Goal: Transaction & Acquisition: Purchase product/service

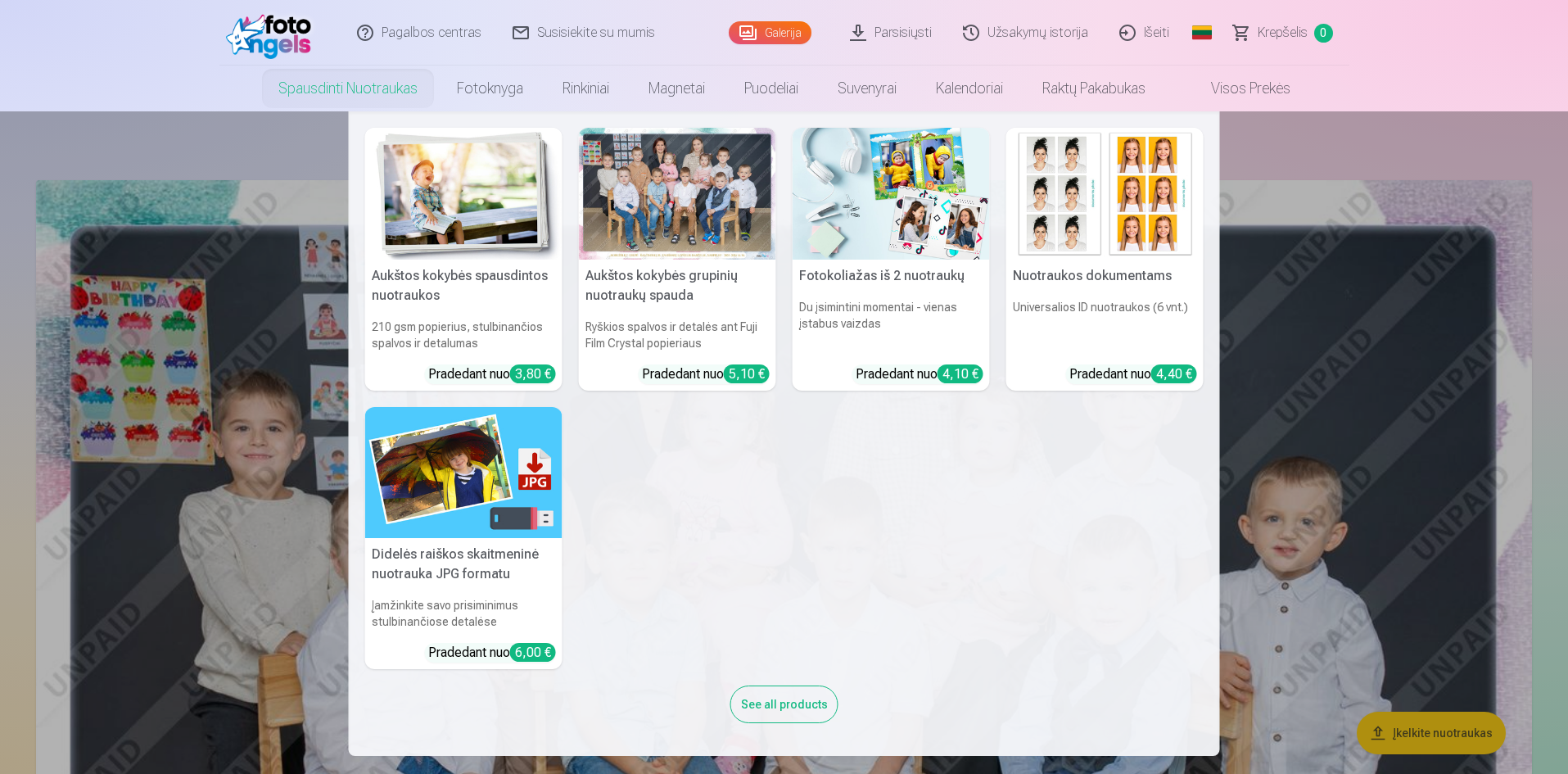
click at [248, 610] on nav "Aukštos kokybės spausdintos nuotraukos 210 gsm popierius, stulbinančios spalvos…" at bounding box center [784, 433] width 1568 height 644
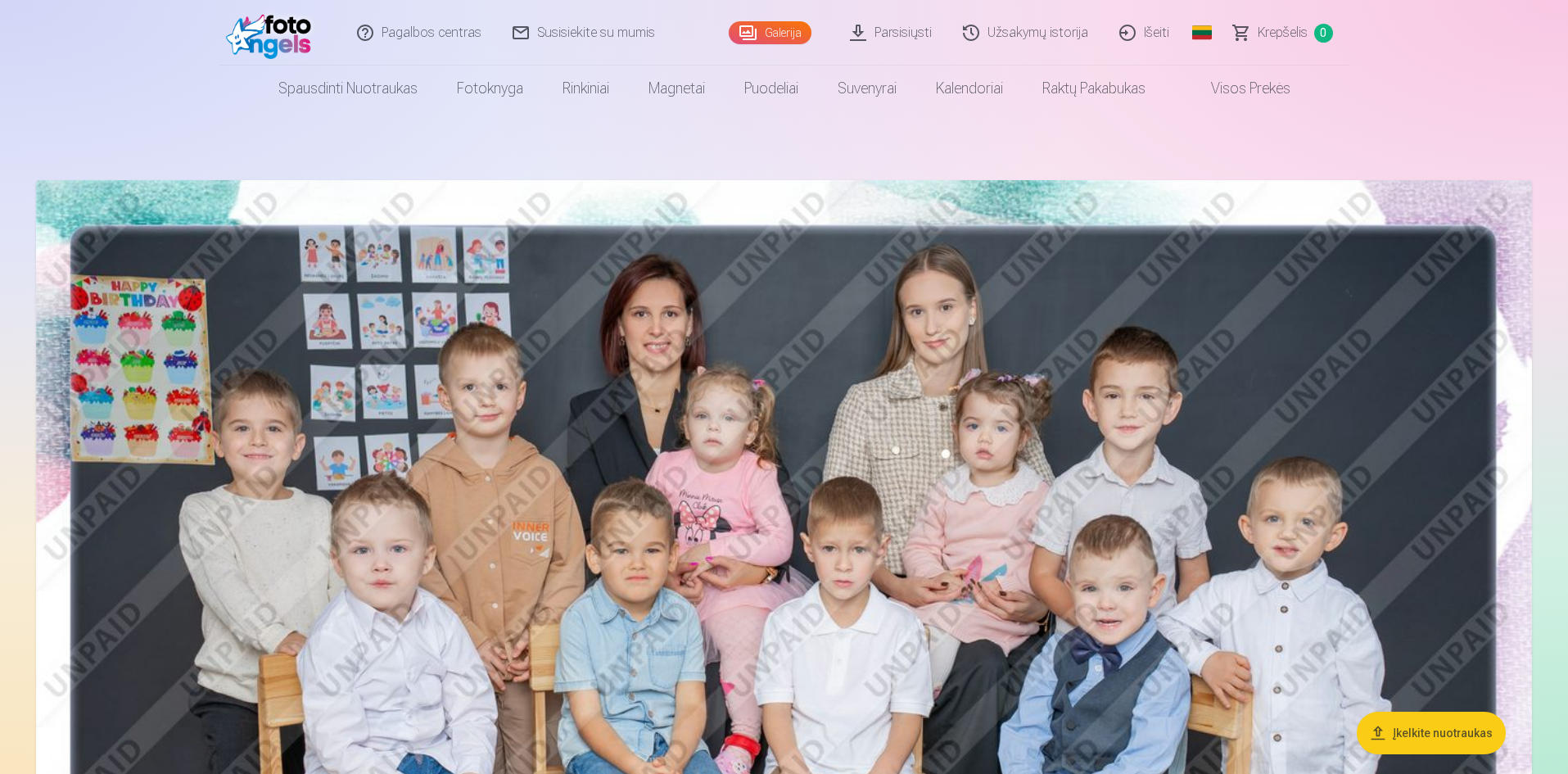
click at [670, 538] on img at bounding box center [784, 679] width 1495 height 998
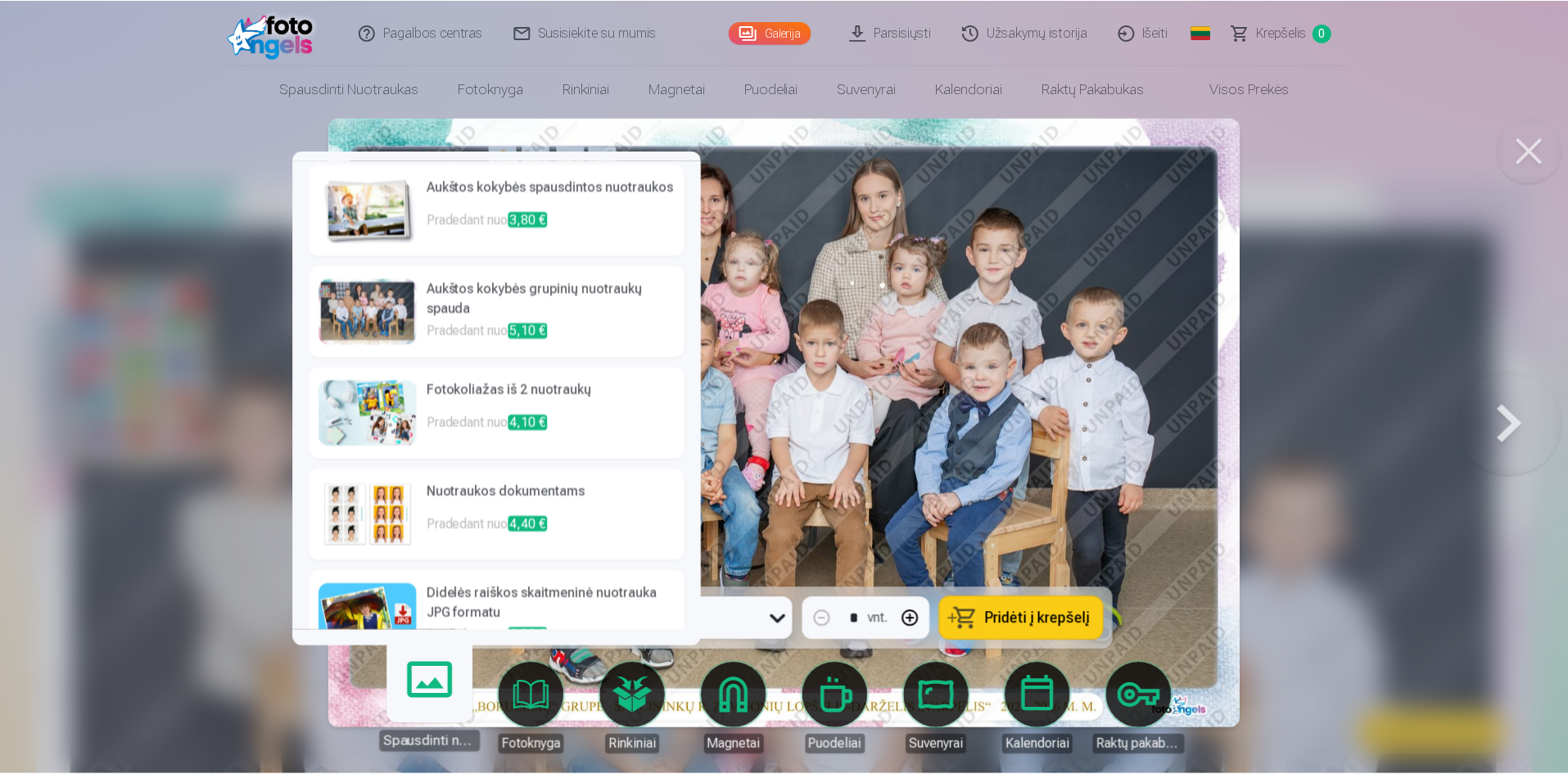
scroll to position [35, 0]
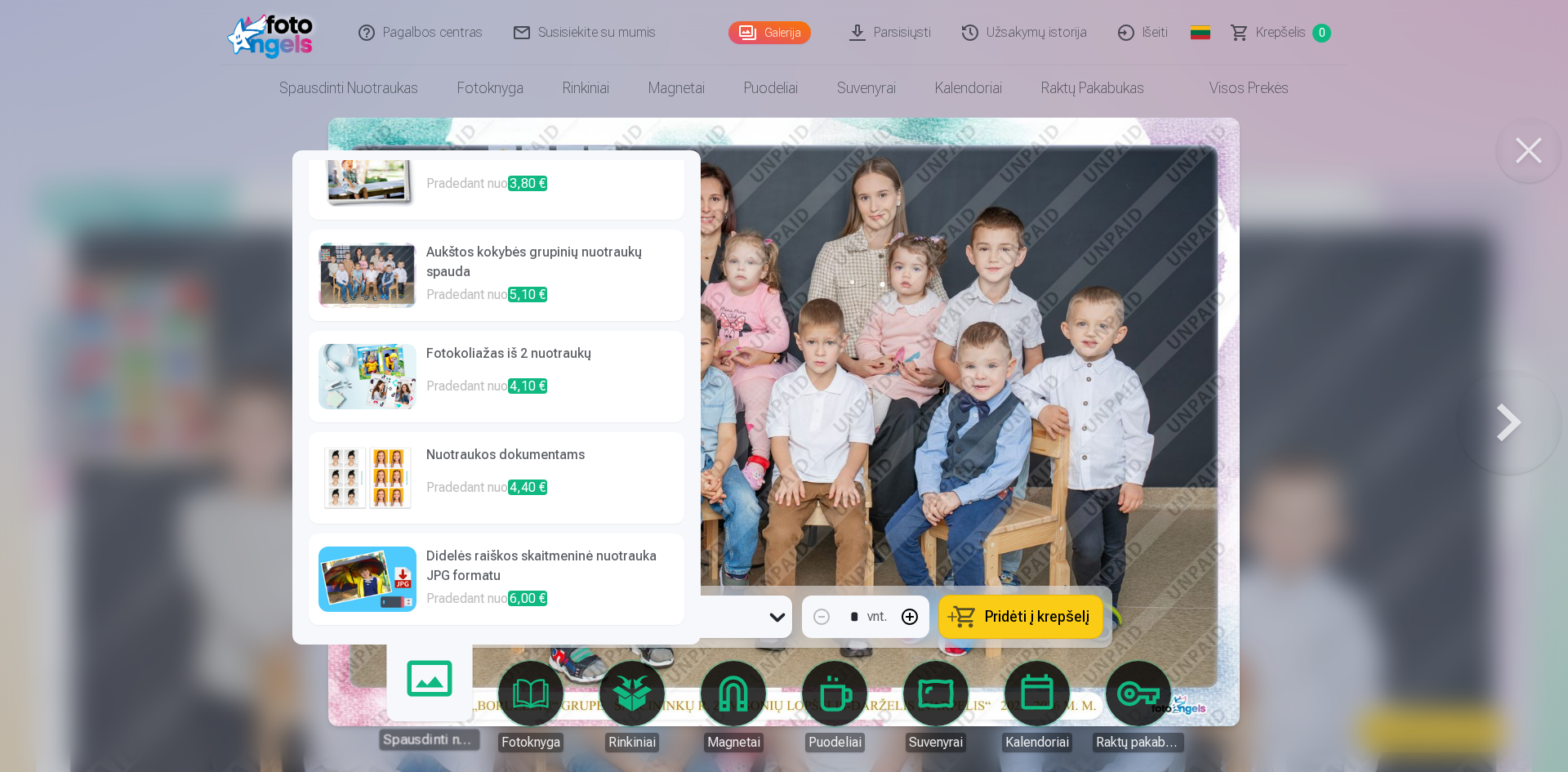
click at [1006, 621] on span "Pridėti į krepšelį" at bounding box center [1037, 617] width 105 height 14
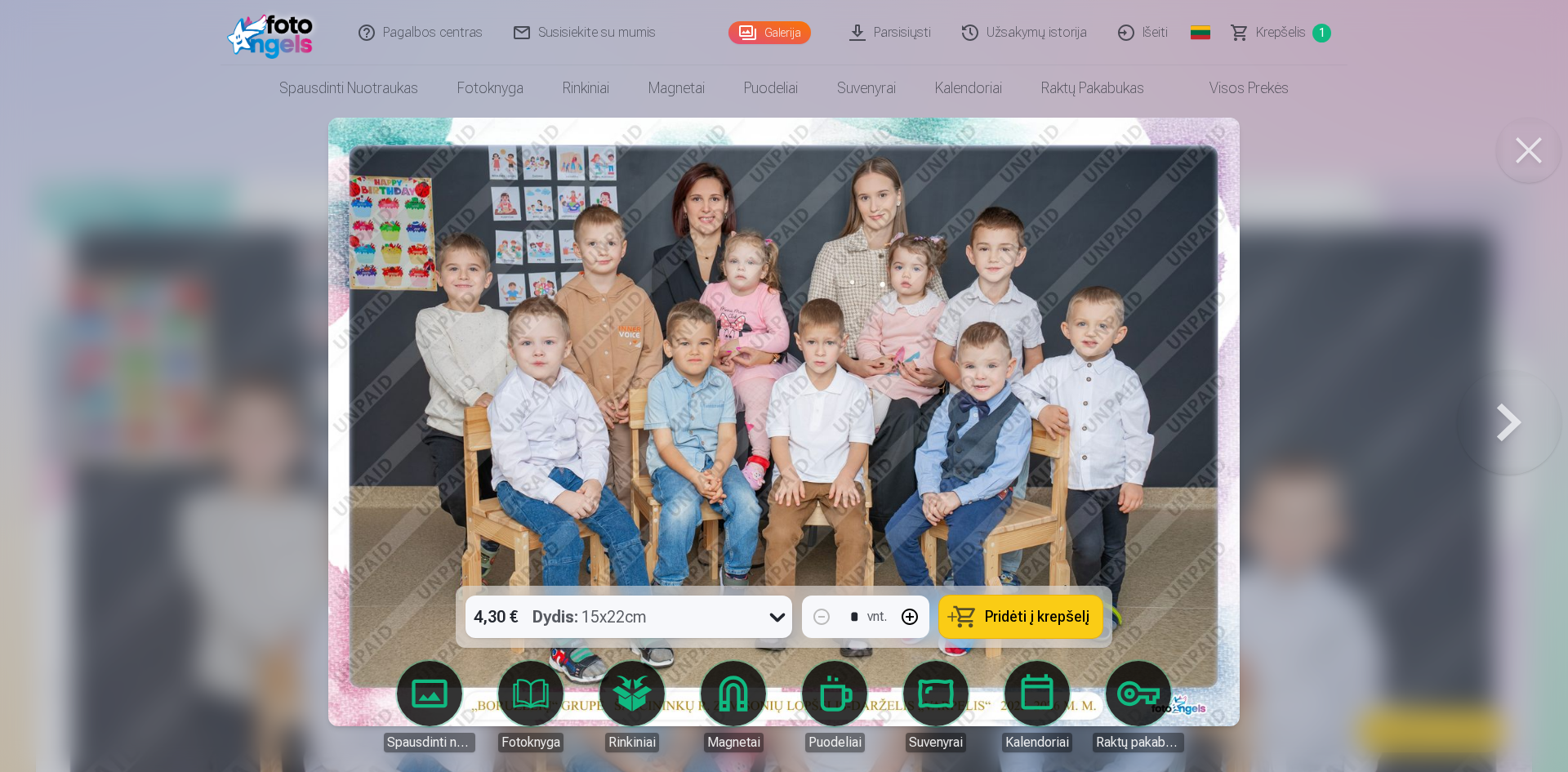
click at [1515, 419] on button at bounding box center [1510, 422] width 105 height 295
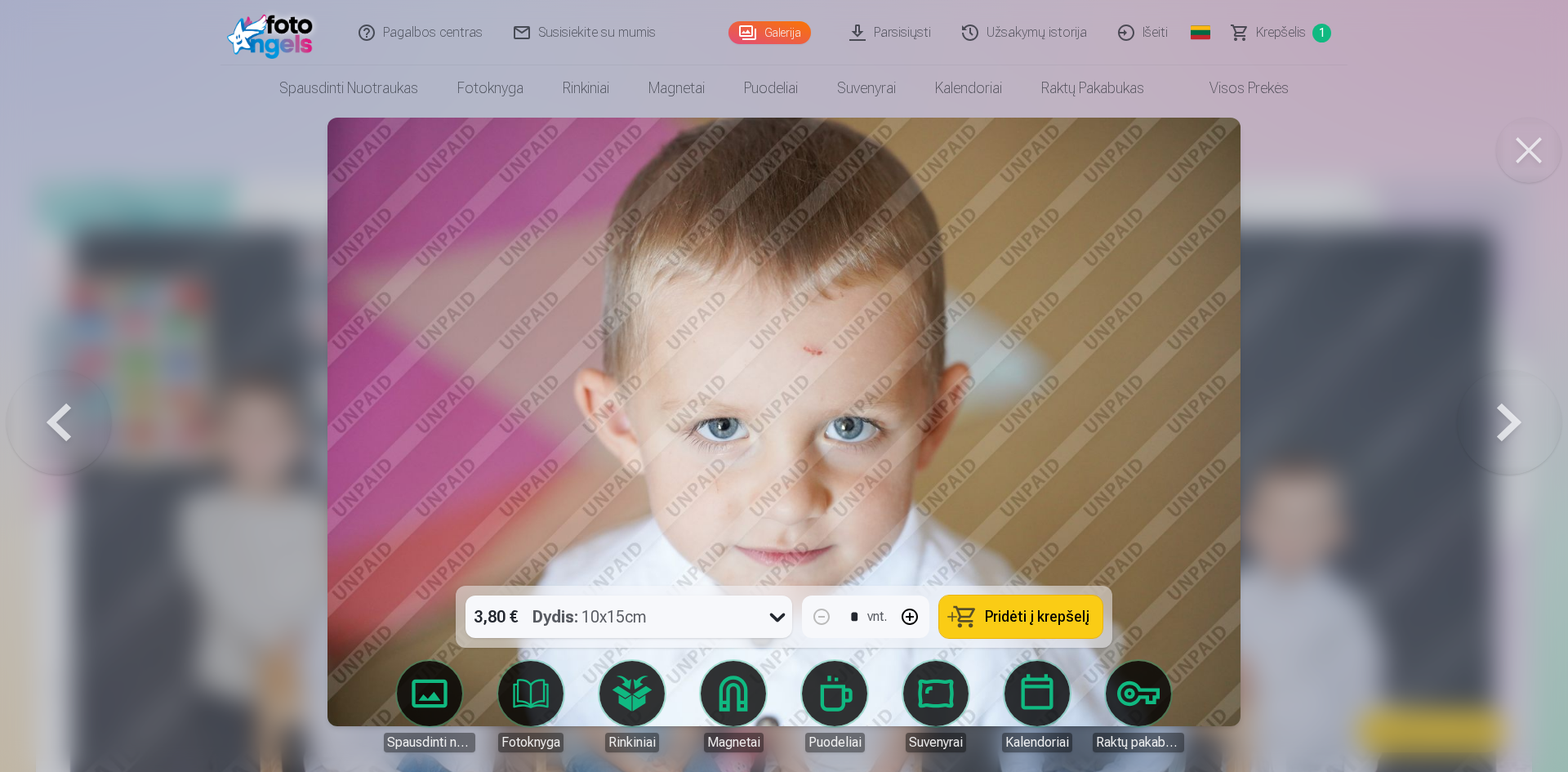
click at [1521, 420] on button at bounding box center [1510, 422] width 105 height 295
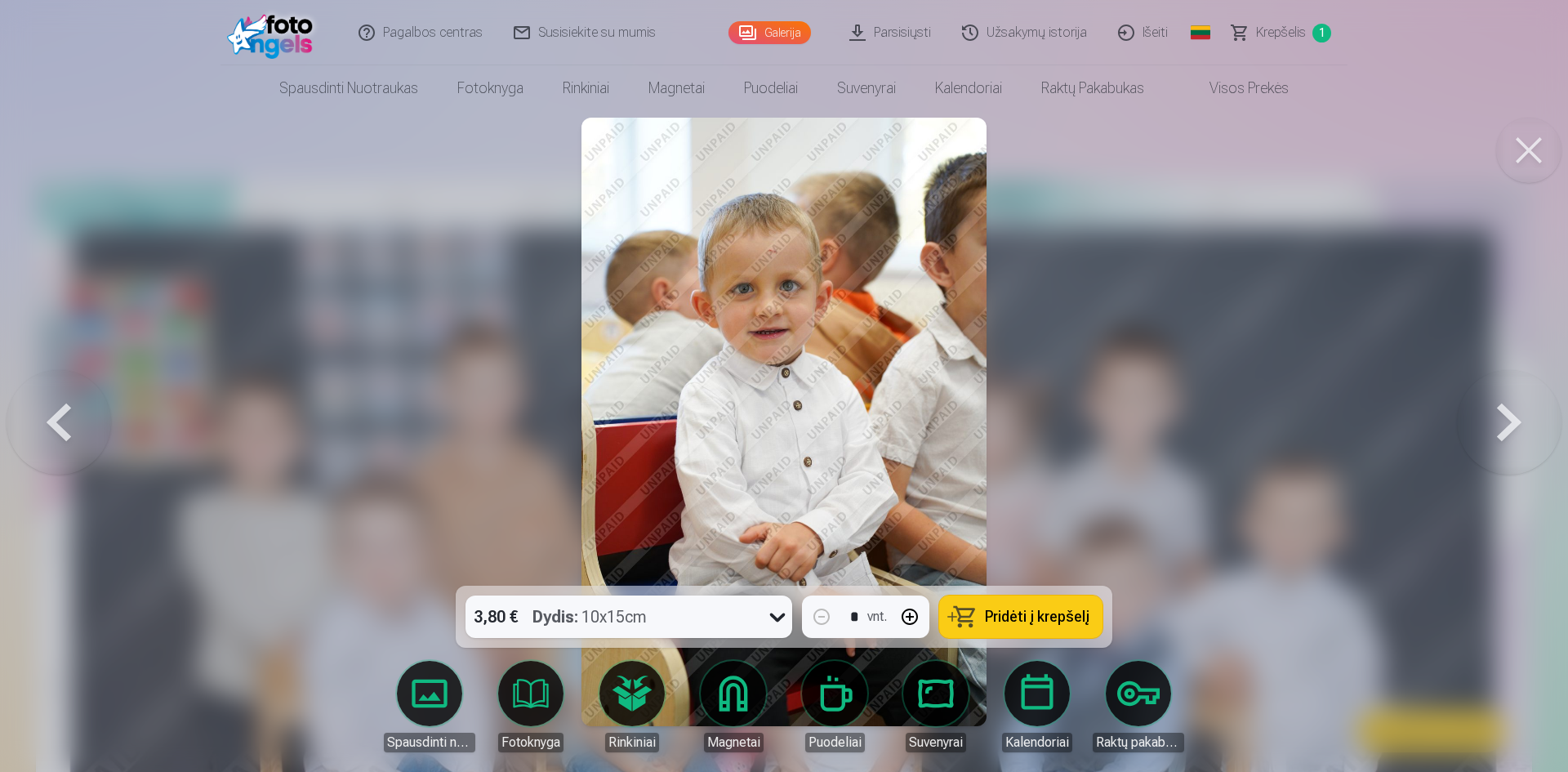
click at [1521, 420] on button at bounding box center [1510, 422] width 105 height 295
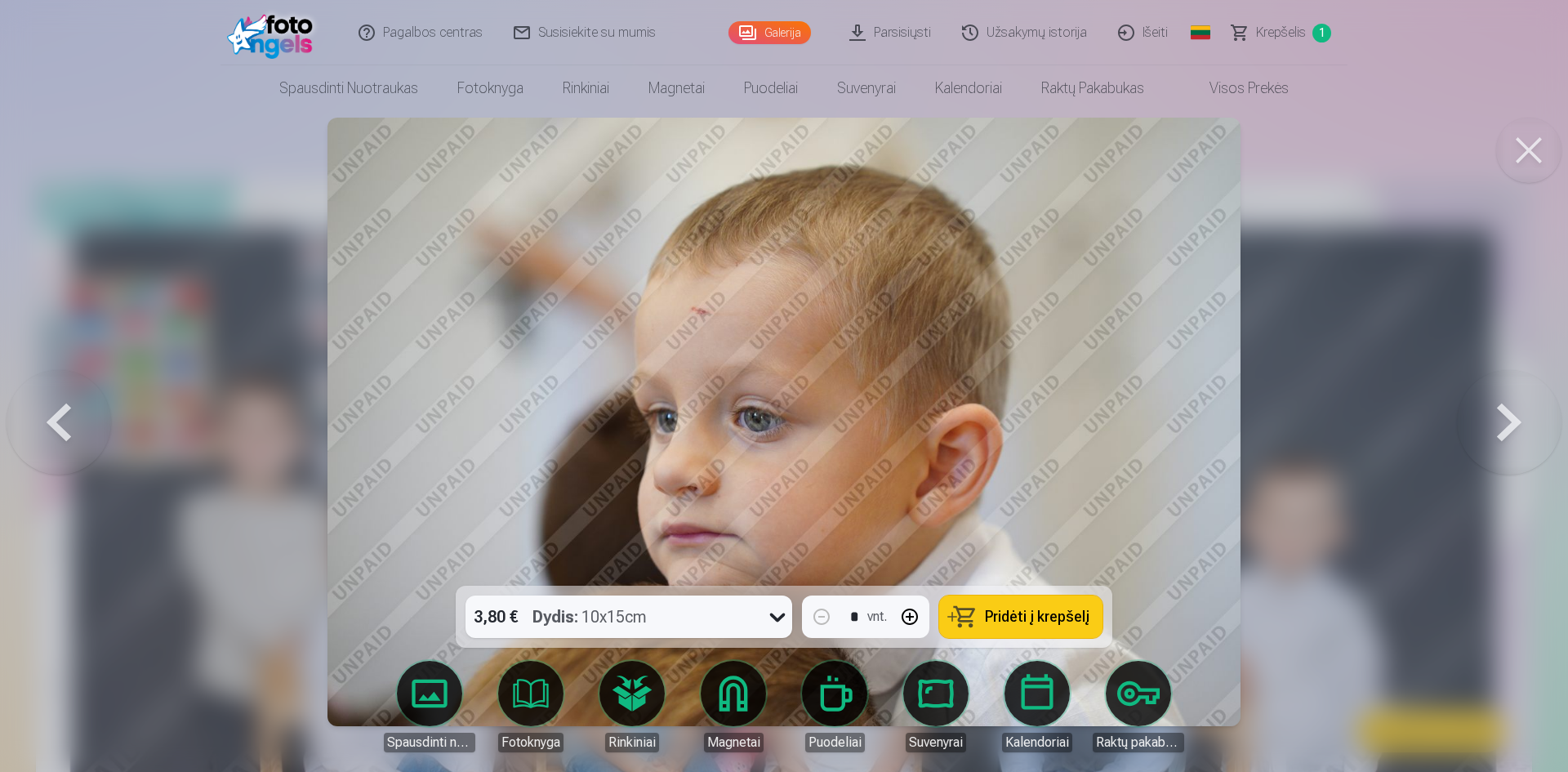
click at [1521, 420] on button at bounding box center [1510, 422] width 105 height 295
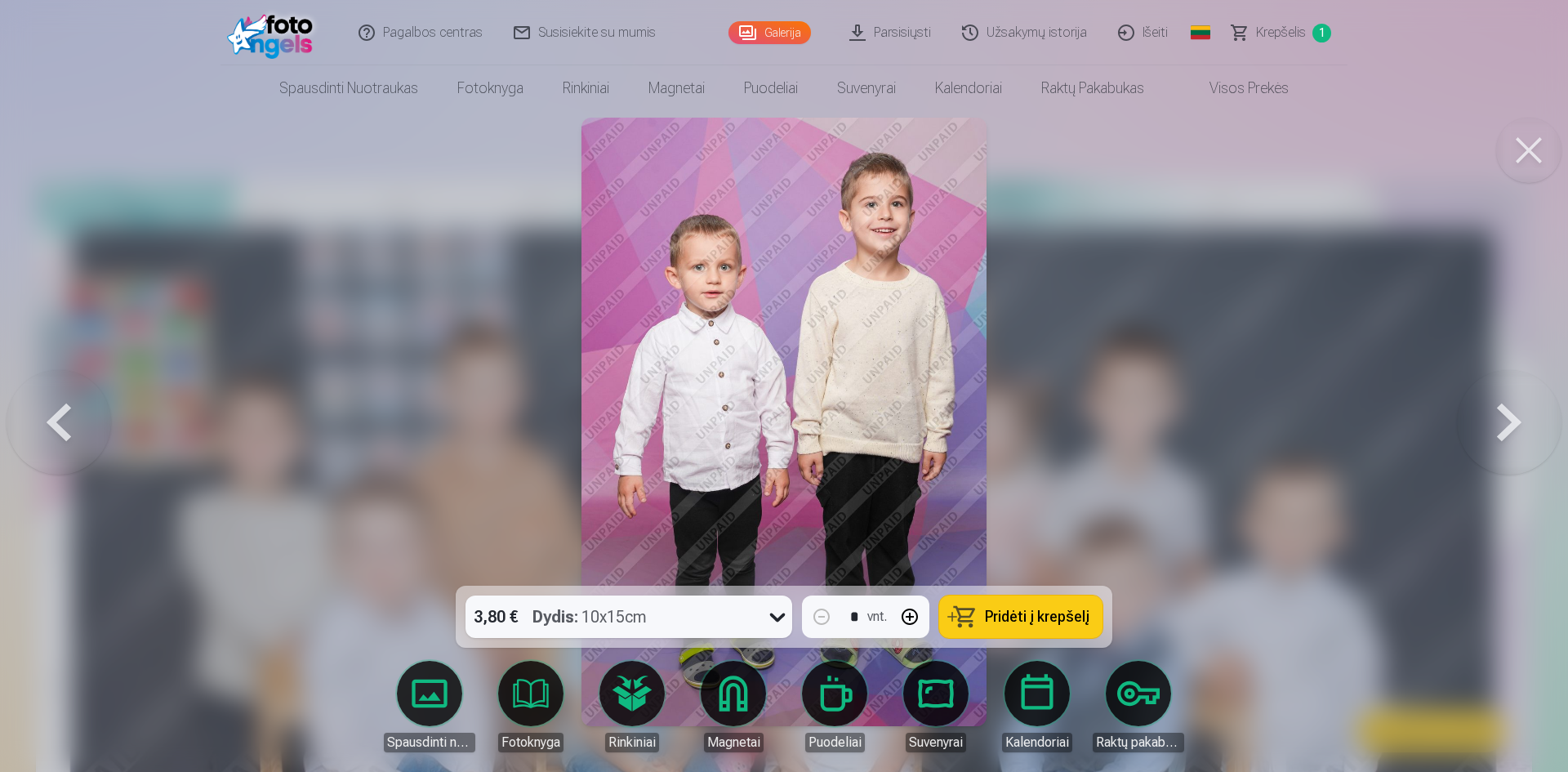
click at [1521, 420] on button at bounding box center [1510, 422] width 105 height 295
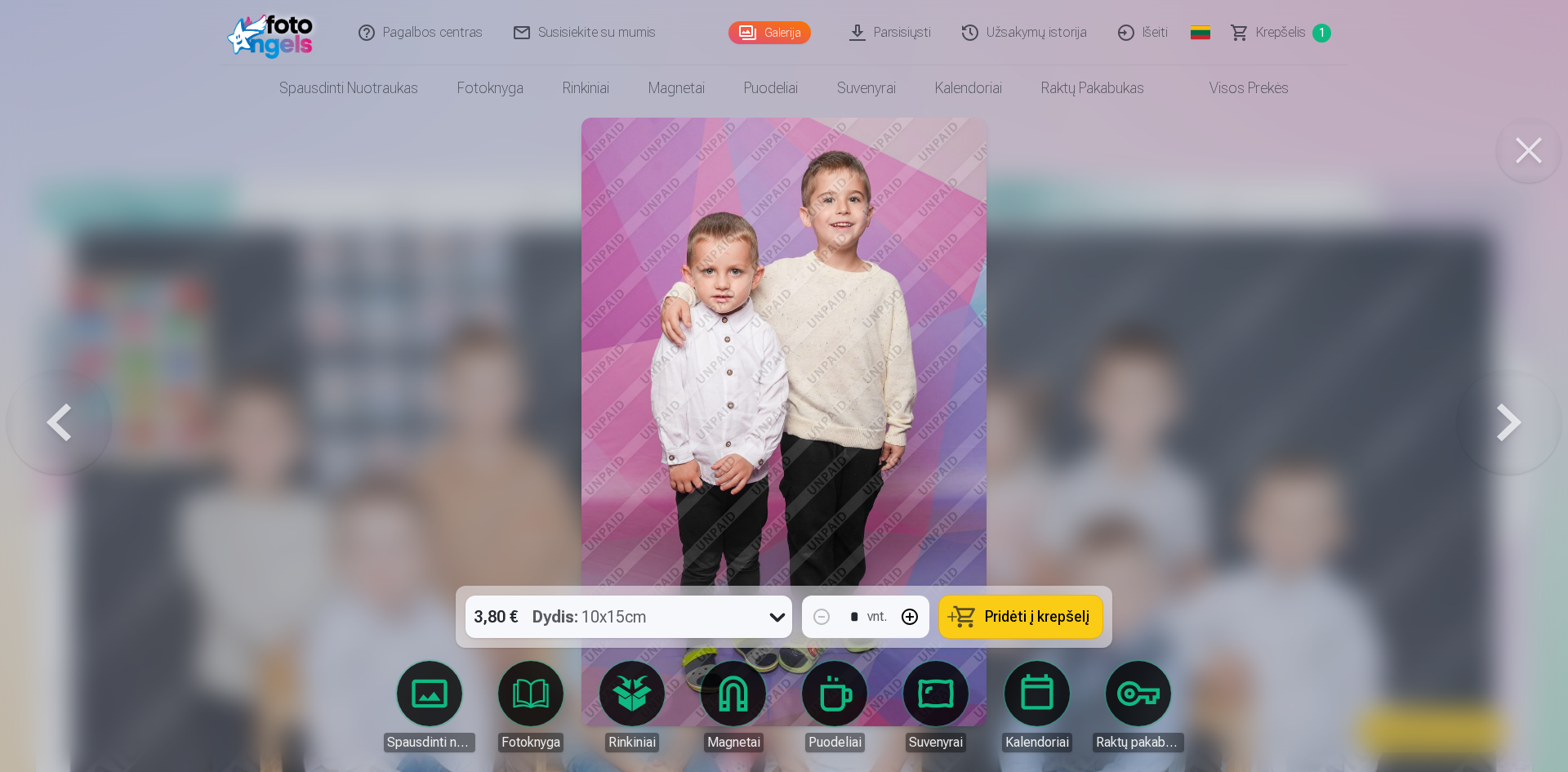
click at [77, 434] on button at bounding box center [59, 422] width 105 height 295
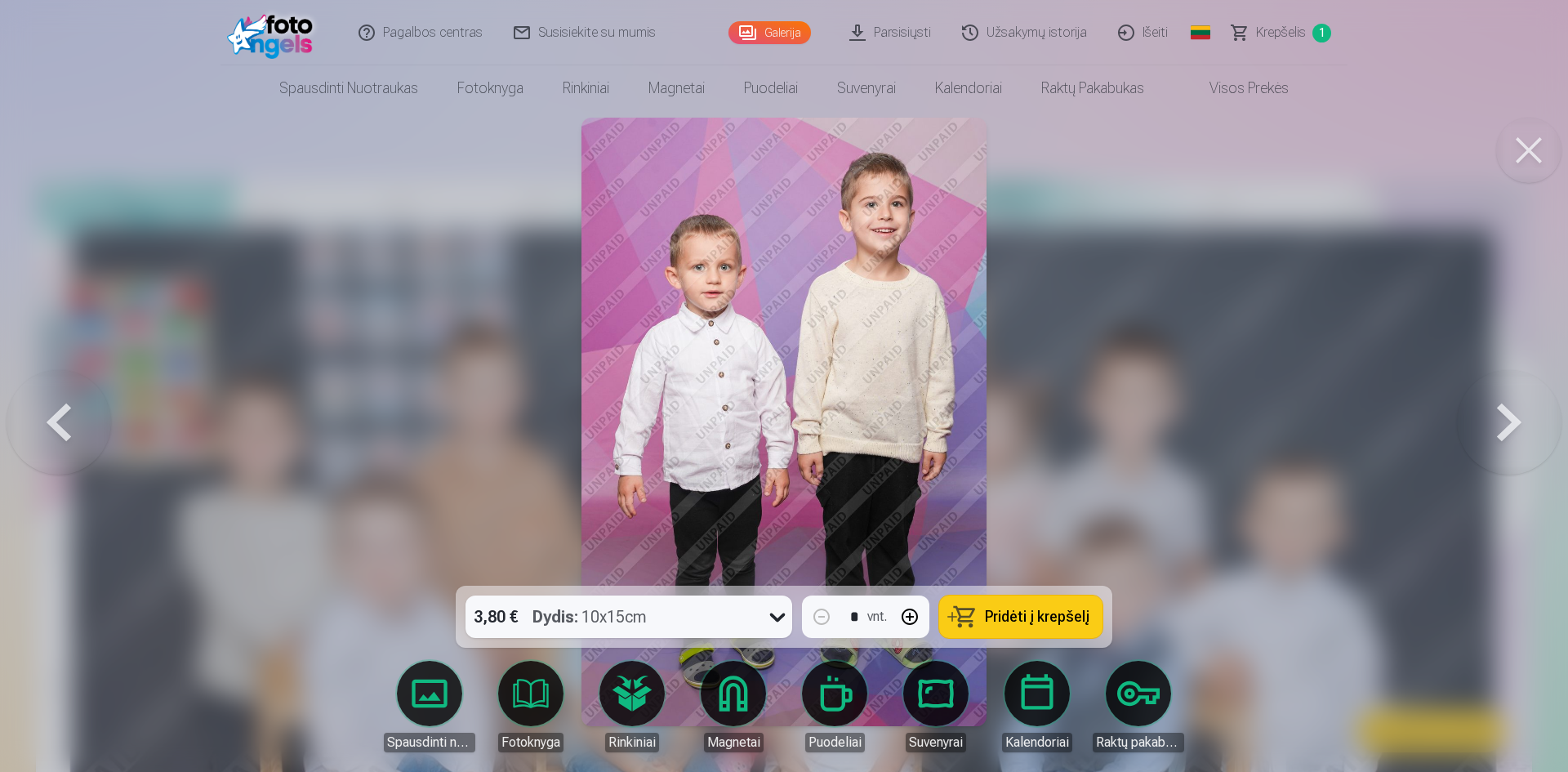
click at [1035, 621] on span "Pridėti į krepšelį" at bounding box center [1037, 617] width 105 height 14
click at [1521, 426] on button at bounding box center [1510, 422] width 105 height 295
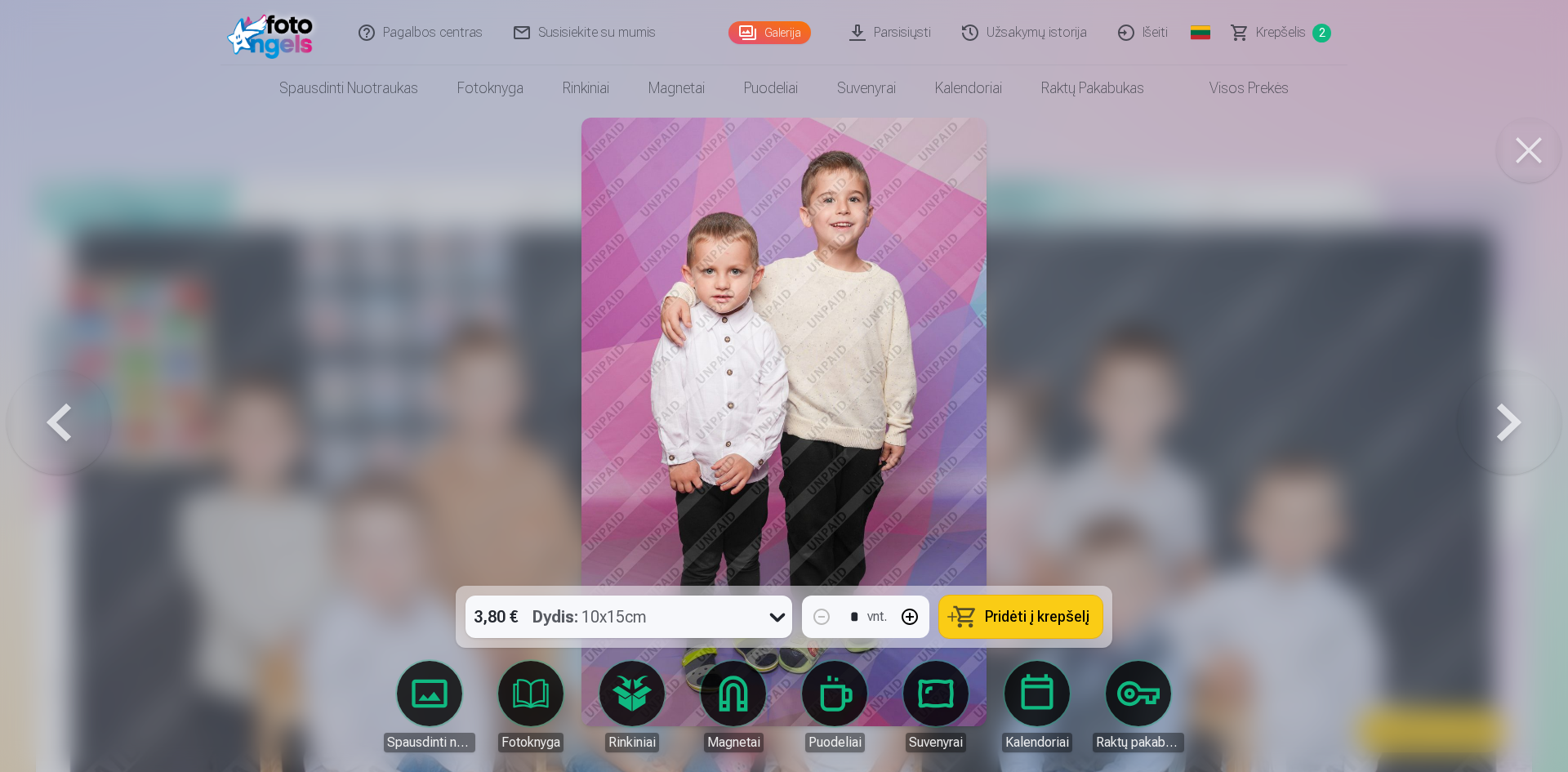
click at [1025, 621] on span "Pridėti į krepšelį" at bounding box center [1037, 617] width 105 height 14
click at [1495, 452] on button at bounding box center [1510, 422] width 105 height 295
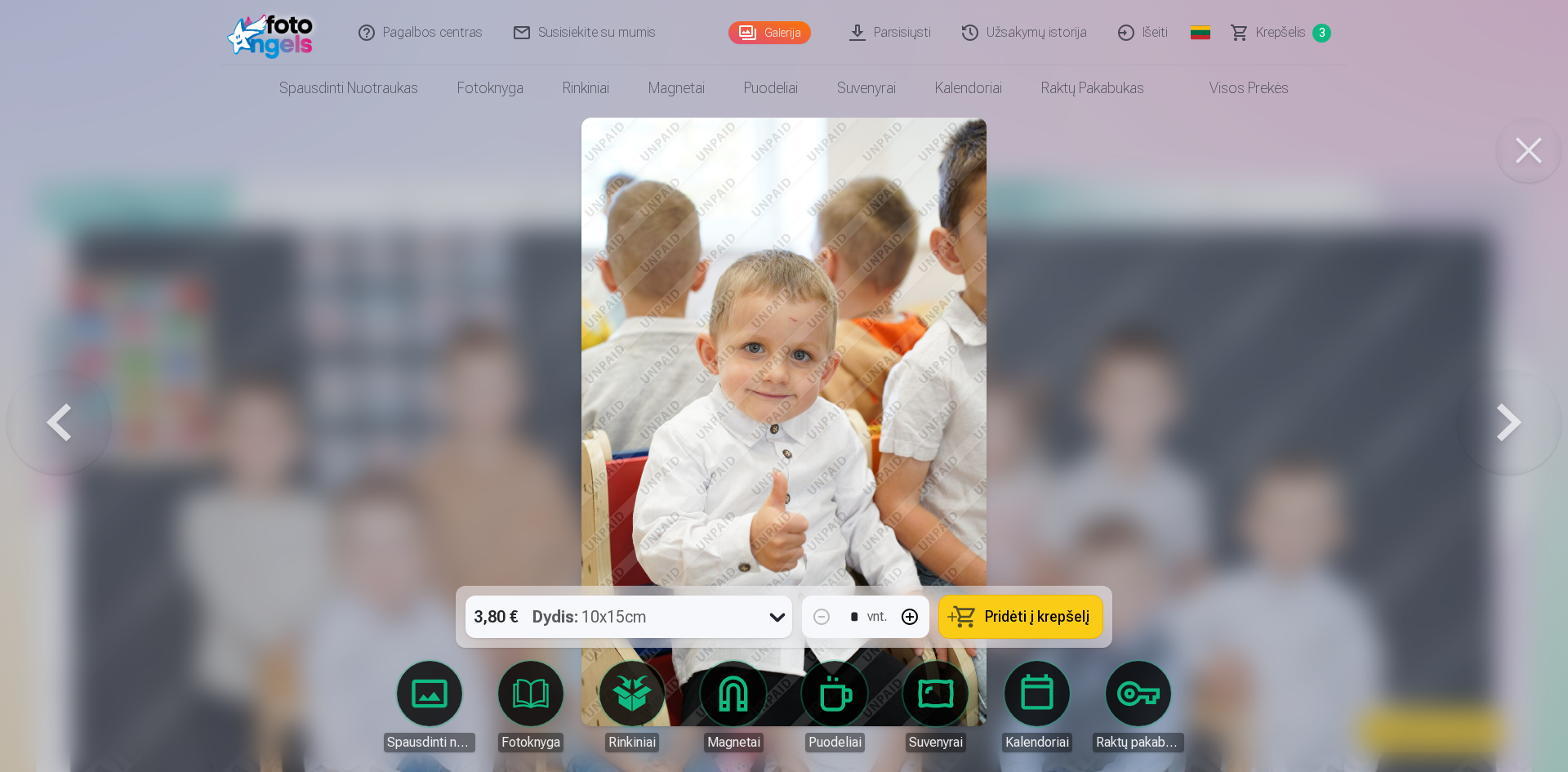
click at [1533, 449] on button at bounding box center [1510, 422] width 105 height 295
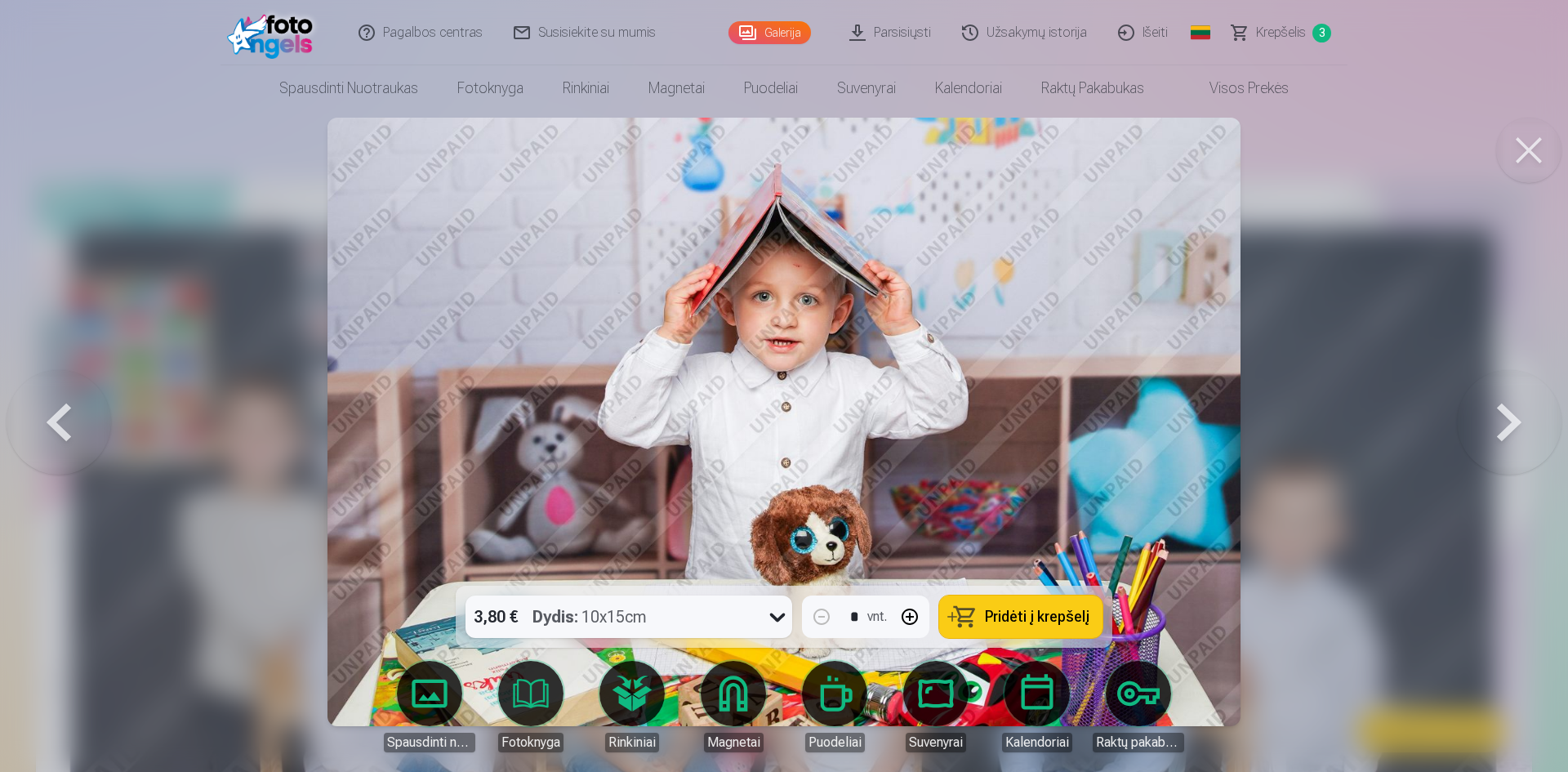
drag, startPoint x: 1475, startPoint y: 395, endPoint x: 1525, endPoint y: 122, distance: 277.5
click at [1477, 377] on button at bounding box center [1510, 422] width 105 height 295
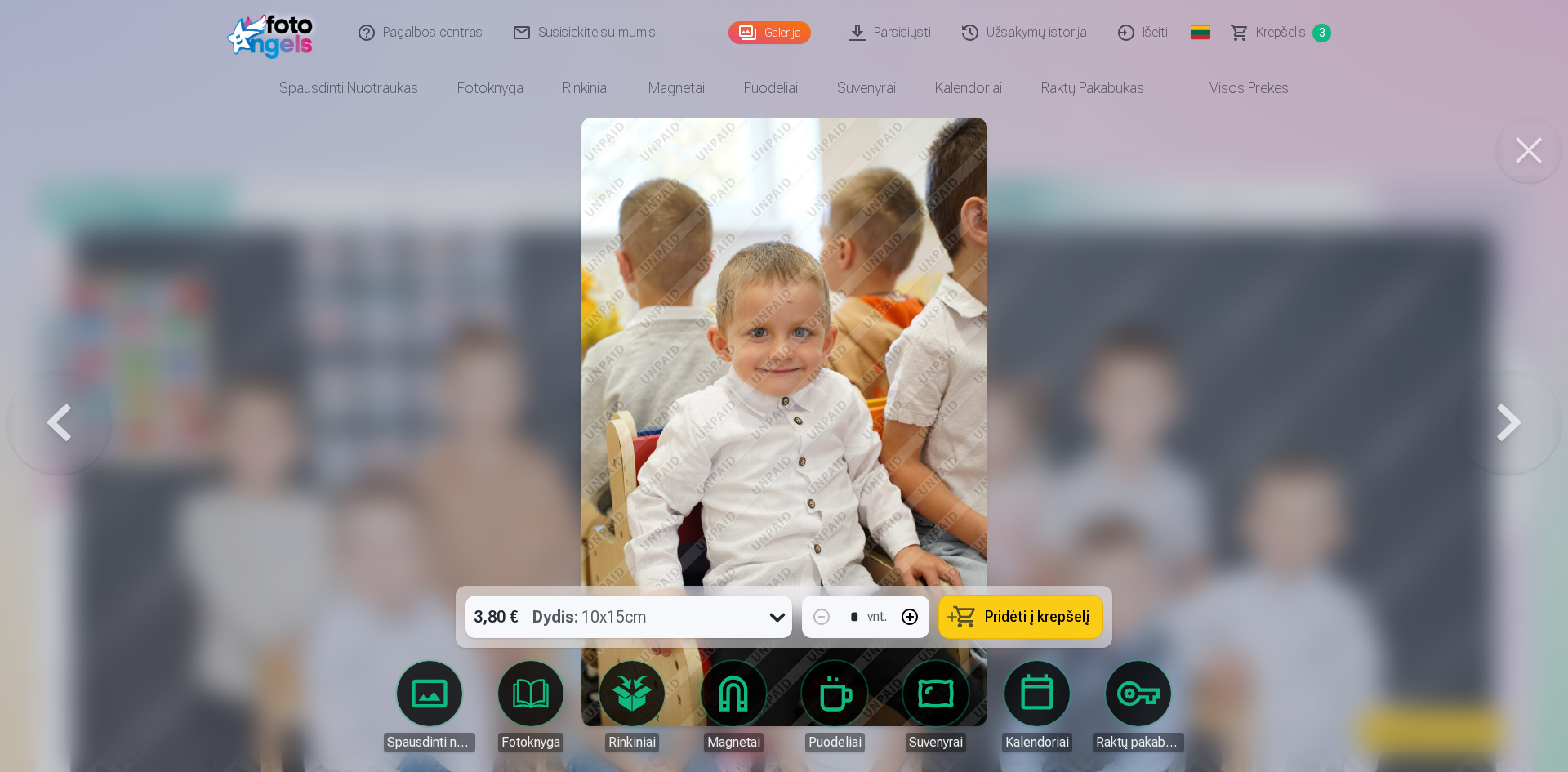
click at [1531, 438] on button at bounding box center [1510, 422] width 105 height 295
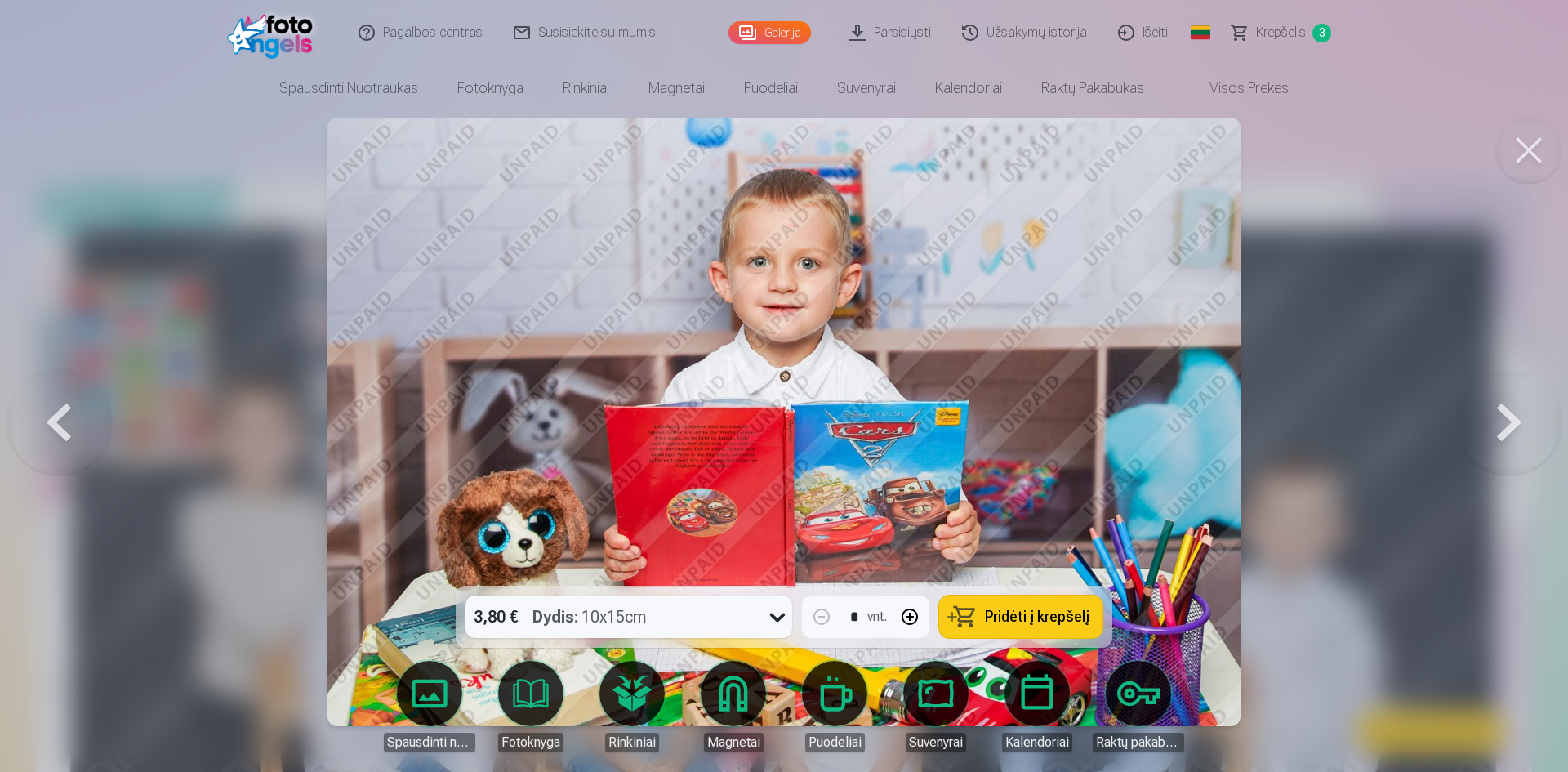
click at [994, 612] on span "Pridėti į krepšelį" at bounding box center [1037, 617] width 105 height 14
click at [1502, 441] on button at bounding box center [1510, 422] width 105 height 295
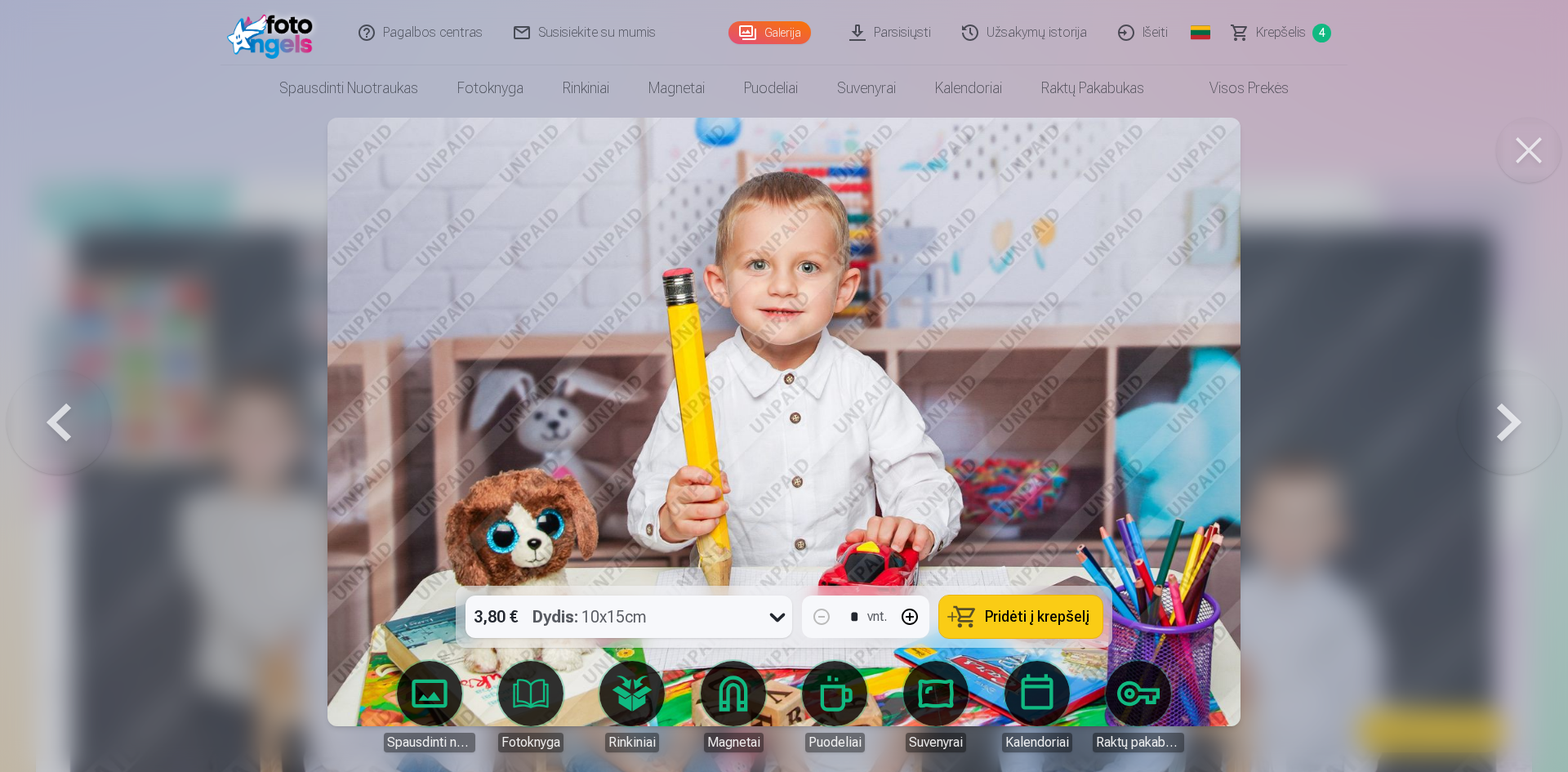
click at [1503, 428] on button at bounding box center [1510, 422] width 105 height 295
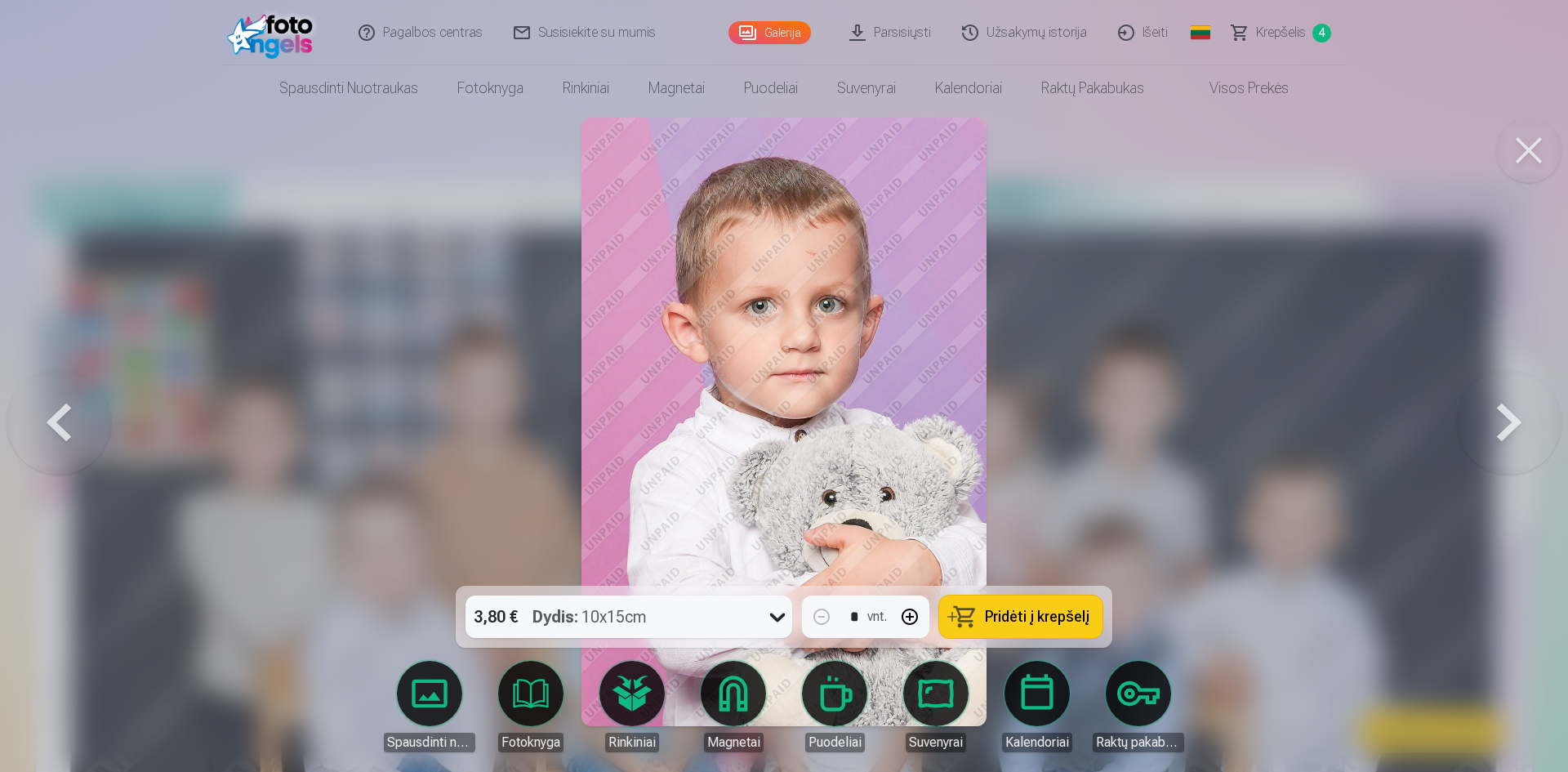
click at [1029, 601] on button "Pridėti į krepšelį" at bounding box center [1021, 617] width 164 height 42
click at [1474, 430] on button at bounding box center [1510, 422] width 105 height 295
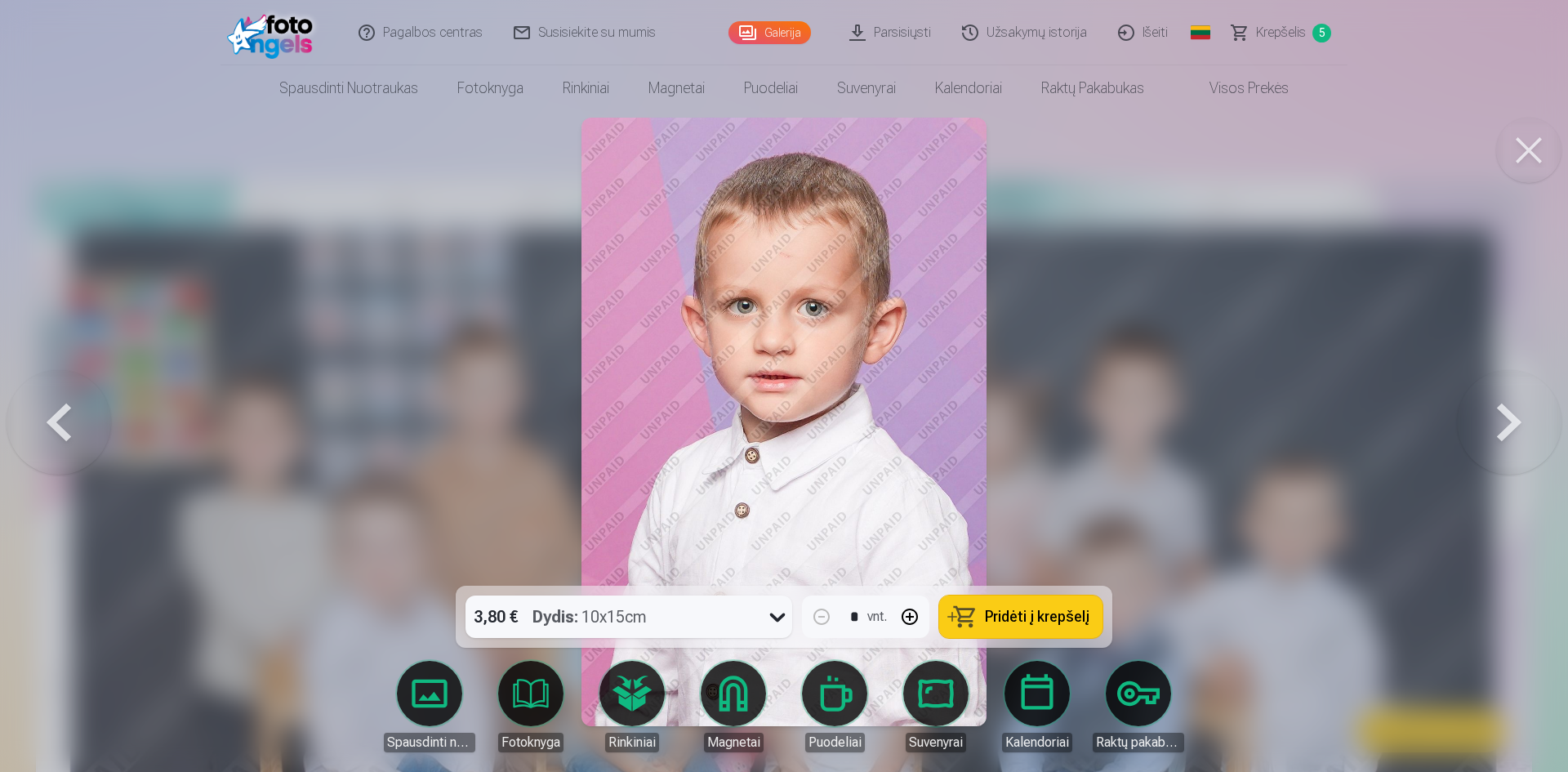
click at [1033, 623] on span "Pridėti į krepšelį" at bounding box center [1037, 617] width 105 height 14
click at [1500, 440] on button at bounding box center [1510, 422] width 105 height 295
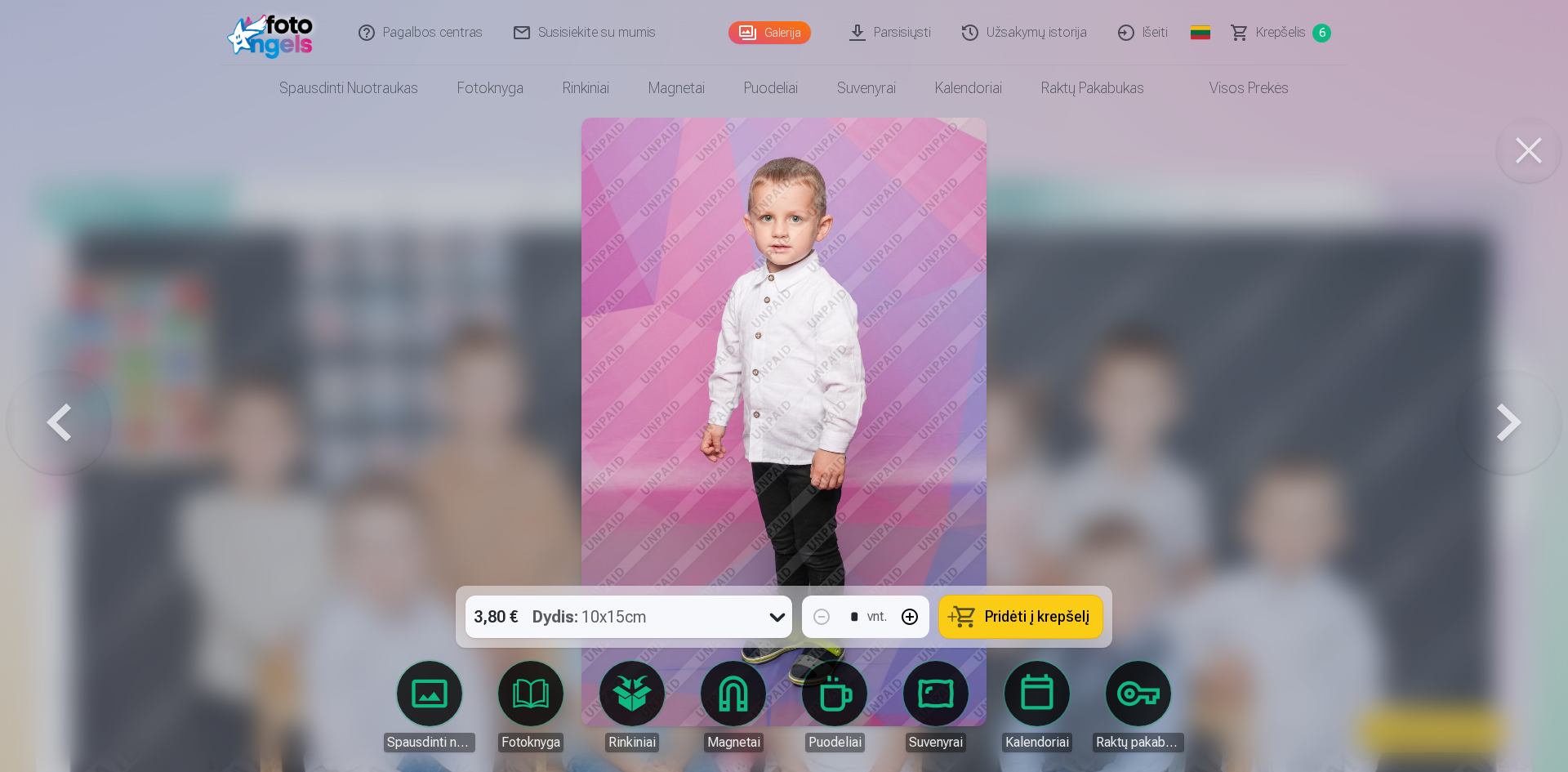
click at [1021, 621] on span "Pridėti į krepšelį" at bounding box center [1037, 617] width 105 height 14
click at [1499, 441] on button at bounding box center [1510, 422] width 105 height 295
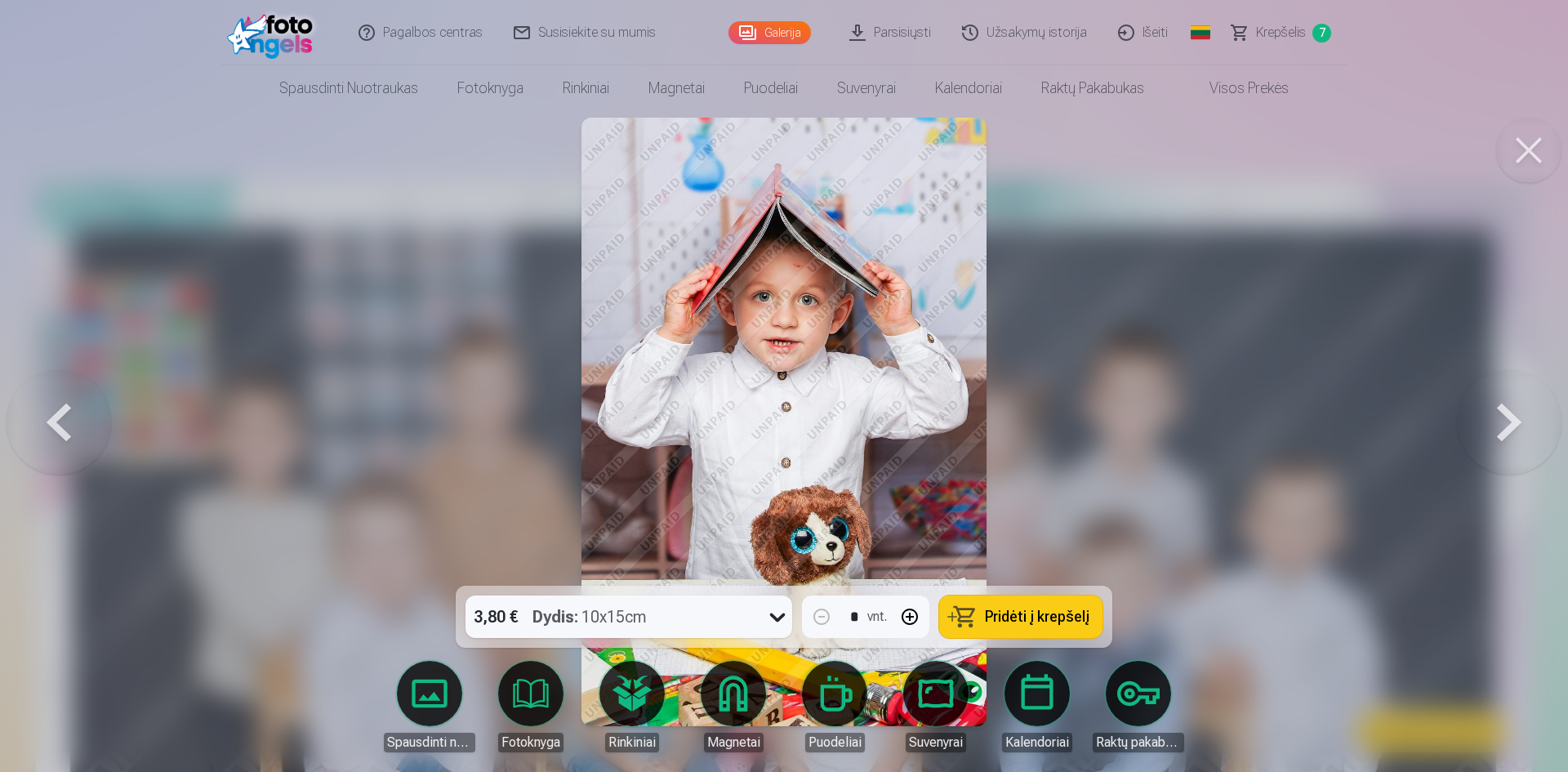
click at [1500, 441] on button at bounding box center [1510, 422] width 105 height 295
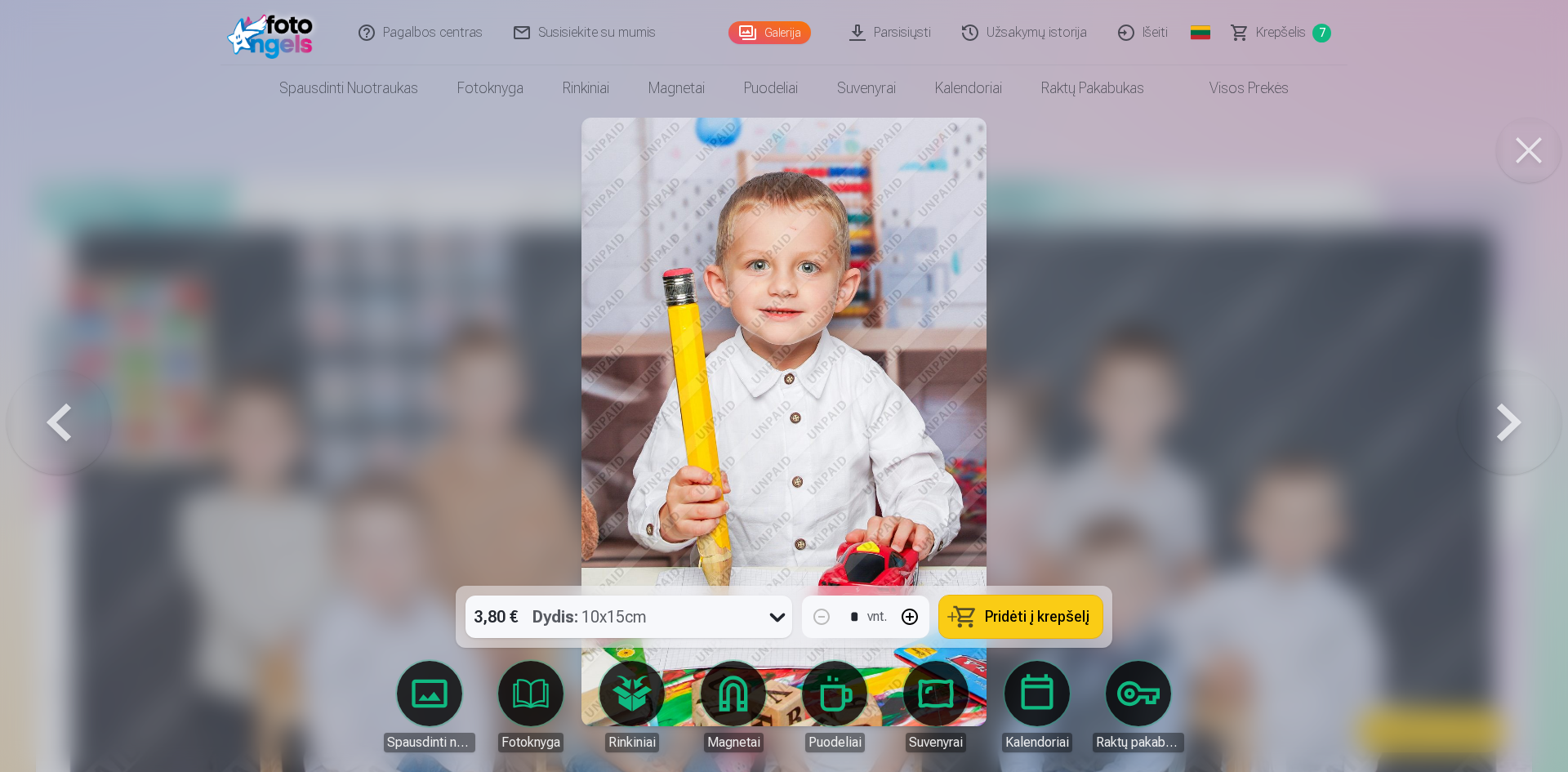
click at [1500, 441] on button at bounding box center [1510, 422] width 105 height 295
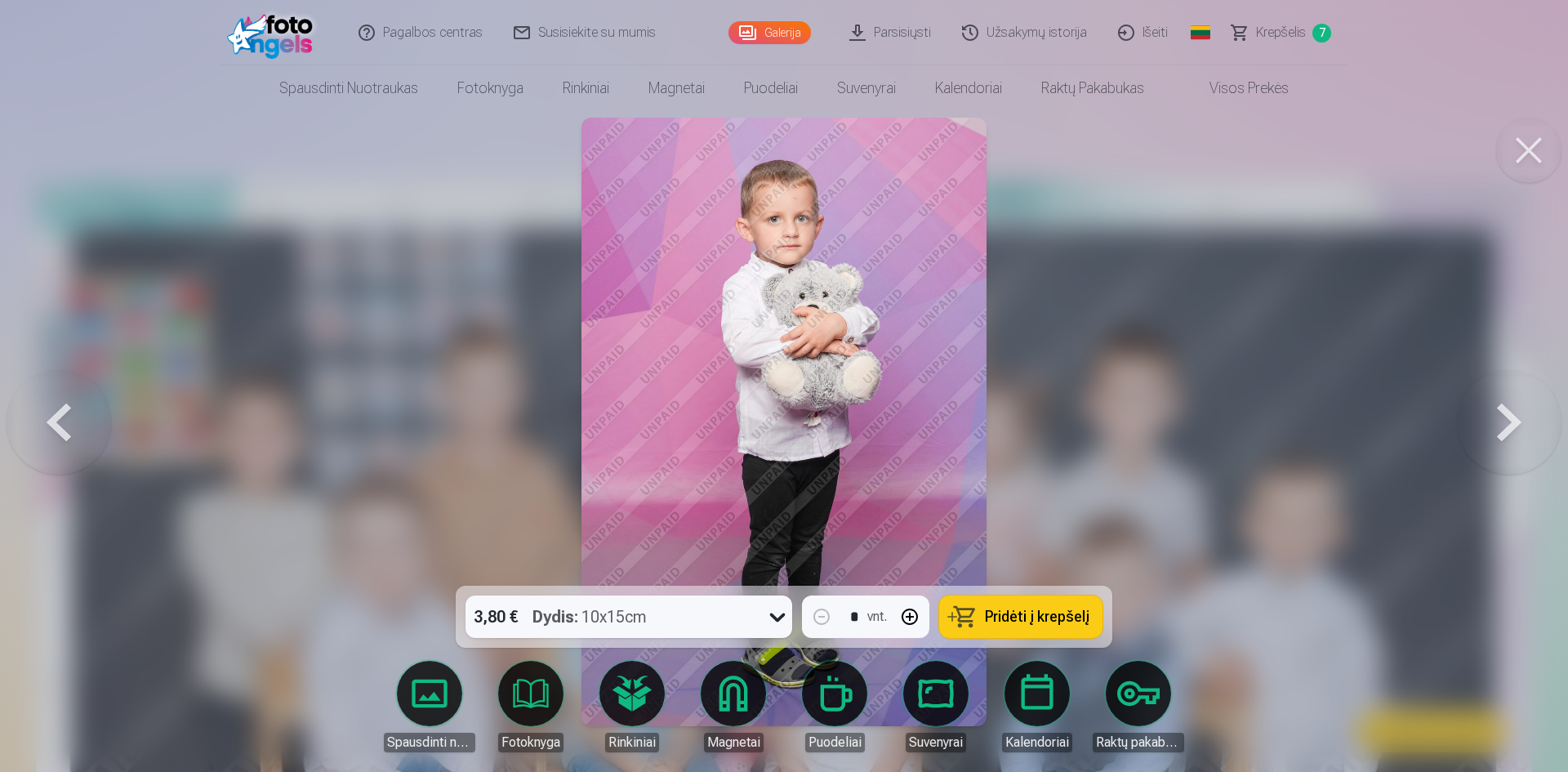
click at [1488, 435] on button at bounding box center [1510, 422] width 105 height 295
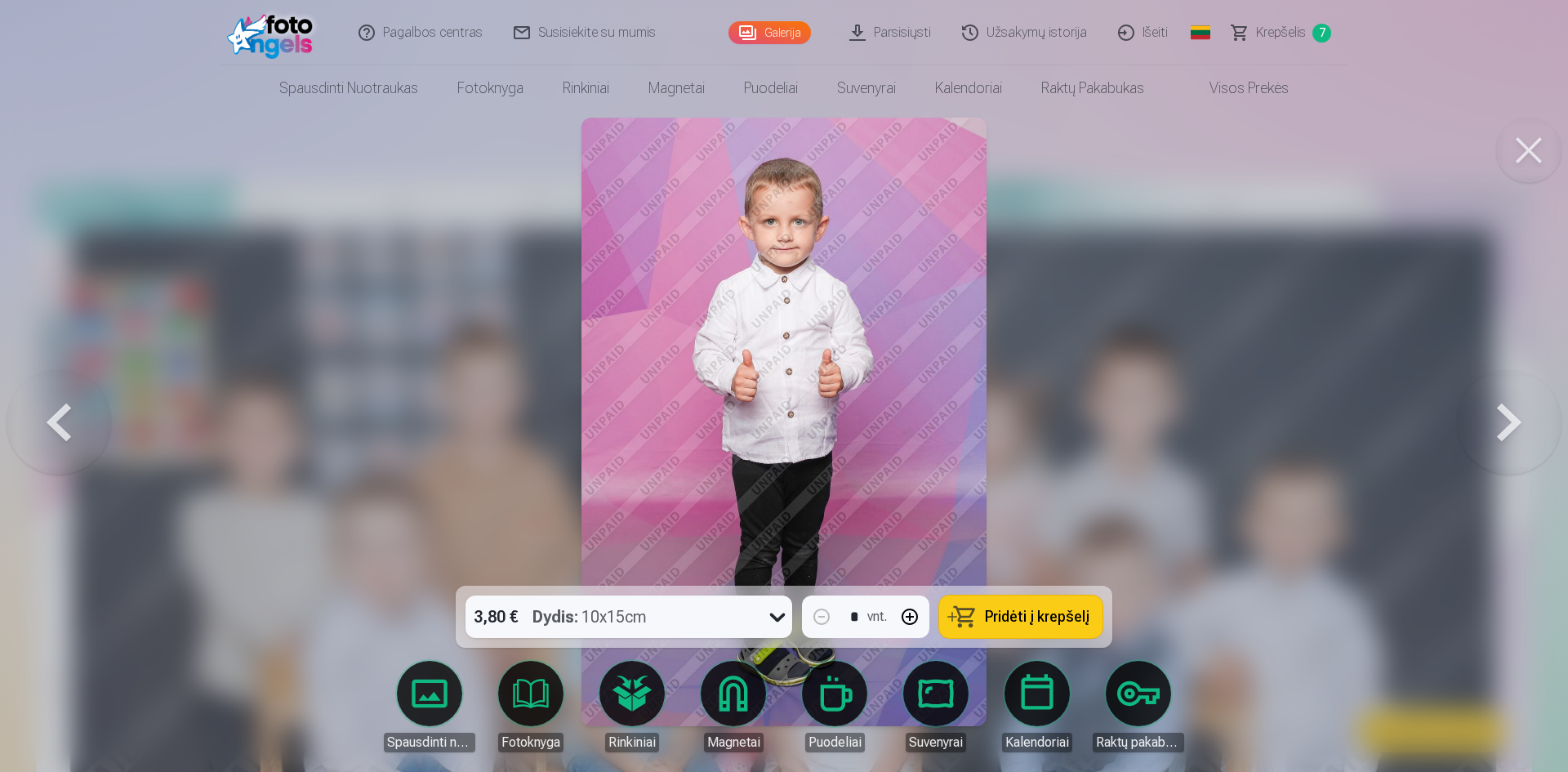
click at [1488, 435] on button at bounding box center [1510, 422] width 105 height 295
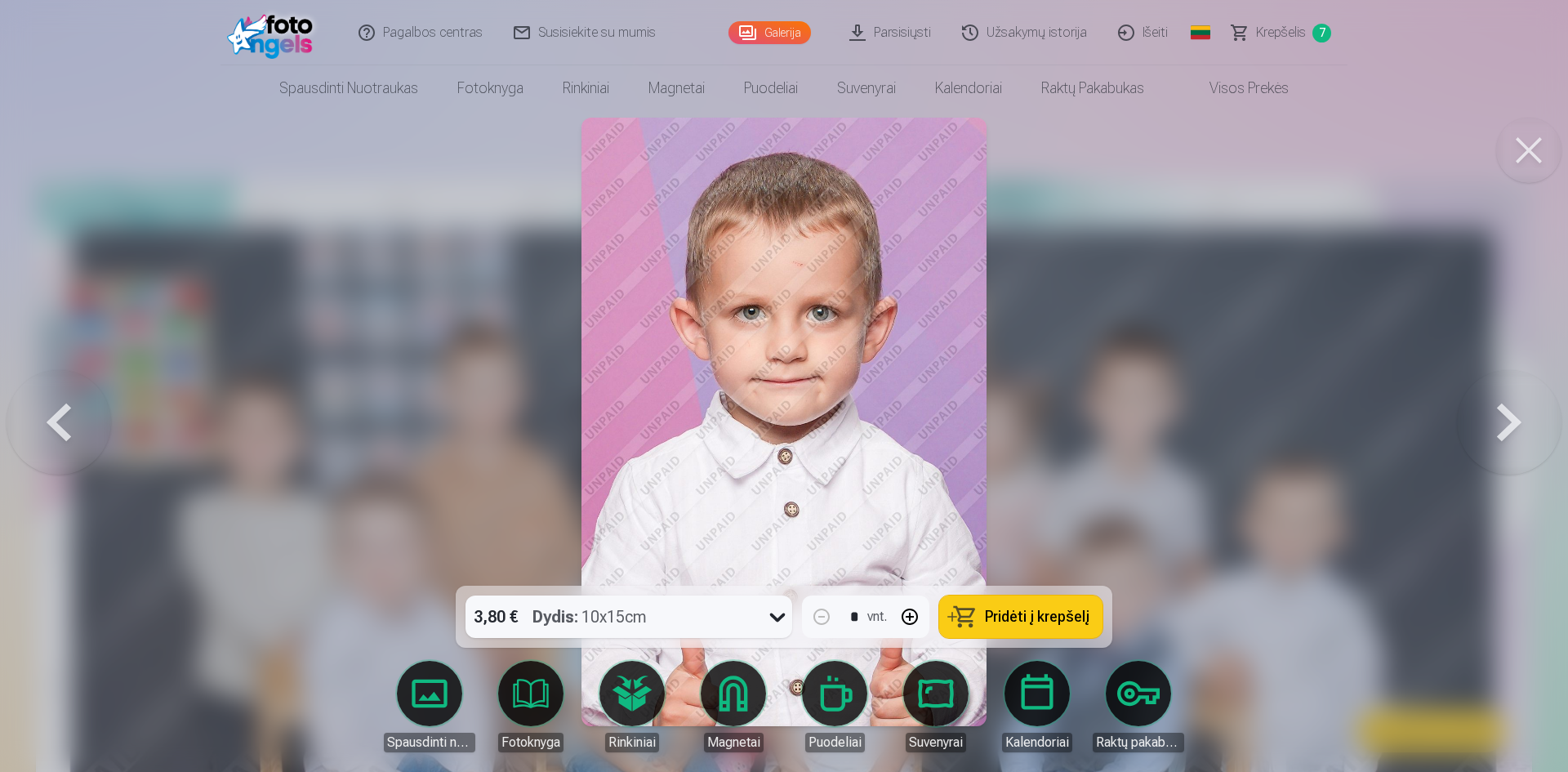
click at [1488, 435] on button at bounding box center [1510, 422] width 105 height 295
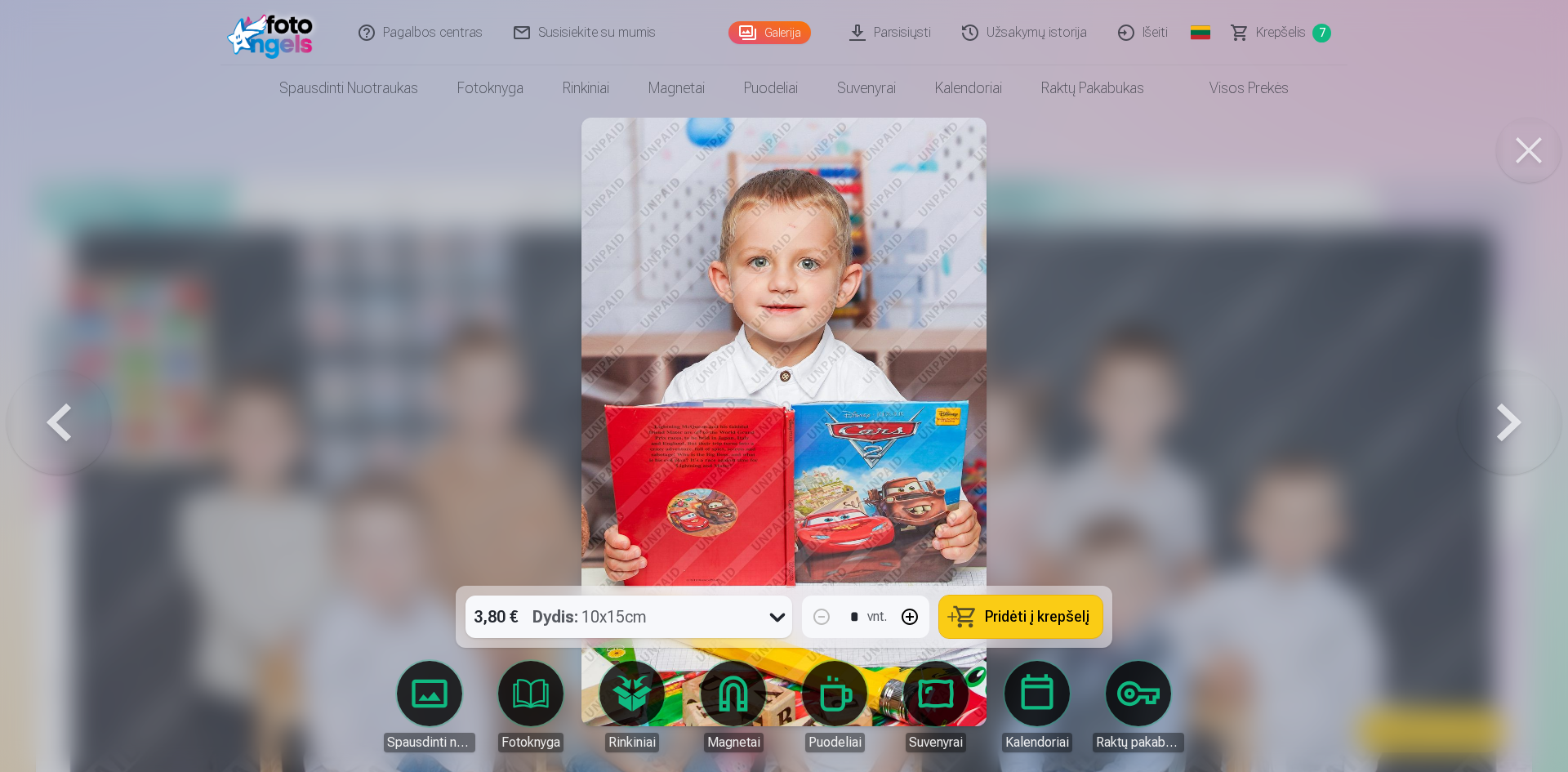
click at [1488, 435] on button at bounding box center [1510, 422] width 105 height 295
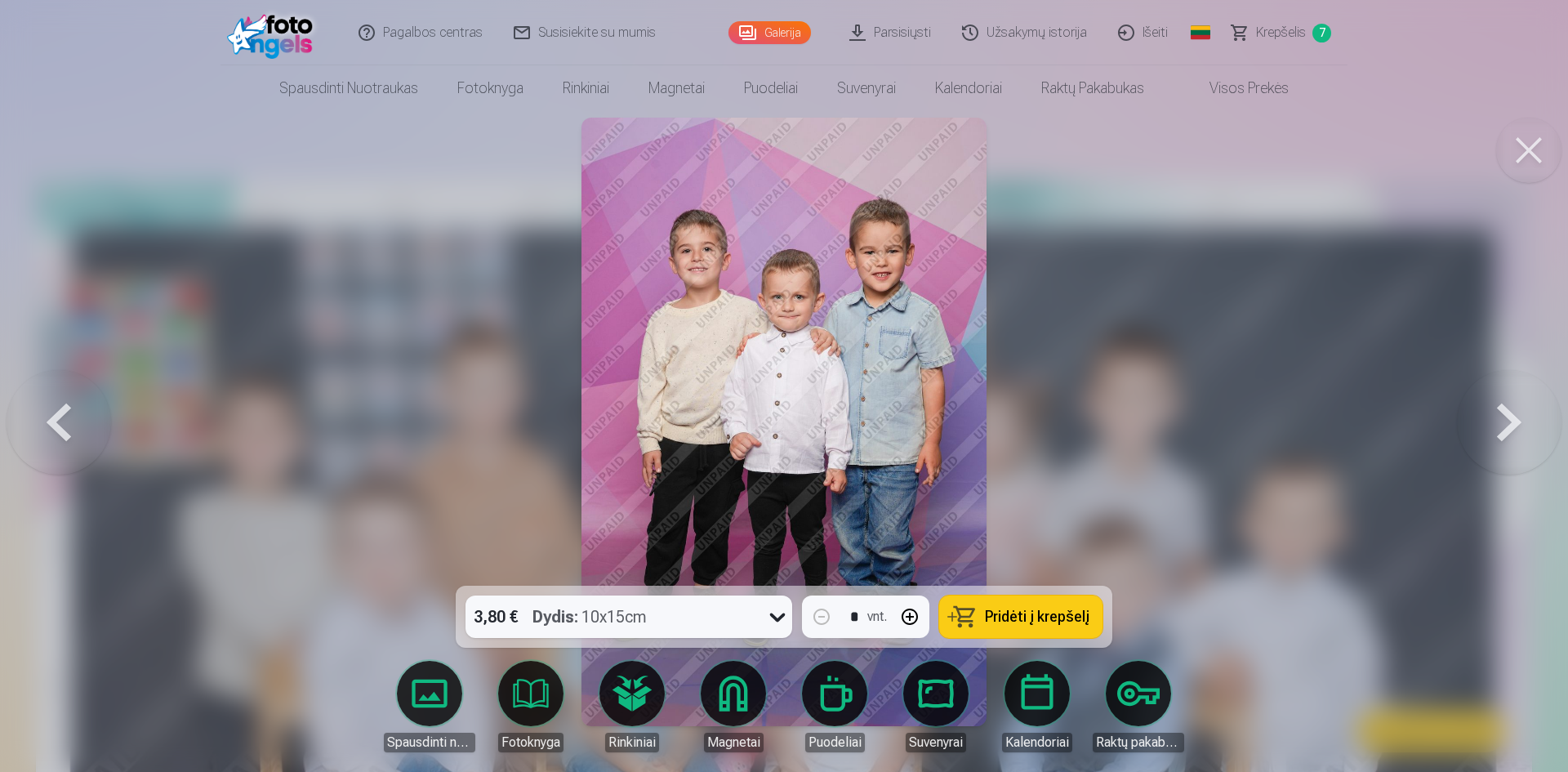
click at [1535, 425] on button at bounding box center [1510, 422] width 105 height 295
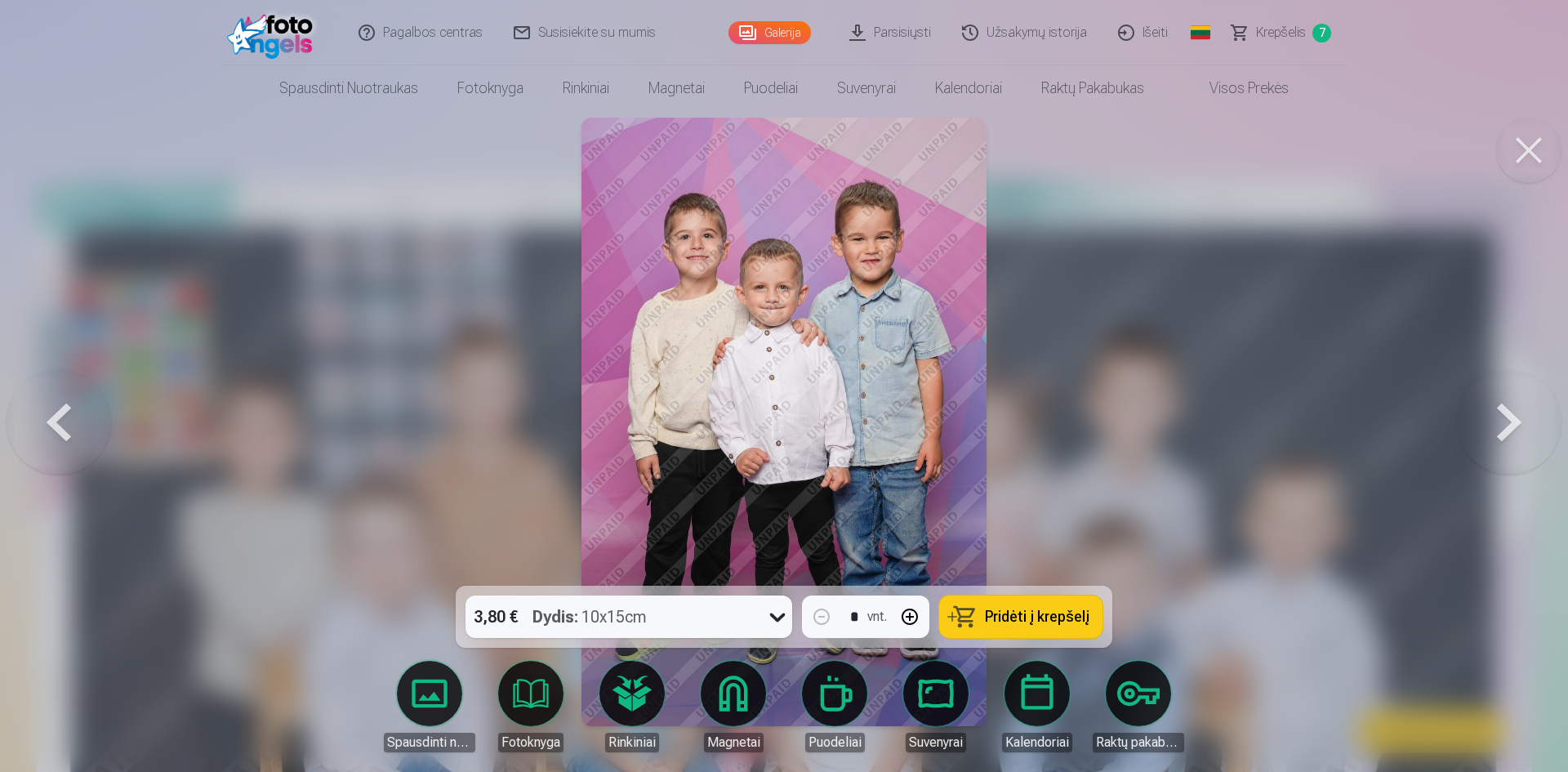
click at [1537, 419] on button at bounding box center [1510, 422] width 105 height 295
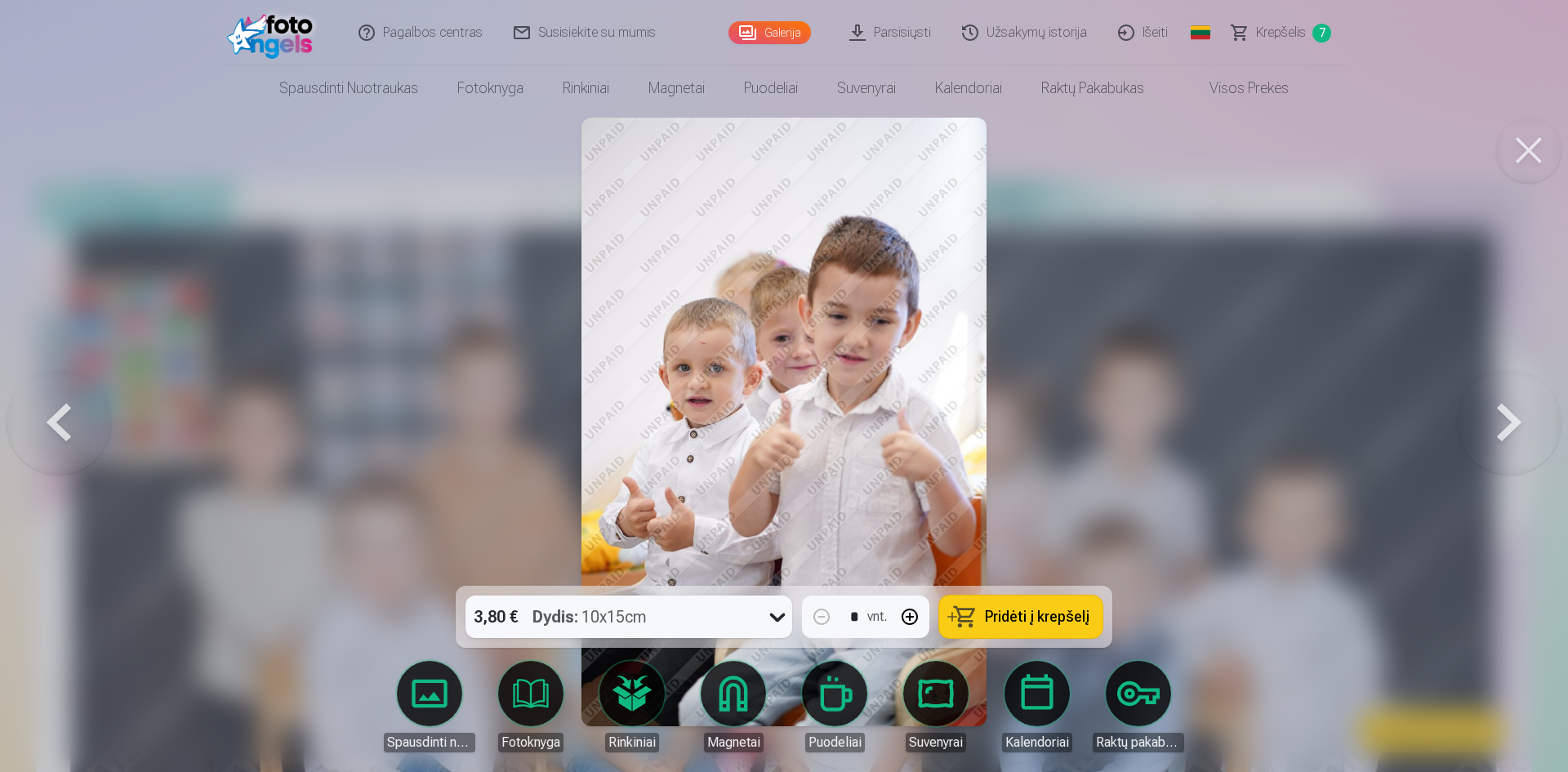
click at [1537, 419] on button at bounding box center [1510, 422] width 105 height 295
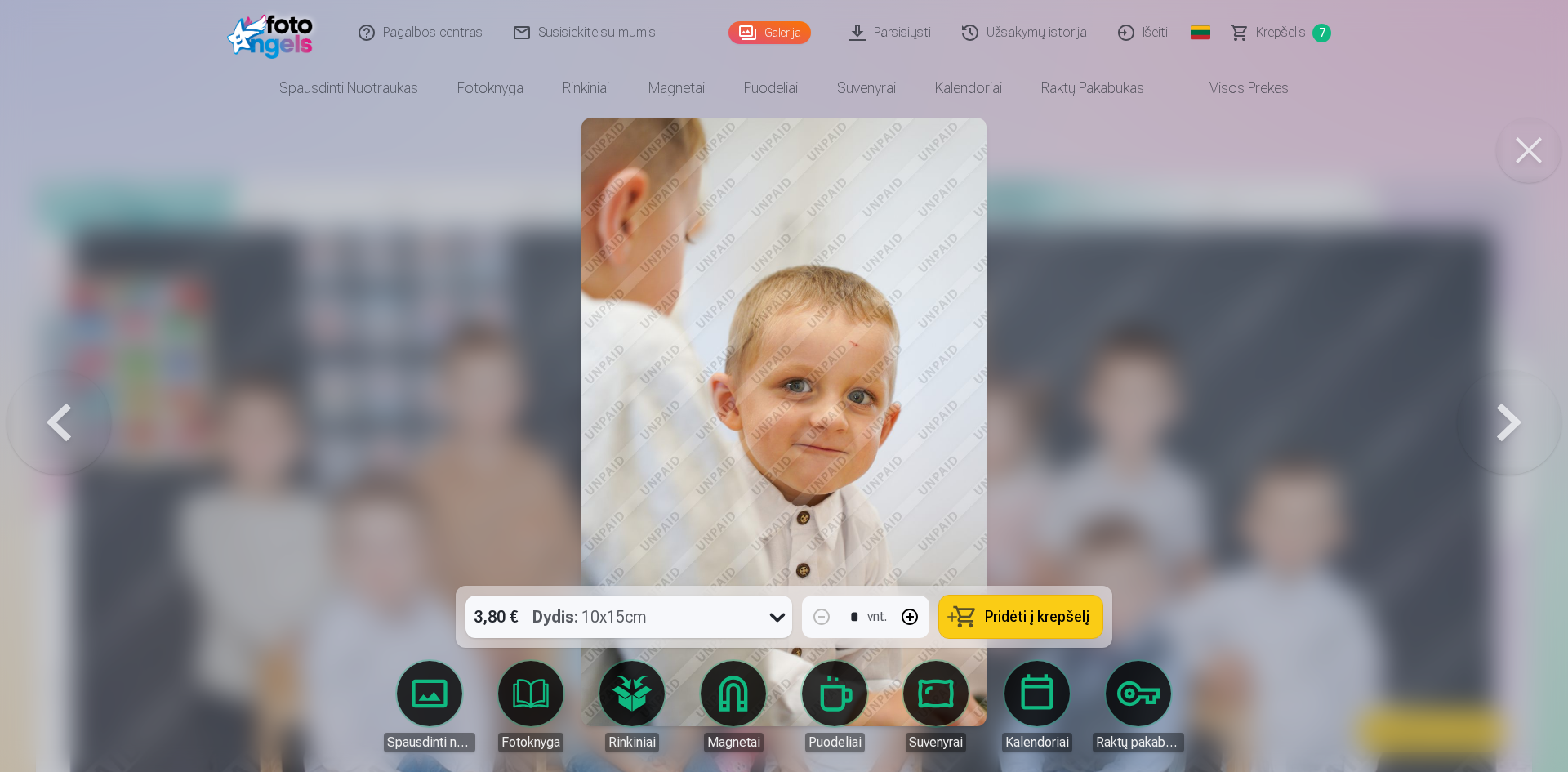
drag, startPoint x: 1477, startPoint y: 408, endPoint x: 1486, endPoint y: 382, distance: 27.5
click at [1479, 408] on button at bounding box center [1510, 422] width 105 height 295
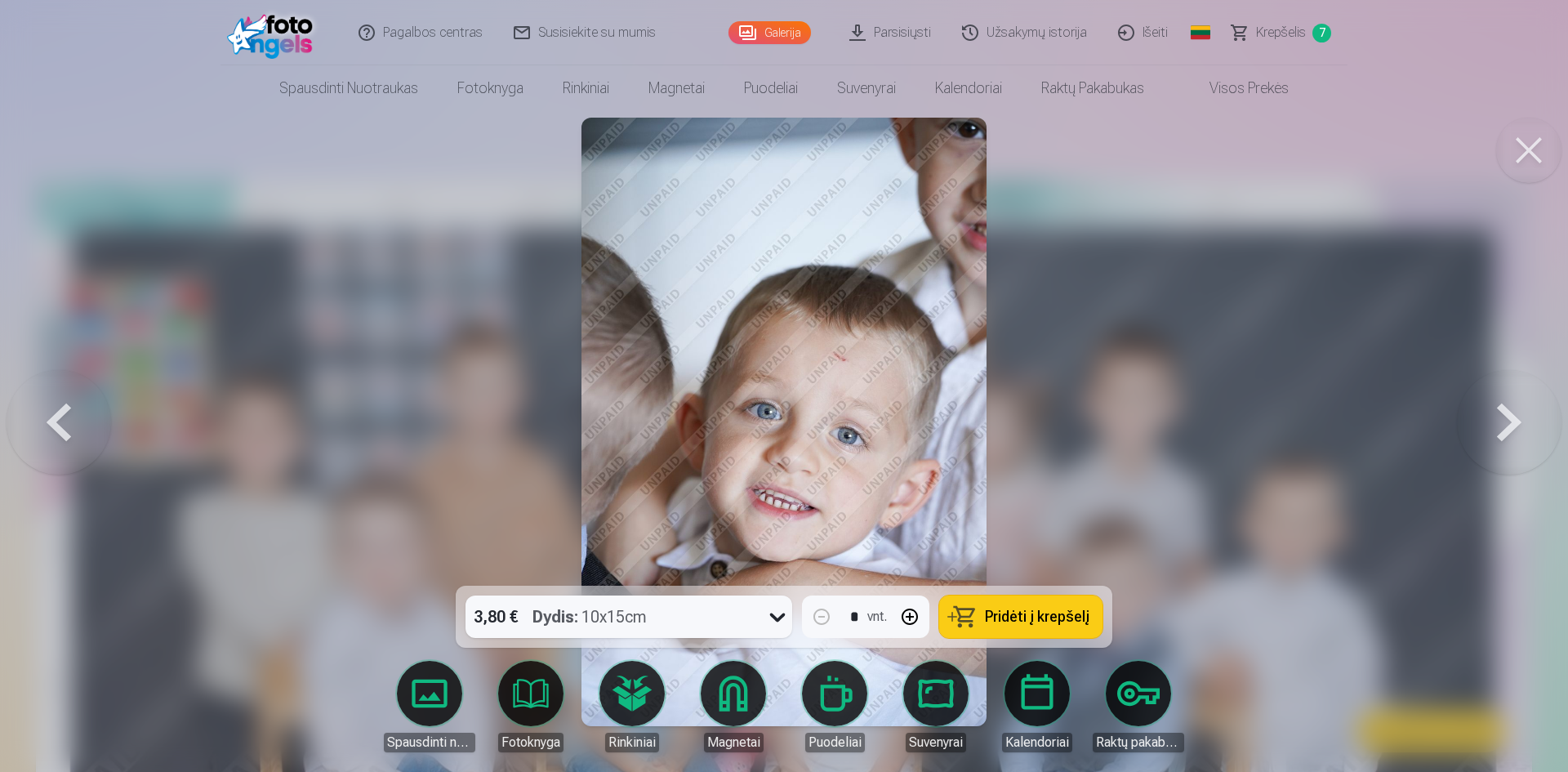
click at [1499, 427] on button at bounding box center [1510, 422] width 105 height 295
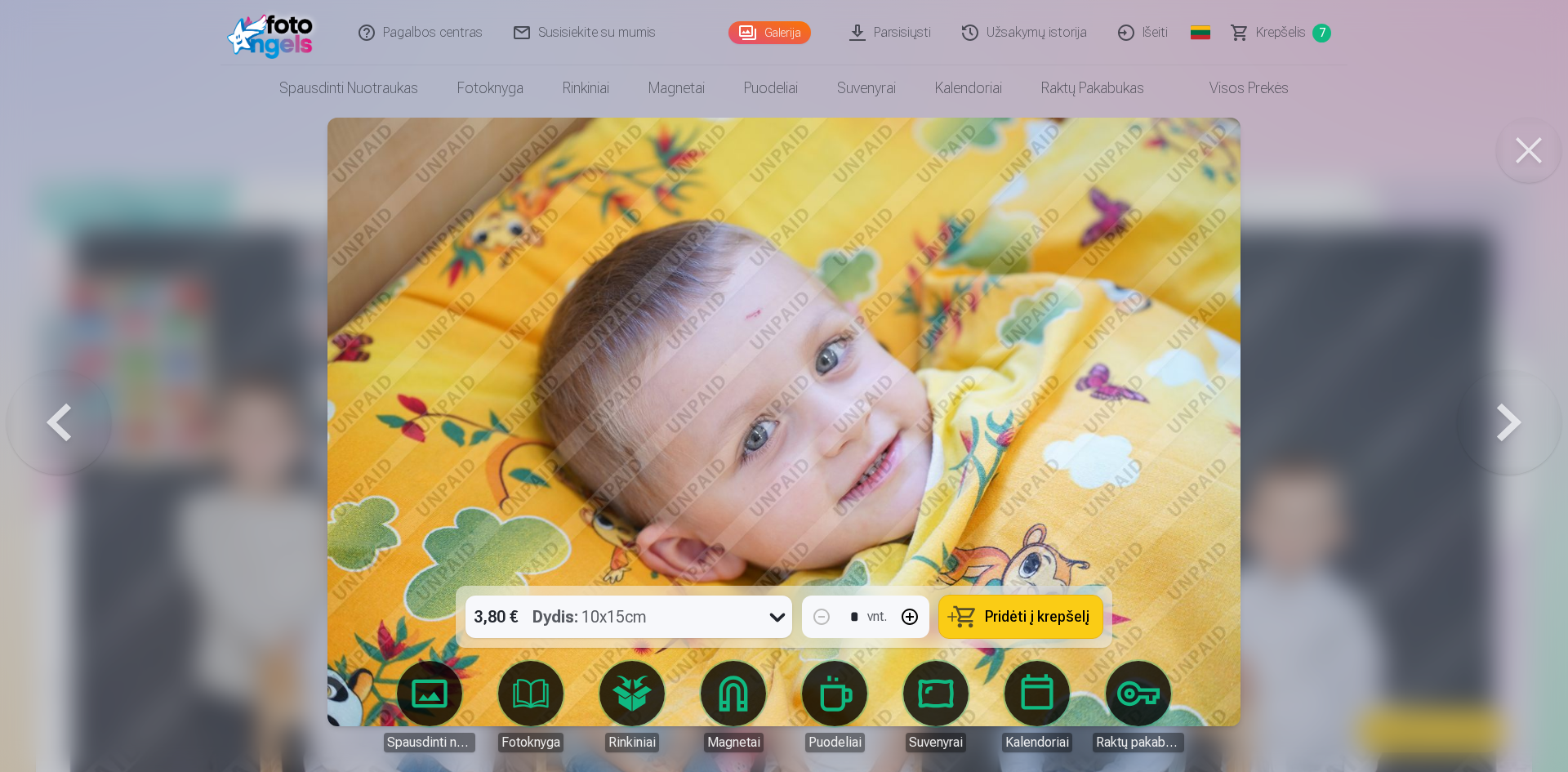
click at [1076, 620] on span "Pridėti į krepšelį" at bounding box center [1037, 617] width 105 height 14
click at [1493, 434] on button at bounding box center [1510, 422] width 105 height 295
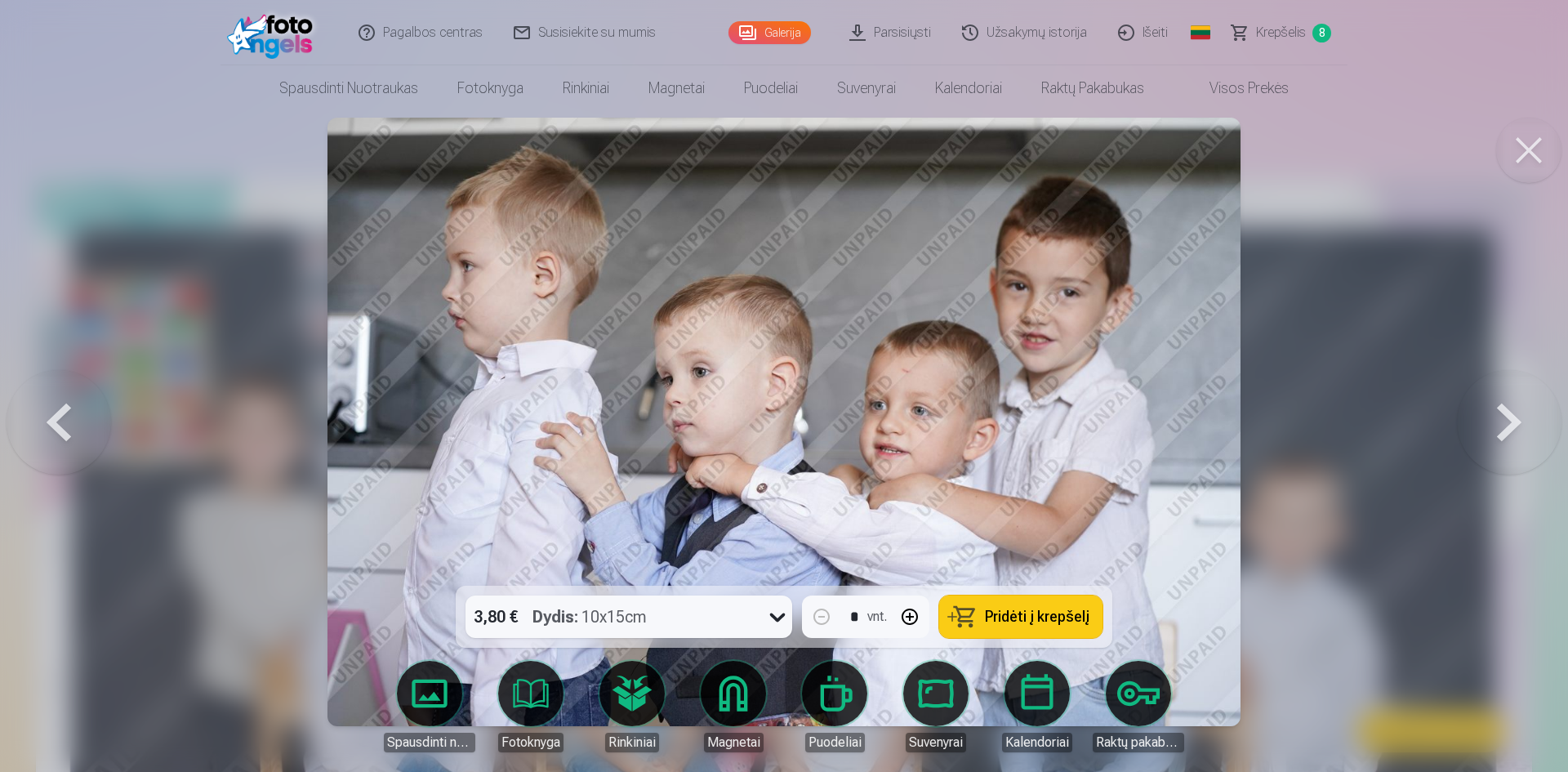
click at [73, 433] on button at bounding box center [59, 422] width 105 height 295
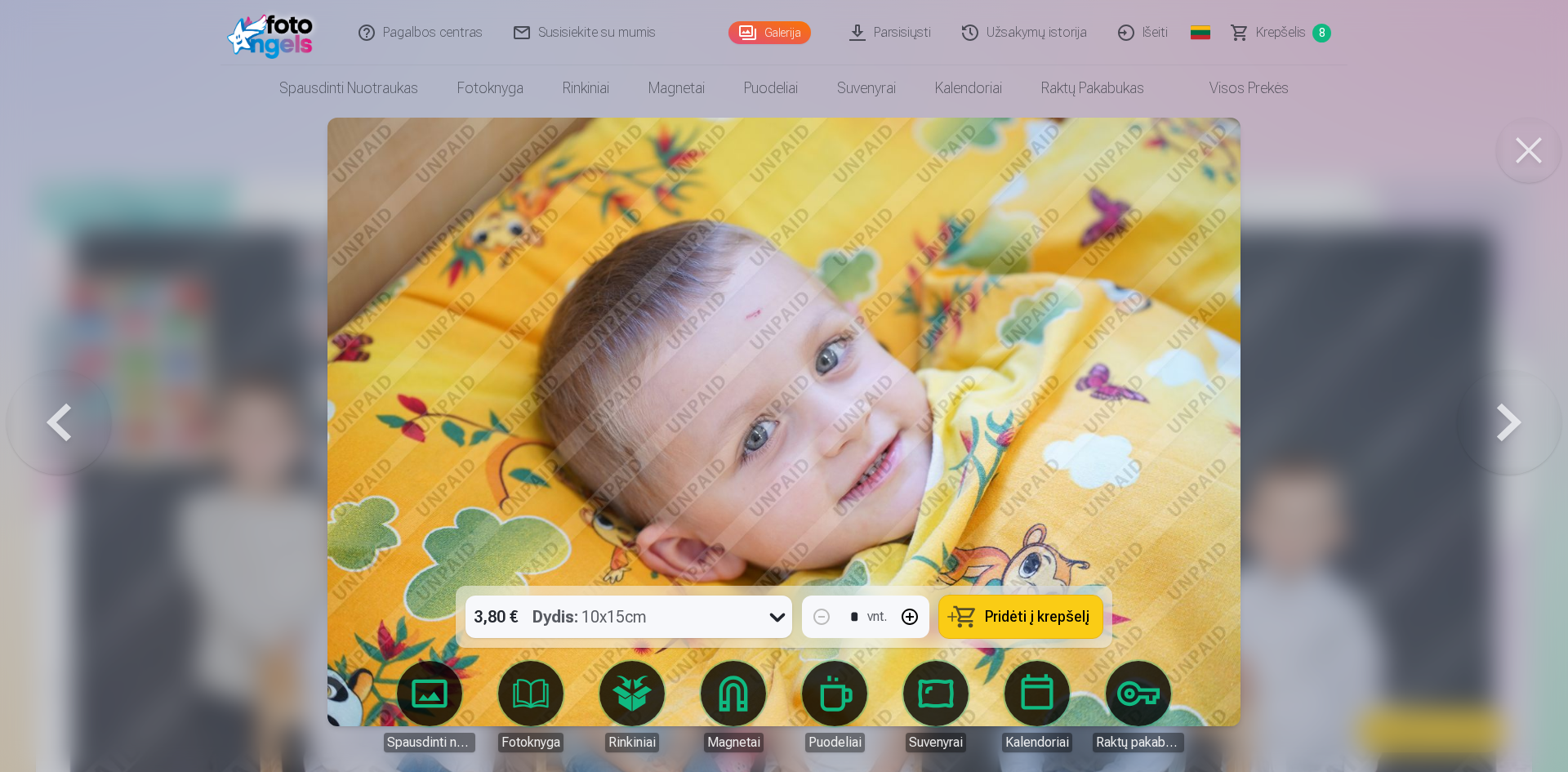
click at [1516, 432] on button at bounding box center [1510, 422] width 105 height 295
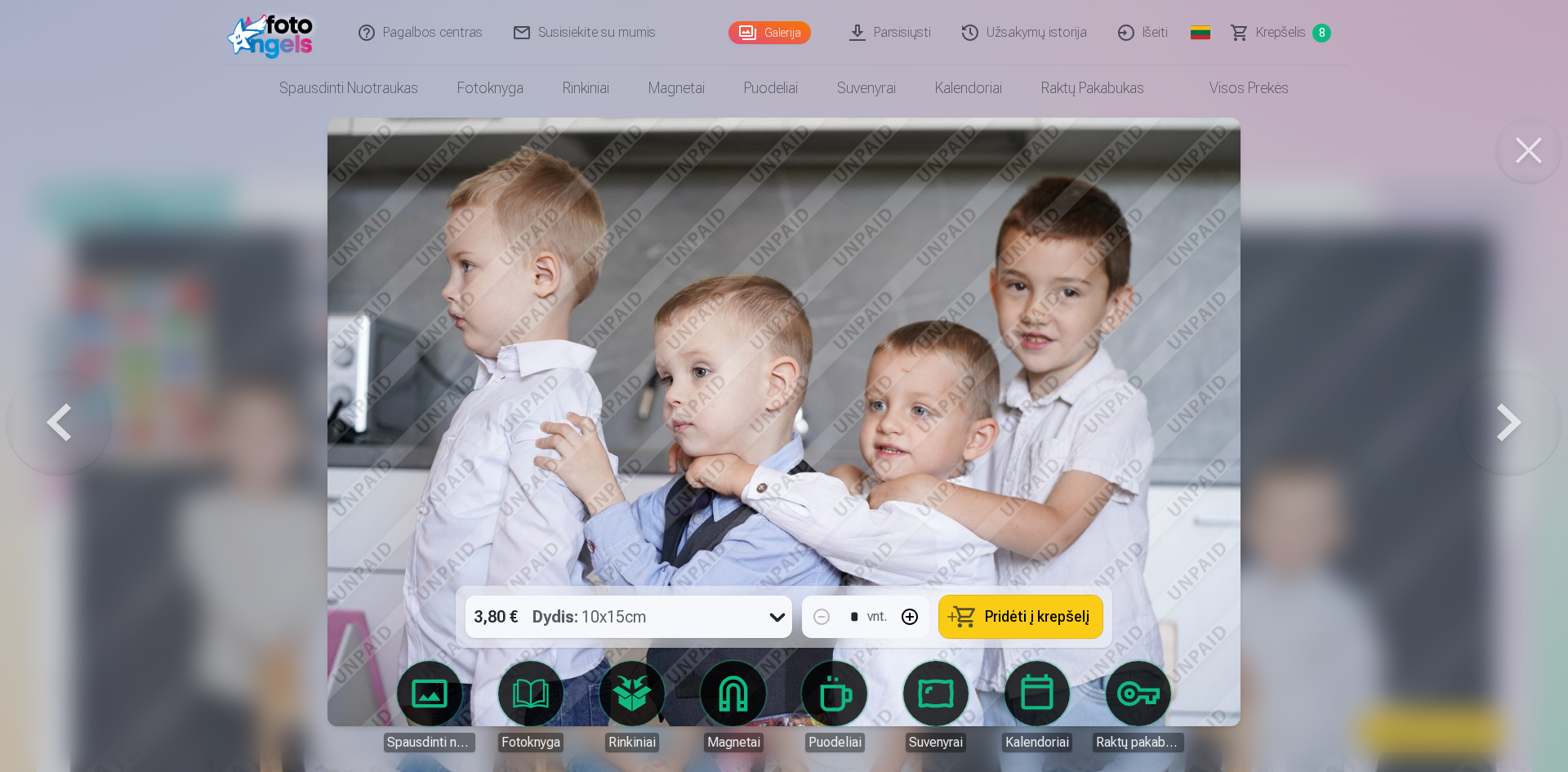
click at [1518, 433] on button at bounding box center [1510, 422] width 105 height 295
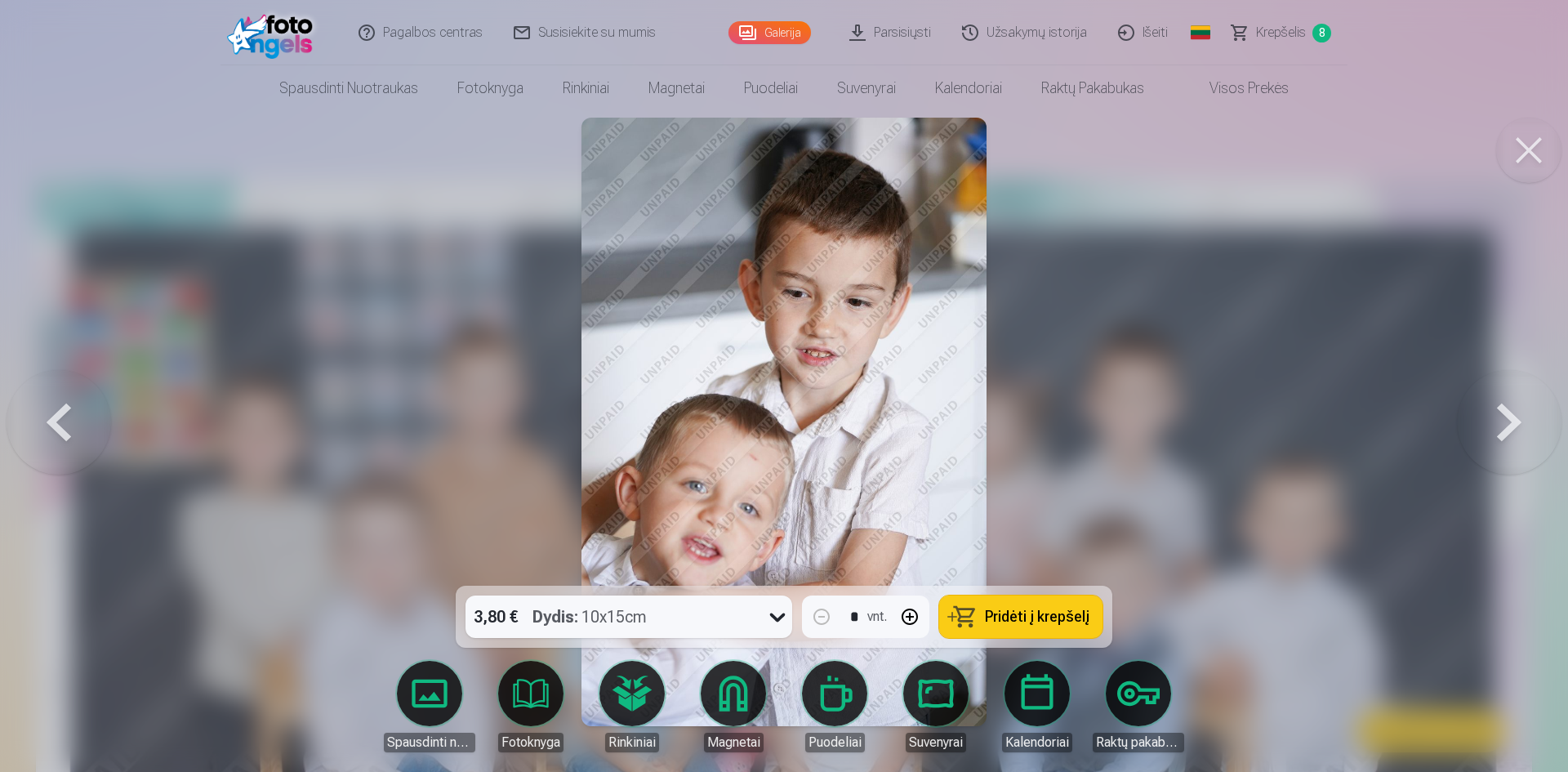
click at [1519, 435] on button at bounding box center [1510, 422] width 105 height 295
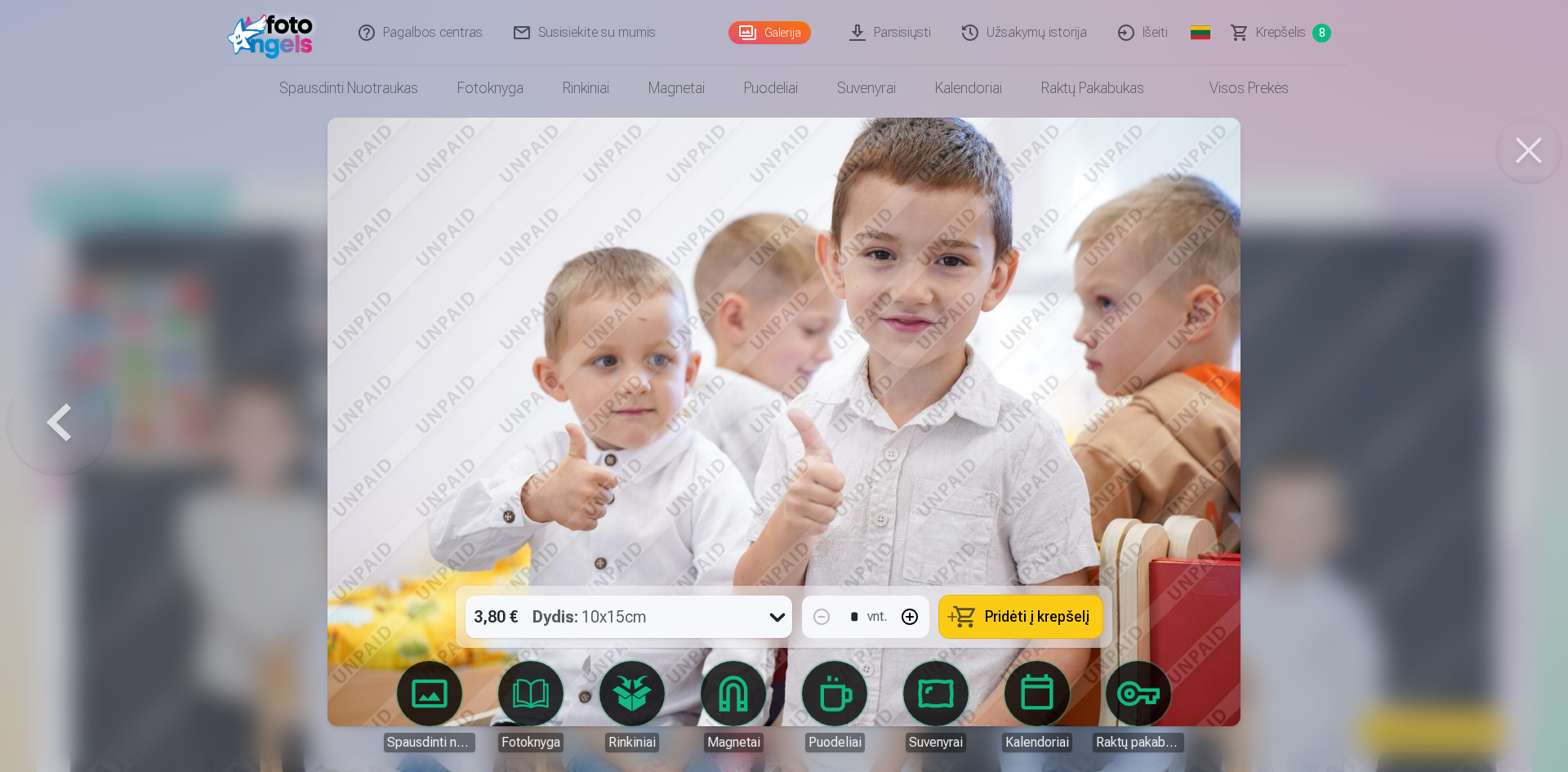
click at [61, 425] on button at bounding box center [59, 422] width 105 height 295
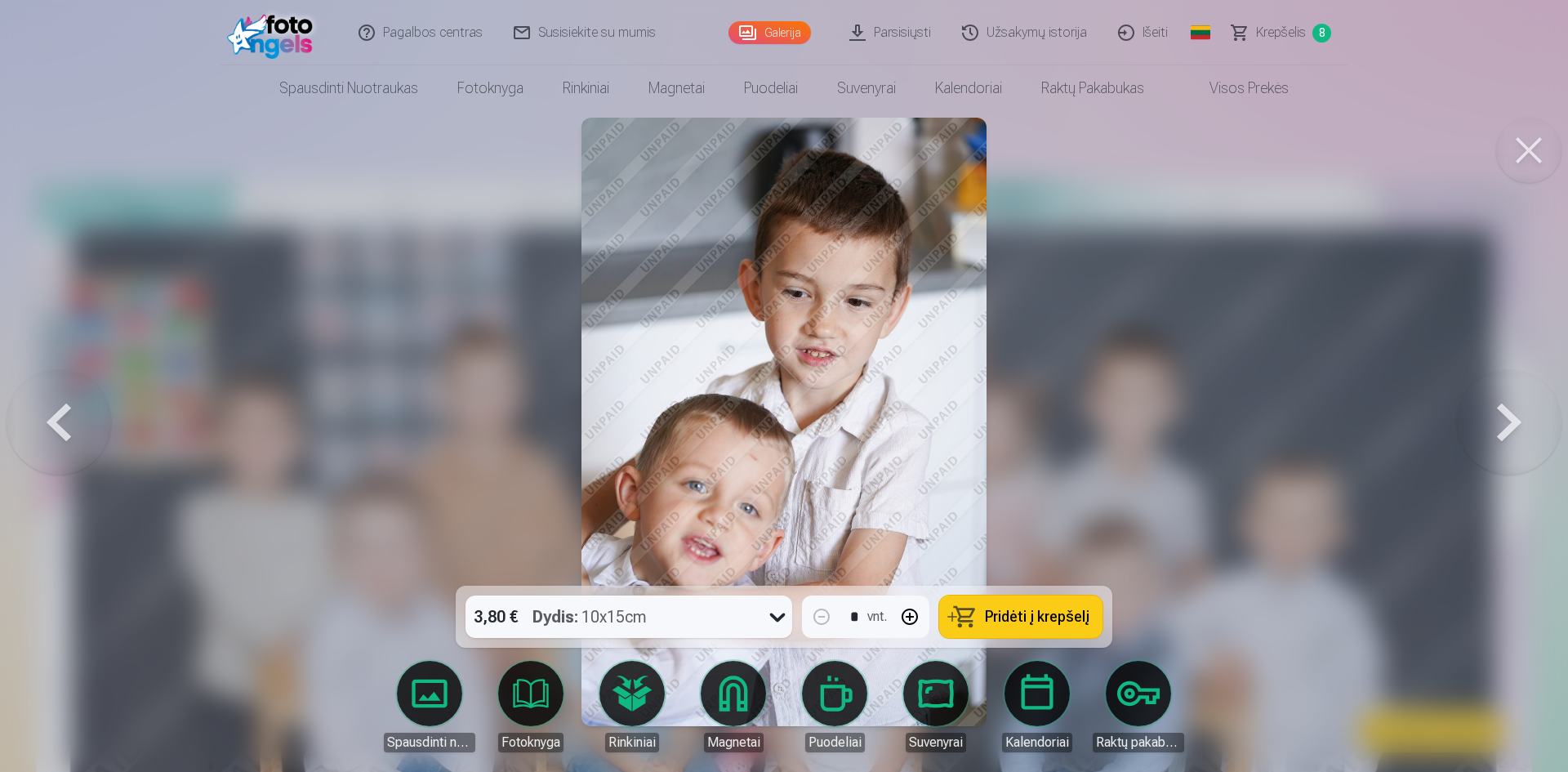
click at [61, 425] on button at bounding box center [59, 422] width 105 height 295
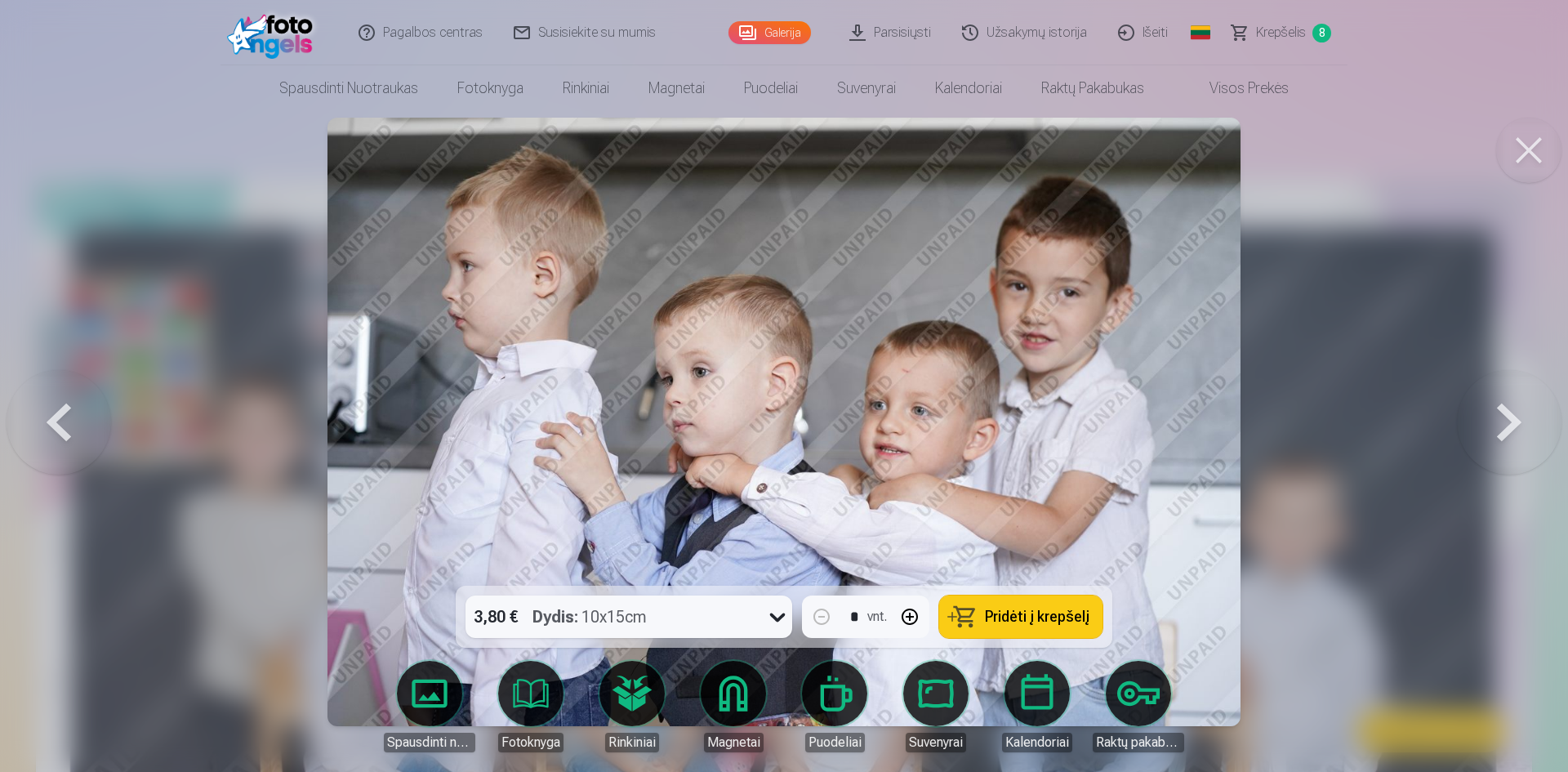
click at [61, 425] on button at bounding box center [59, 422] width 105 height 295
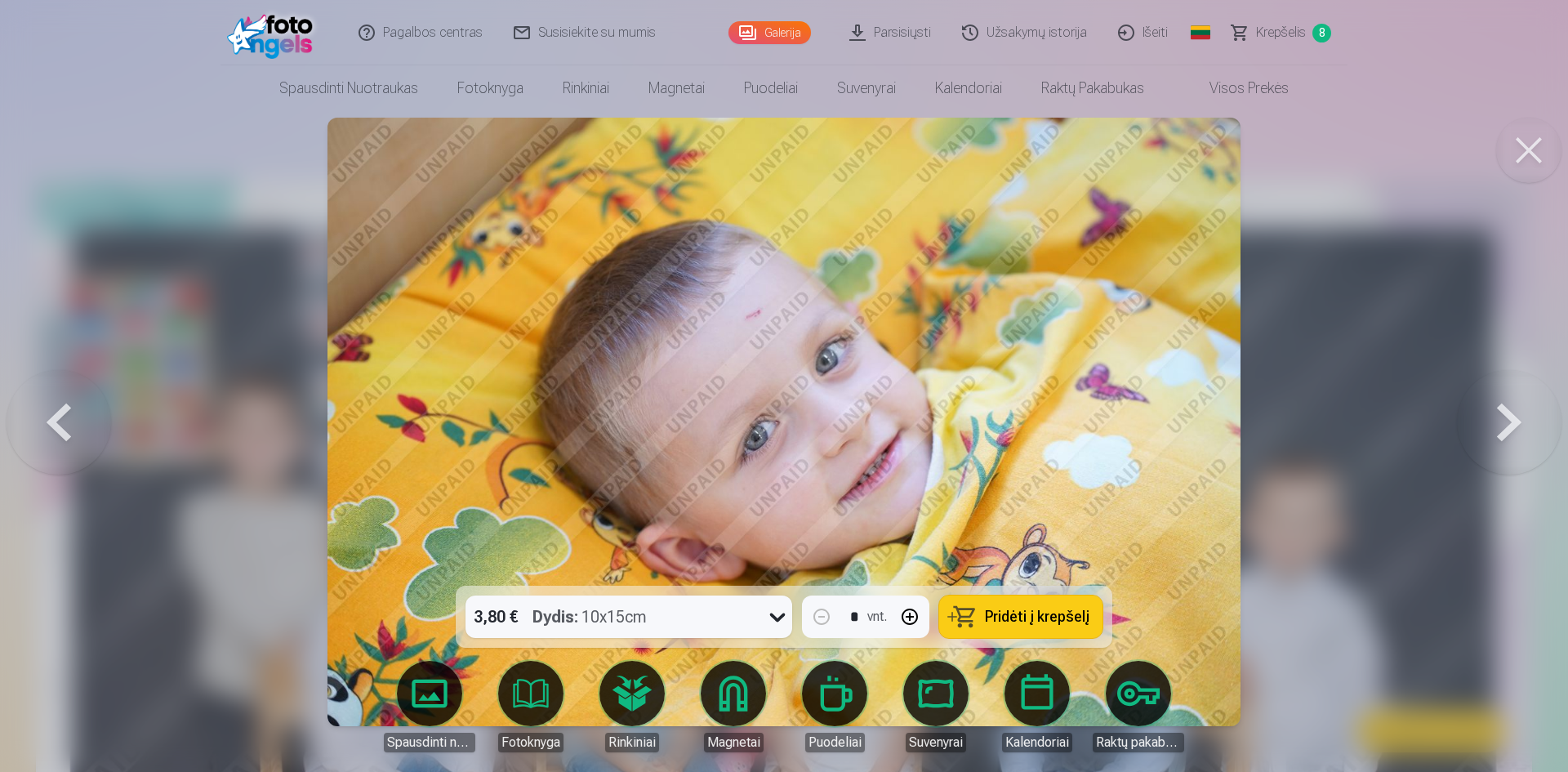
click at [61, 425] on button at bounding box center [59, 422] width 105 height 295
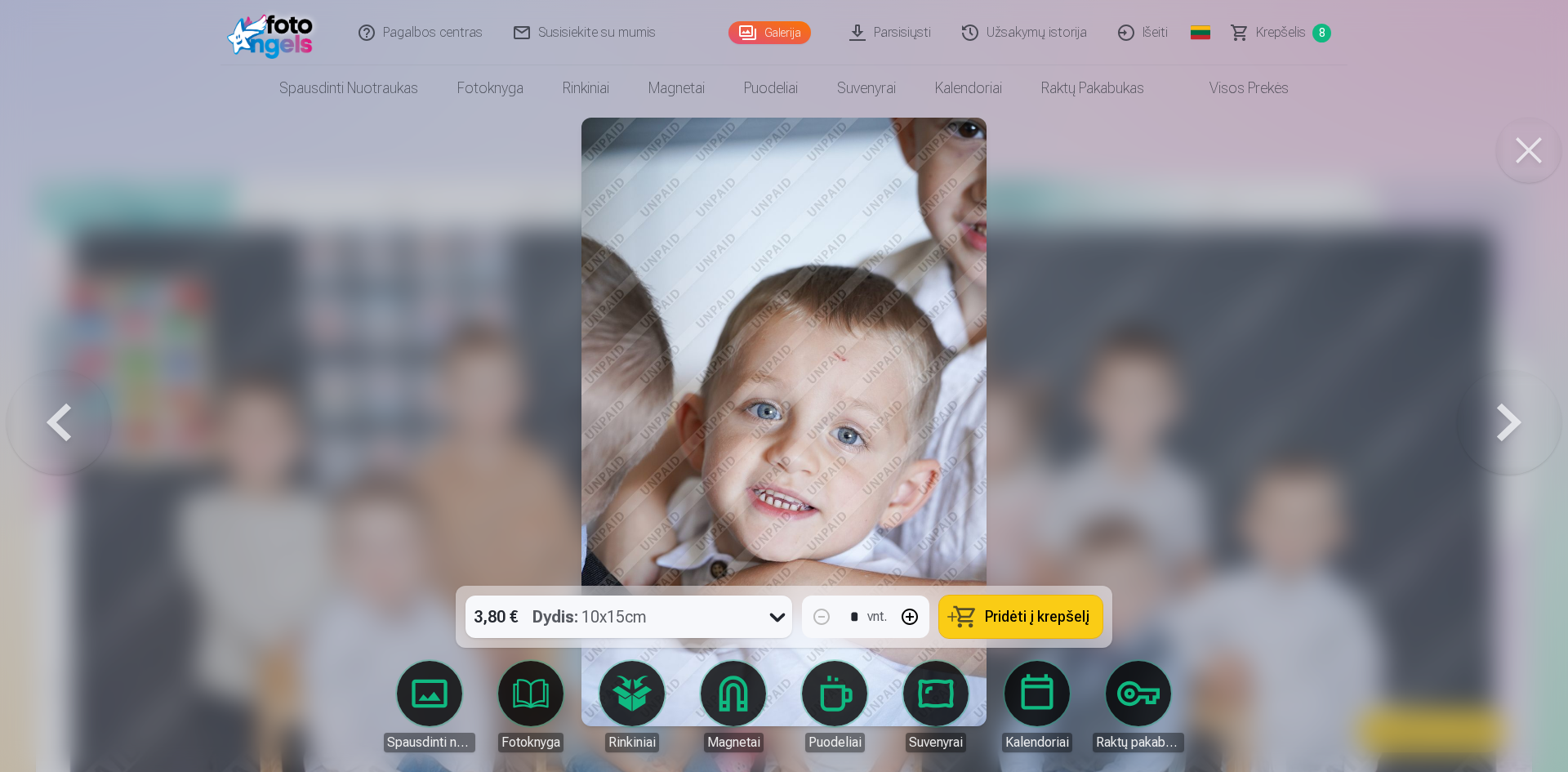
click at [61, 425] on button at bounding box center [59, 422] width 105 height 295
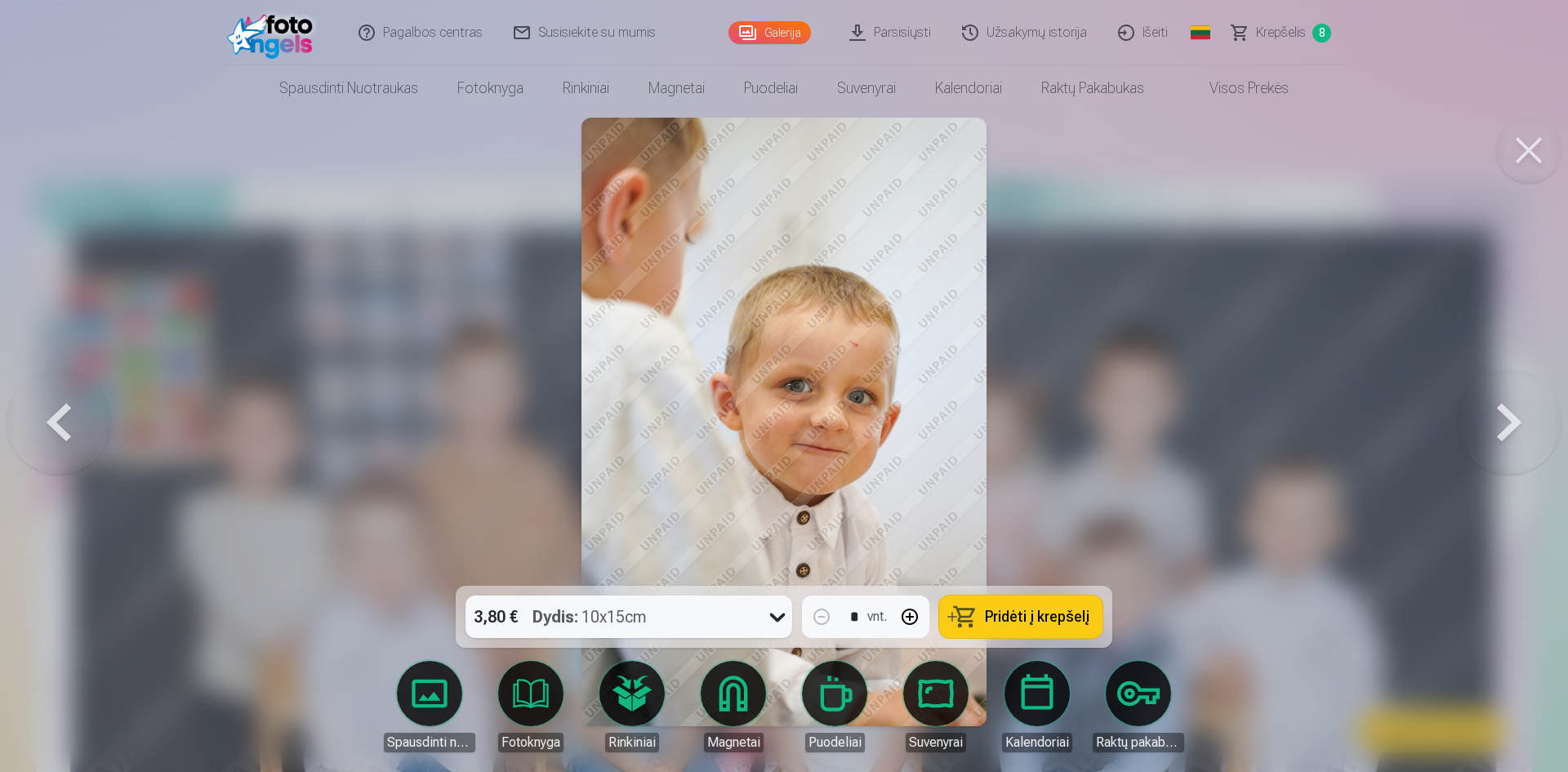
click at [1463, 442] on button at bounding box center [1510, 422] width 105 height 295
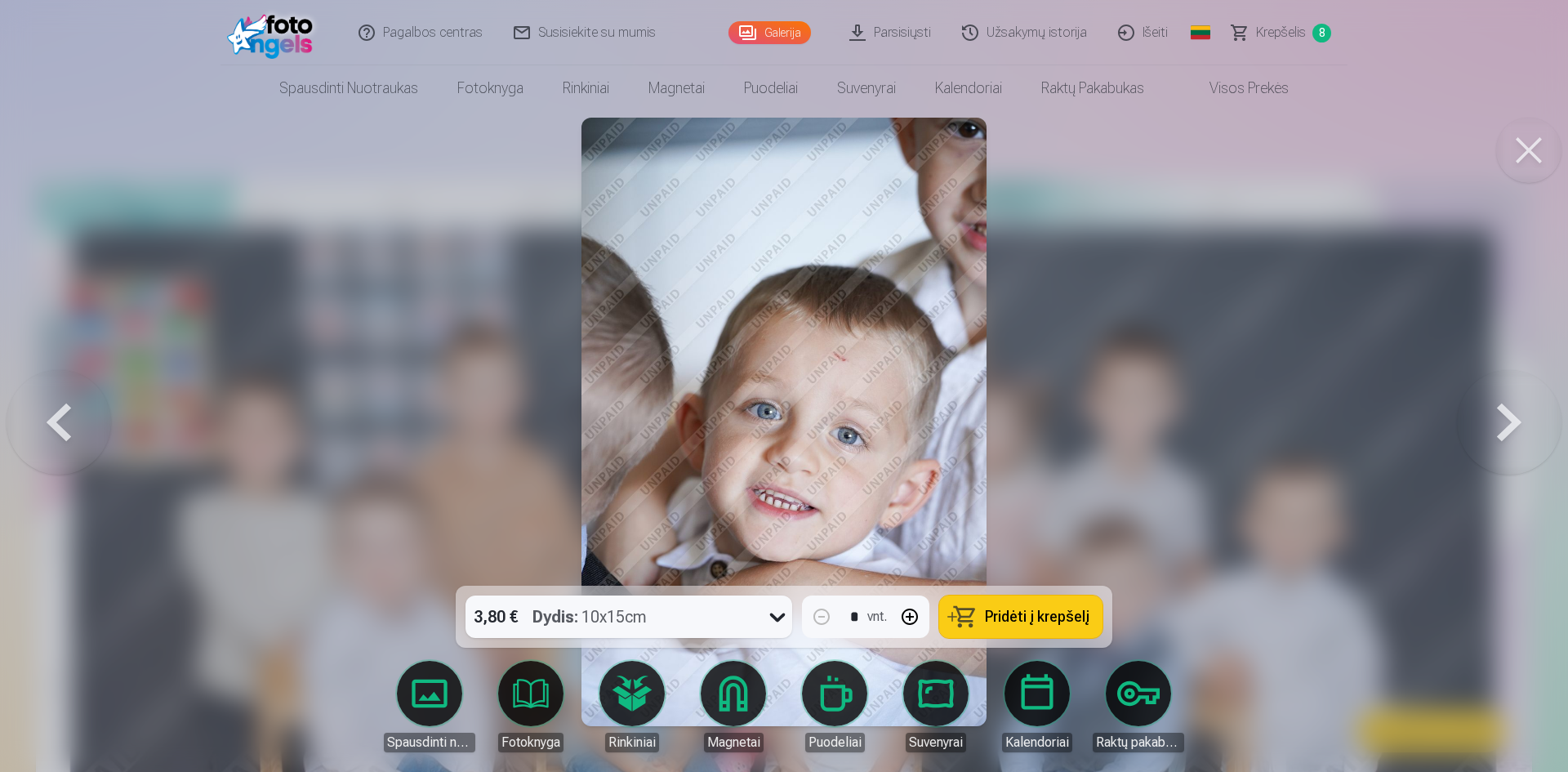
click at [43, 411] on button at bounding box center [59, 422] width 105 height 295
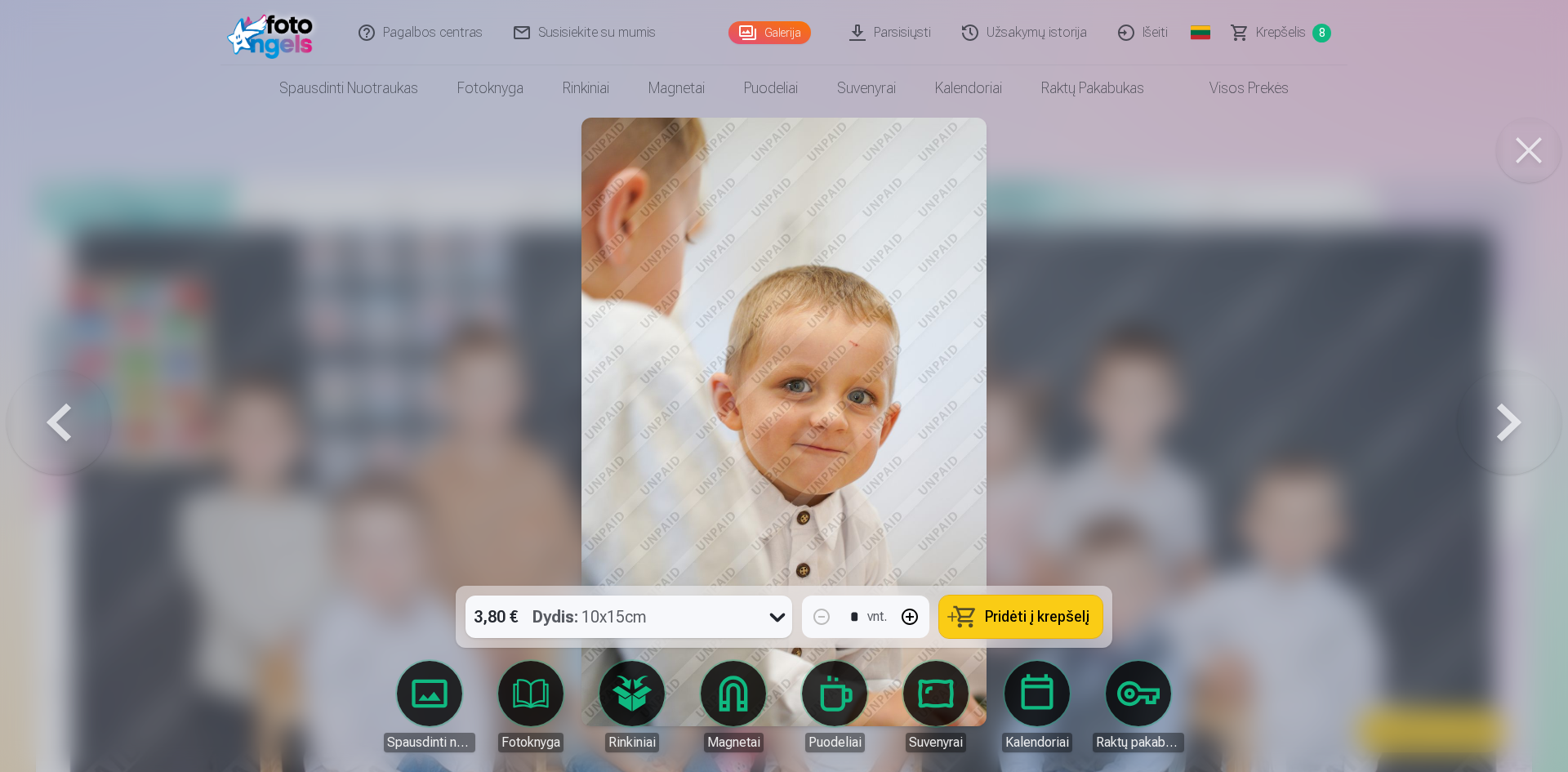
click at [43, 411] on button at bounding box center [59, 422] width 105 height 295
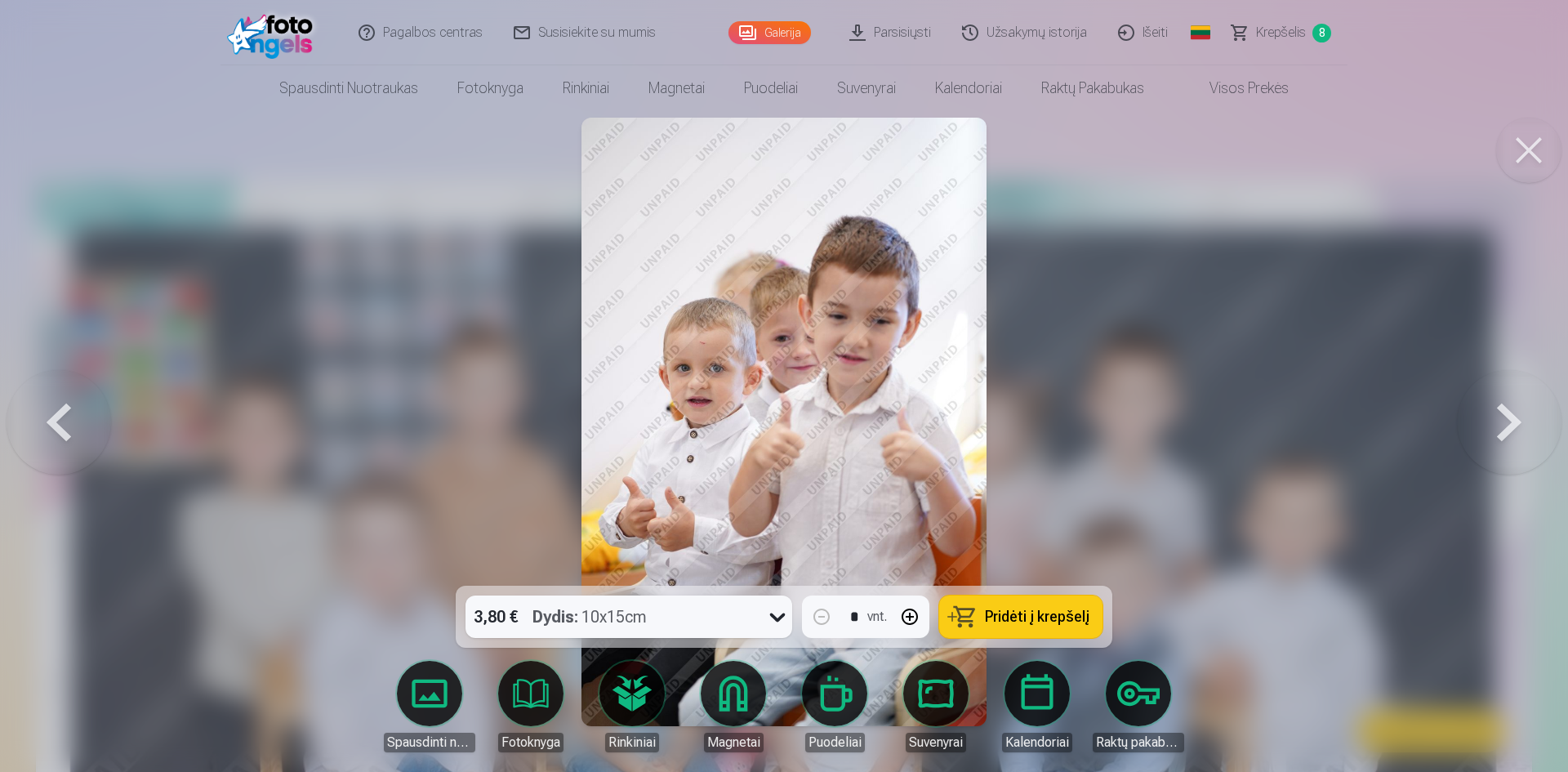
click at [50, 432] on button at bounding box center [59, 422] width 105 height 295
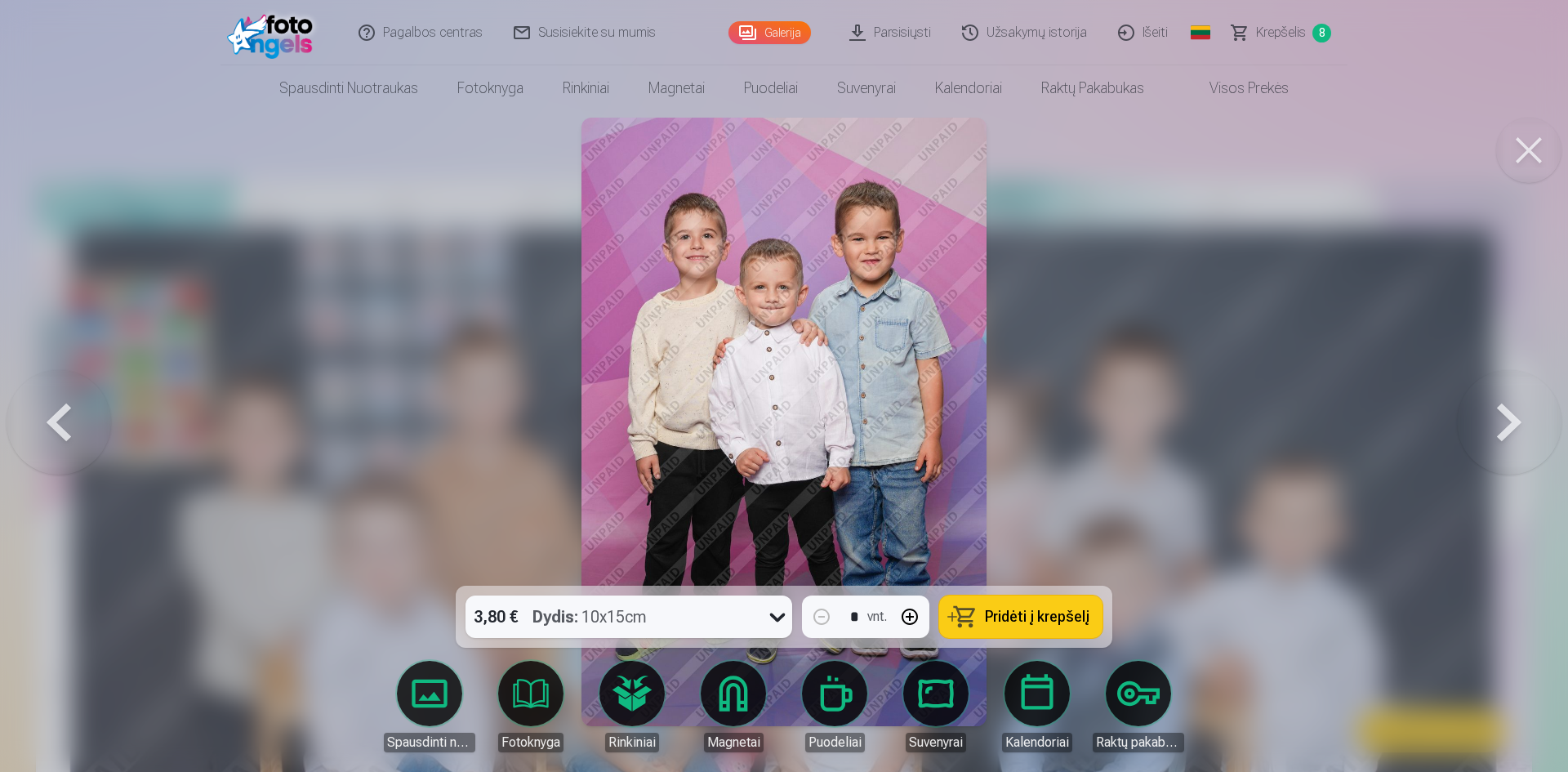
click at [50, 432] on button at bounding box center [59, 422] width 105 height 295
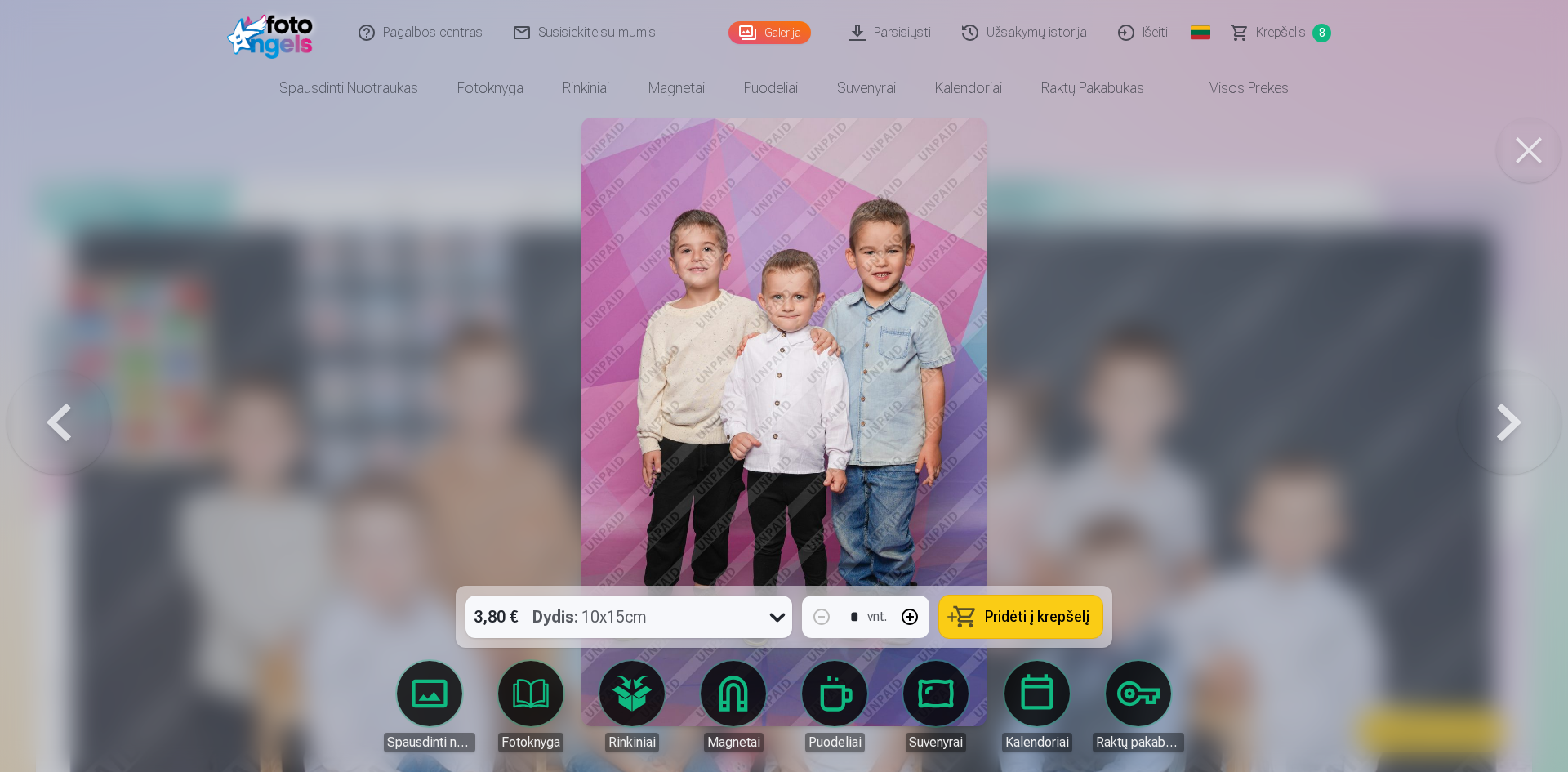
click at [47, 432] on button at bounding box center [59, 422] width 105 height 295
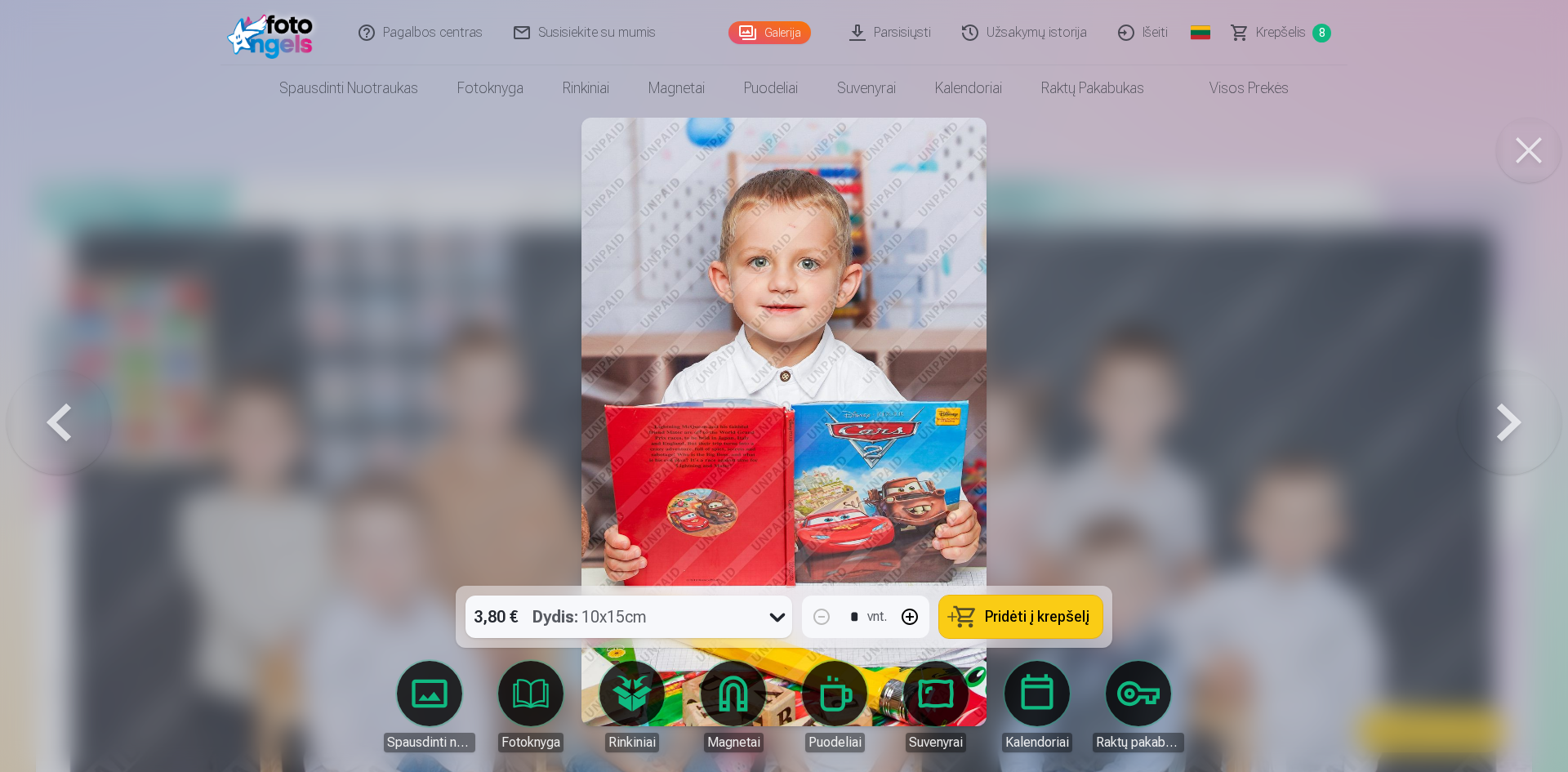
click at [47, 432] on button at bounding box center [59, 422] width 105 height 295
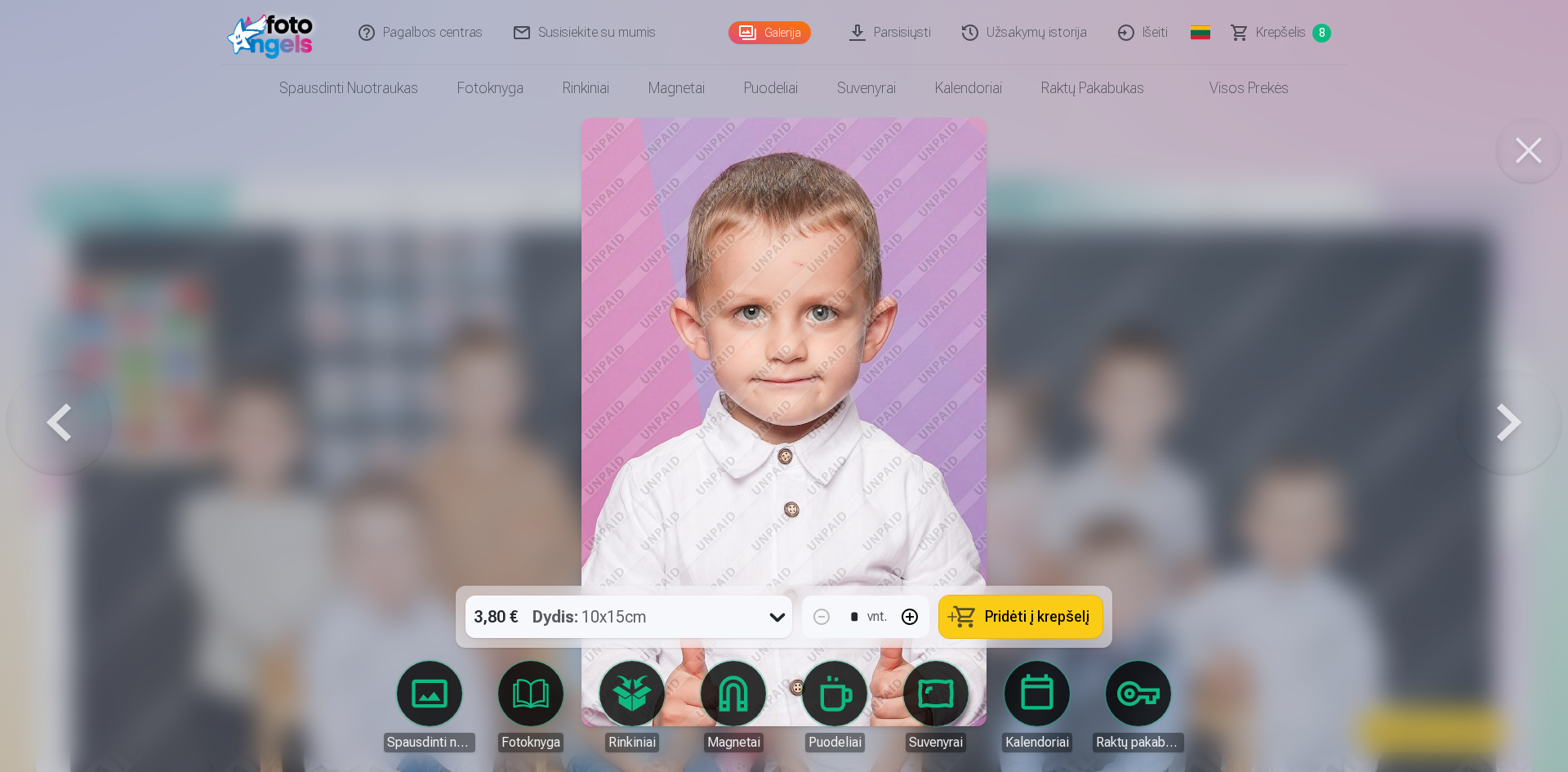
click at [47, 432] on button at bounding box center [59, 422] width 105 height 295
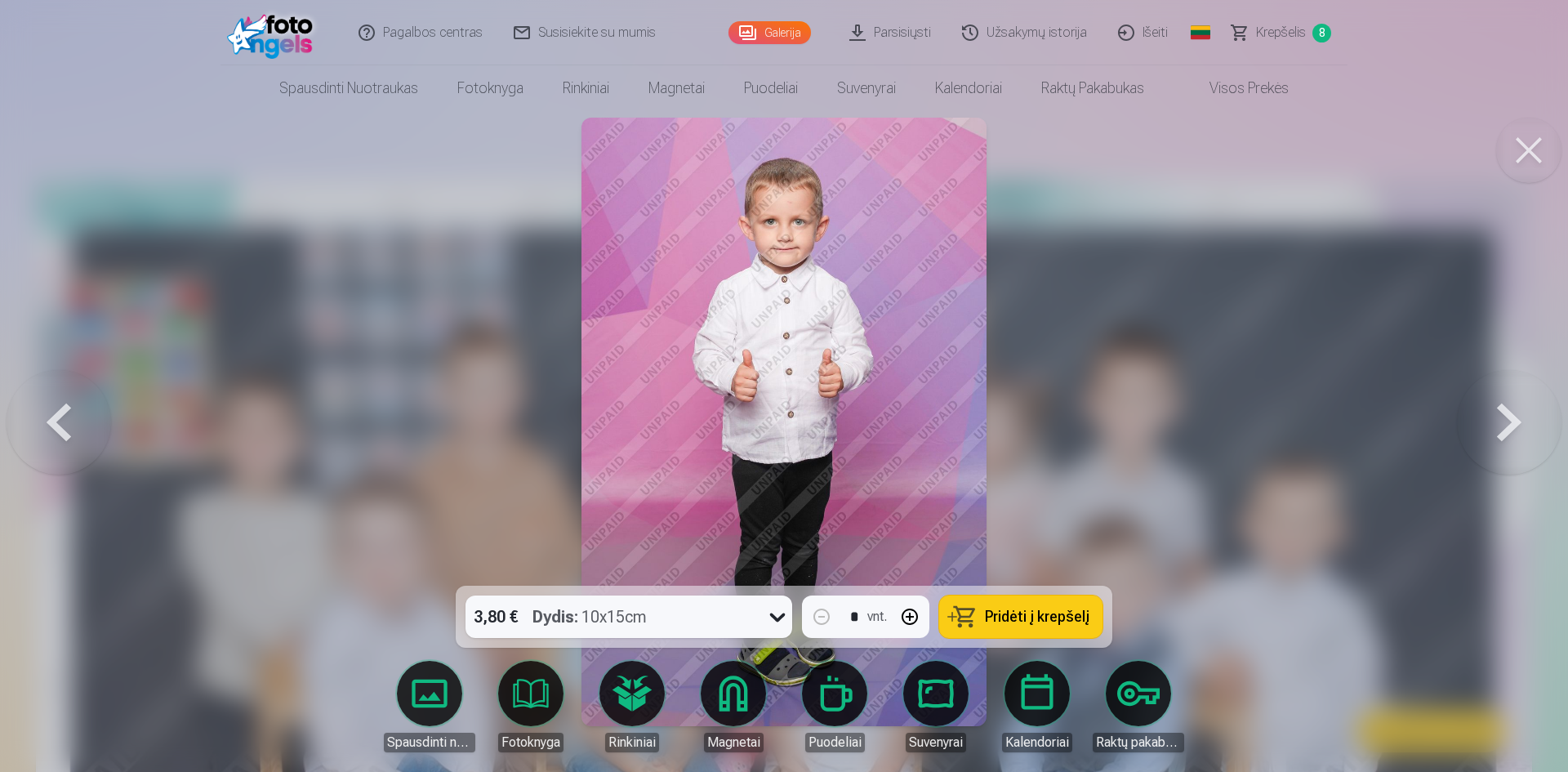
click at [47, 432] on button at bounding box center [59, 422] width 105 height 295
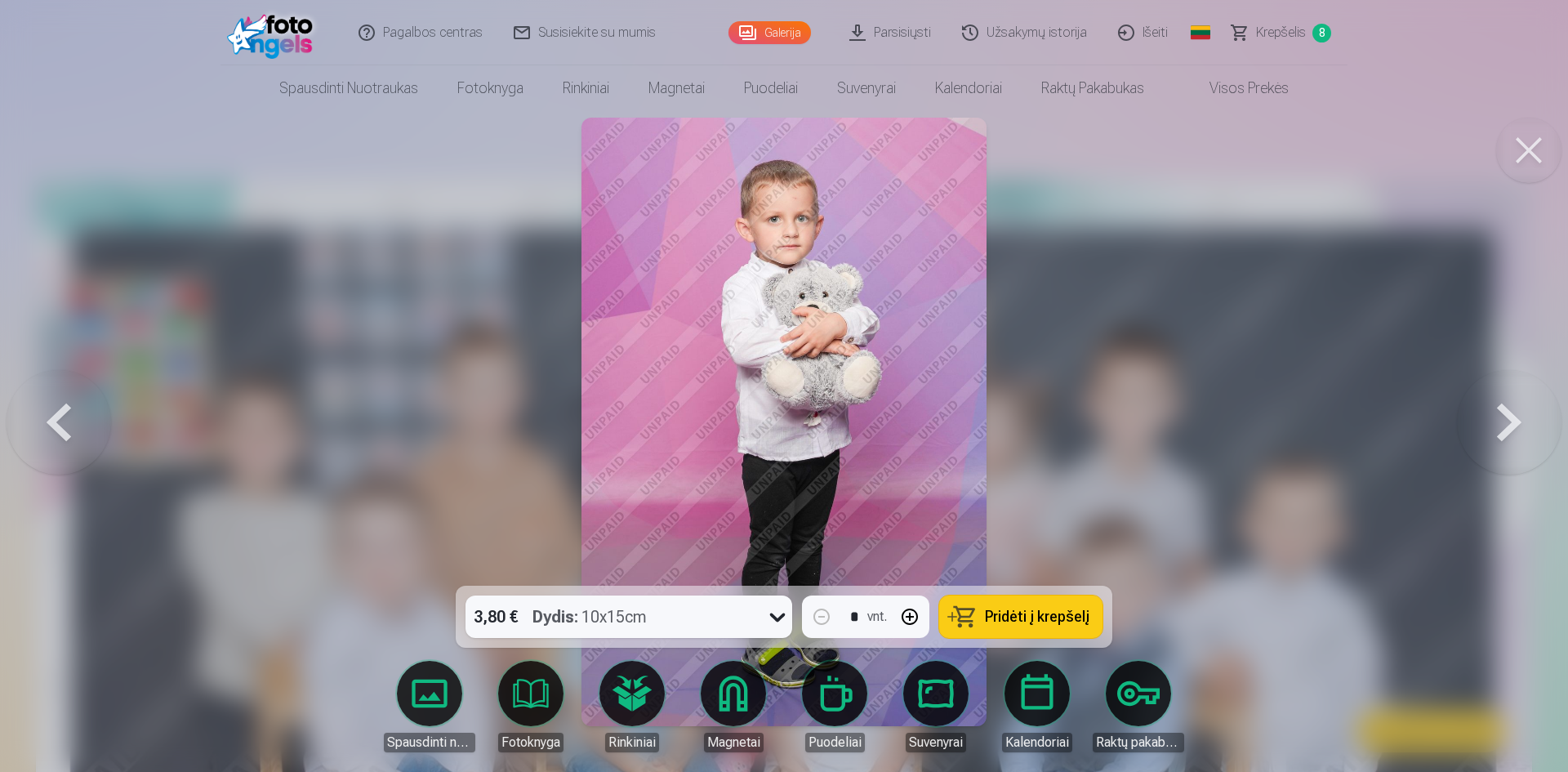
click at [1542, 441] on button at bounding box center [1510, 422] width 105 height 295
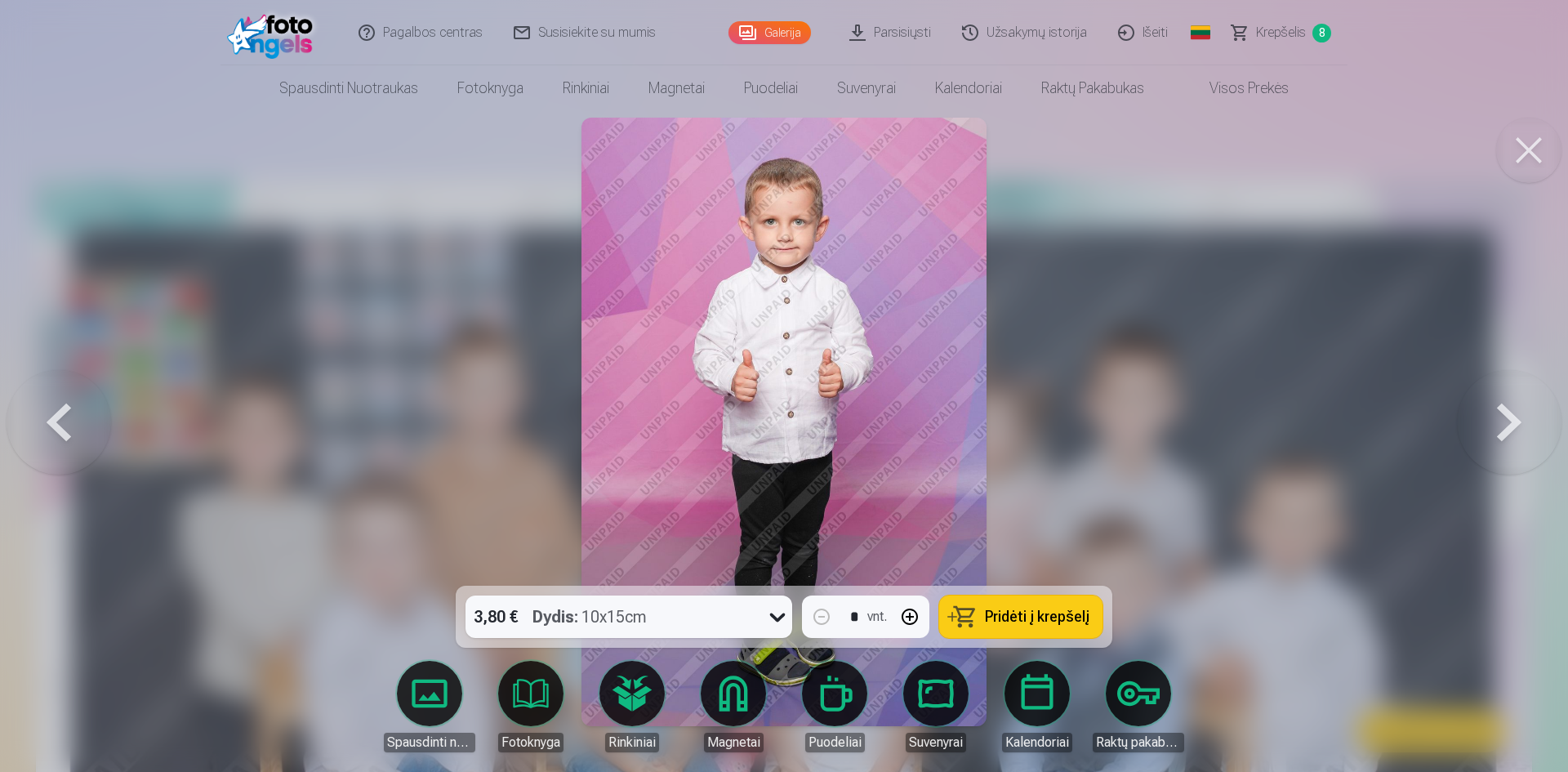
click at [22, 433] on button at bounding box center [59, 422] width 105 height 295
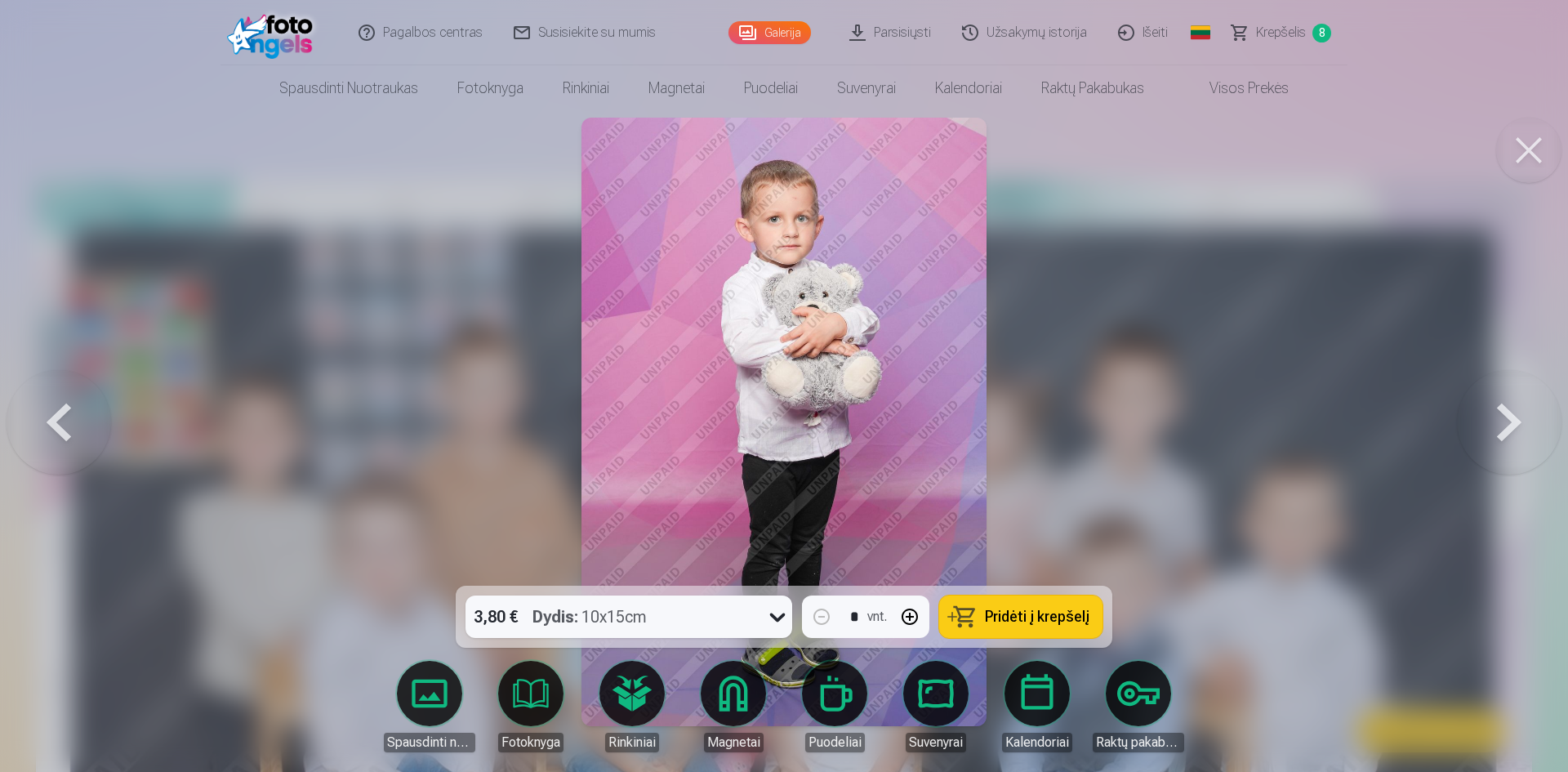
click at [22, 433] on button at bounding box center [59, 422] width 105 height 295
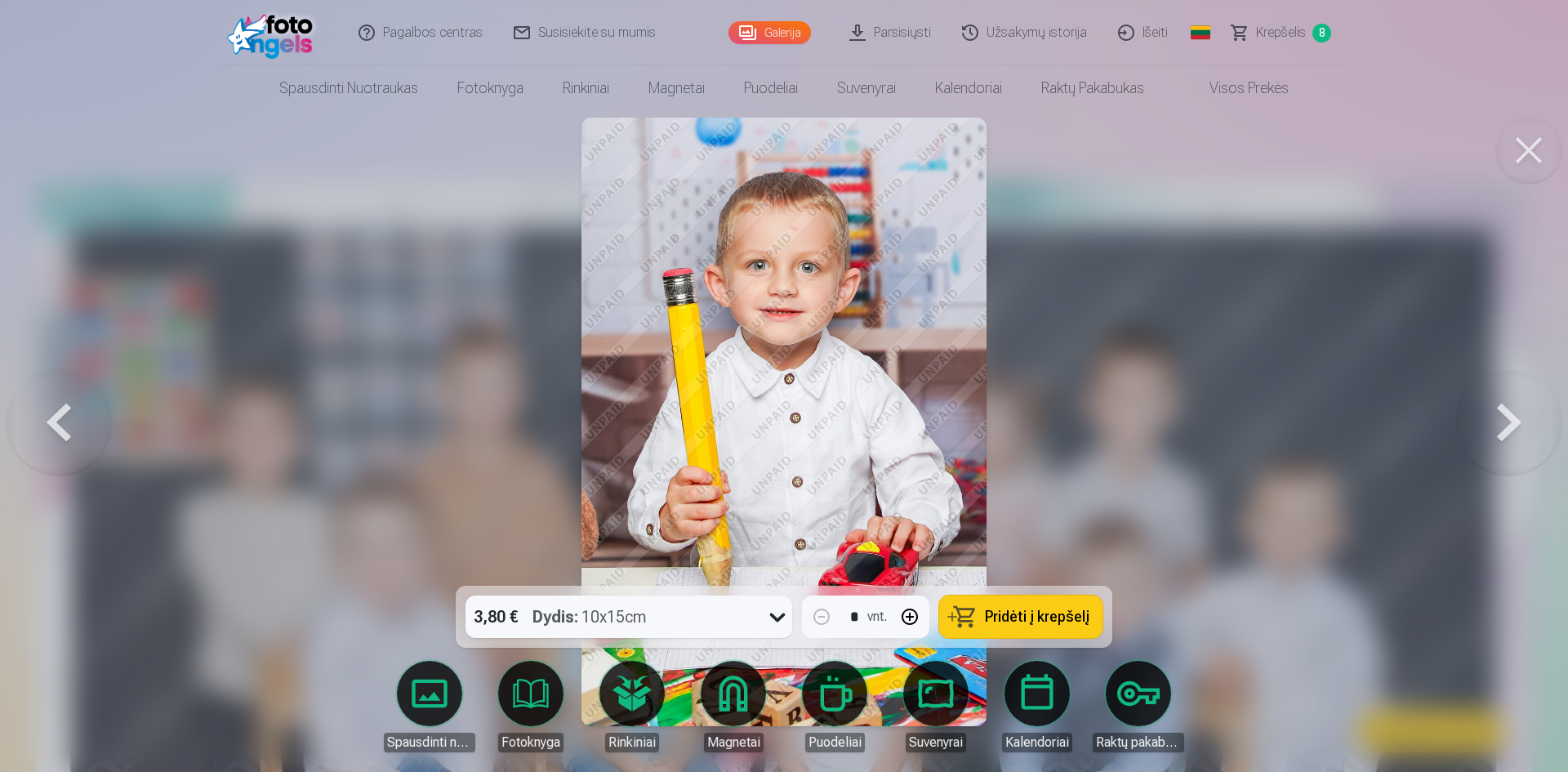
click at [22, 433] on button at bounding box center [59, 422] width 105 height 295
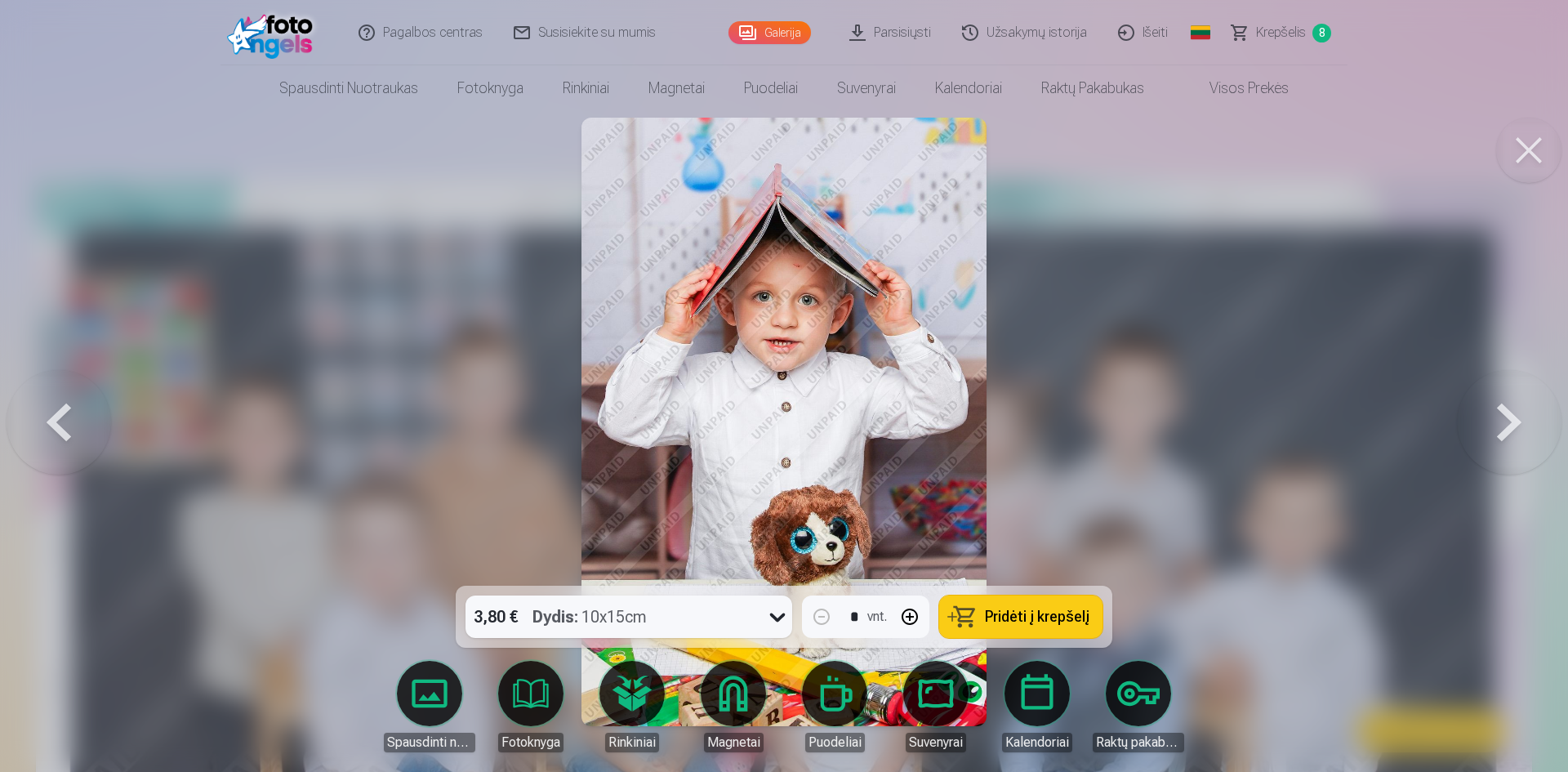
click at [22, 433] on button at bounding box center [59, 422] width 105 height 295
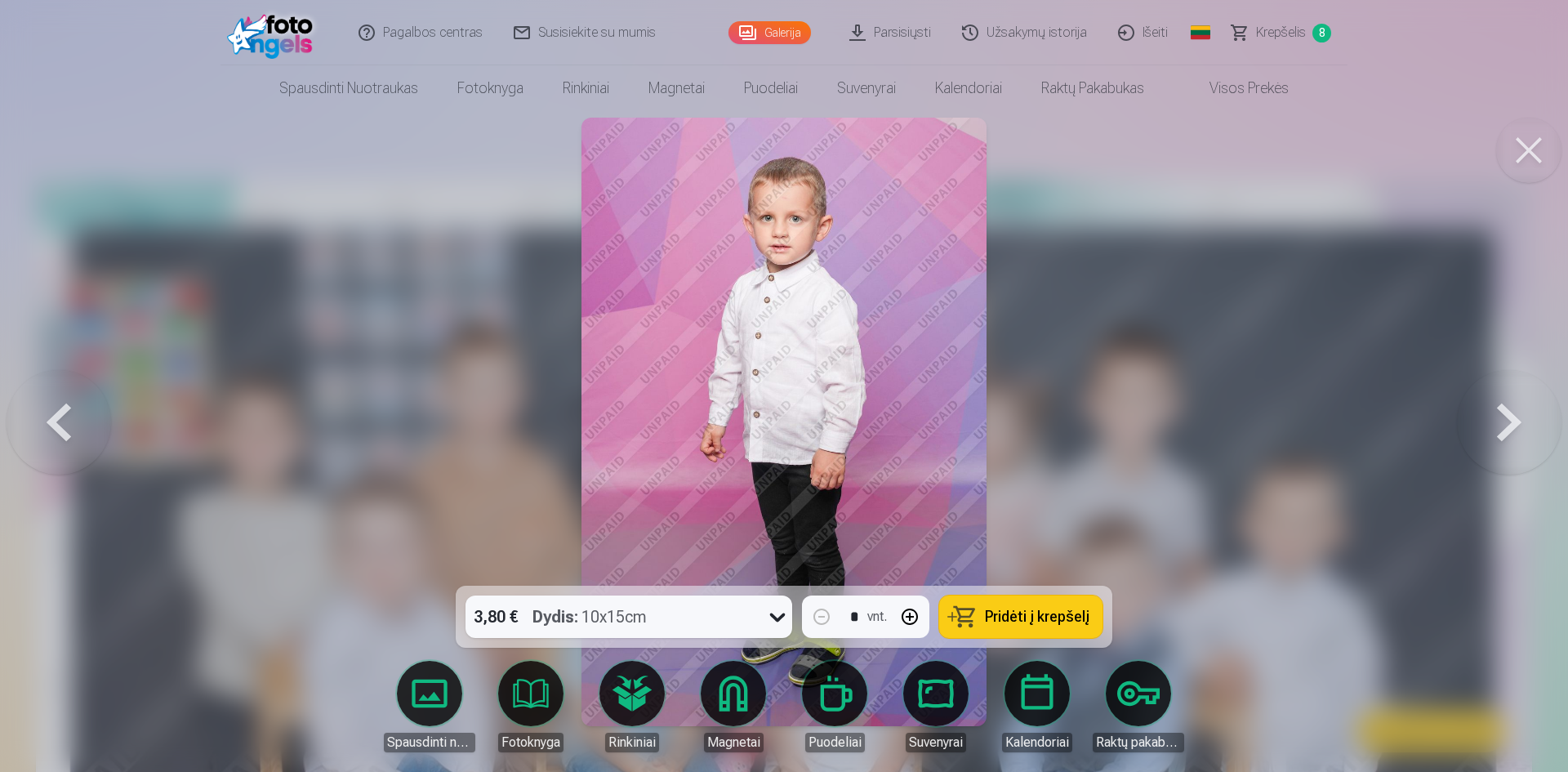
click at [22, 433] on button at bounding box center [59, 422] width 105 height 295
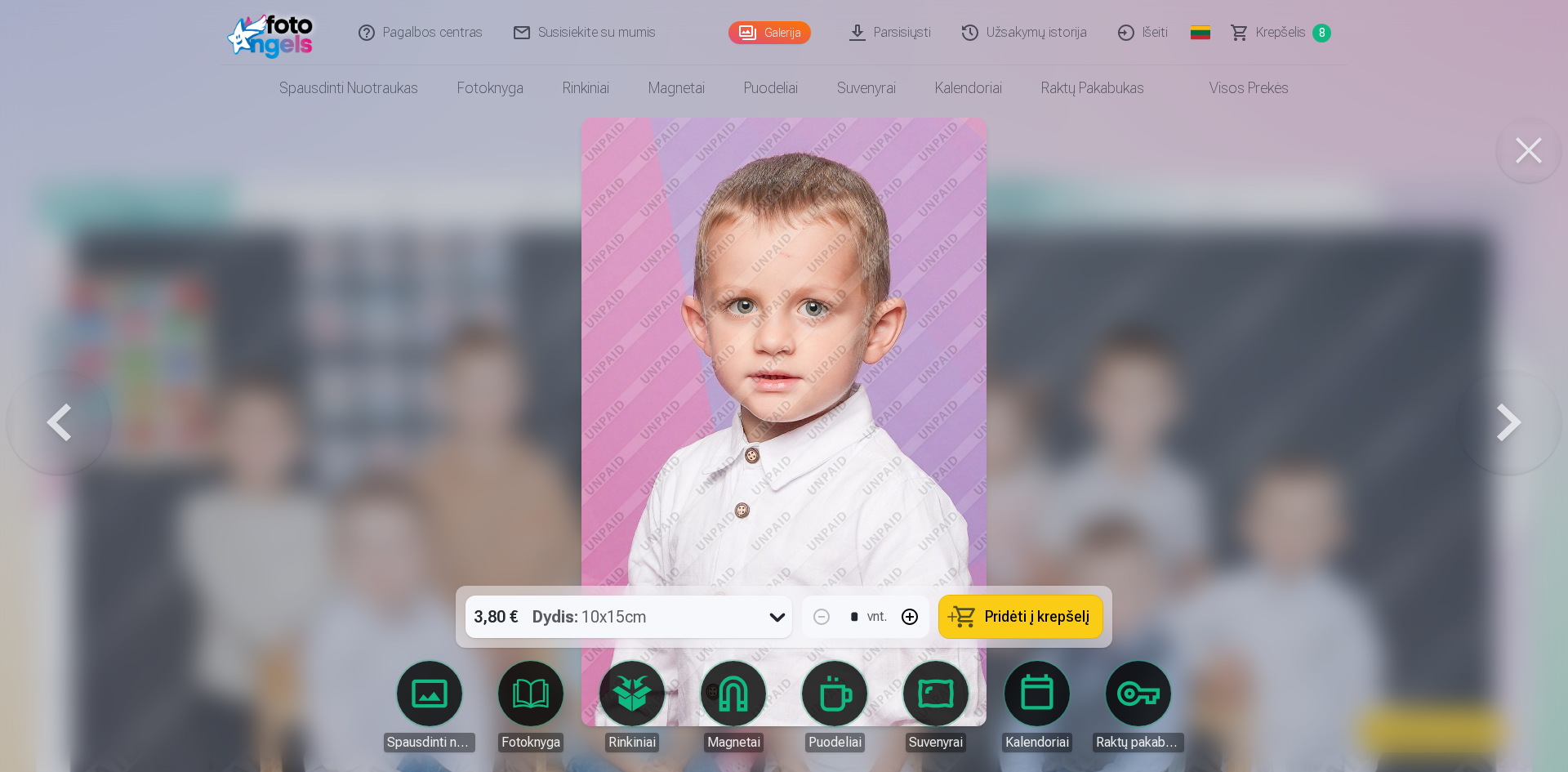
click at [46, 427] on button at bounding box center [59, 422] width 105 height 295
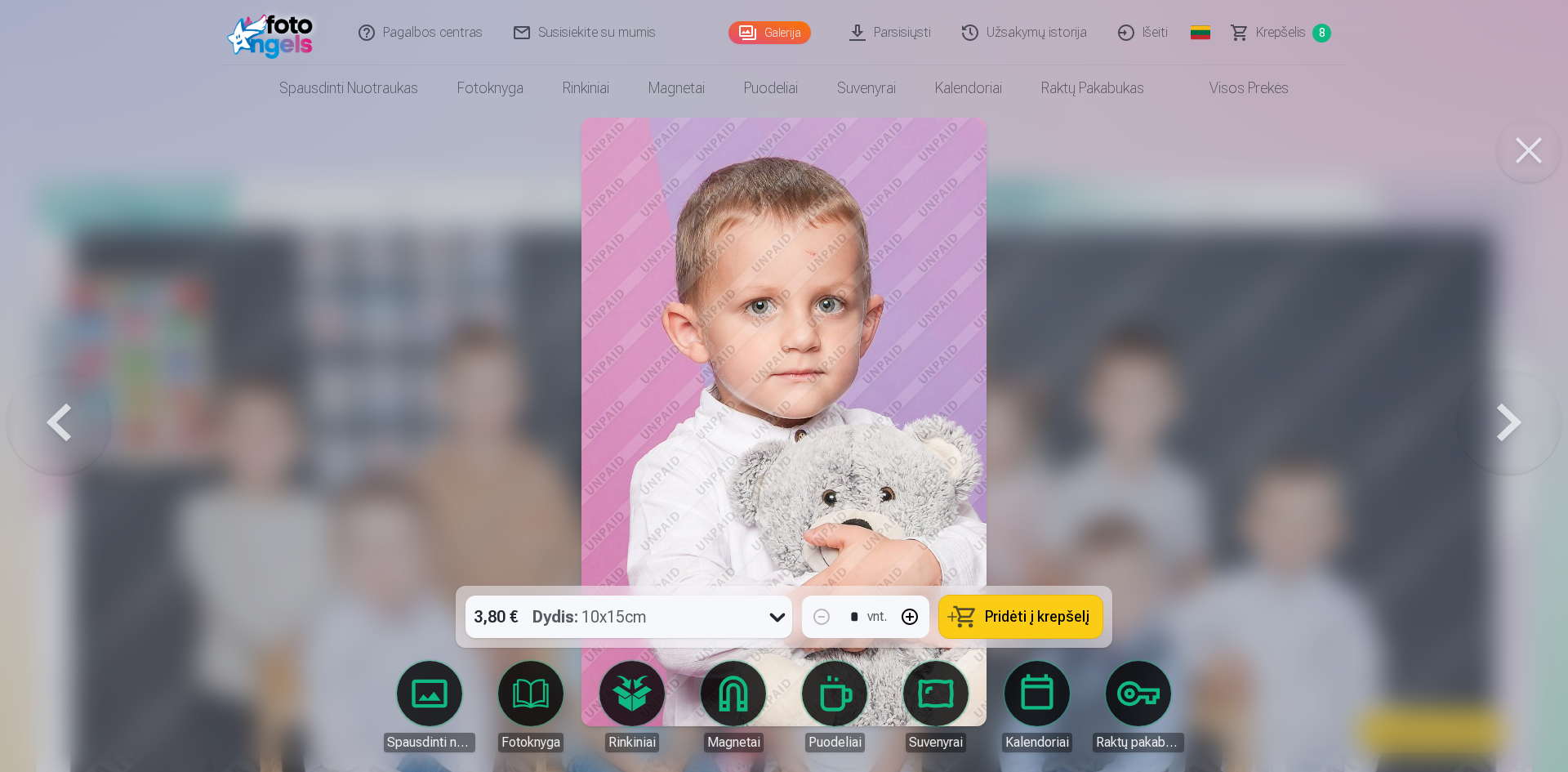
click at [46, 427] on button at bounding box center [59, 422] width 105 height 295
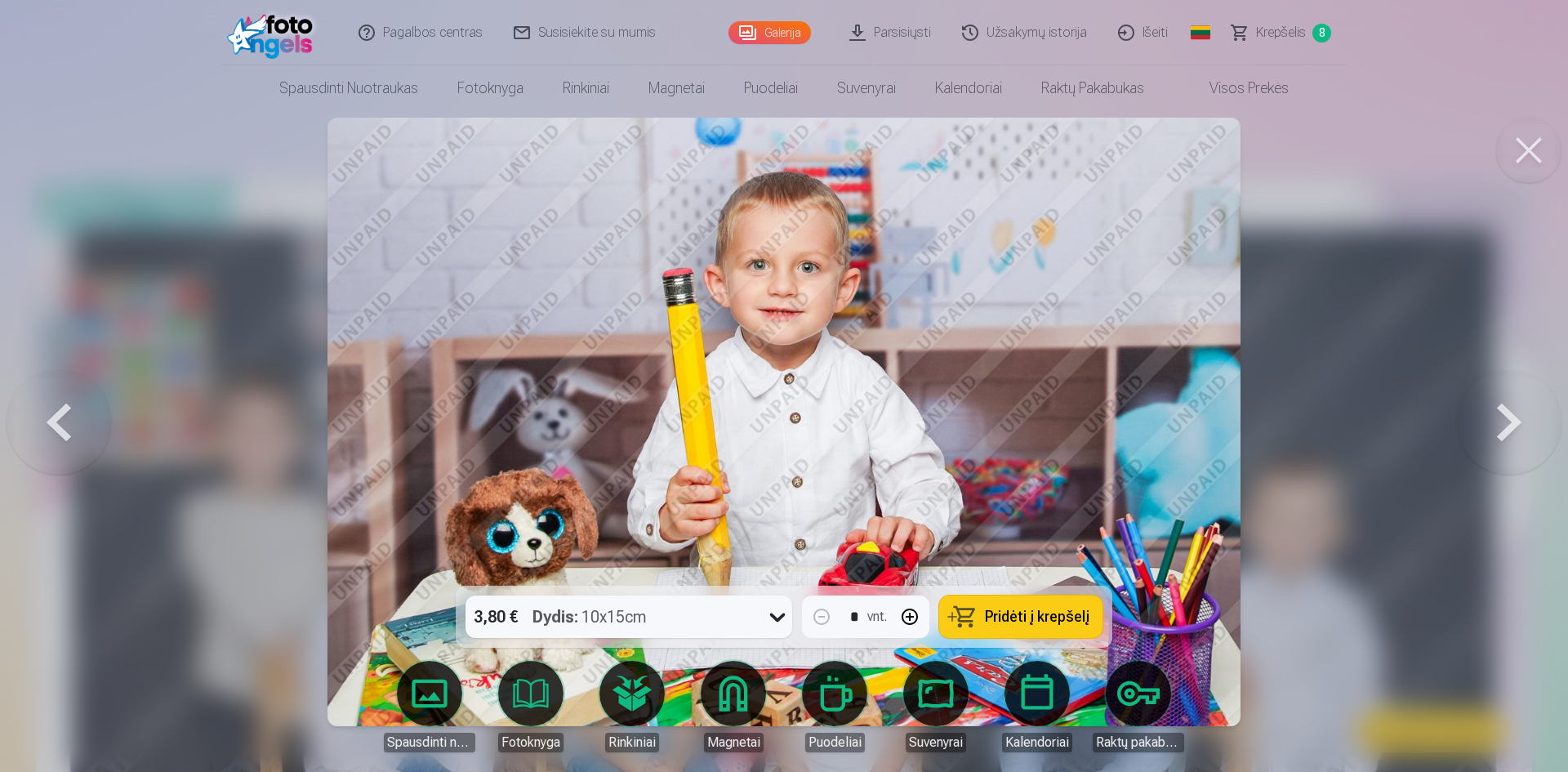
click at [46, 427] on button at bounding box center [59, 422] width 105 height 295
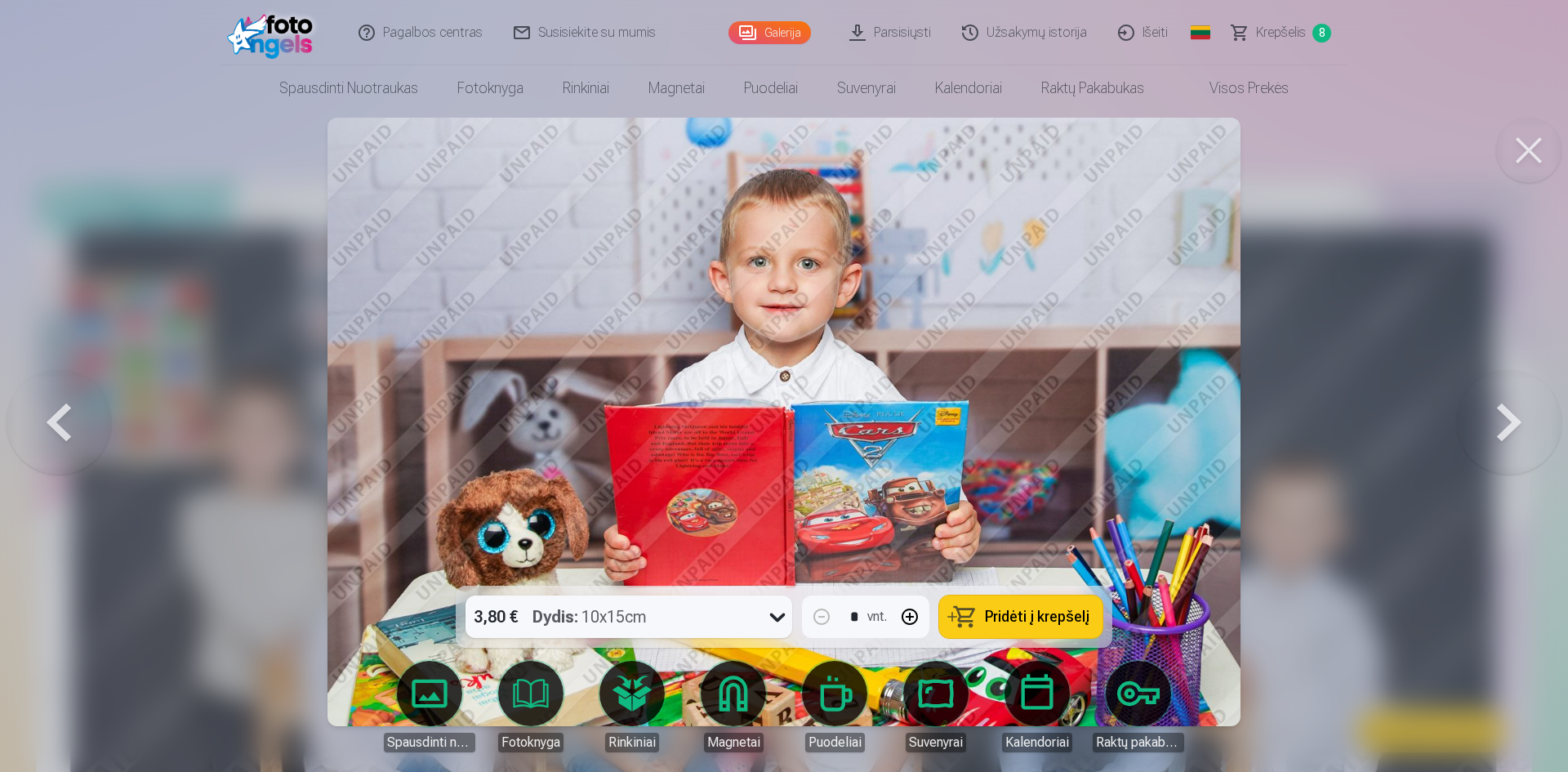
drag, startPoint x: 46, startPoint y: 427, endPoint x: 40, endPoint y: 319, distance: 108.2
click at [46, 374] on button at bounding box center [59, 422] width 105 height 295
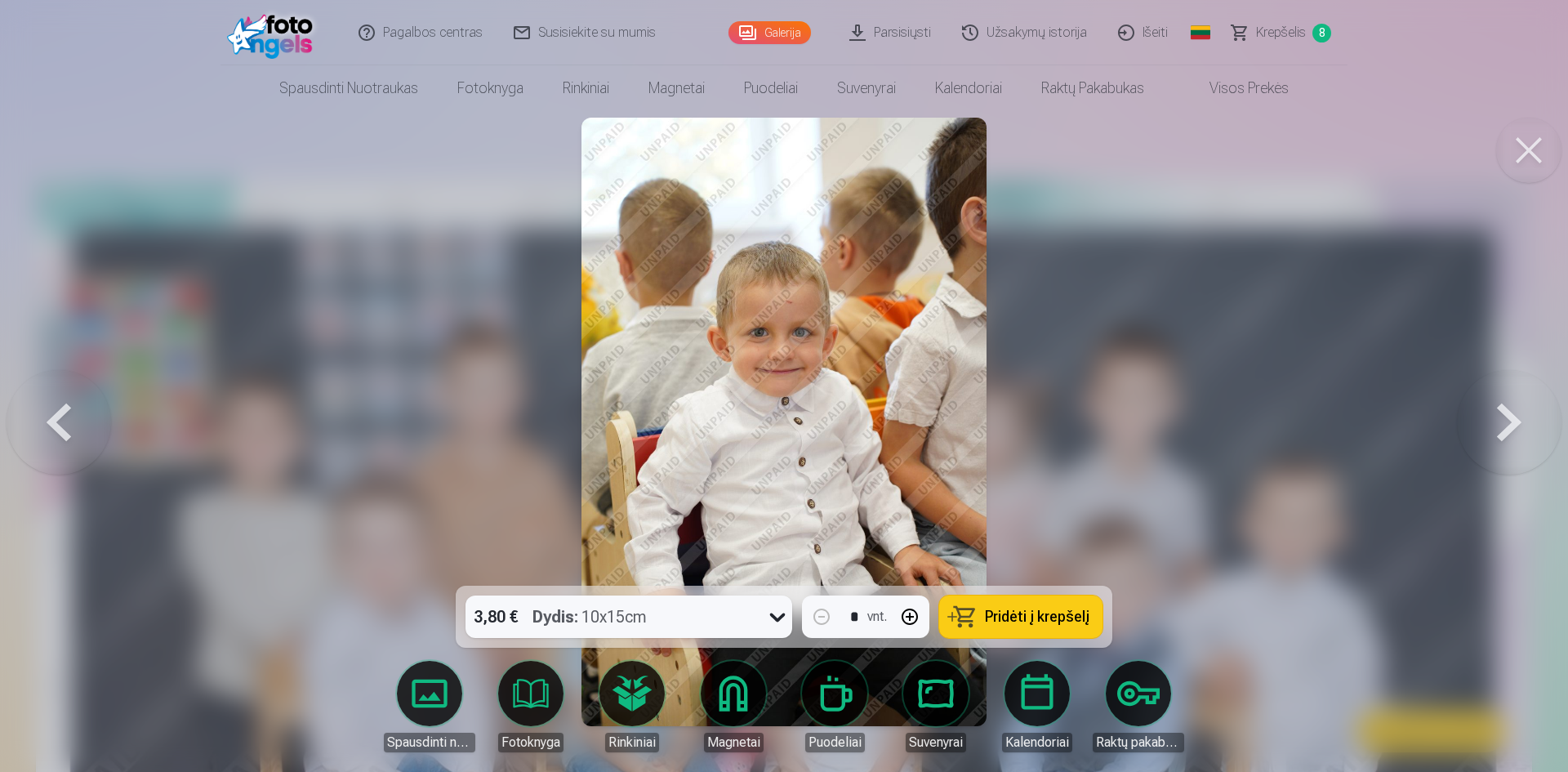
click at [75, 414] on button at bounding box center [59, 422] width 105 height 295
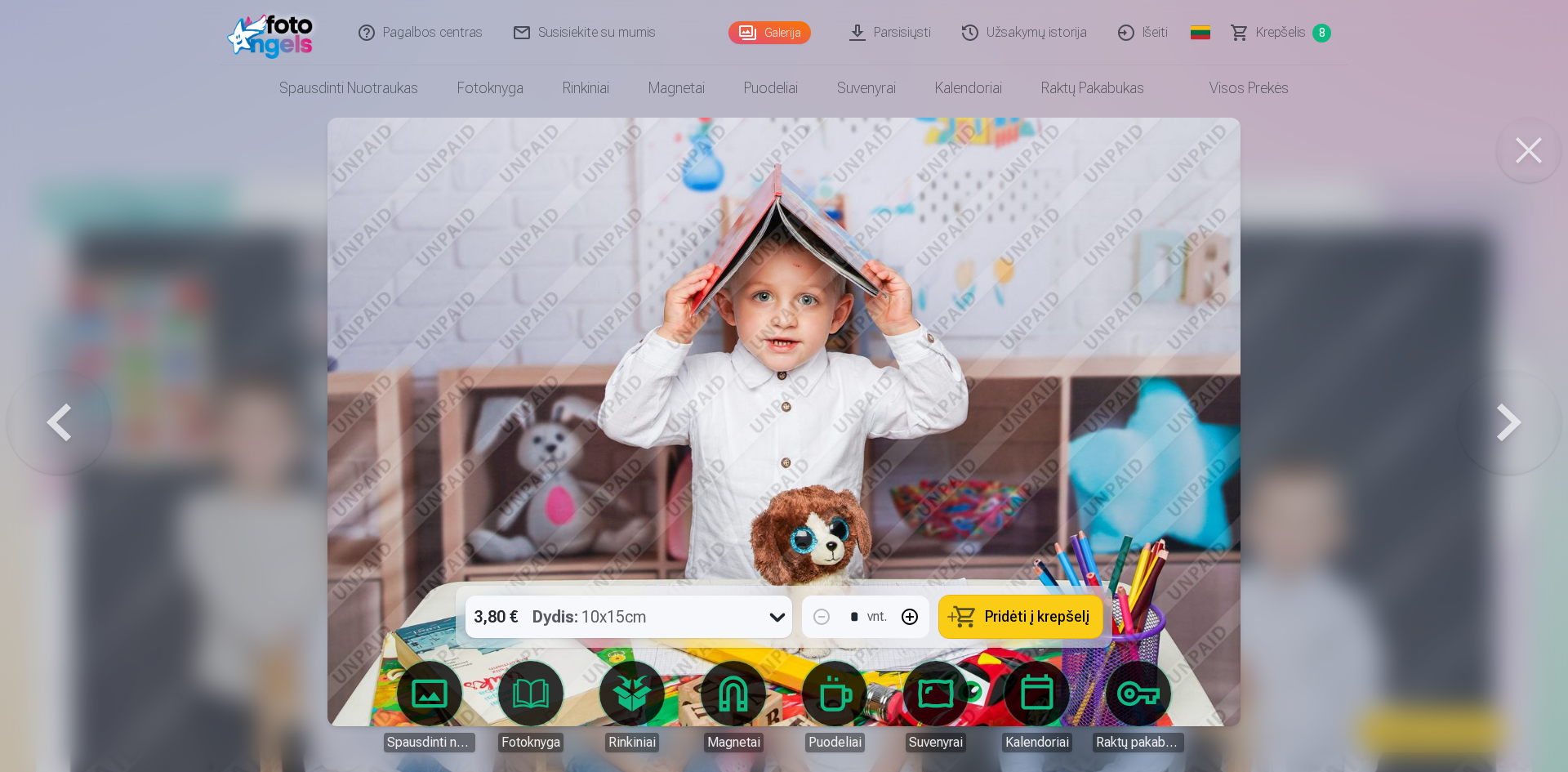
click at [76, 401] on button at bounding box center [59, 422] width 105 height 295
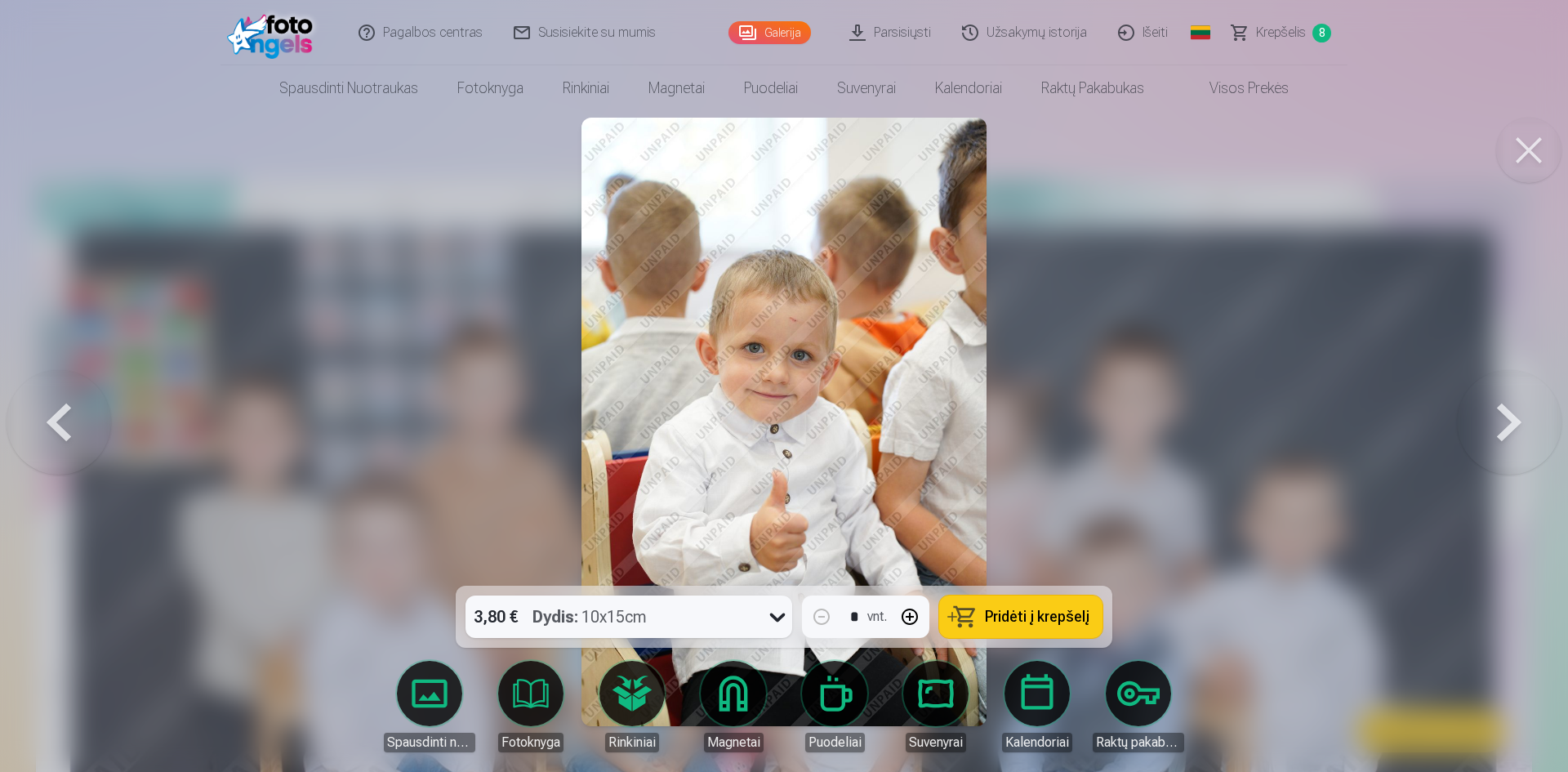
click at [77, 412] on button at bounding box center [59, 422] width 105 height 295
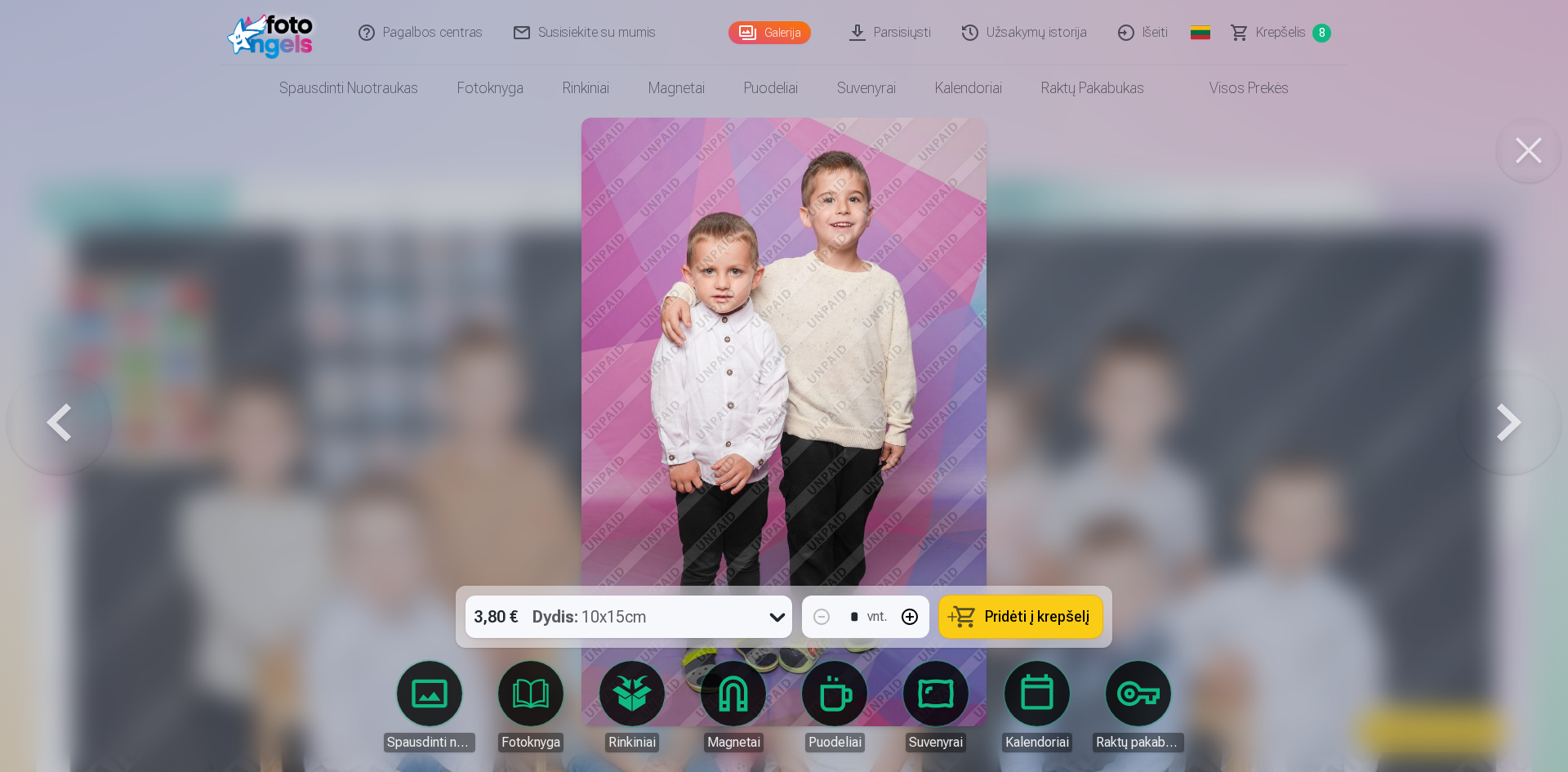
click at [77, 412] on button at bounding box center [59, 422] width 105 height 295
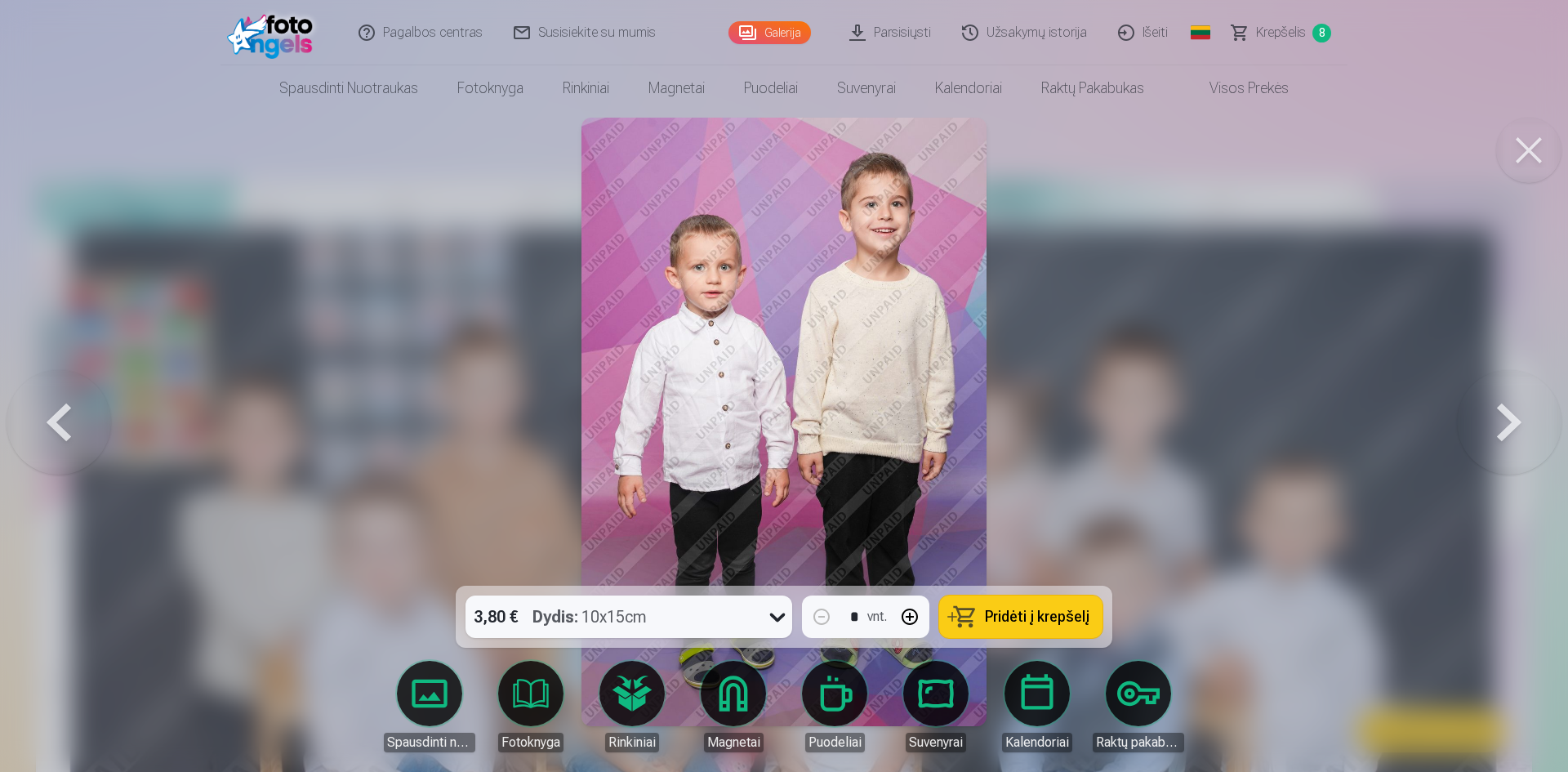
click at [1490, 412] on button at bounding box center [1510, 422] width 105 height 295
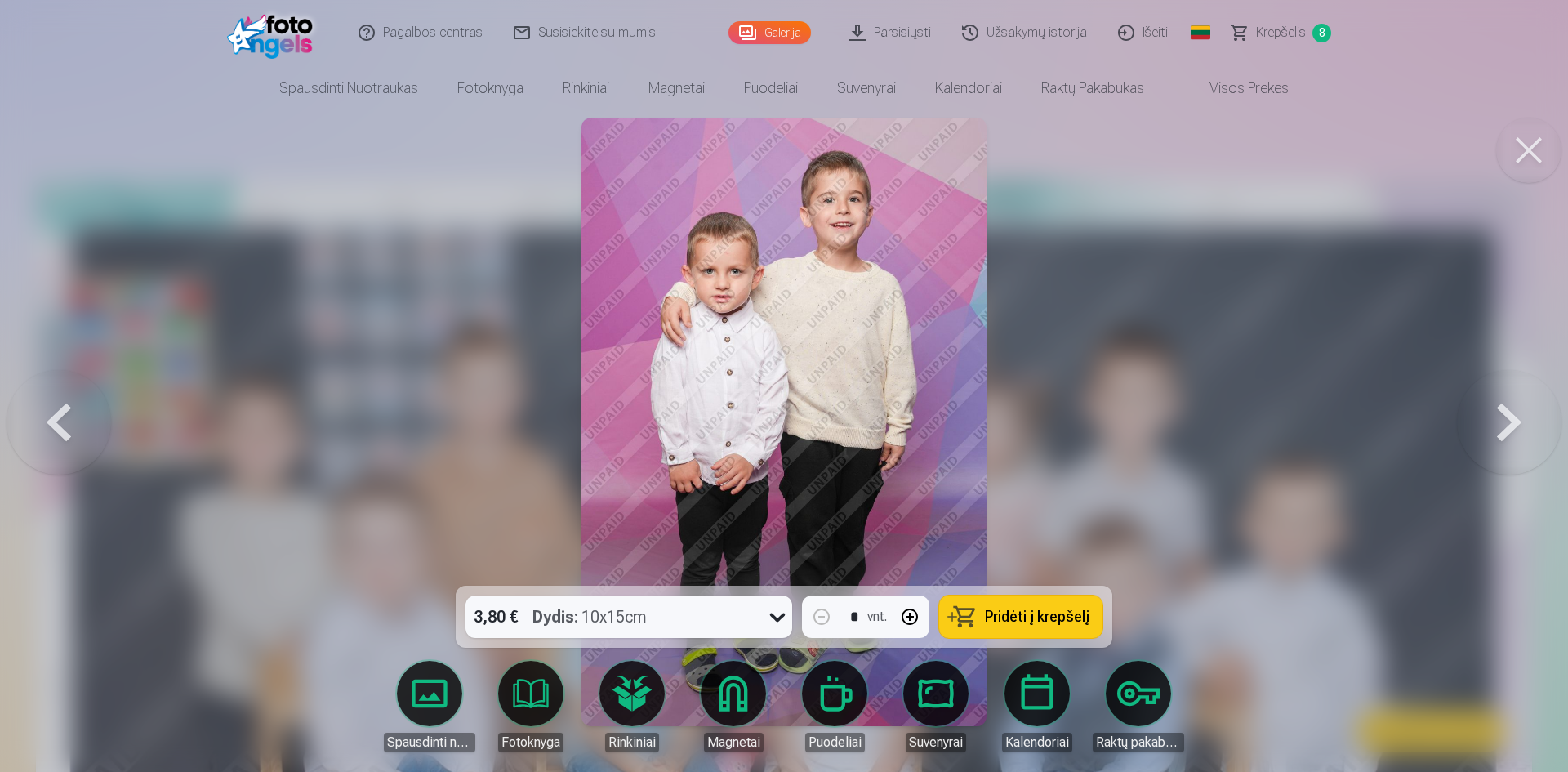
click at [1490, 412] on button at bounding box center [1510, 422] width 105 height 295
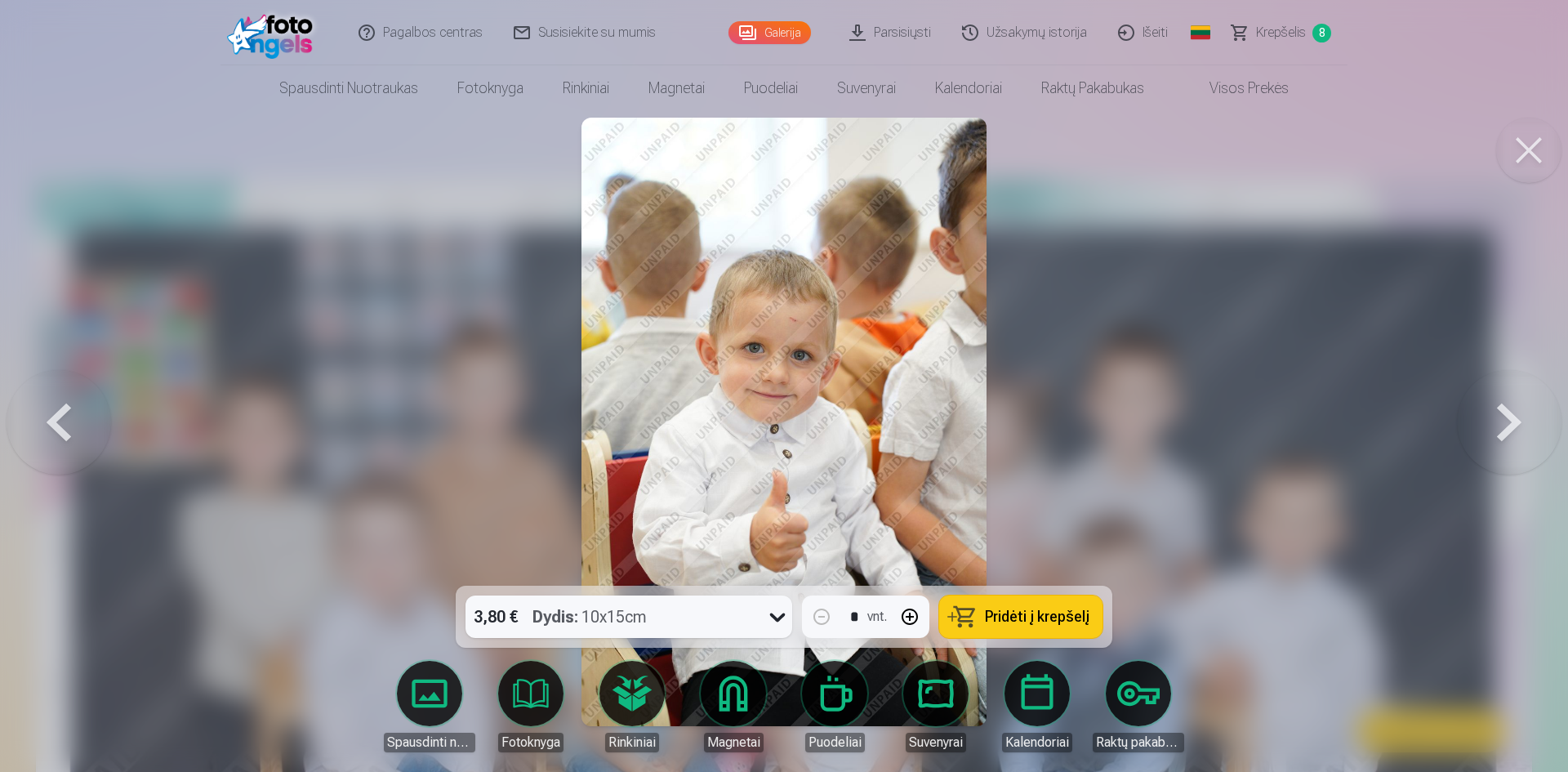
click at [75, 444] on button at bounding box center [59, 422] width 105 height 295
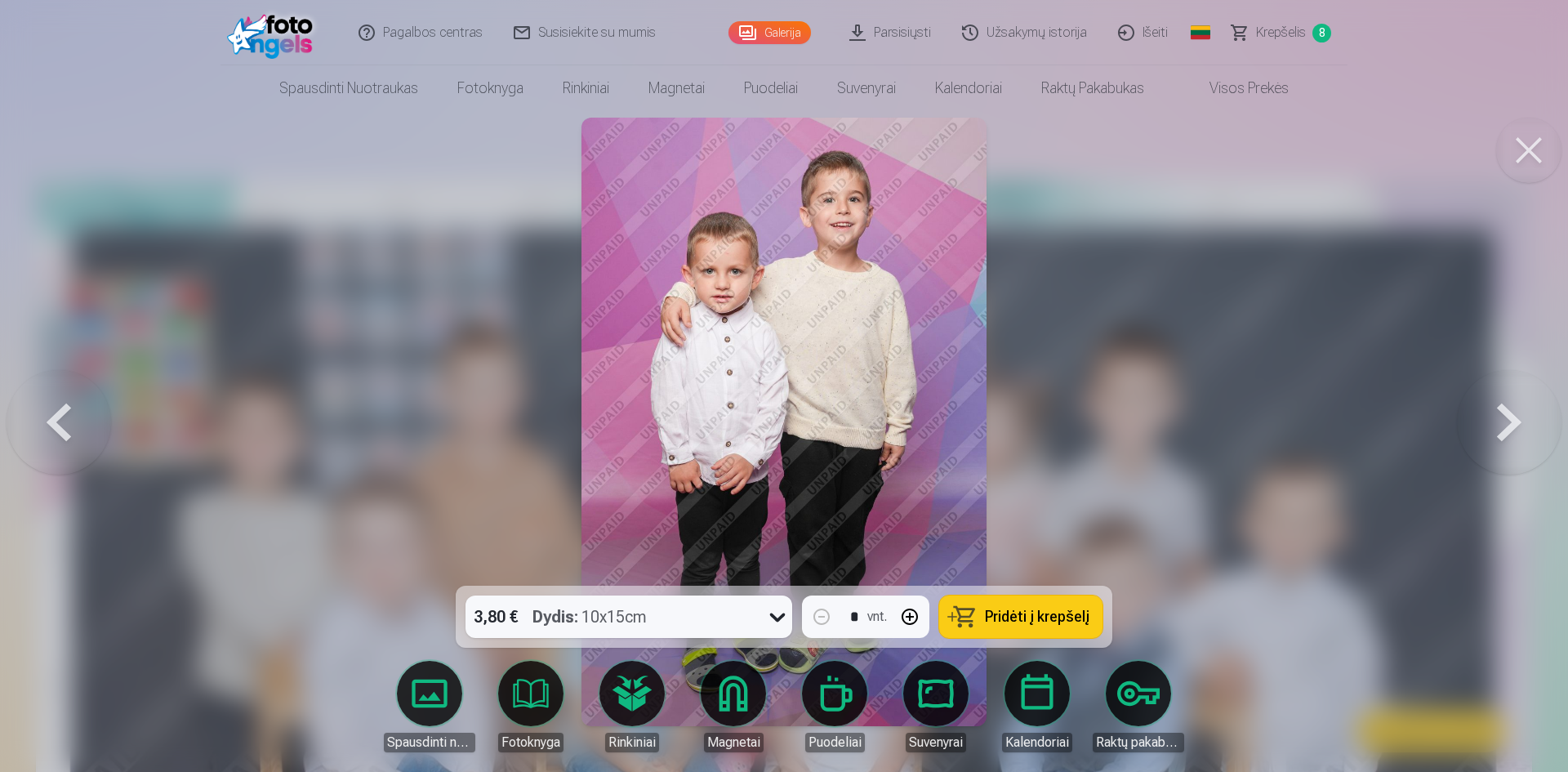
click at [75, 444] on button at bounding box center [59, 422] width 105 height 295
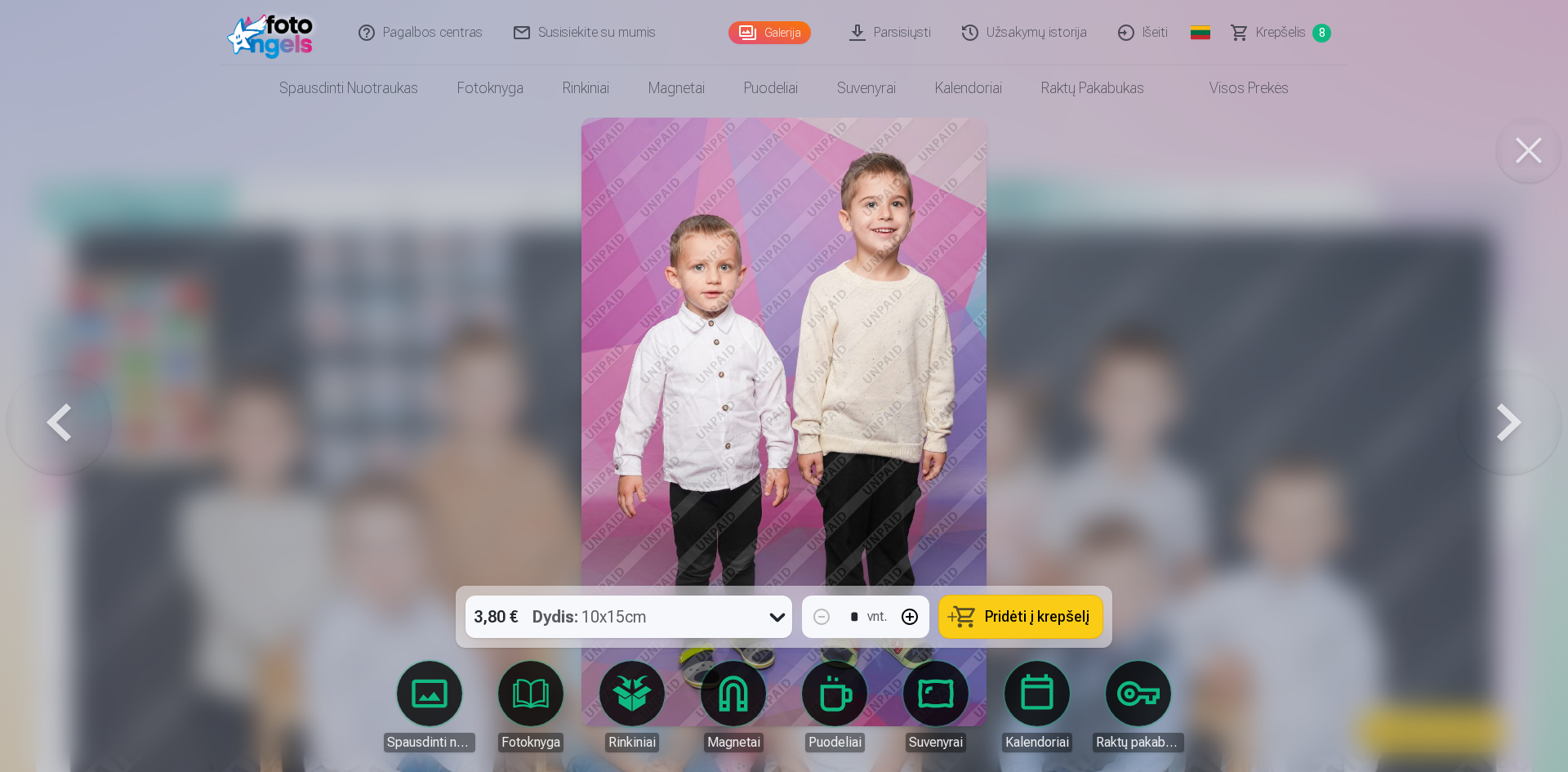
click at [75, 444] on button at bounding box center [59, 422] width 105 height 295
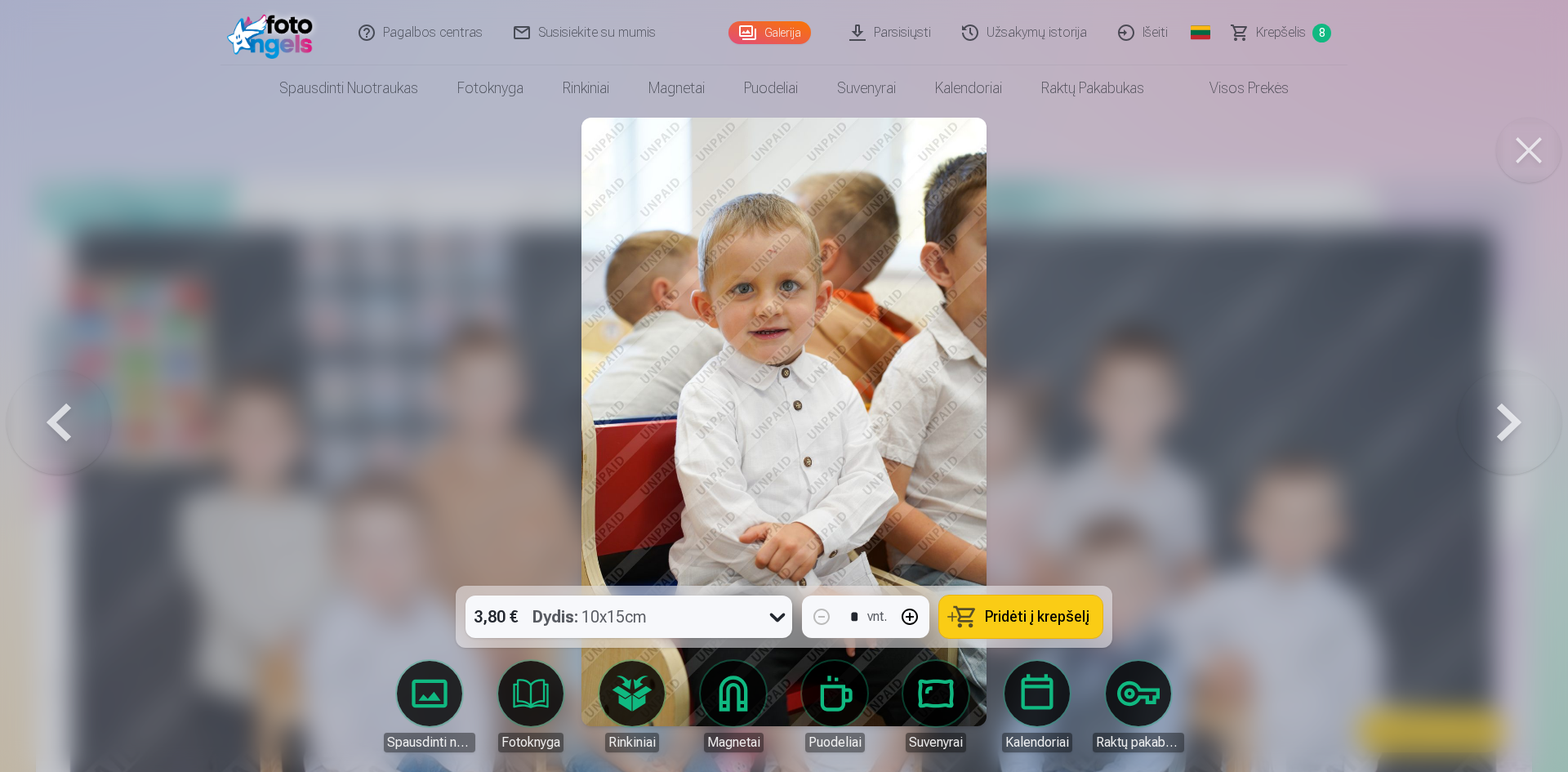
click at [75, 444] on button at bounding box center [59, 422] width 105 height 295
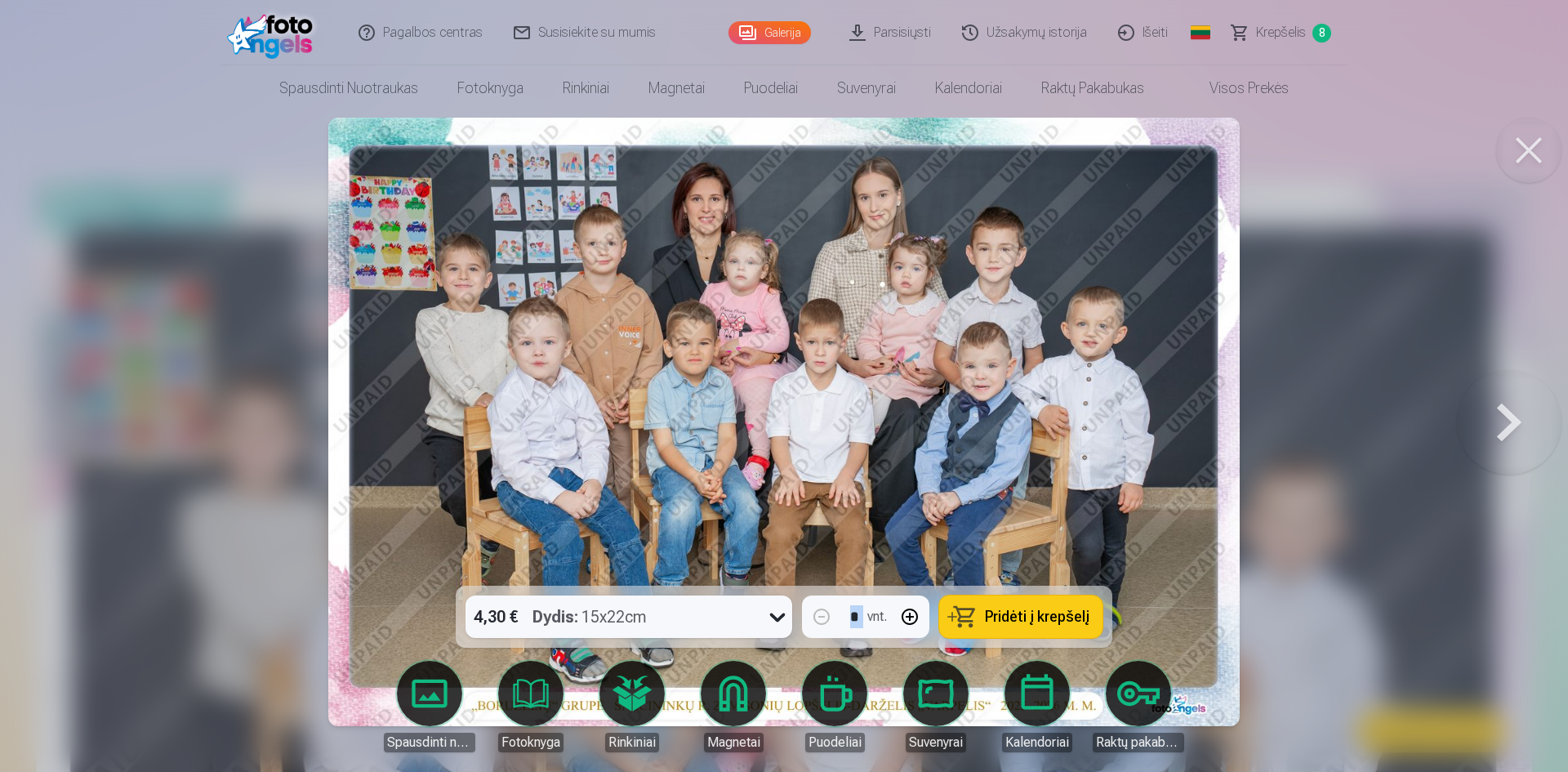
click at [75, 444] on div at bounding box center [784, 386] width 1568 height 772
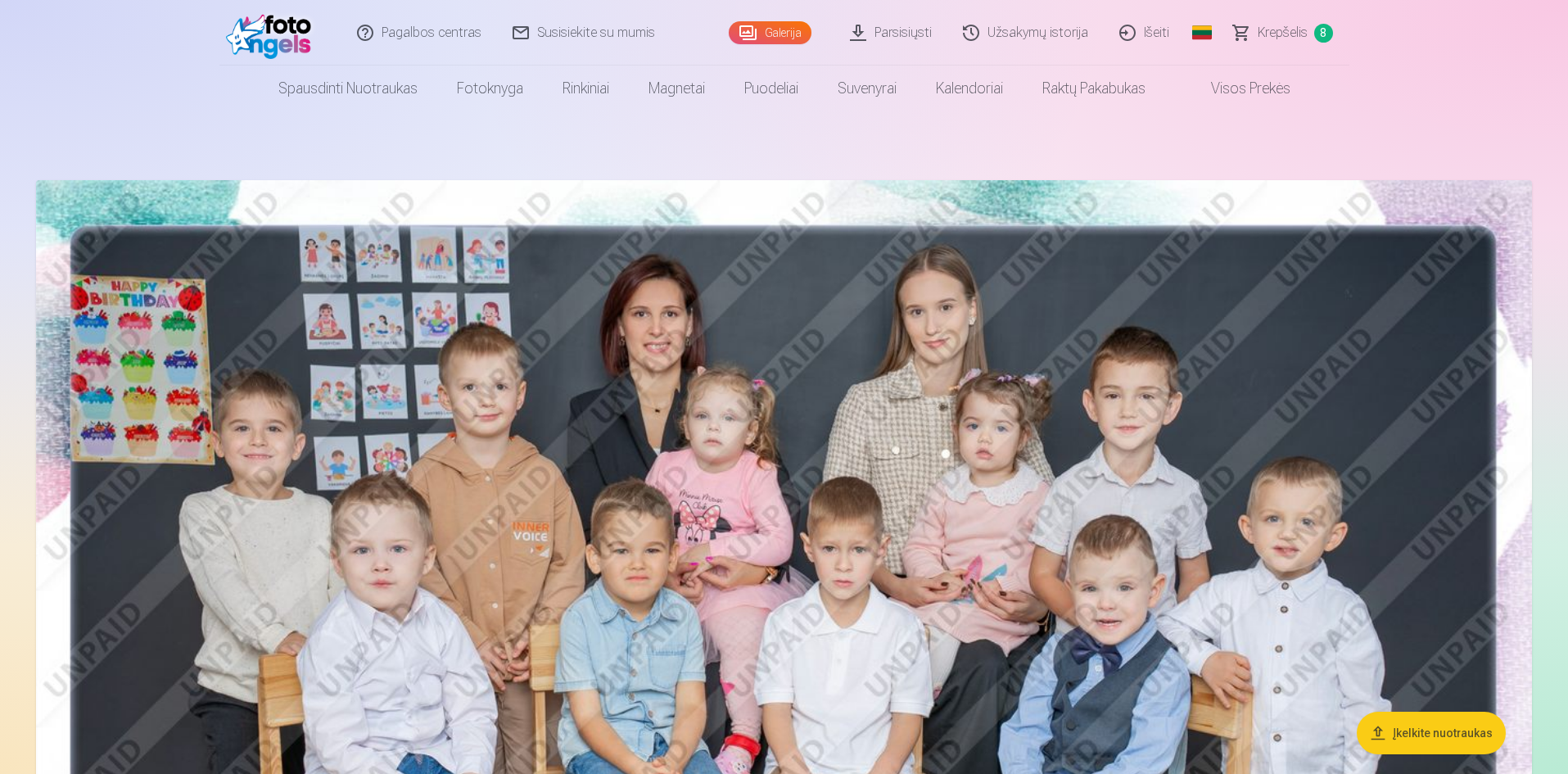
click at [75, 445] on img at bounding box center [784, 679] width 1495 height 998
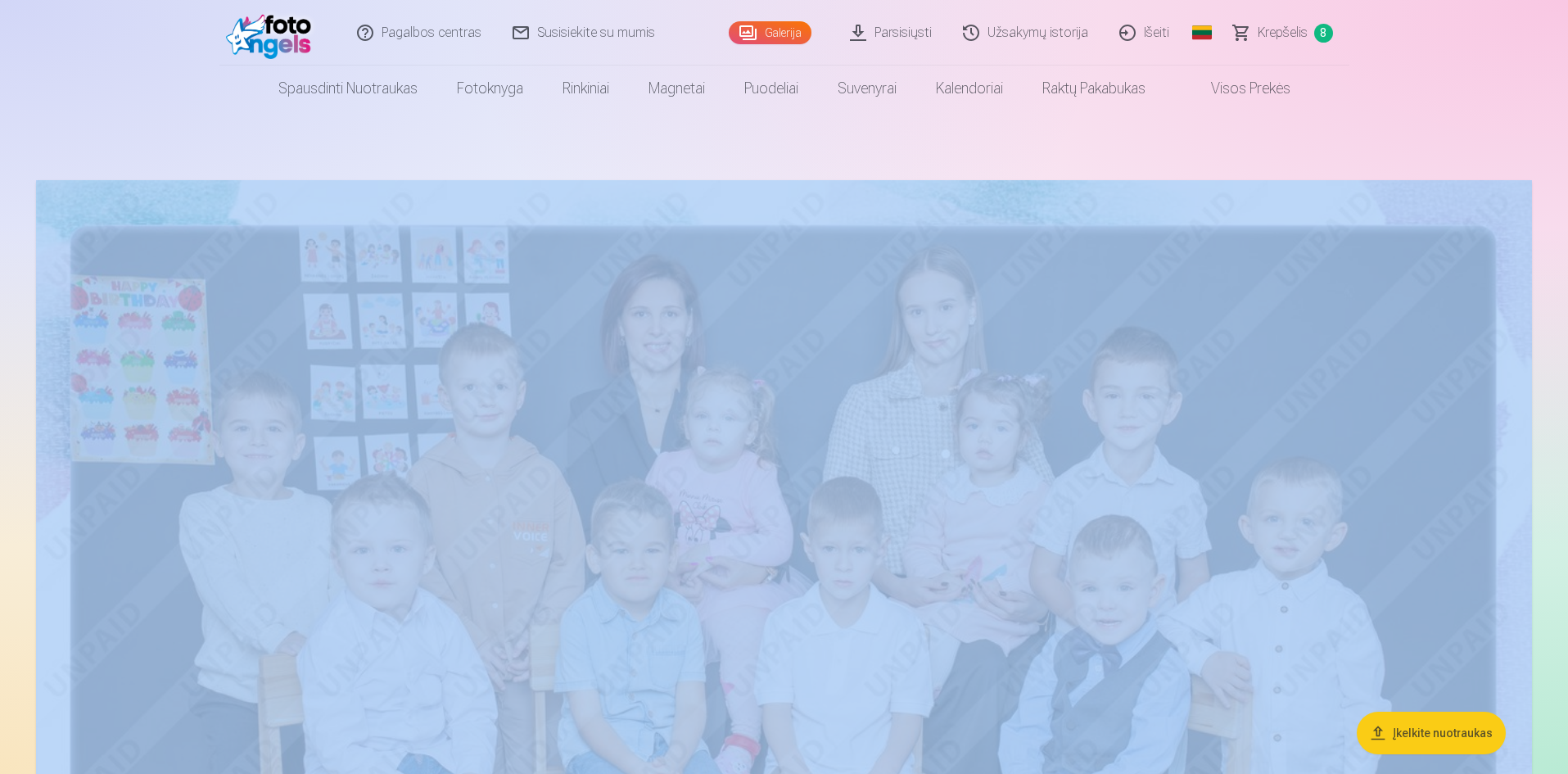
click at [896, 34] on link "Parsisiųsti" at bounding box center [891, 33] width 113 height 65
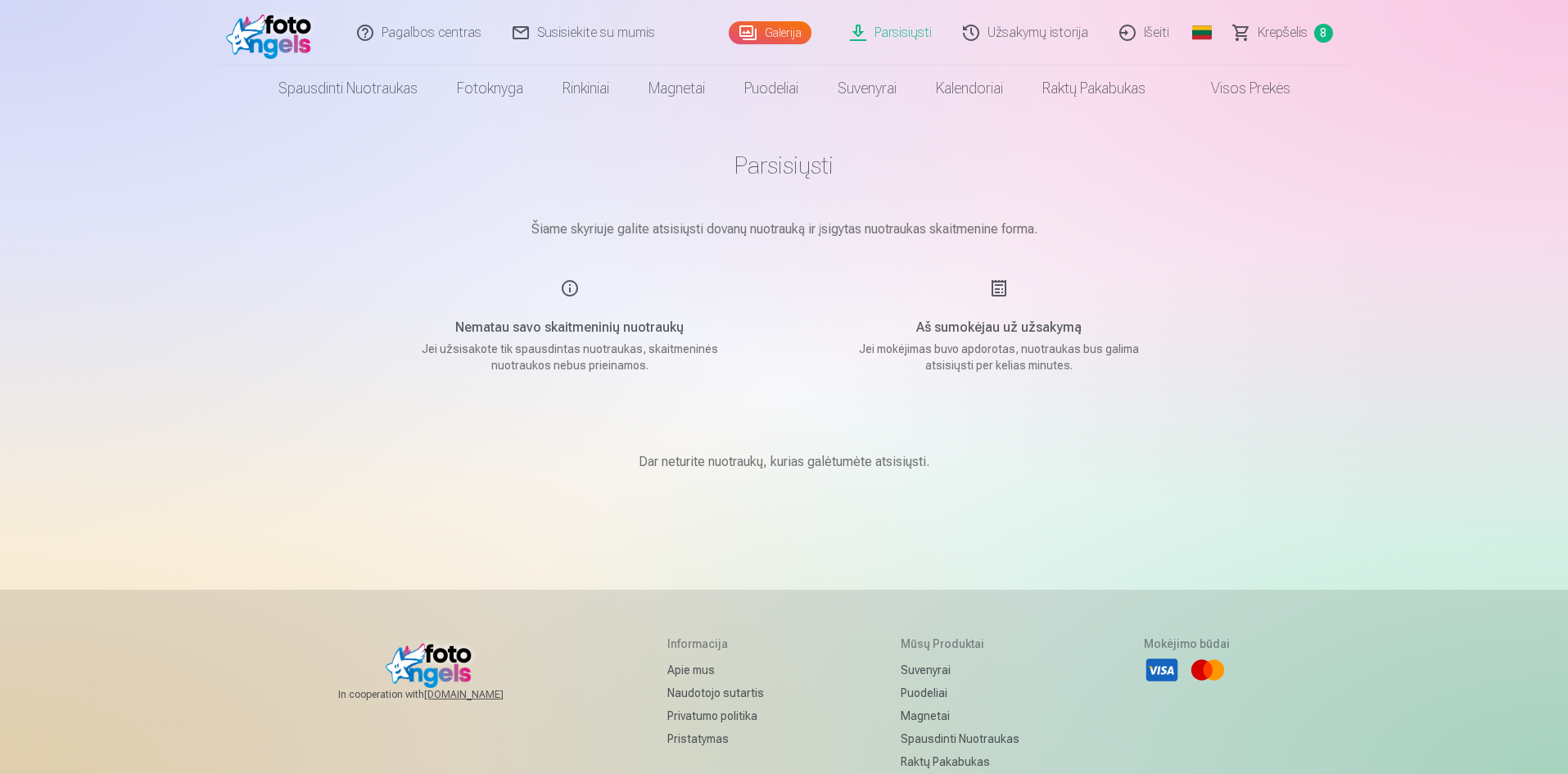
click at [970, 328] on h5 "Aš sumokėjau už užsakymą" at bounding box center [998, 327] width 311 height 20
drag, startPoint x: 876, startPoint y: 350, endPoint x: 1148, endPoint y: 353, distance: 272.0
click at [1148, 353] on p "Jei mokėjimas buvo apdorotas, nuotraukas bus galima atsisiųsti per kelias minut…" at bounding box center [998, 357] width 311 height 33
click at [991, 375] on main "Parsisiųsti Šiame skyriuje galite atsisiųsti dovanų nuotrauką ir įsigytas nuotr…" at bounding box center [784, 331] width 818 height 439
click at [1268, 44] on link "Krepšelis 8" at bounding box center [1283, 33] width 131 height 65
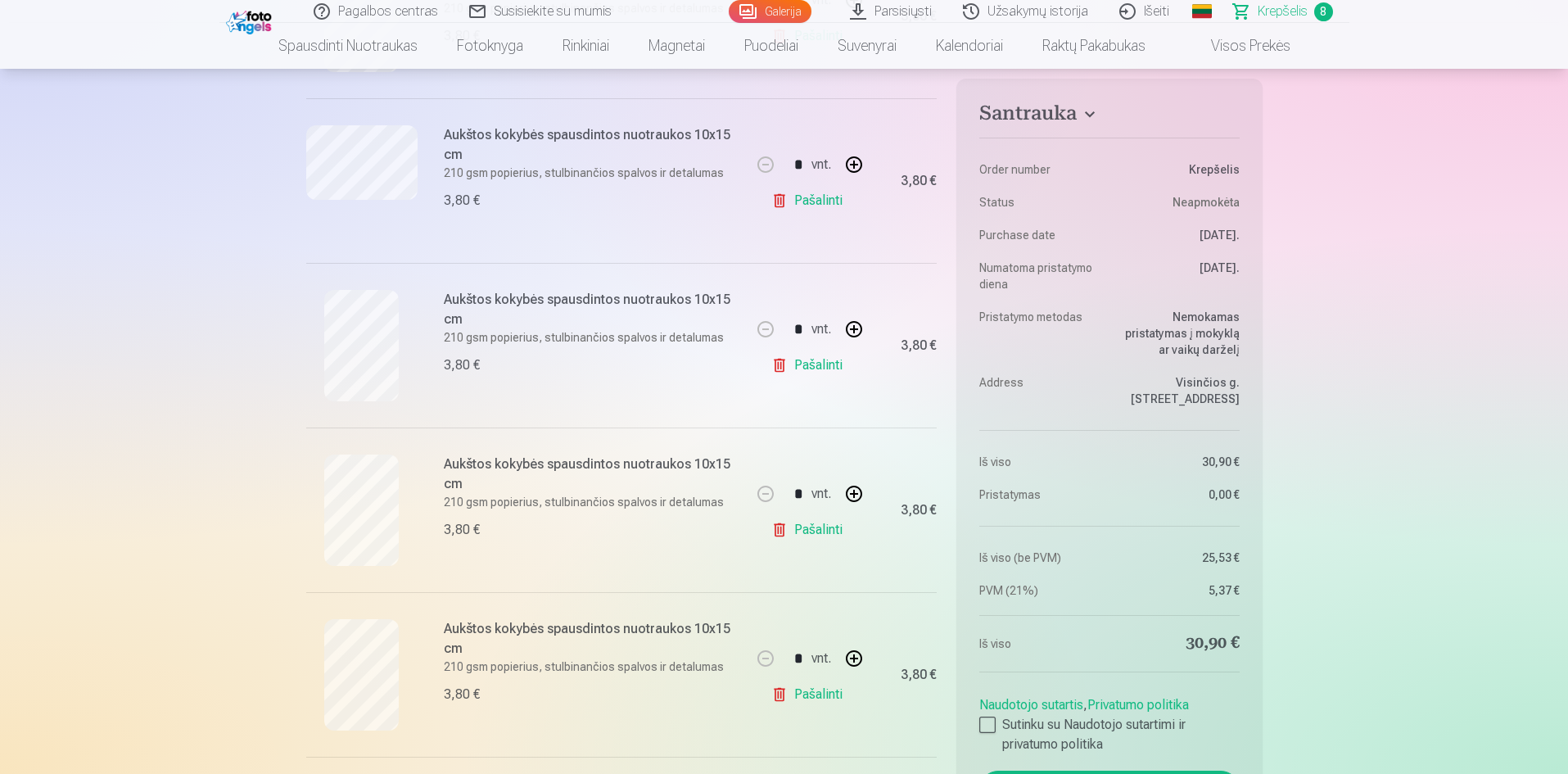
scroll to position [818, 0]
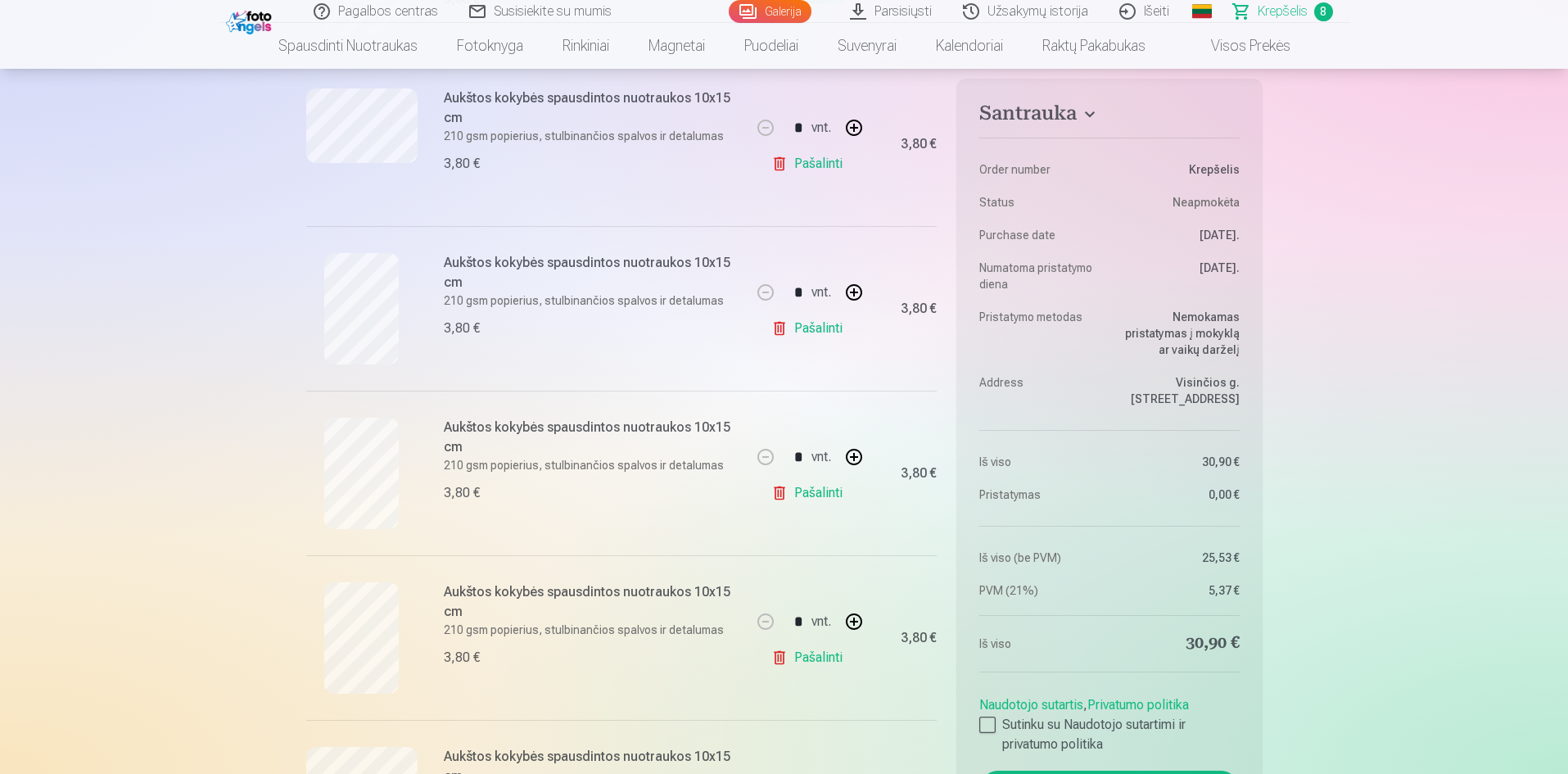
click at [861, 460] on button "button" at bounding box center [853, 456] width 39 height 39
click at [860, 463] on button "button" at bounding box center [853, 456] width 39 height 39
click at [765, 460] on button "button" at bounding box center [765, 456] width 39 height 39
click at [859, 455] on button "button" at bounding box center [853, 456] width 39 height 39
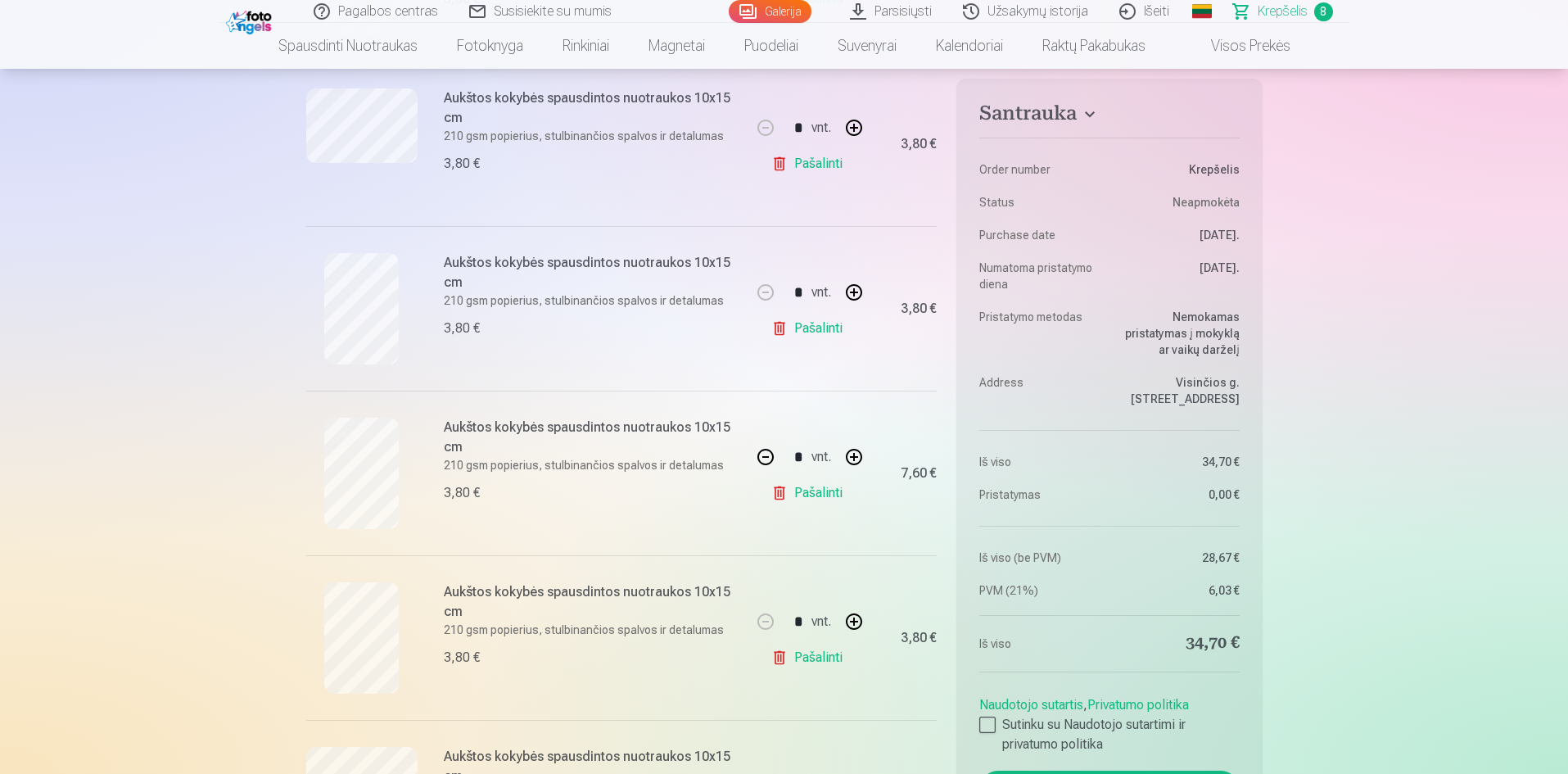
click at [859, 455] on button "button" at bounding box center [853, 456] width 39 height 39
type input "*"
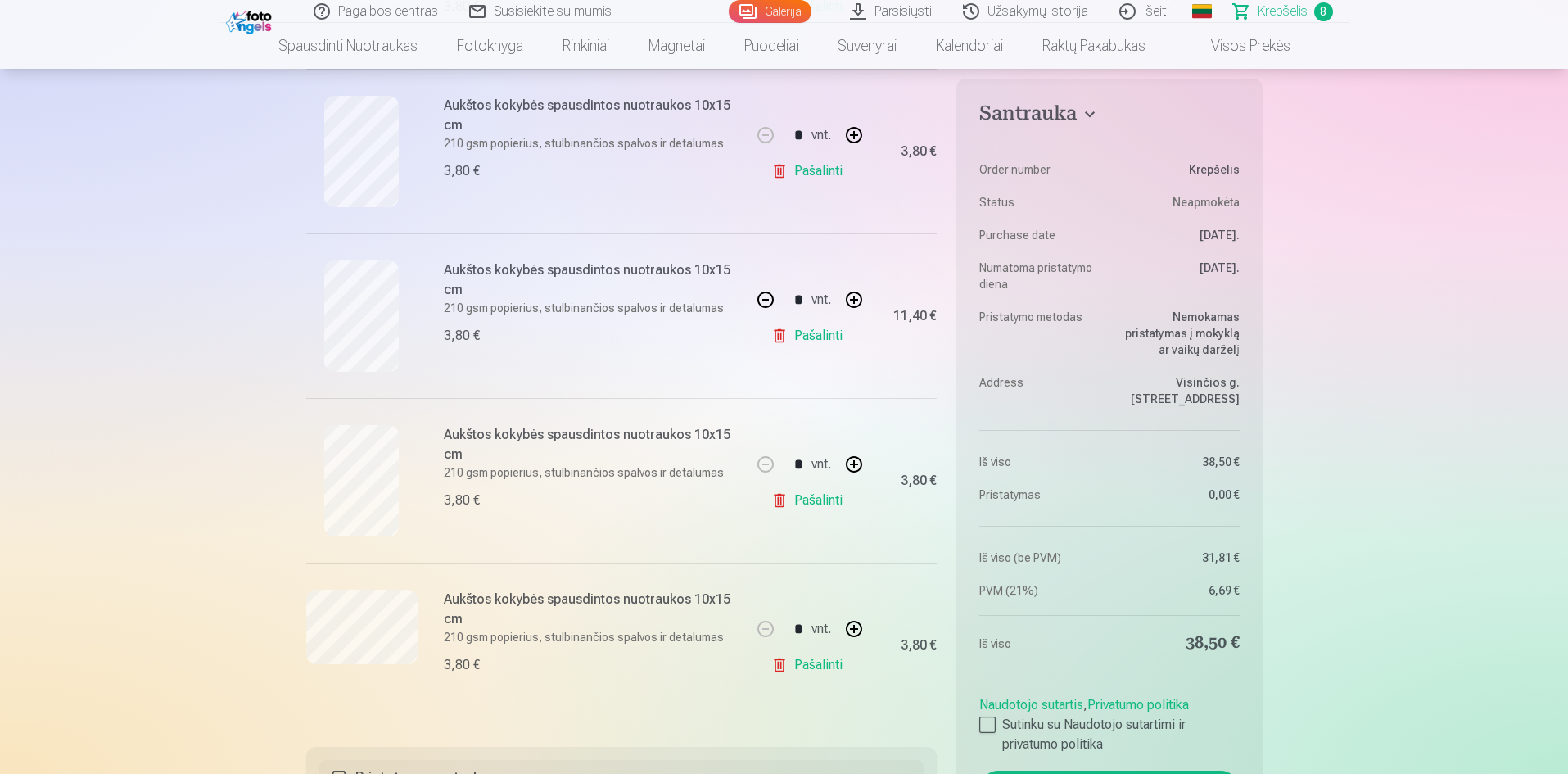
scroll to position [982, 0]
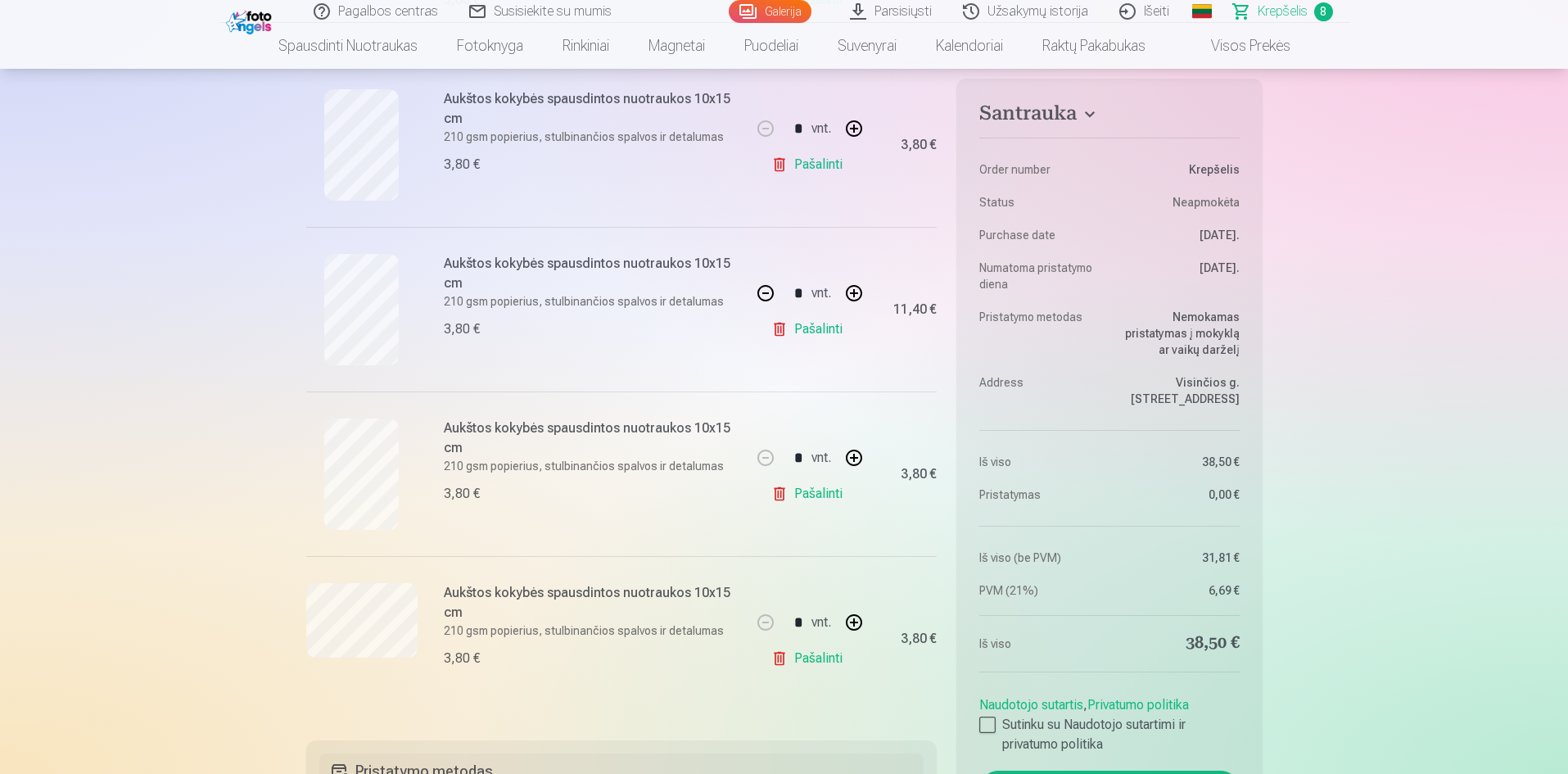
click at [859, 458] on button "button" at bounding box center [853, 457] width 39 height 39
type input "*"
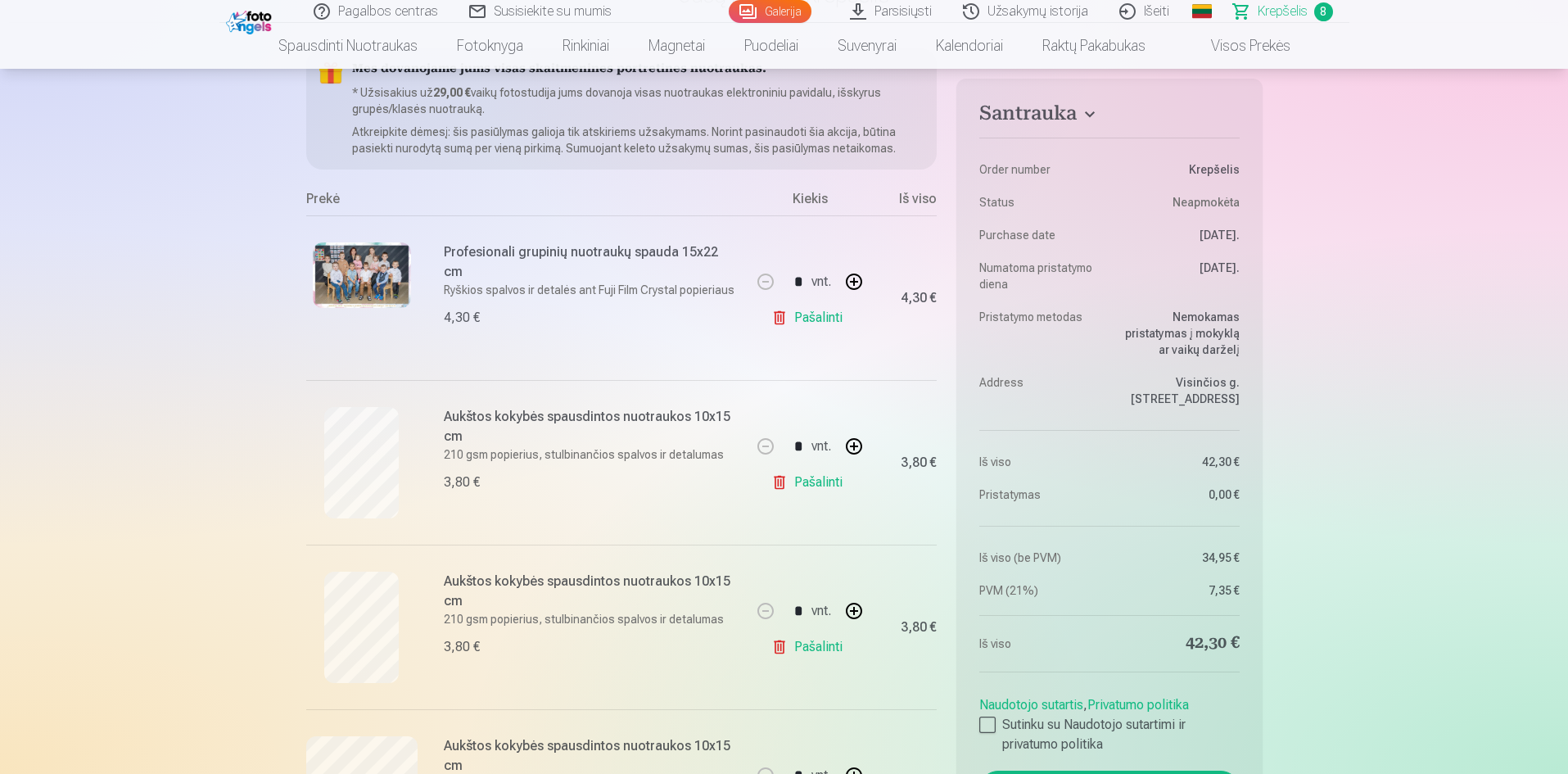
scroll to position [164, 0]
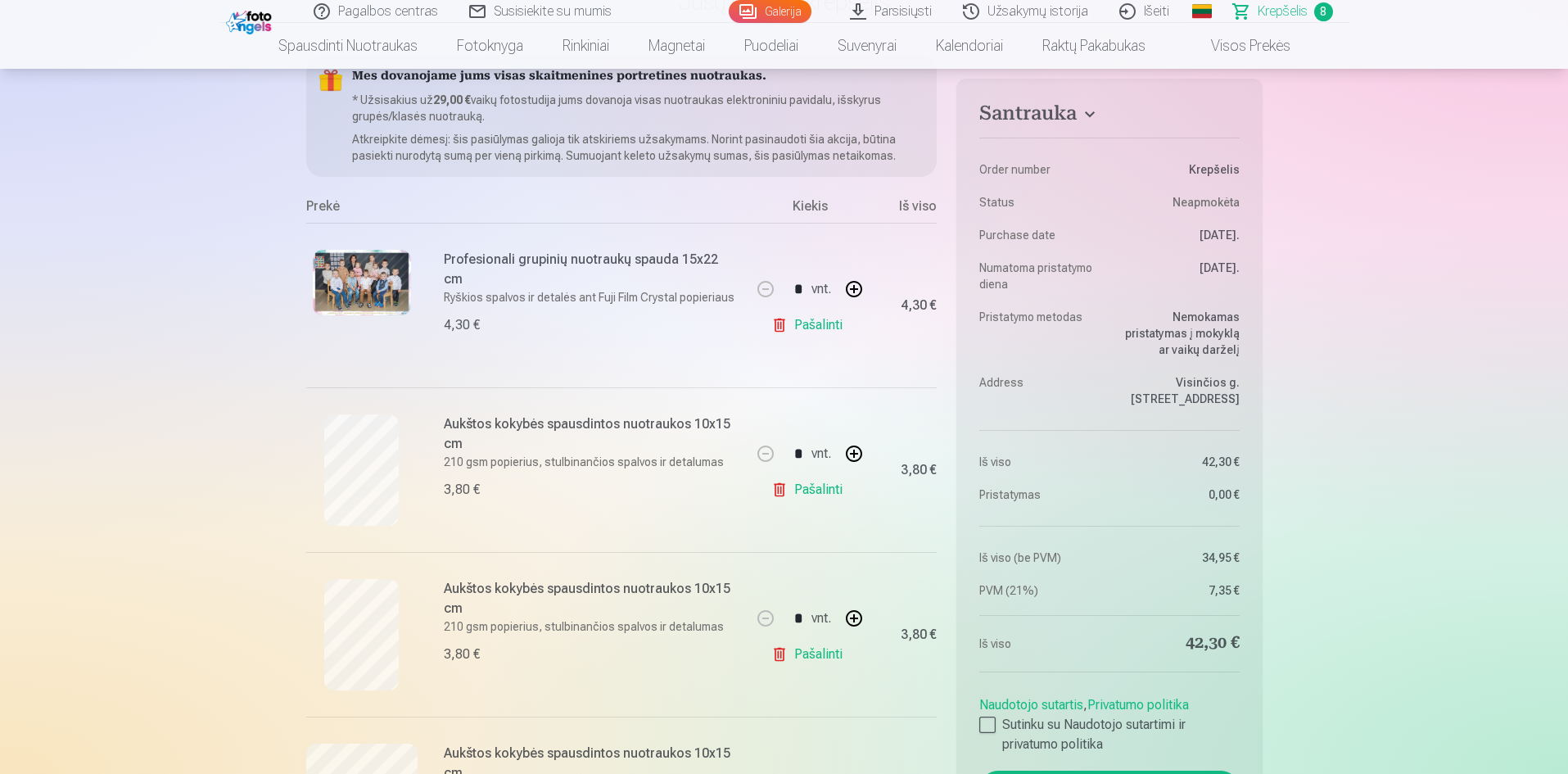
click at [572, 598] on h6 "Aukštos kokybės spausdintos nuotraukos 10x15 cm" at bounding box center [592, 598] width 295 height 39
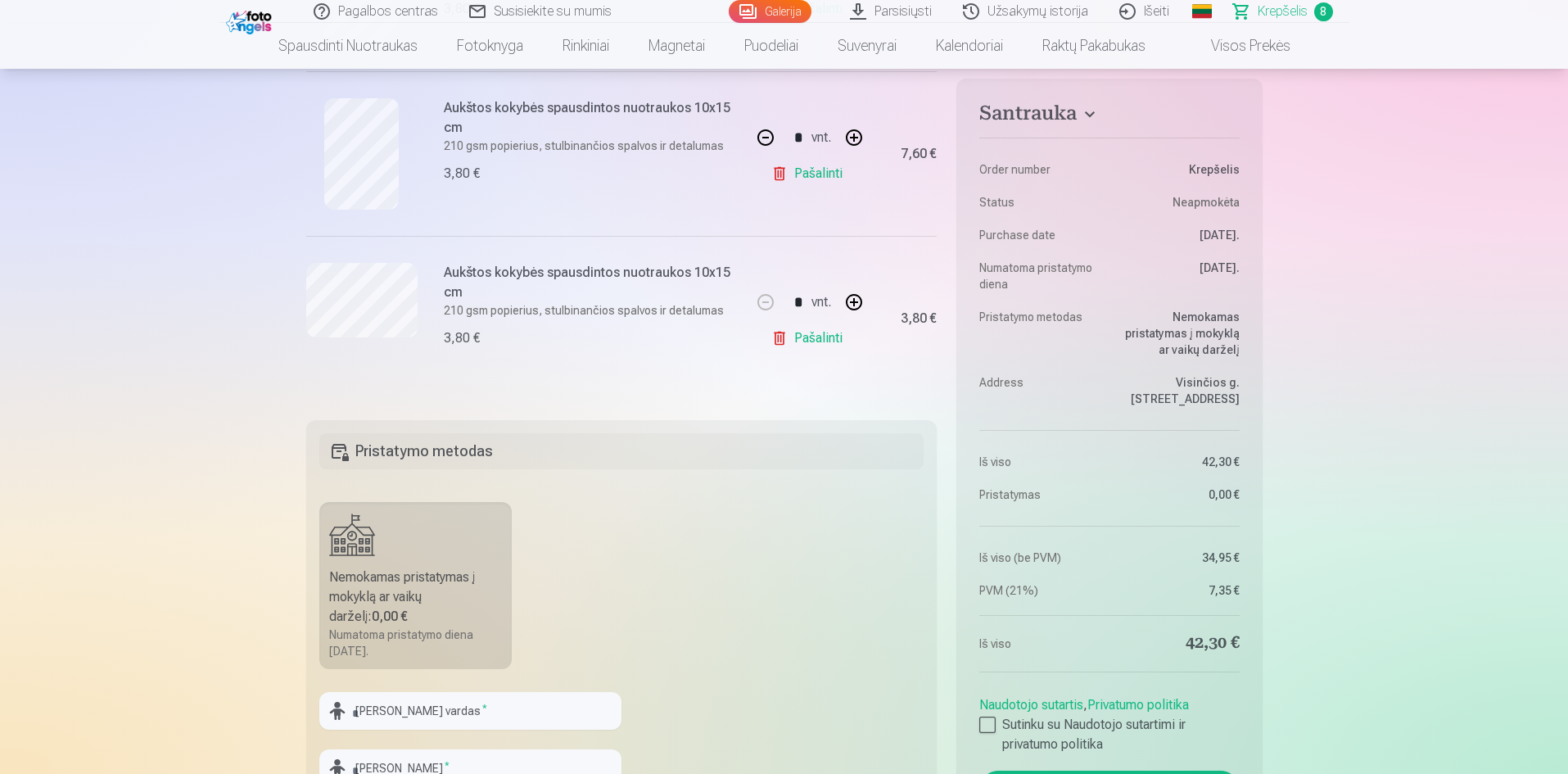
scroll to position [1392, 0]
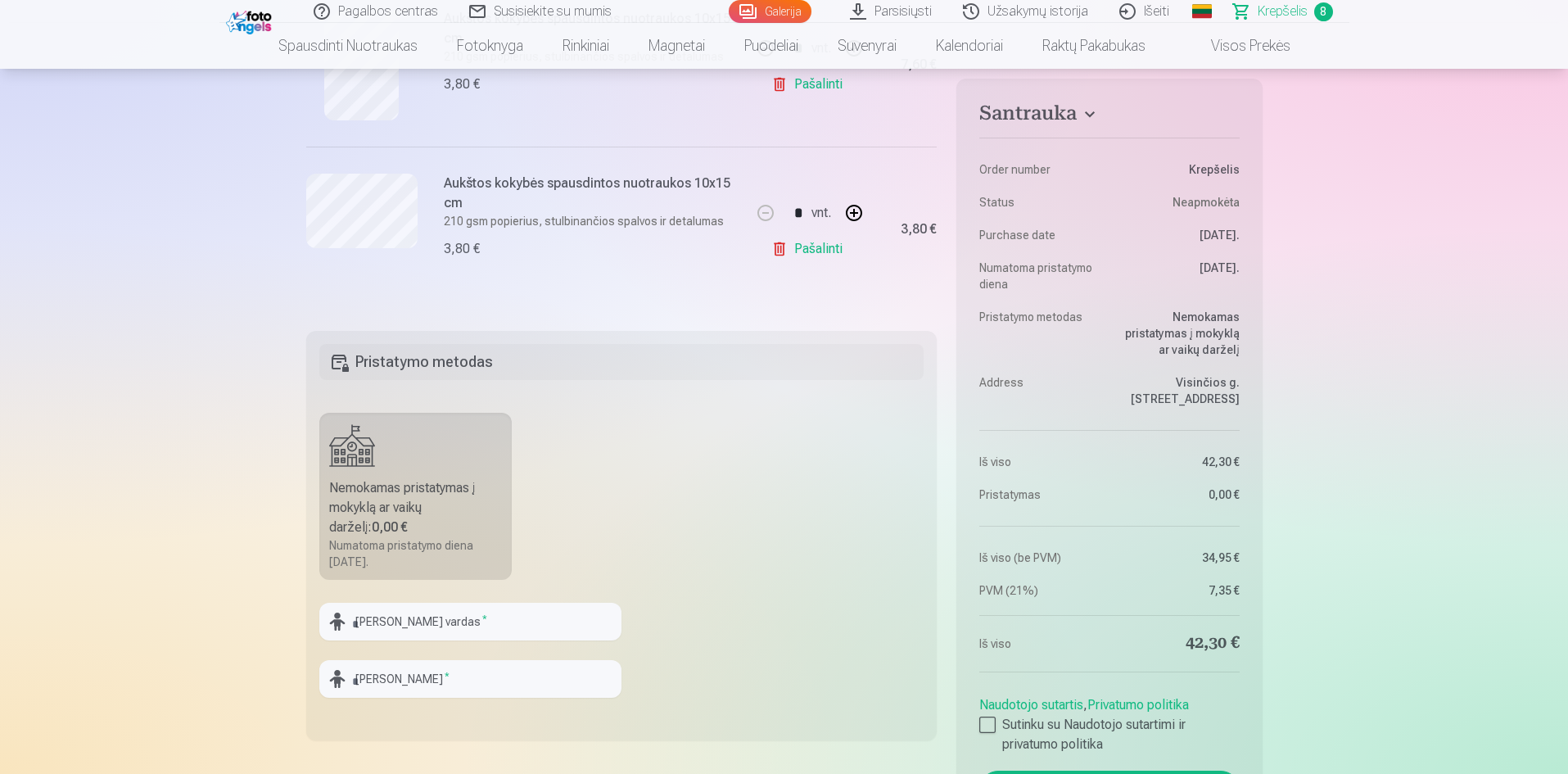
drag, startPoint x: 406, startPoint y: 558, endPoint x: 440, endPoint y: 562, distance: 34.2
click at [425, 561] on div "Numatoma pristatymo diena [DATE]." at bounding box center [416, 554] width 174 height 33
drag, startPoint x: 440, startPoint y: 562, endPoint x: 480, endPoint y: 523, distance: 55.9
click at [489, 521] on label "Nemokamas pristatymas į mokyklą ar vaikų darželį : 0,00 € Numatoma pristatymo d…" at bounding box center [415, 496] width 193 height 167
click at [350, 571] on label "Nemokamas pristatymas į mokyklą ar vaikų darželį : 0,00 € Numatoma pristatymo d…" at bounding box center [415, 496] width 193 height 167
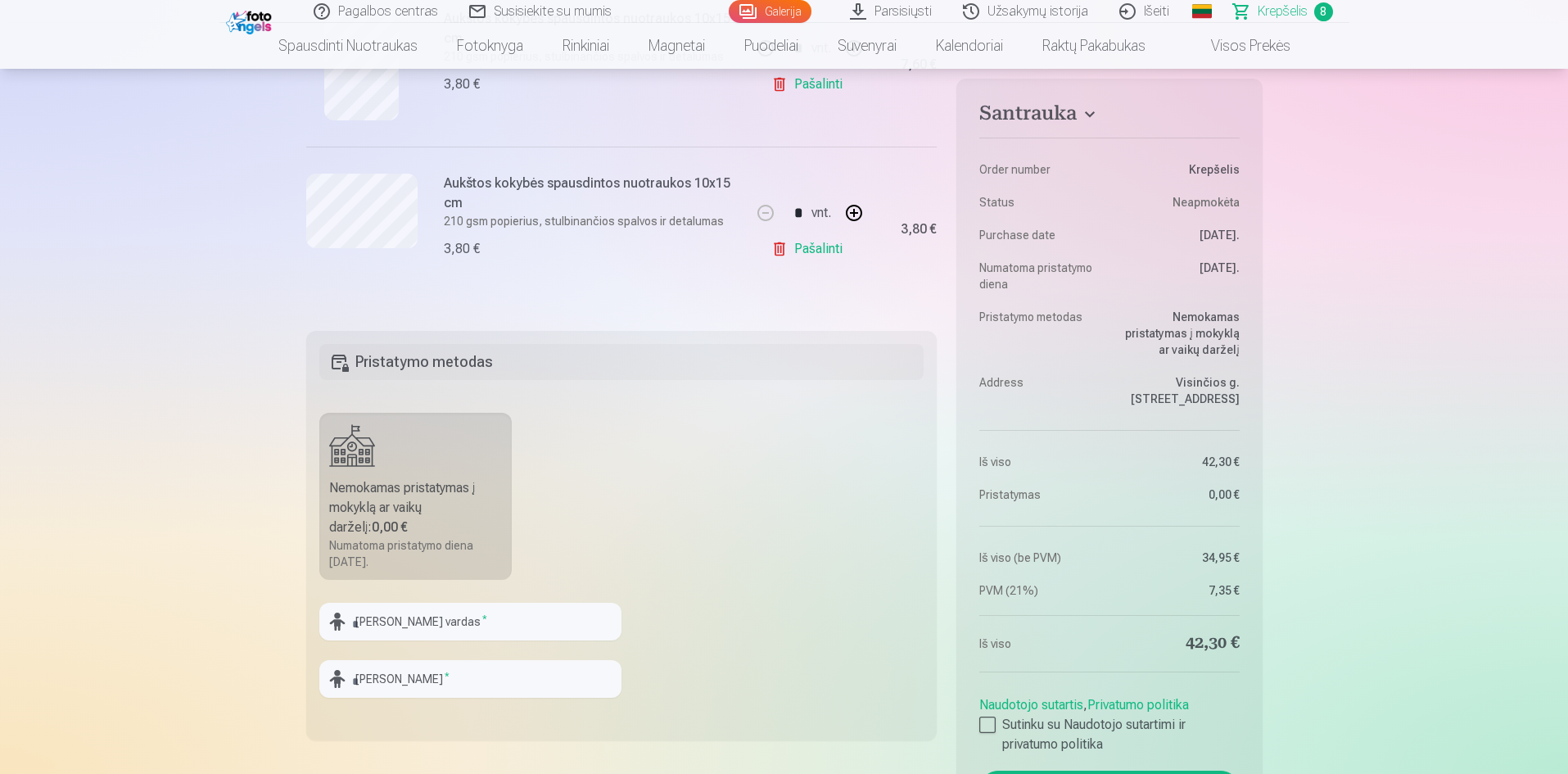
click at [323, 548] on label "Nemokamas pristatymas į mokyklą ar vaikų darželį : 0,00 € Numatoma pristatymo d…" at bounding box center [415, 496] width 193 height 167
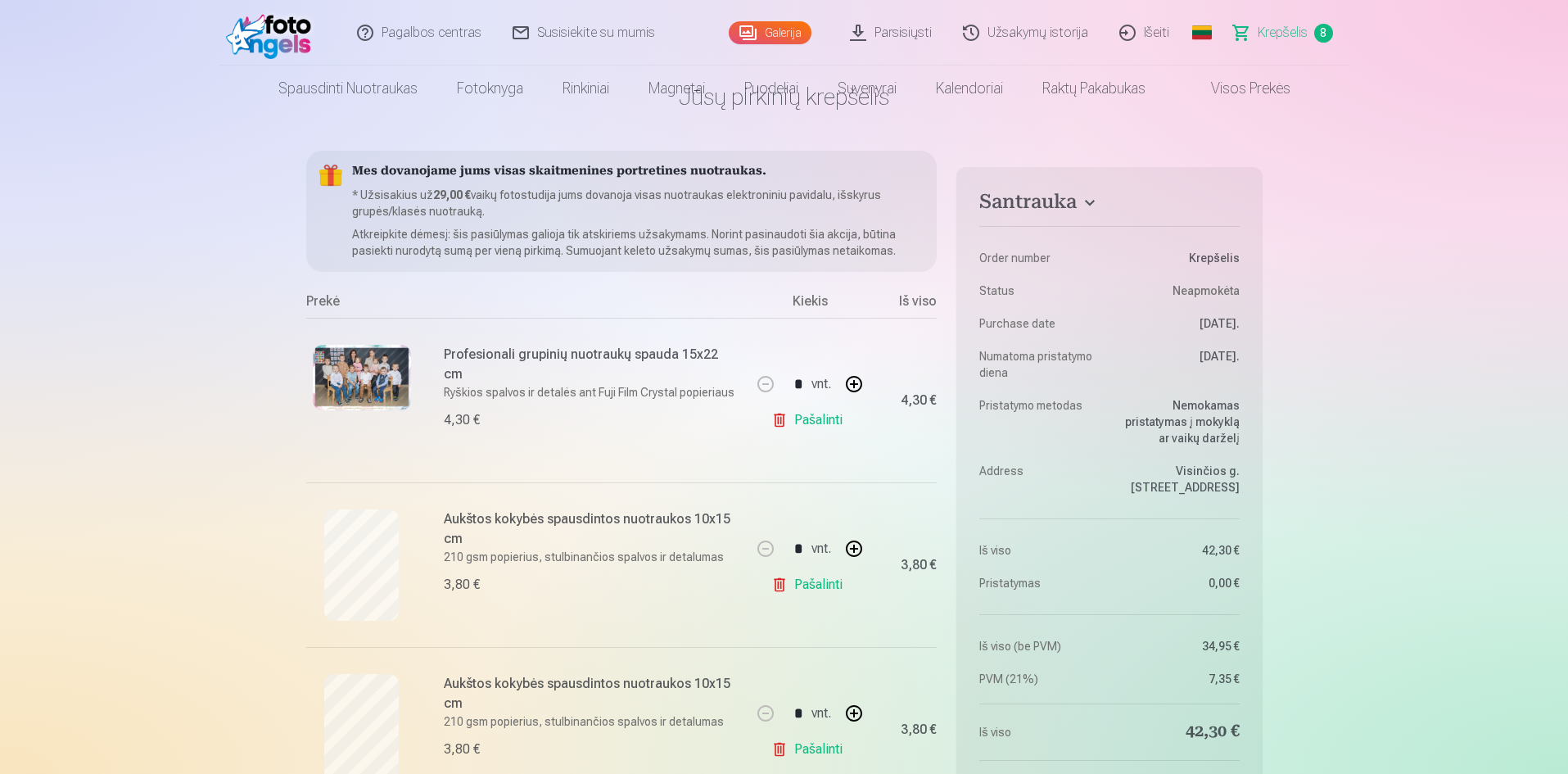
scroll to position [0, 0]
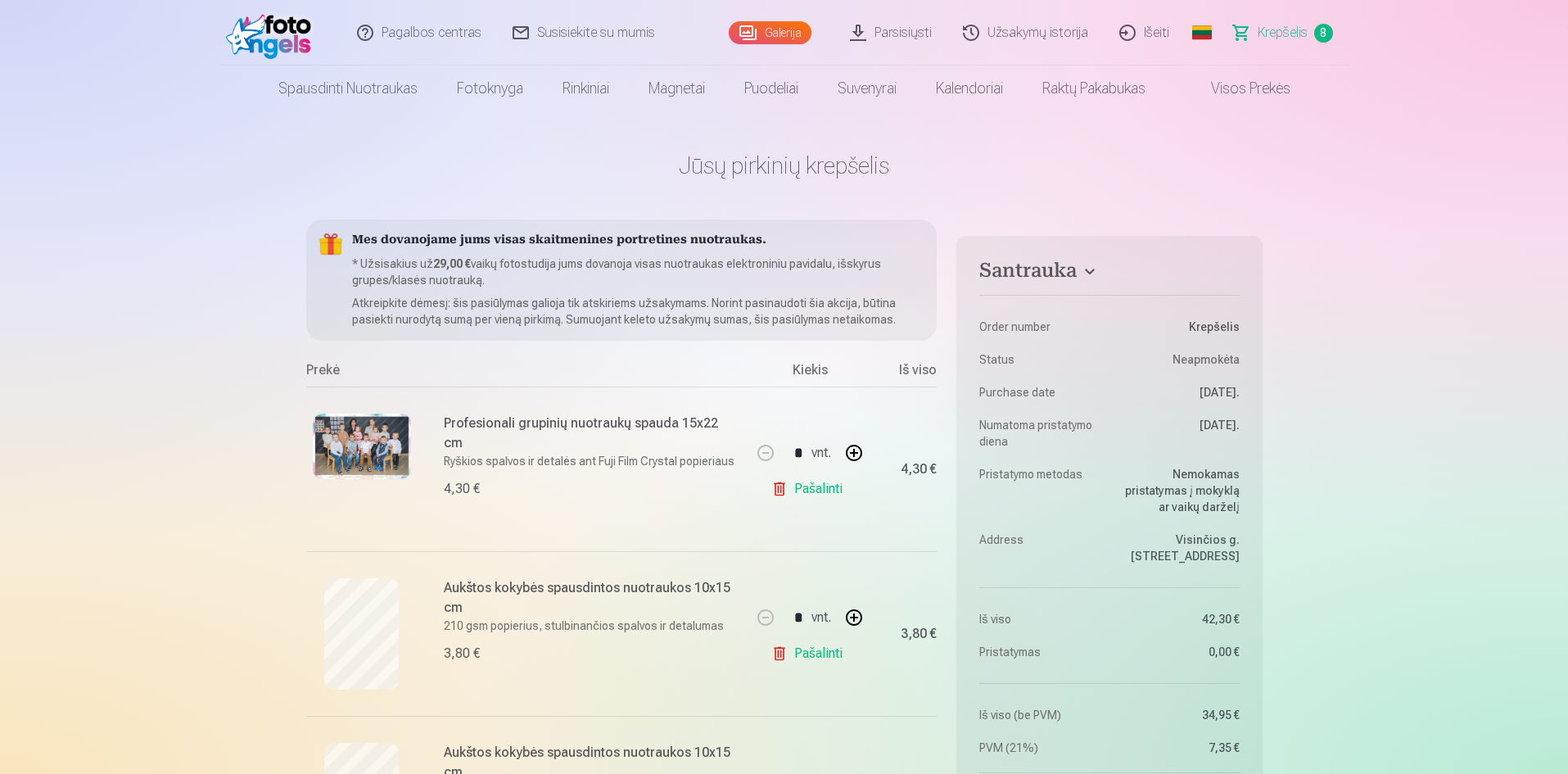
click at [784, 35] on link "Galerija" at bounding box center [769, 32] width 82 height 23
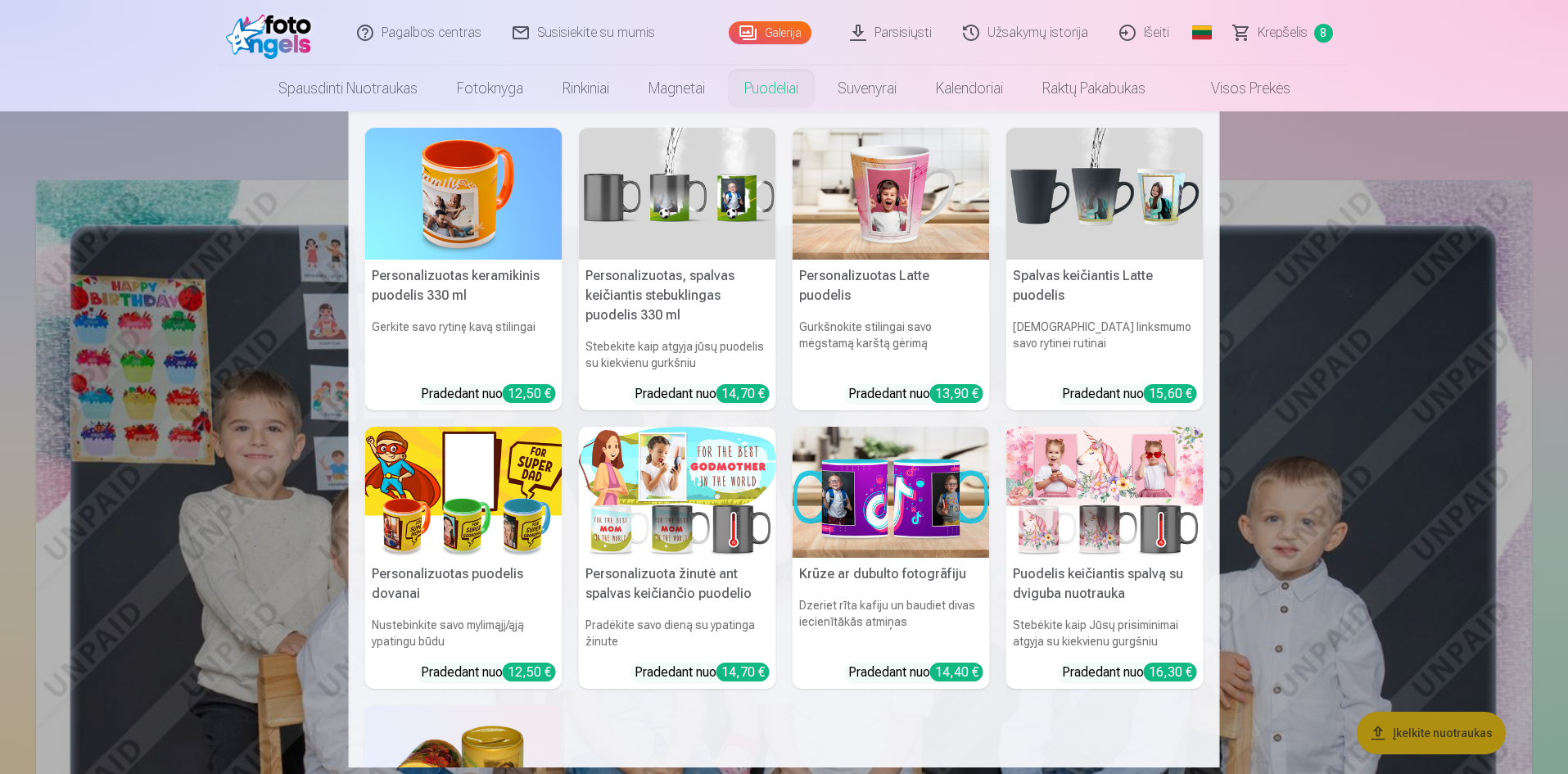
scroll to position [267, 0]
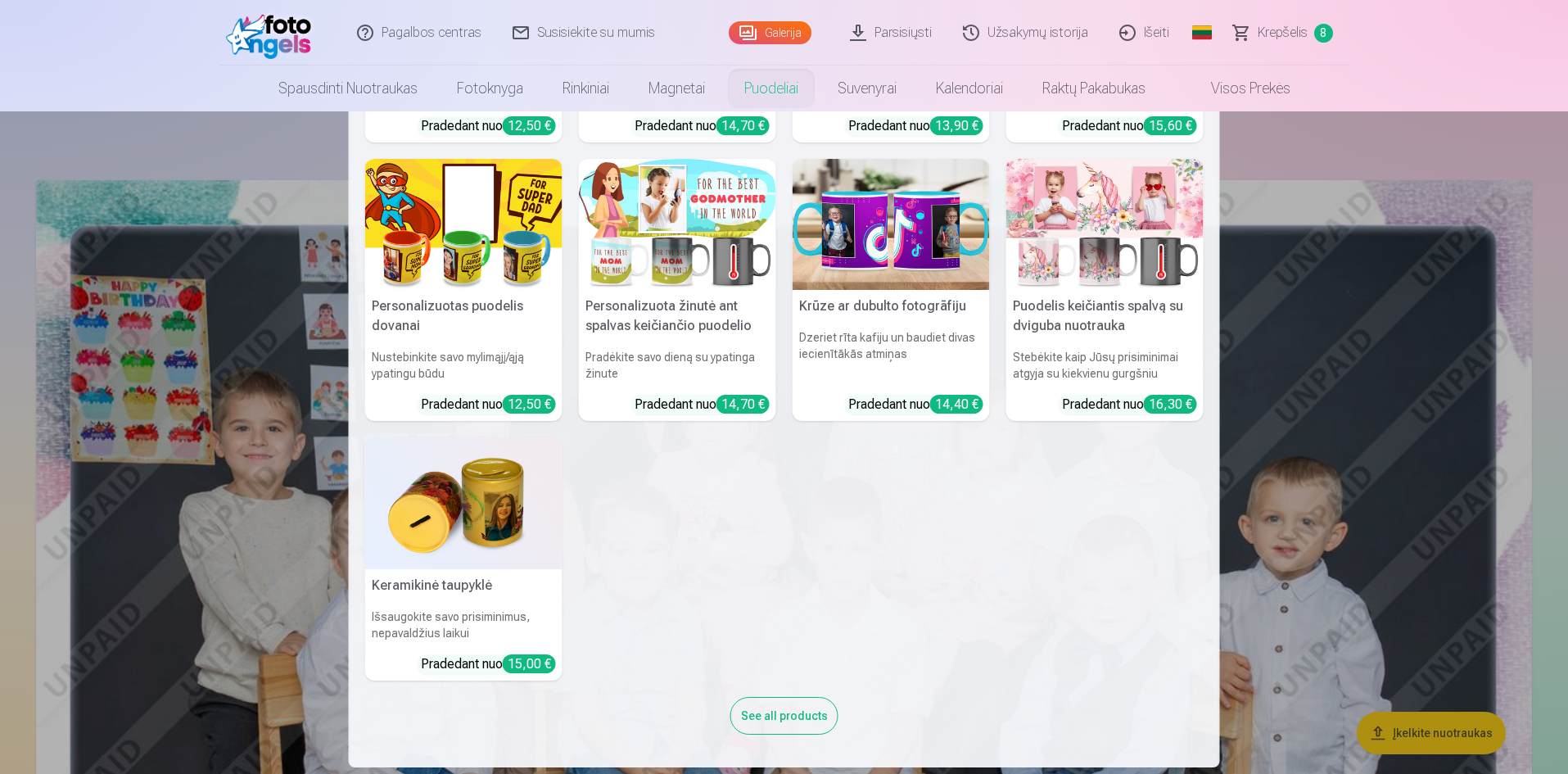
click at [1492, 141] on nav "Personalizuotas keramikinis puodelis 330 ml Gerkite savo rytinę kavą stilingai …" at bounding box center [784, 440] width 1568 height 656
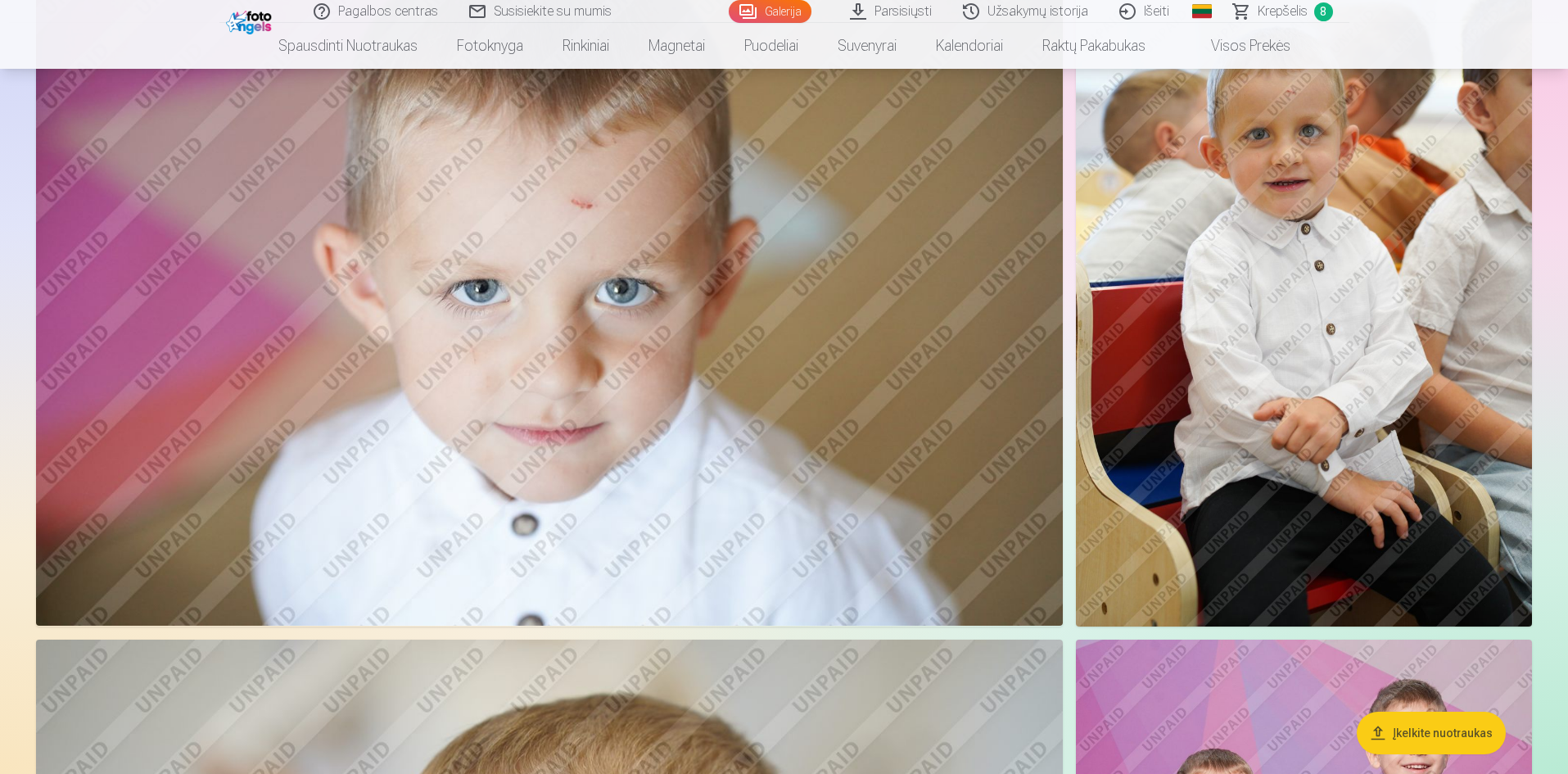
scroll to position [1146, 0]
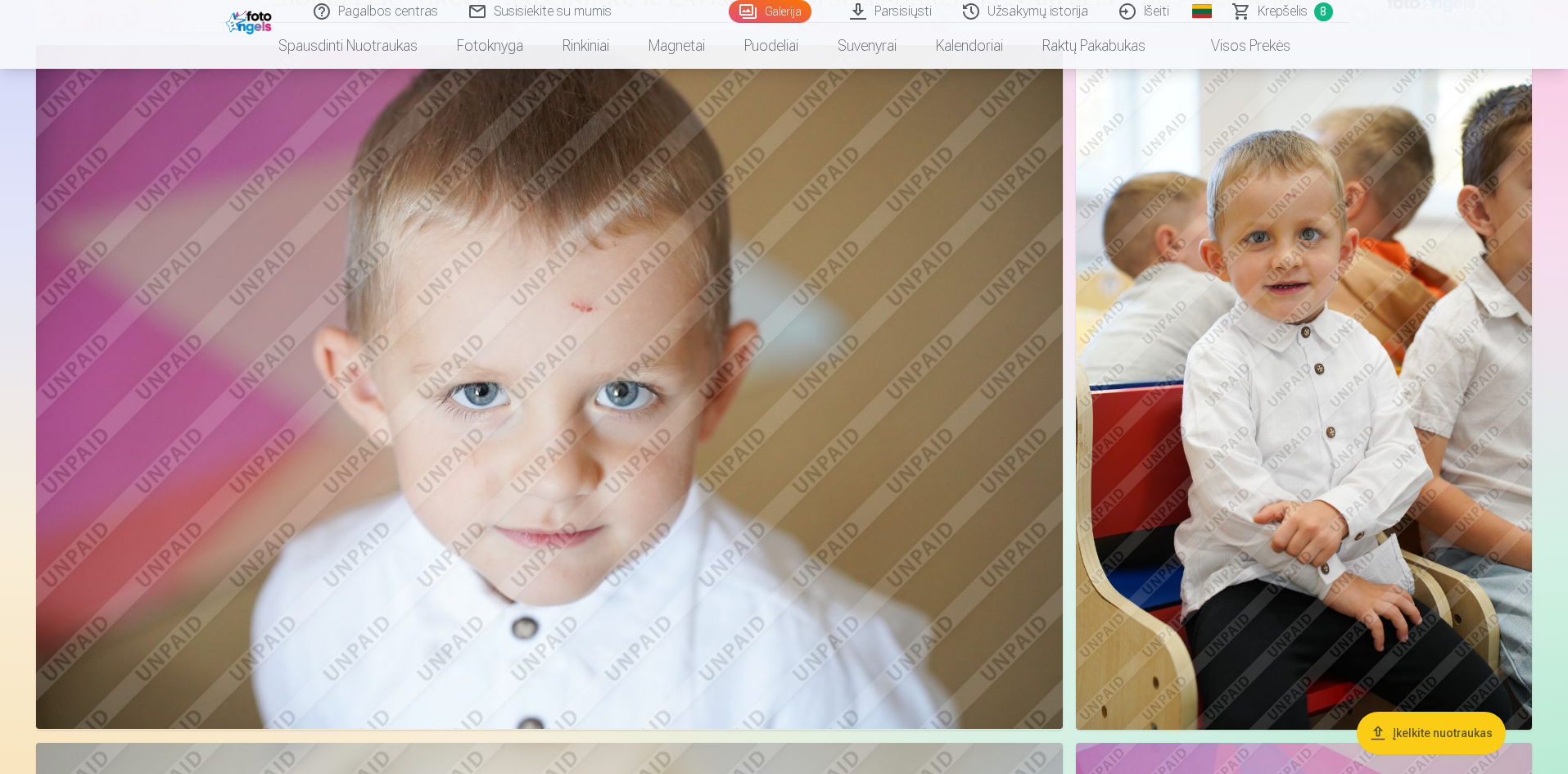
click at [1309, 324] on img at bounding box center [1303, 387] width 456 height 684
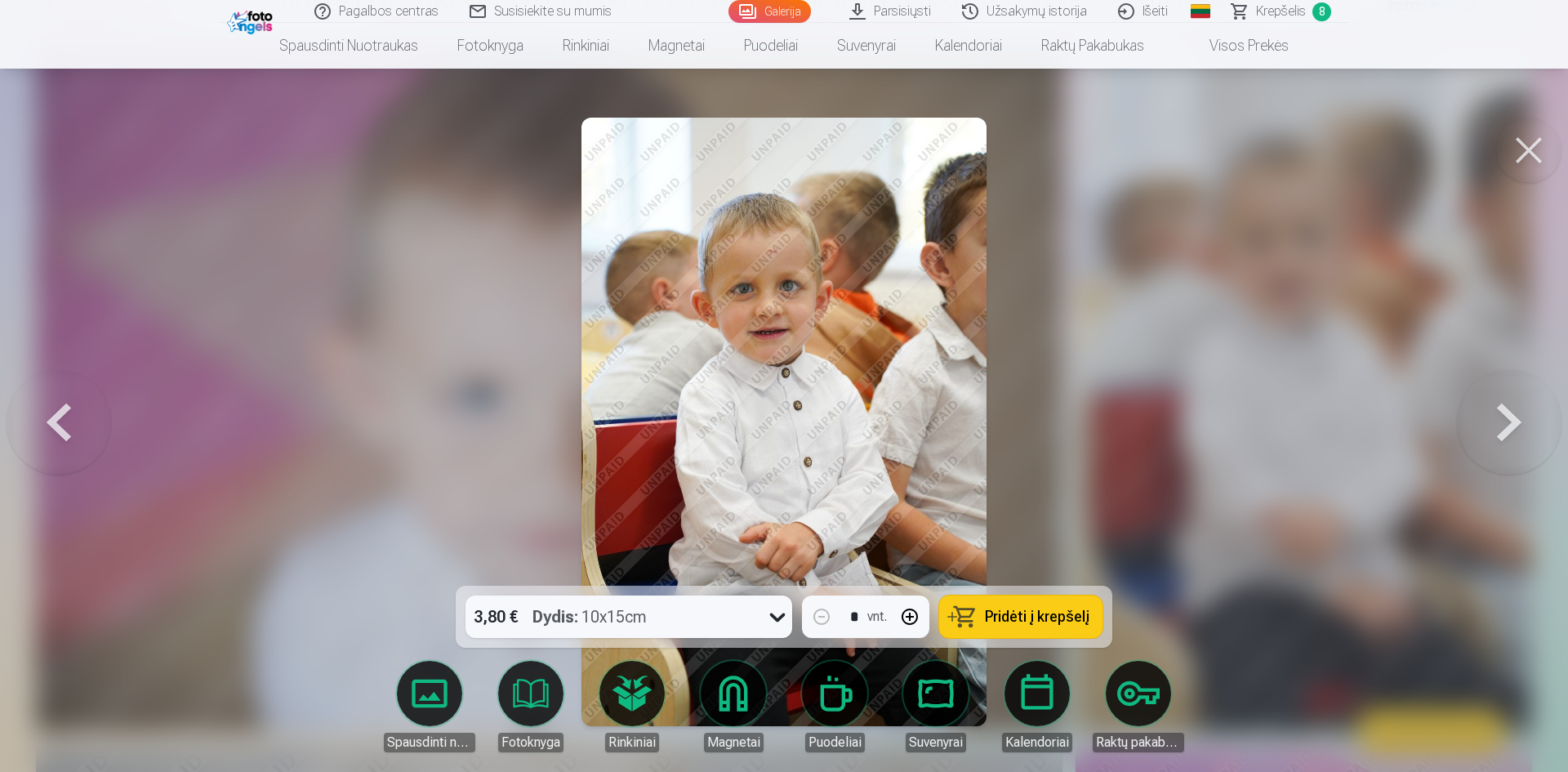
click at [1516, 433] on button at bounding box center [1510, 422] width 105 height 295
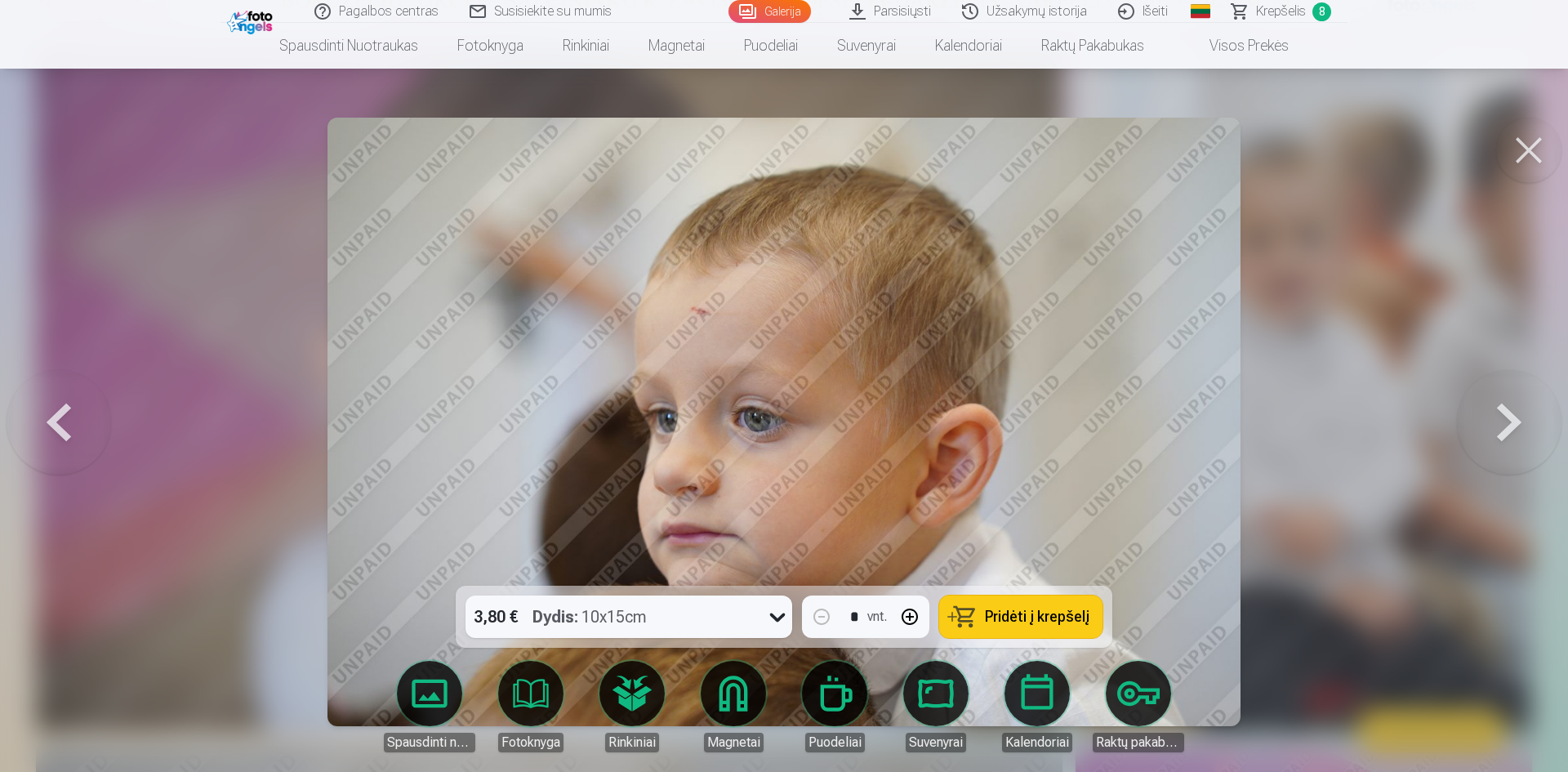
click at [1516, 433] on button at bounding box center [1510, 422] width 105 height 295
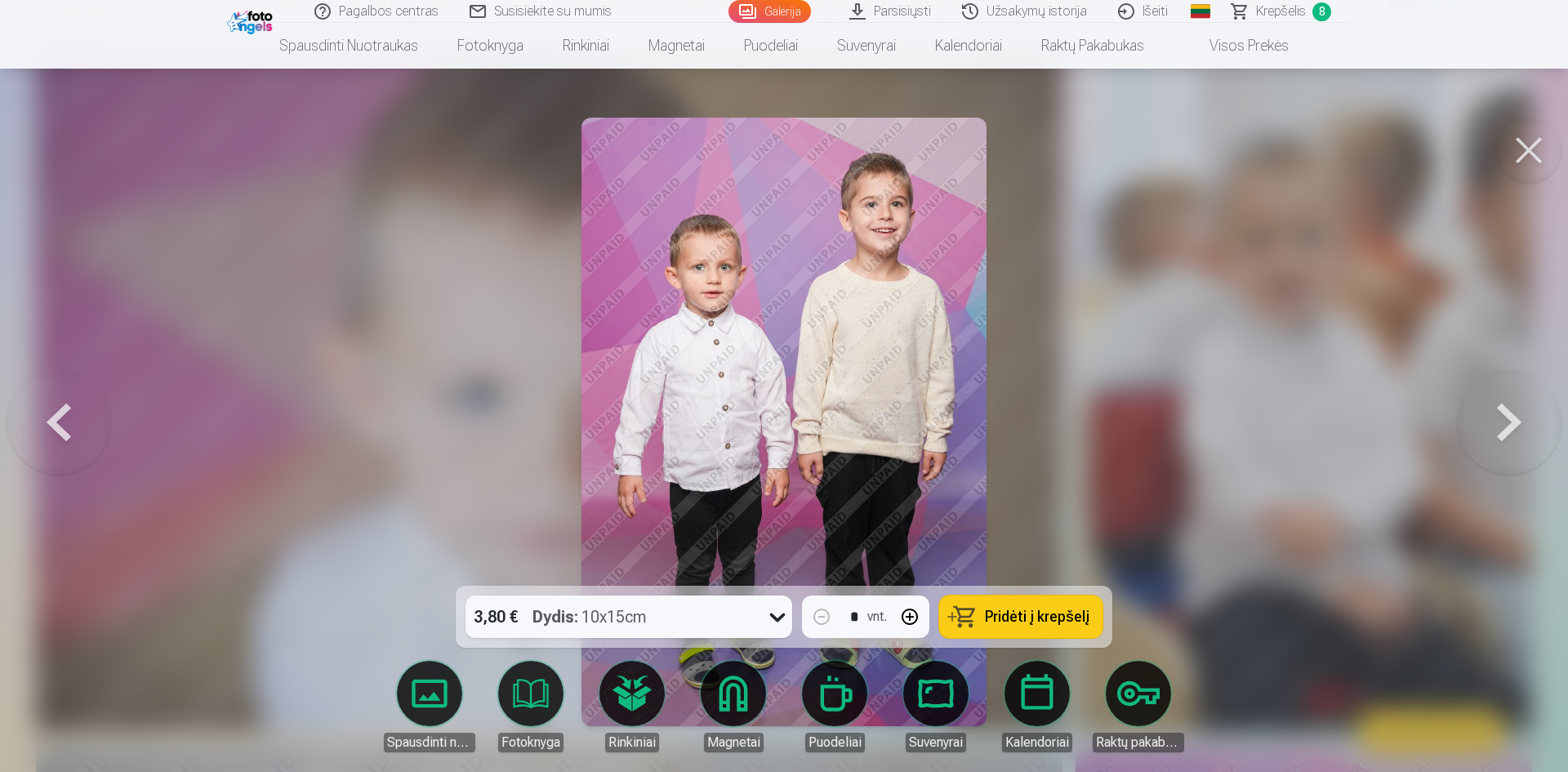
click at [1516, 433] on button at bounding box center [1510, 422] width 105 height 295
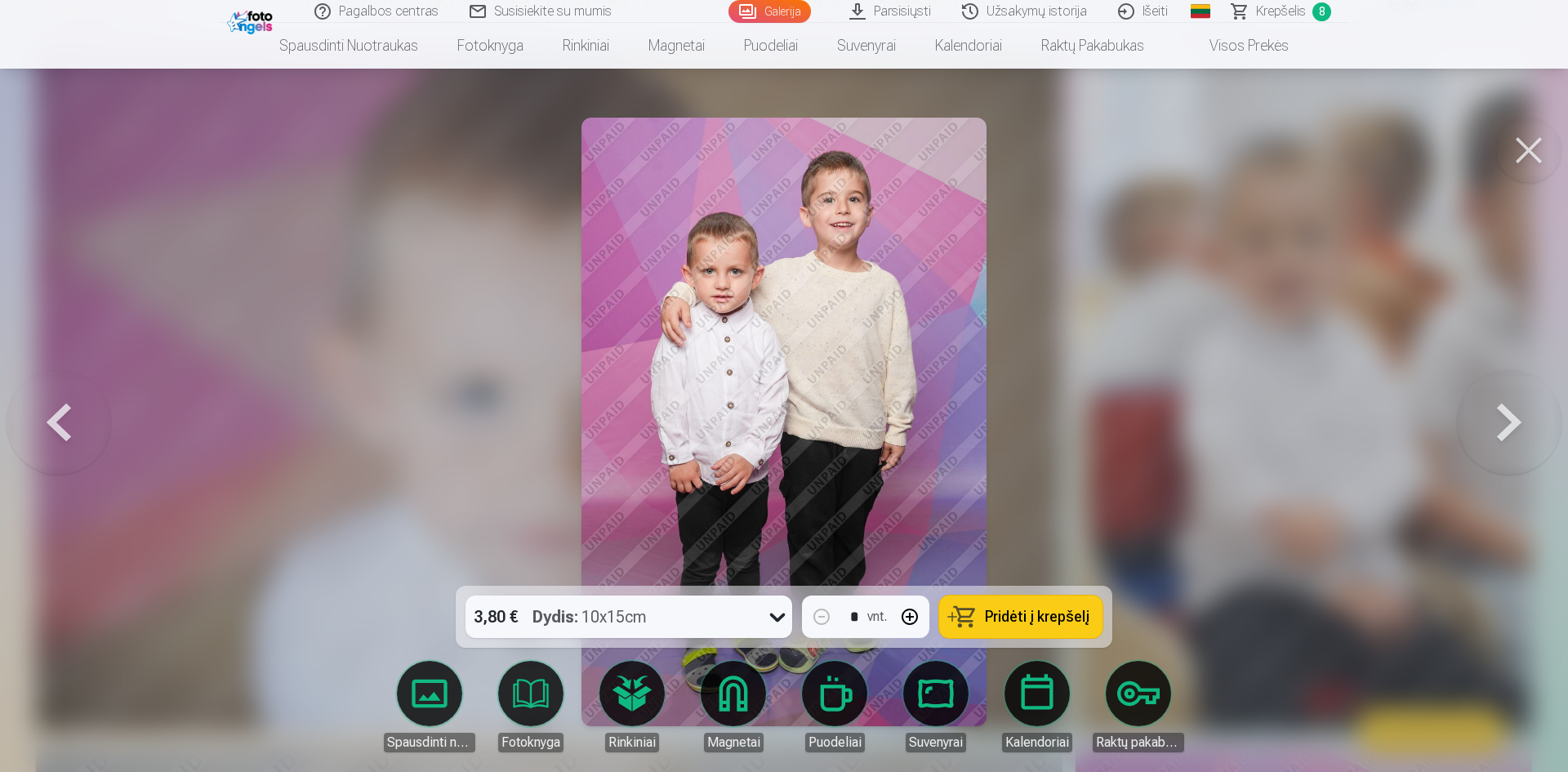
click at [1516, 433] on button at bounding box center [1510, 422] width 105 height 295
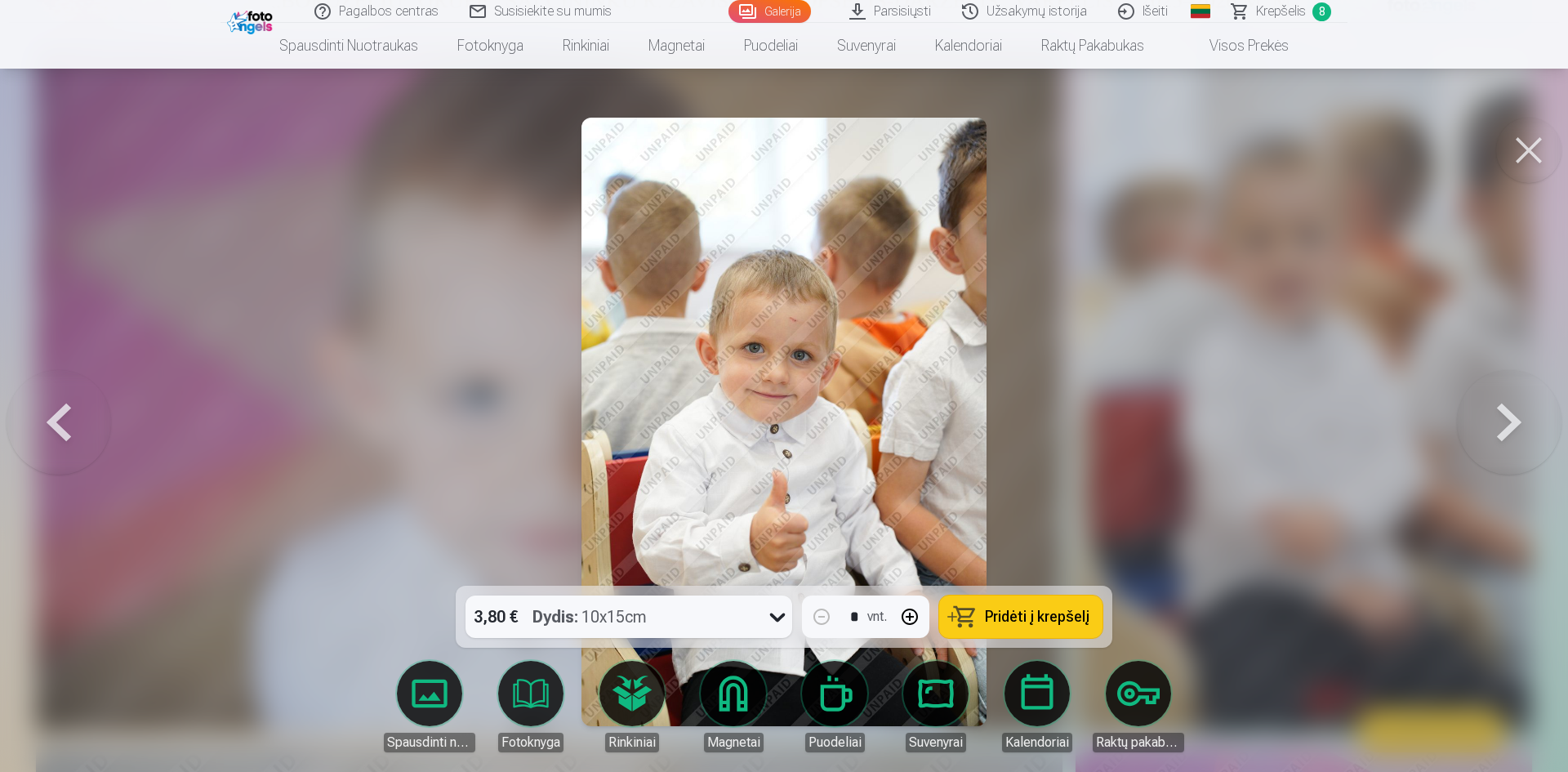
click at [1516, 433] on button at bounding box center [1510, 422] width 105 height 295
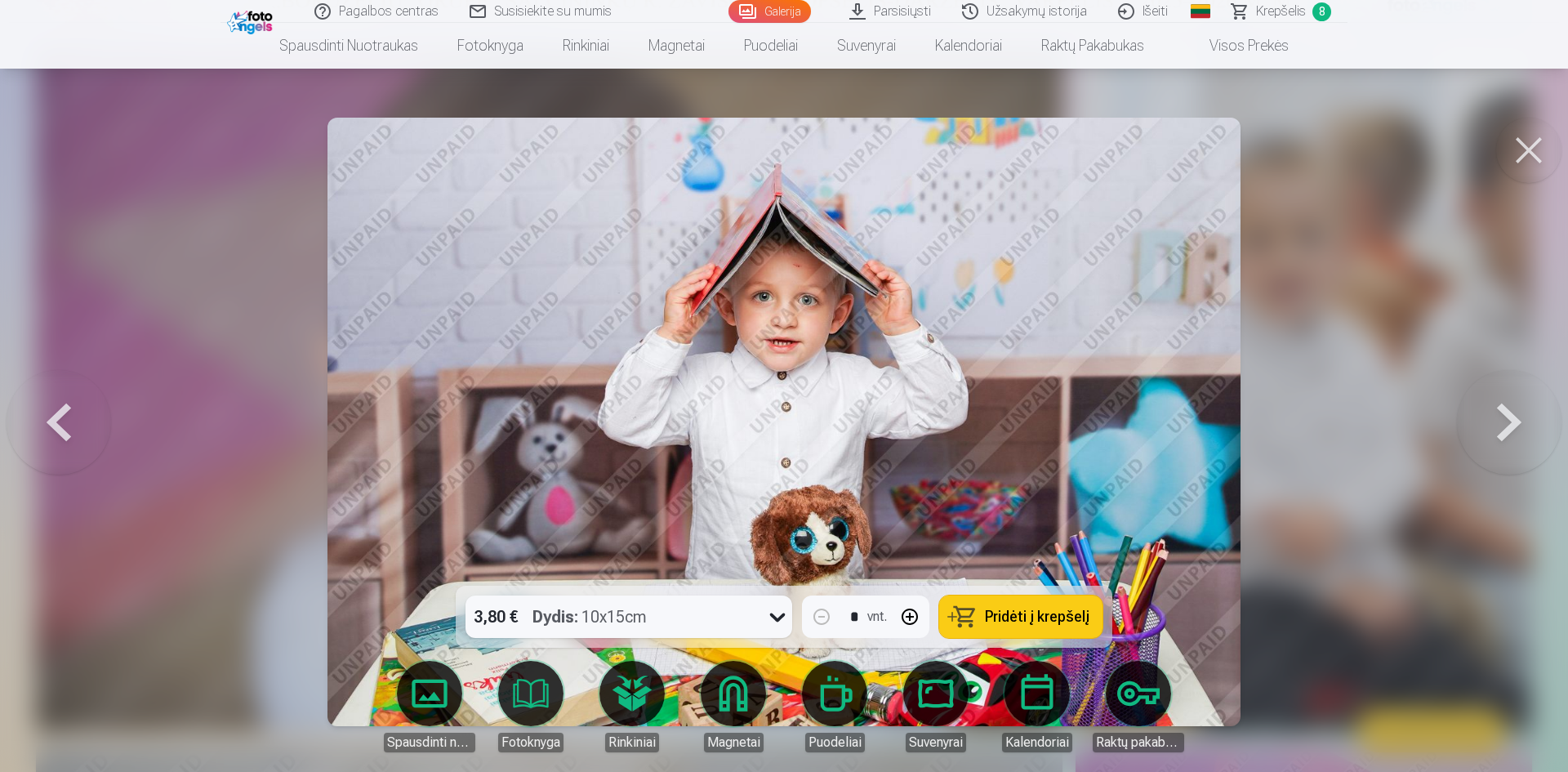
click at [1502, 435] on button at bounding box center [1510, 422] width 105 height 295
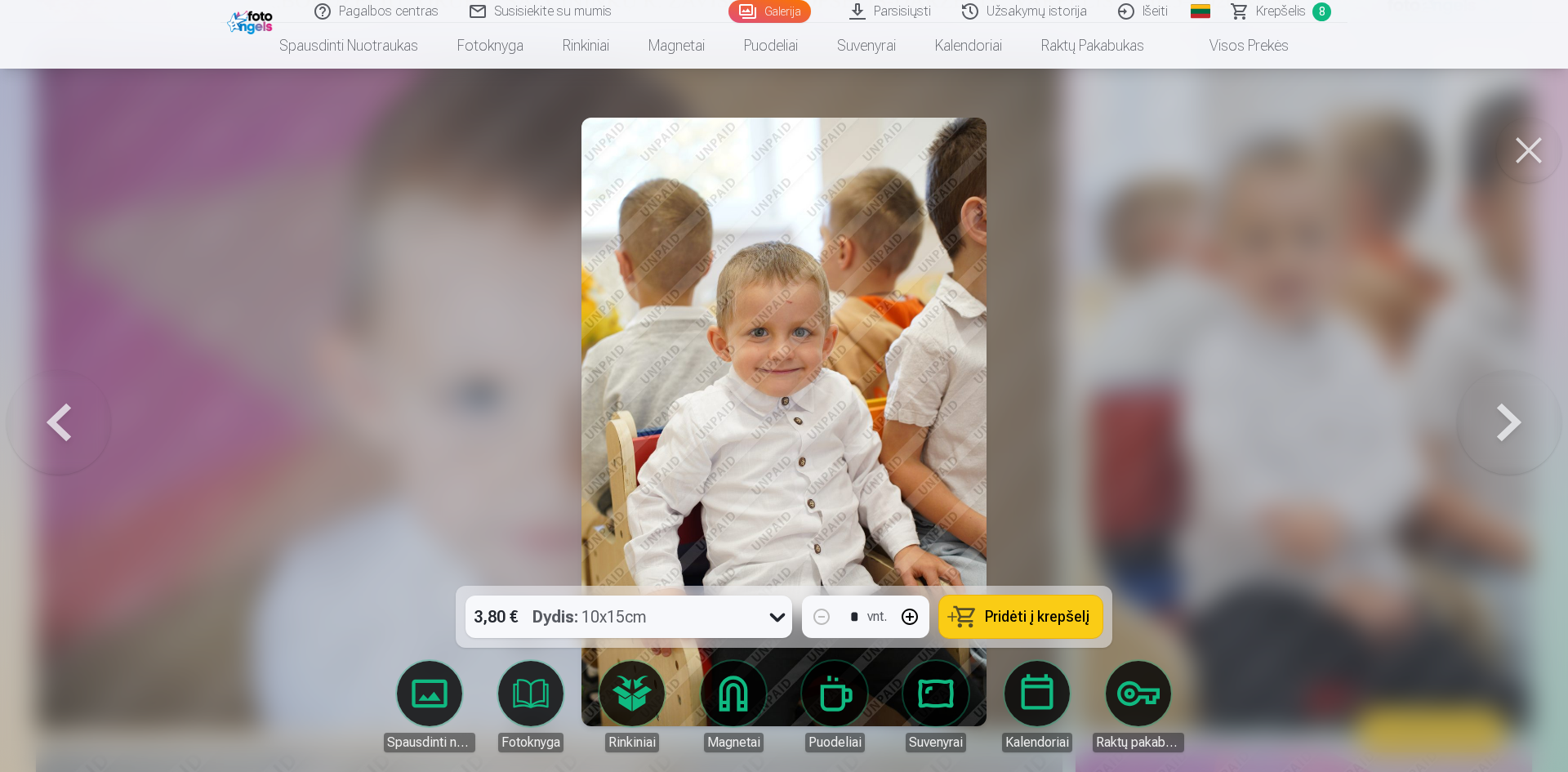
click at [1502, 435] on button at bounding box center [1510, 422] width 105 height 295
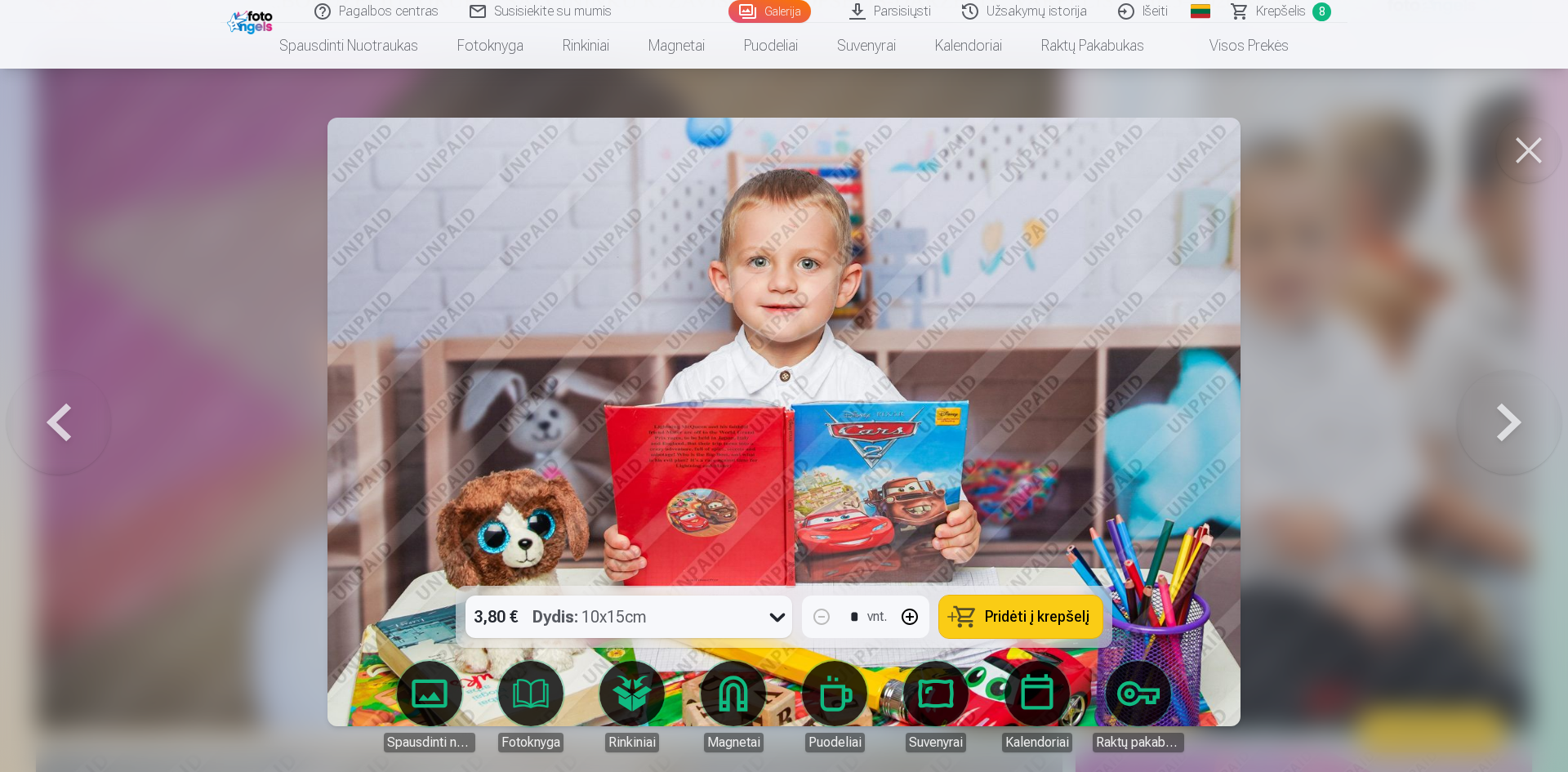
click at [924, 618] on button "button" at bounding box center [910, 616] width 39 height 39
click at [821, 625] on button "button" at bounding box center [821, 616] width 39 height 39
type input "*"
click at [1475, 438] on button at bounding box center [1510, 422] width 105 height 295
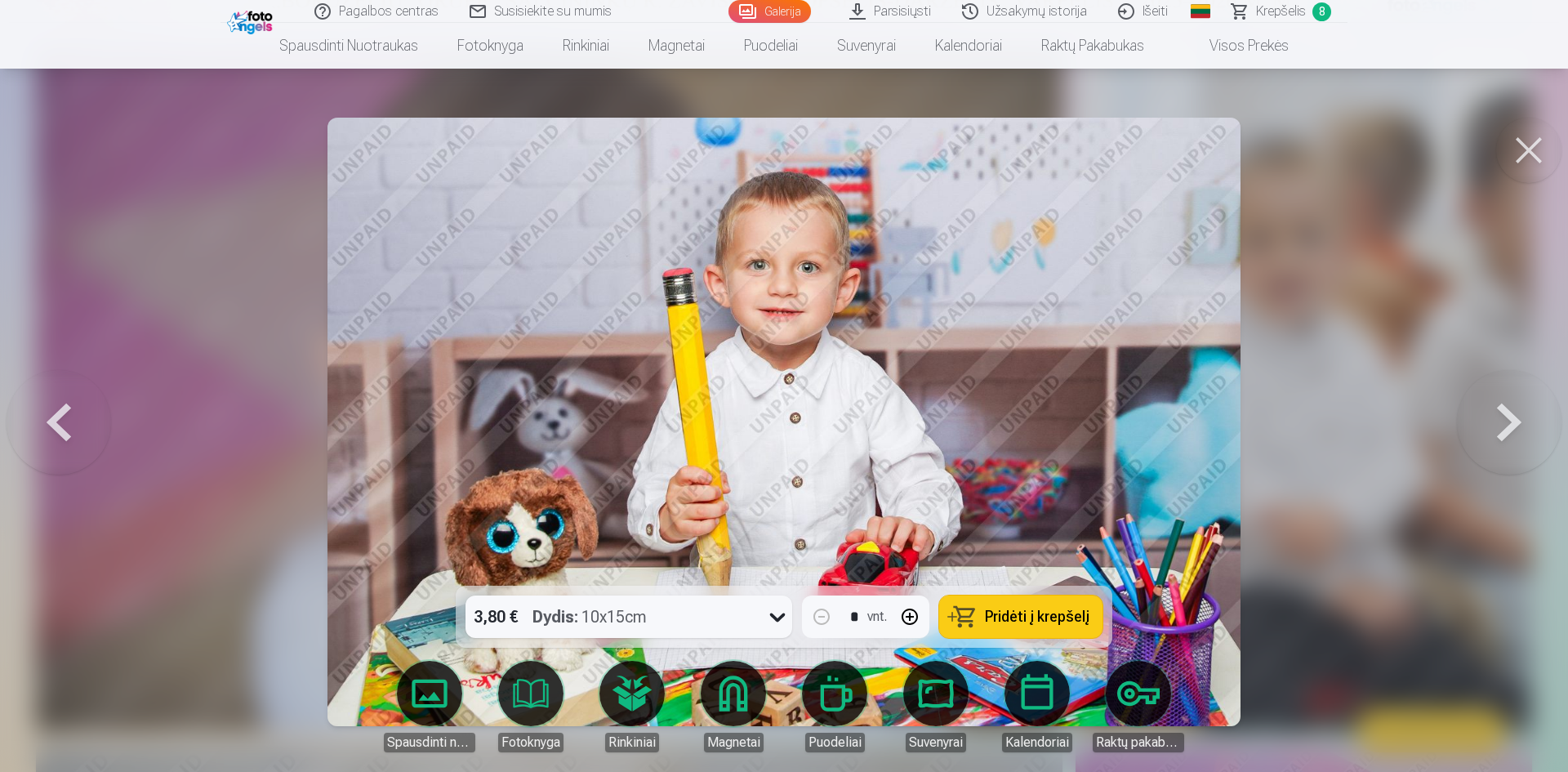
click at [54, 433] on button at bounding box center [59, 422] width 105 height 295
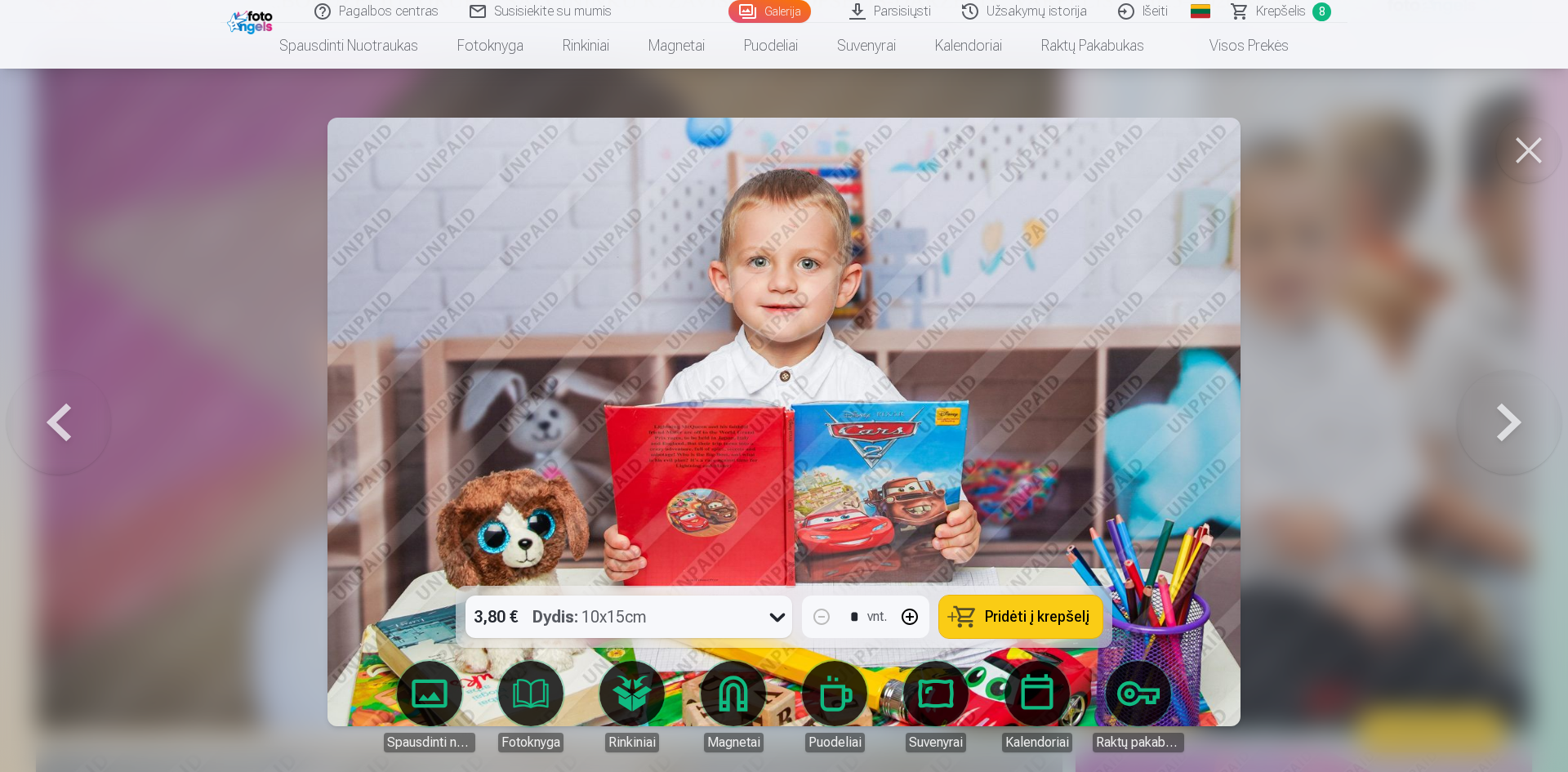
click at [1503, 418] on button at bounding box center [1510, 422] width 105 height 295
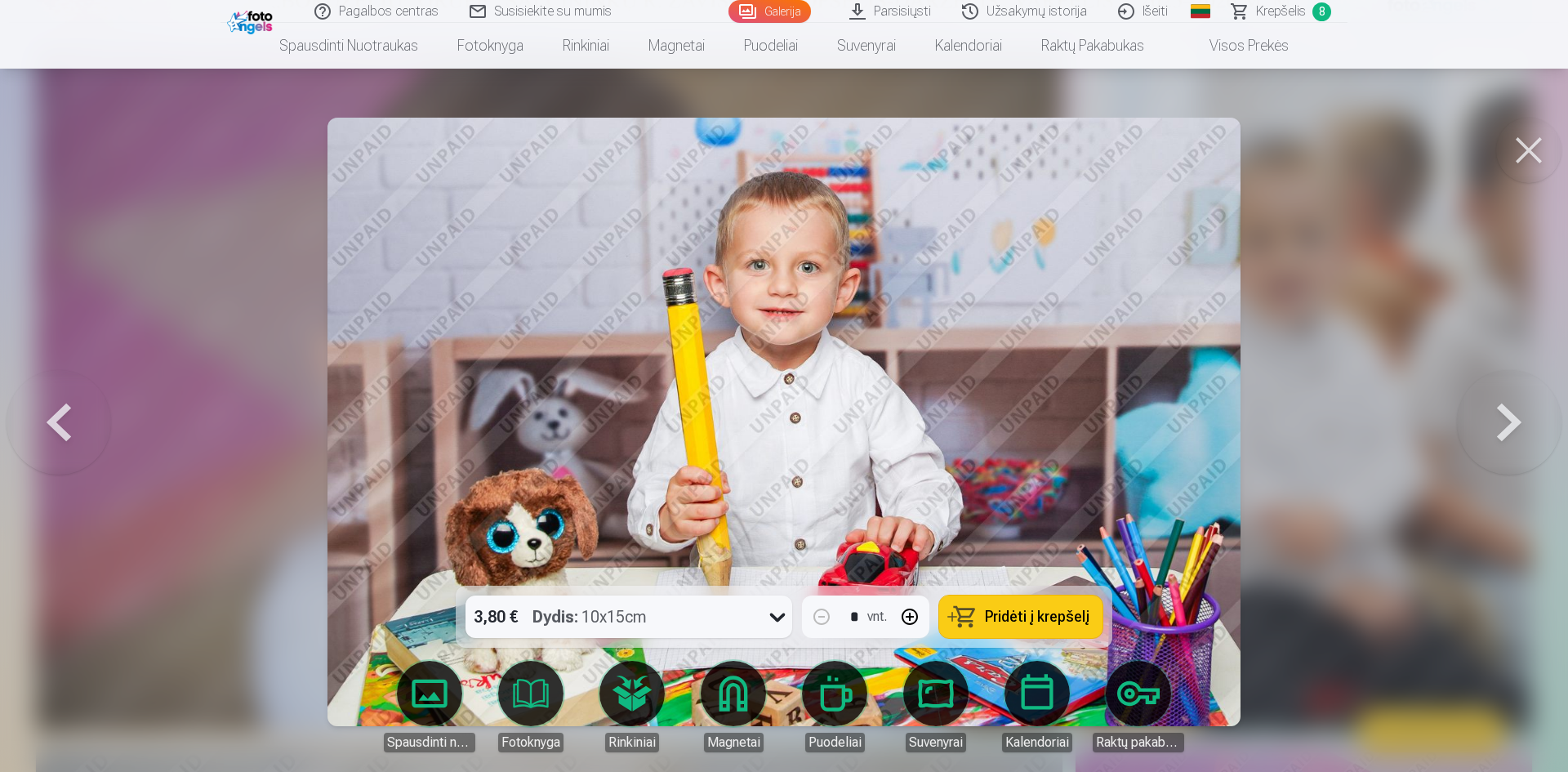
click at [994, 627] on button "Pridėti į krepšelį" at bounding box center [1021, 617] width 164 height 42
click at [1512, 411] on button at bounding box center [1510, 422] width 105 height 295
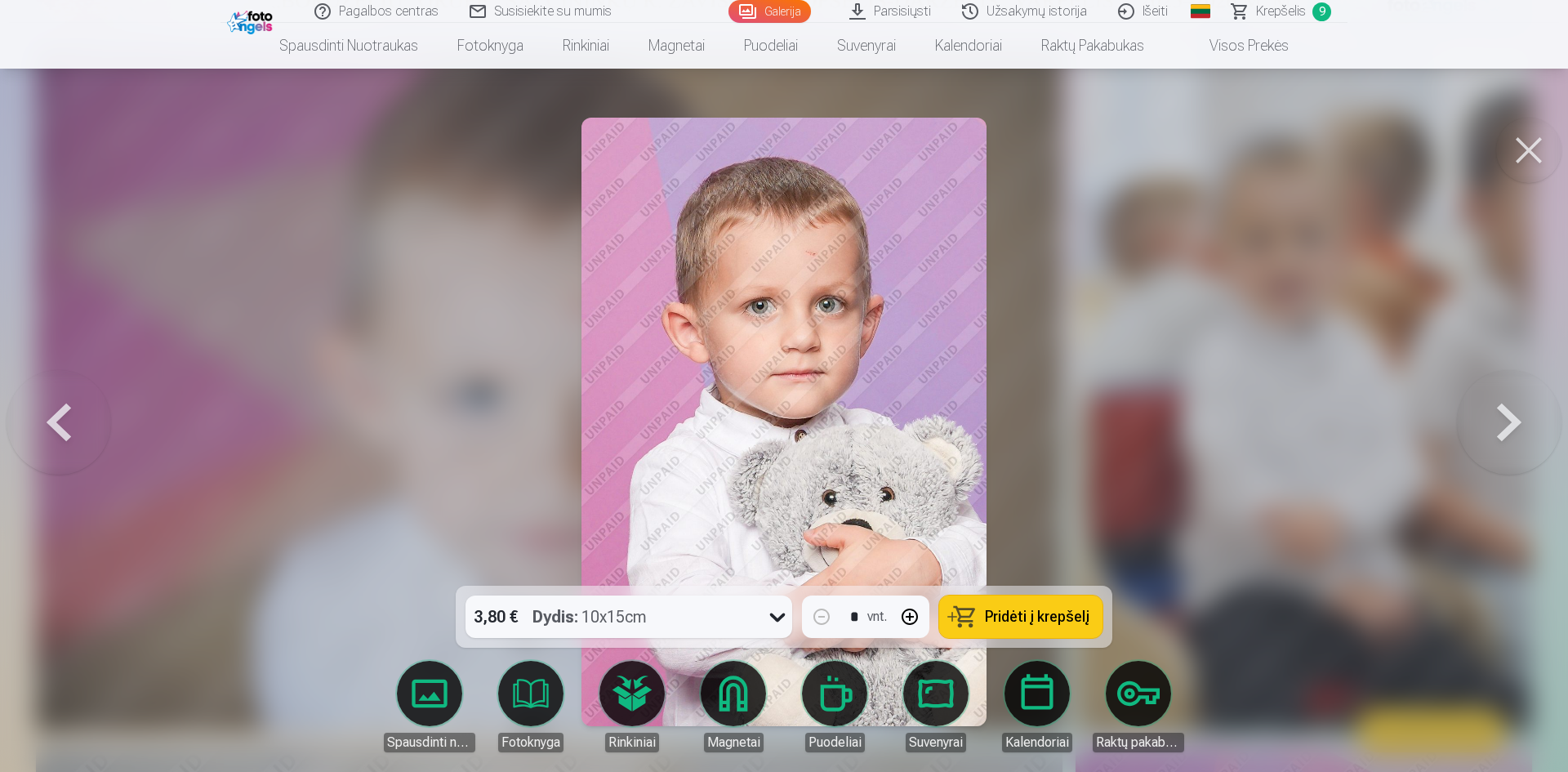
click at [1516, 412] on button at bounding box center [1510, 422] width 105 height 295
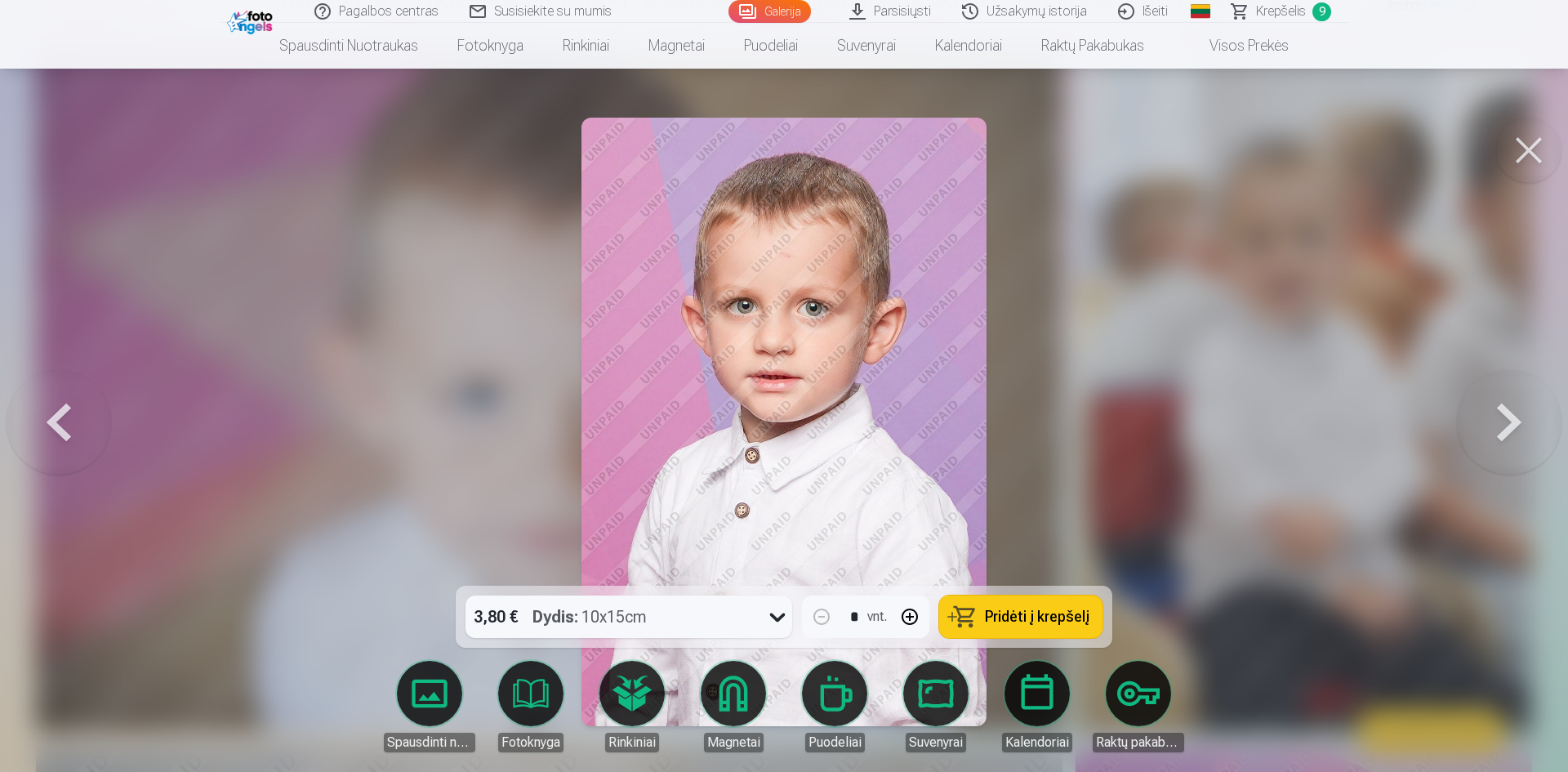
click at [1516, 410] on button at bounding box center [1510, 422] width 105 height 295
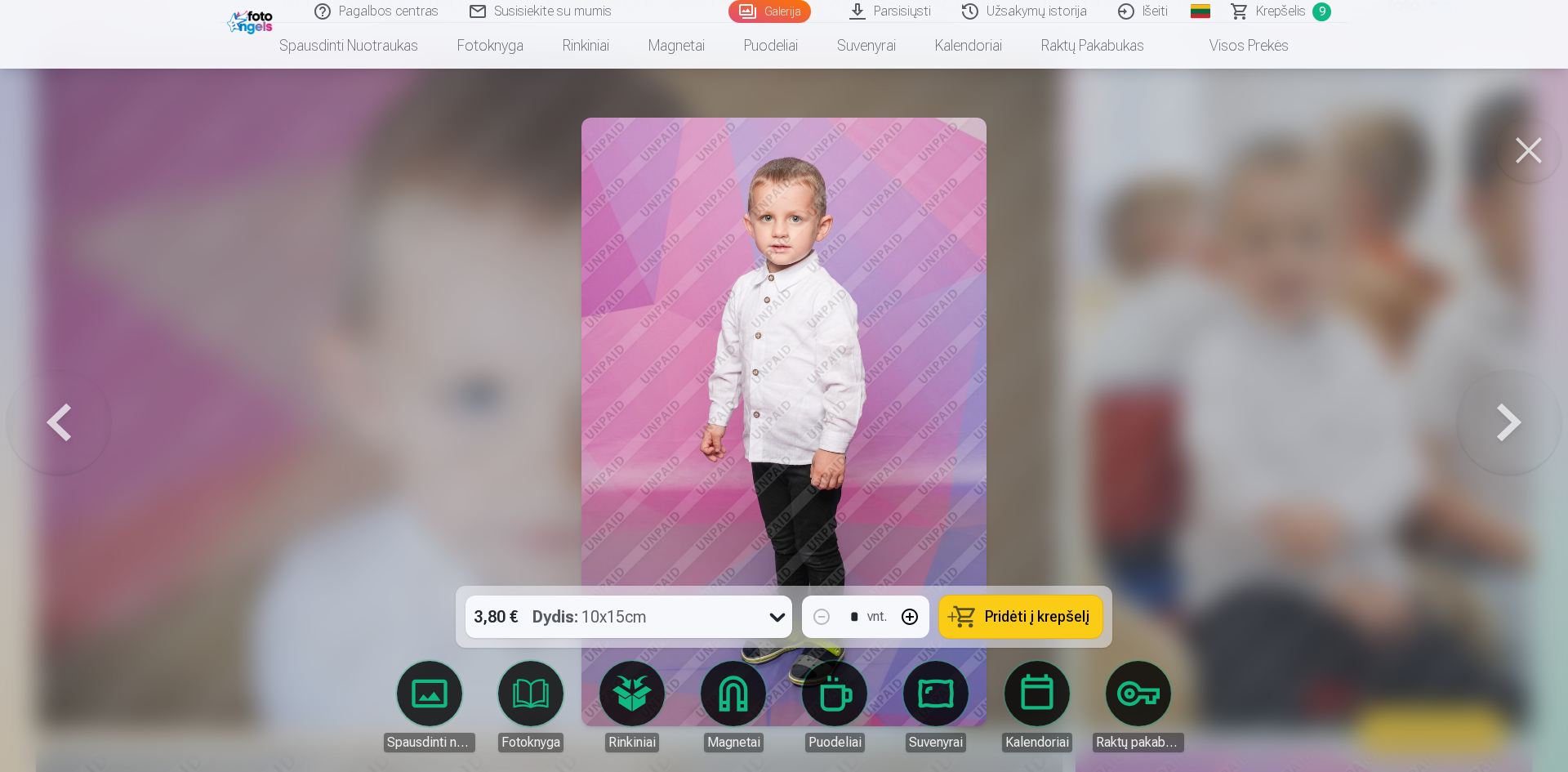
click at [1518, 410] on button at bounding box center [1510, 422] width 105 height 295
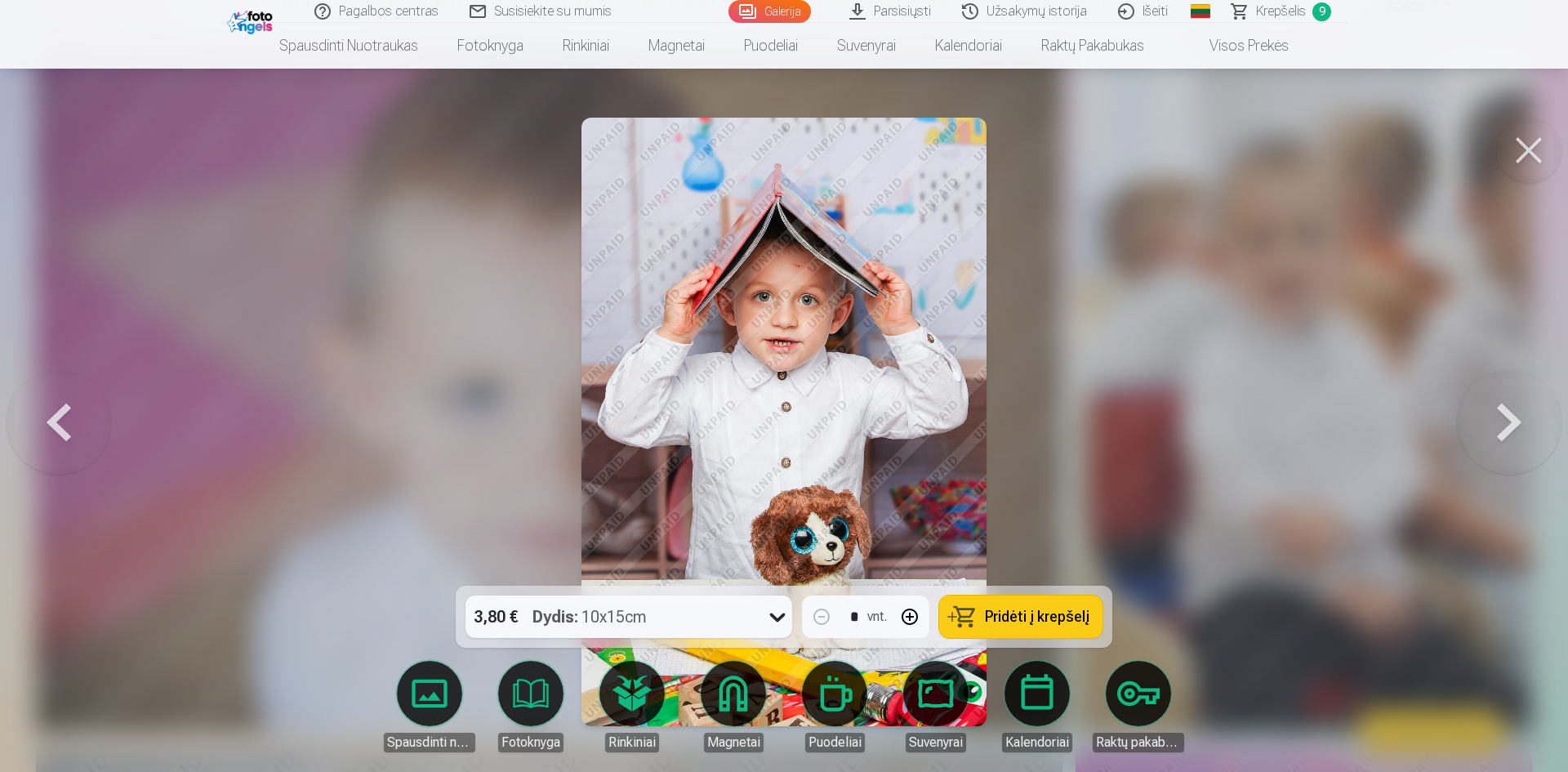
click at [1518, 410] on button at bounding box center [1510, 422] width 105 height 295
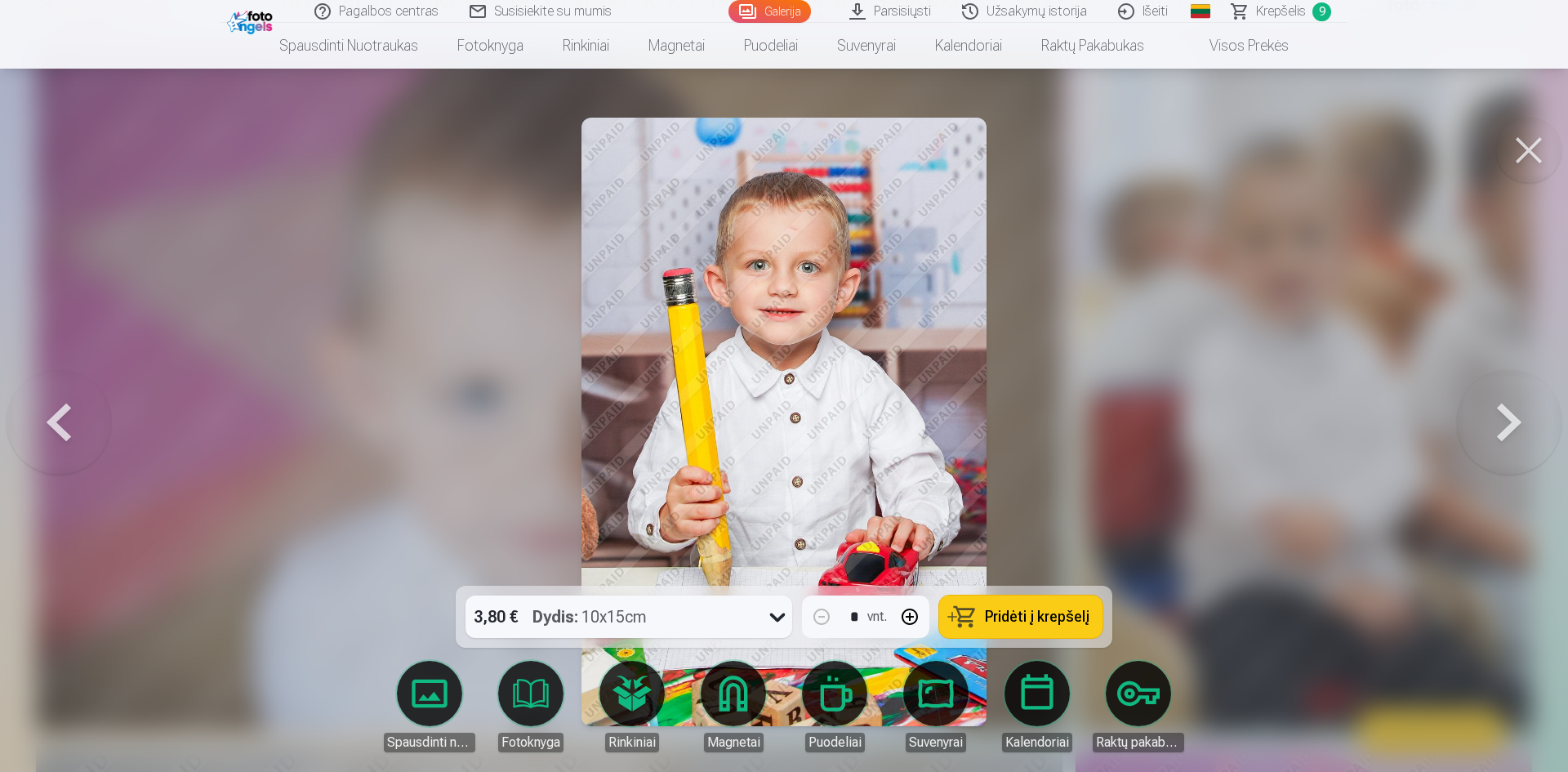
click at [1518, 410] on button at bounding box center [1510, 422] width 105 height 295
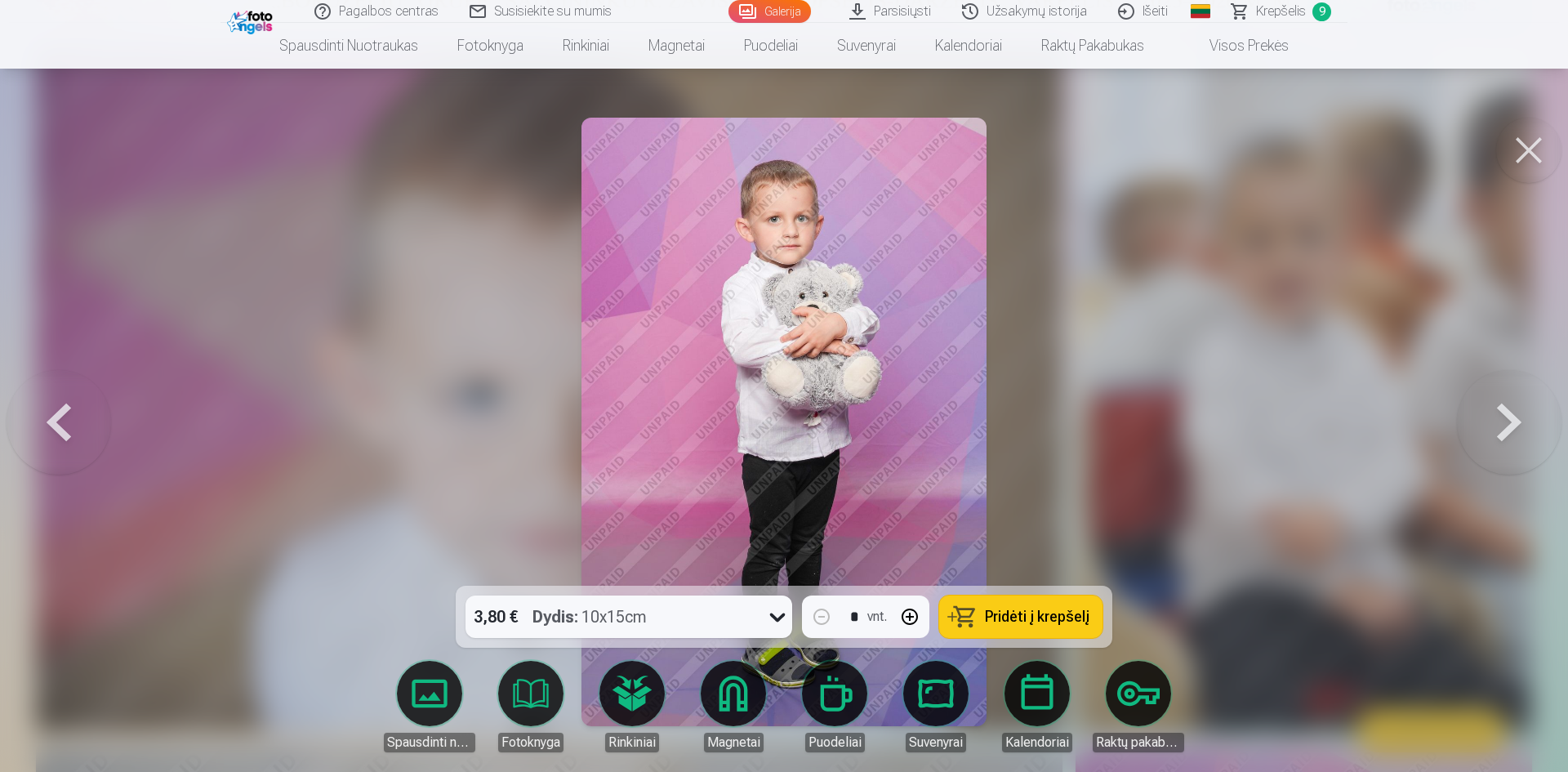
click at [73, 447] on button at bounding box center [59, 422] width 105 height 295
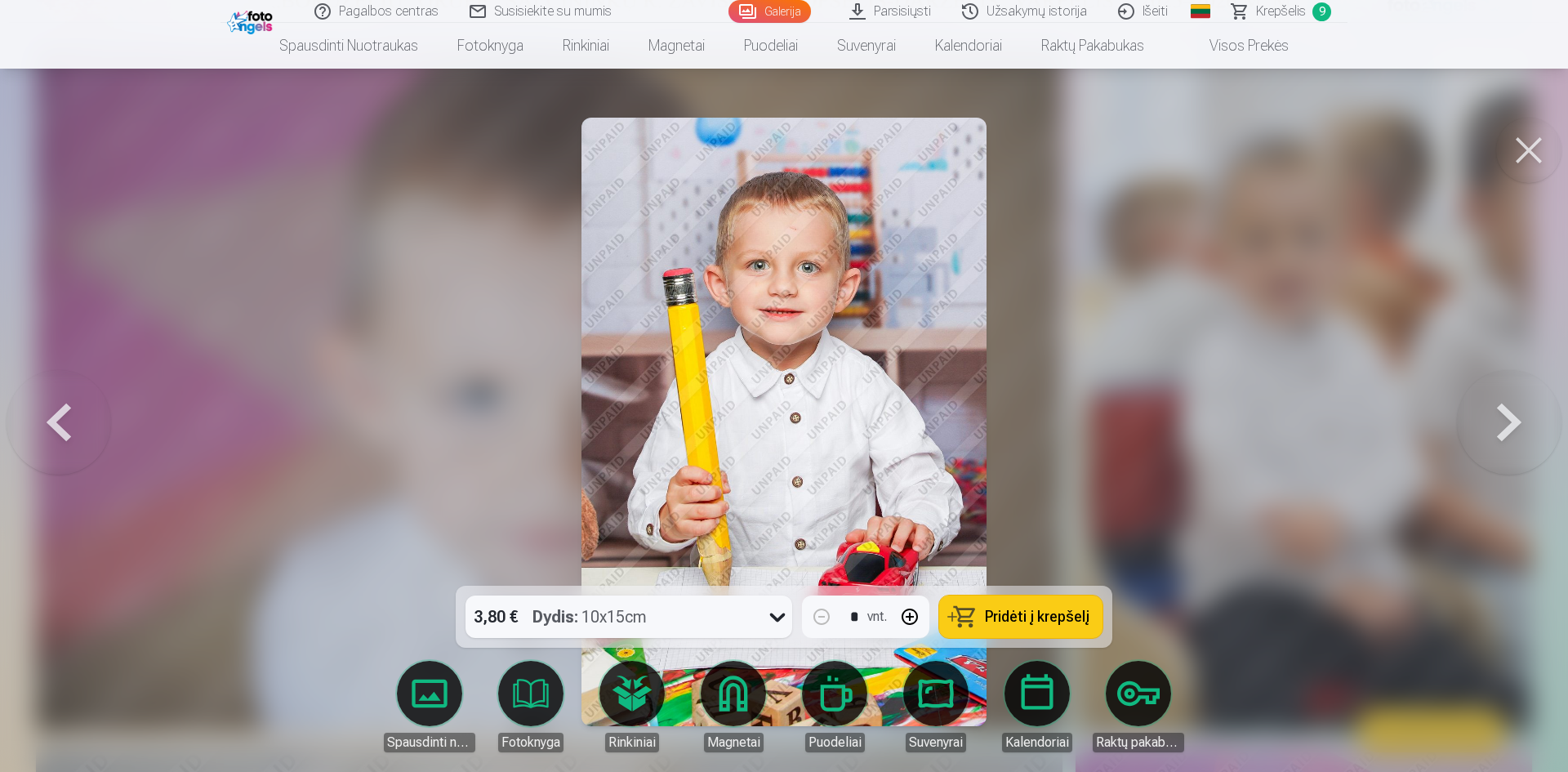
click at [1508, 438] on button at bounding box center [1510, 422] width 105 height 295
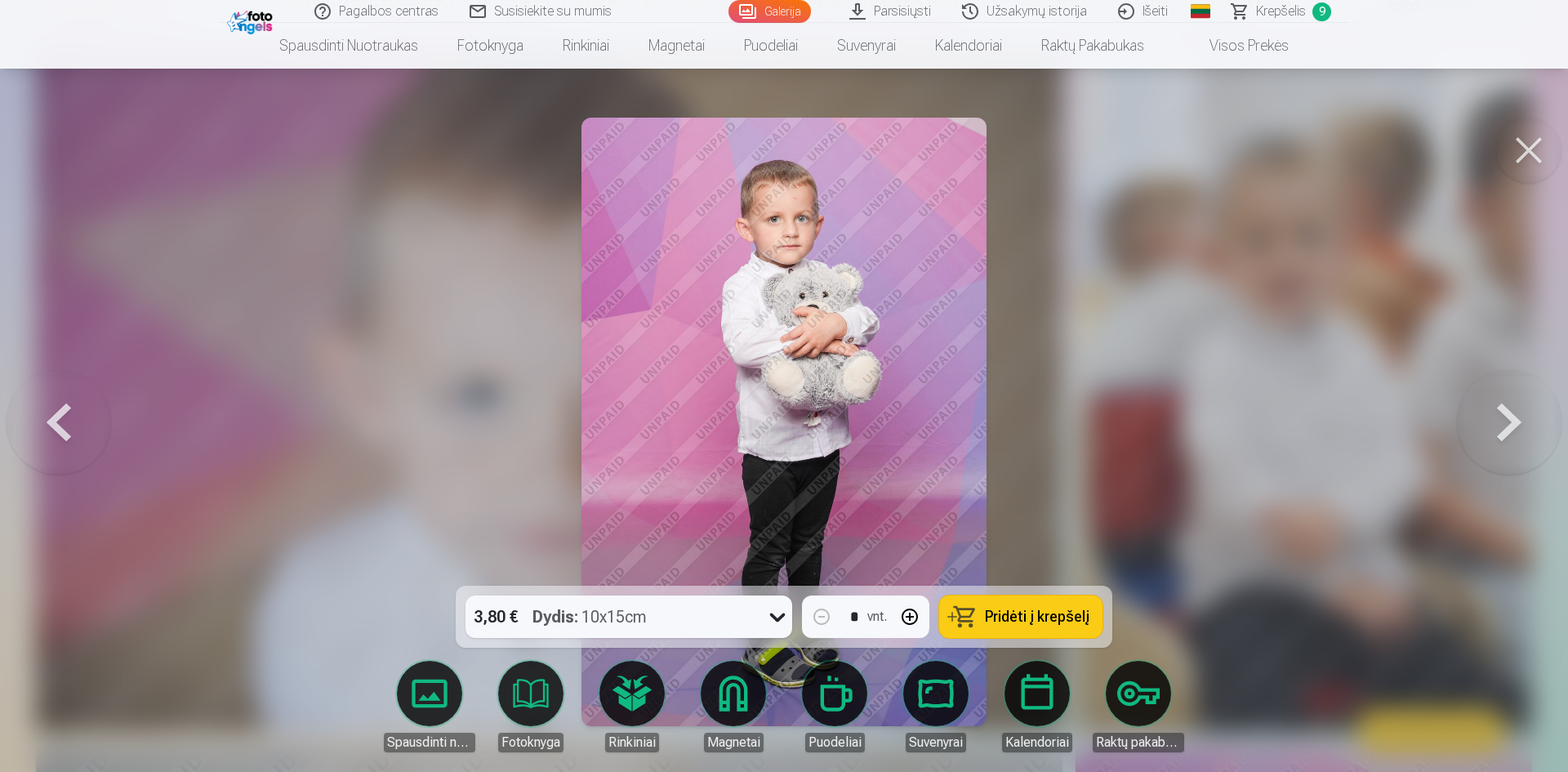
click at [1508, 438] on button at bounding box center [1510, 422] width 105 height 295
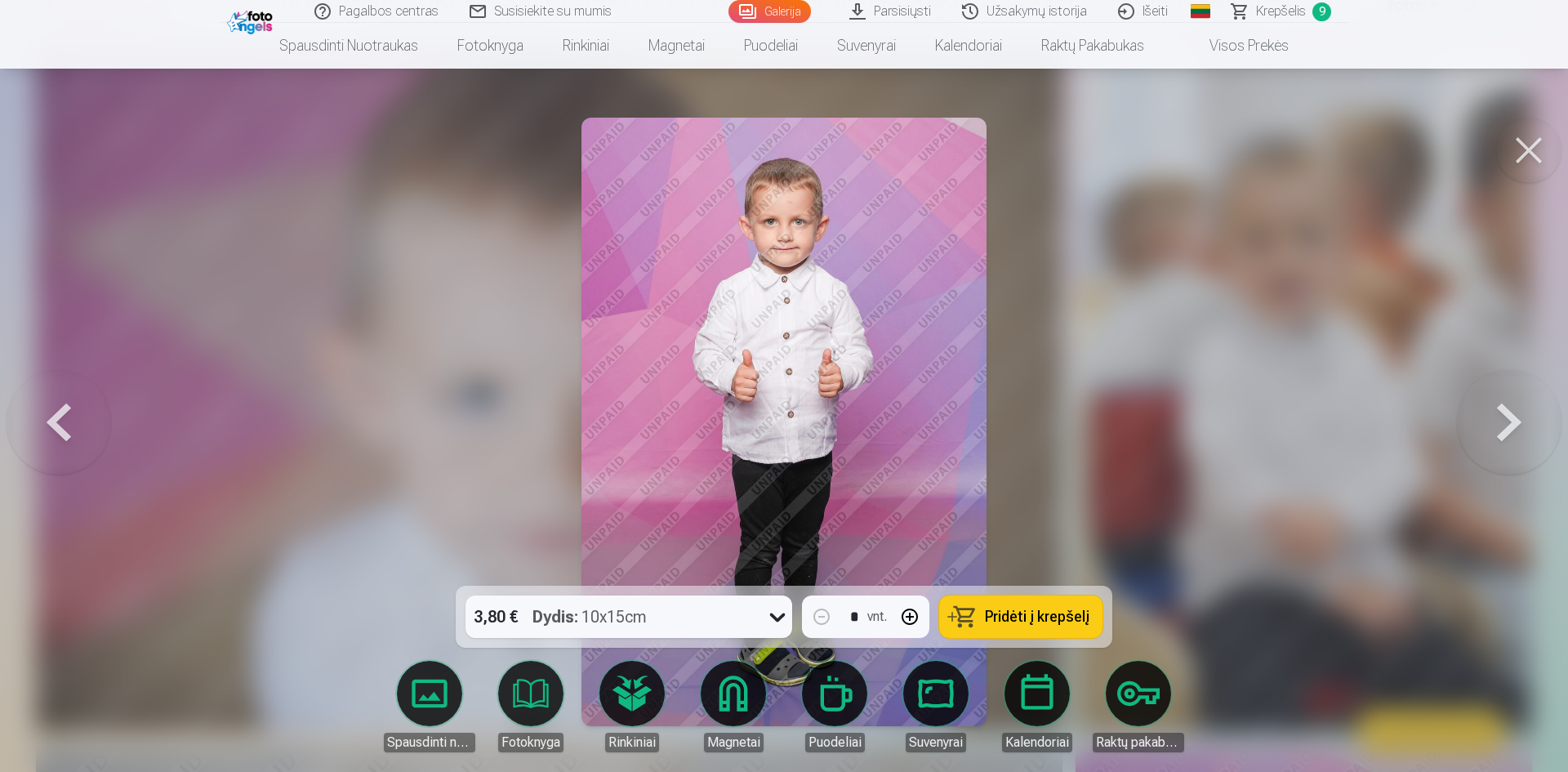
click at [31, 430] on button at bounding box center [59, 422] width 105 height 295
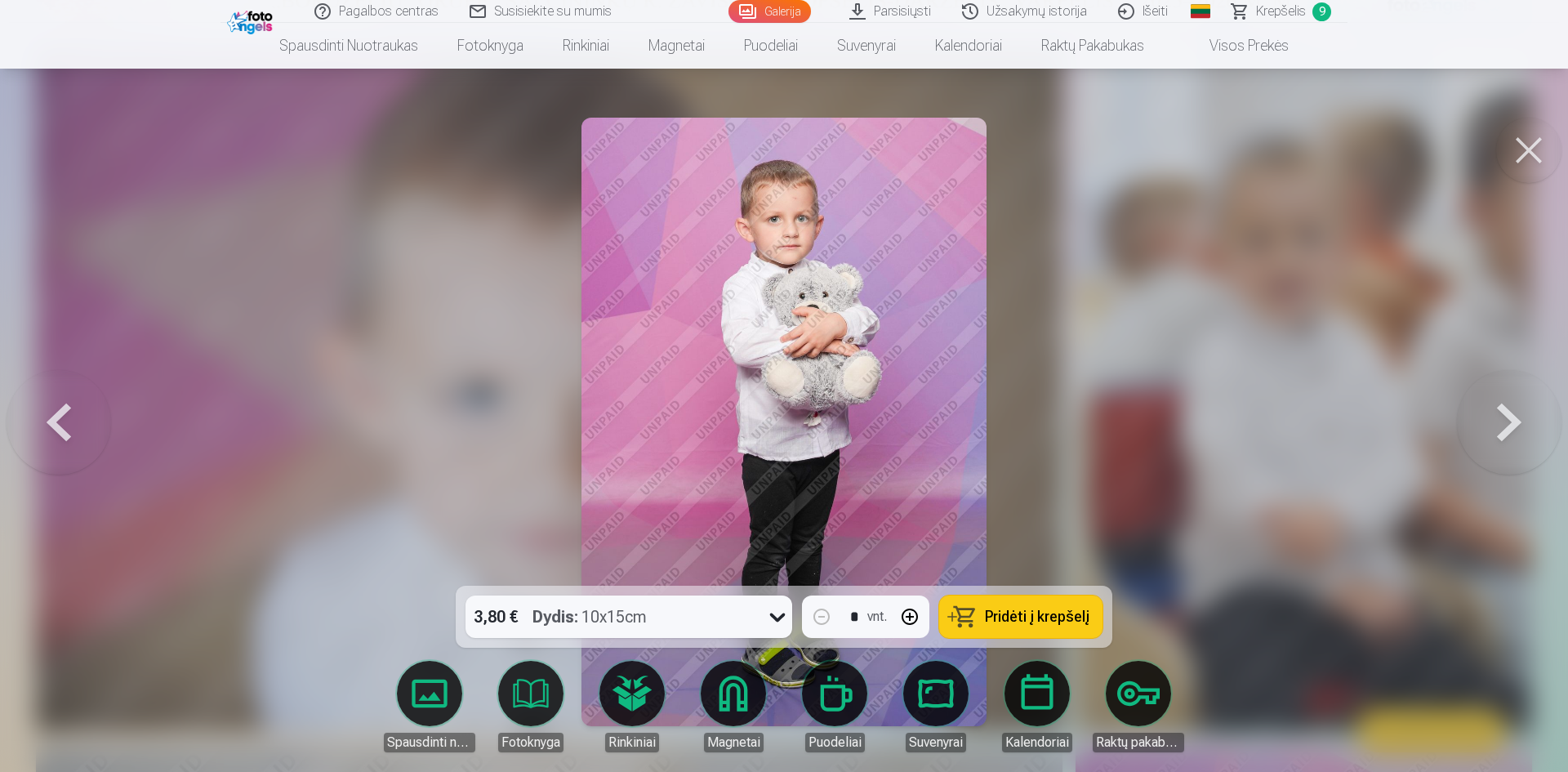
click at [1063, 611] on span "Pridėti į krepšelį" at bounding box center [1037, 617] width 105 height 14
click at [1519, 420] on button at bounding box center [1510, 422] width 105 height 295
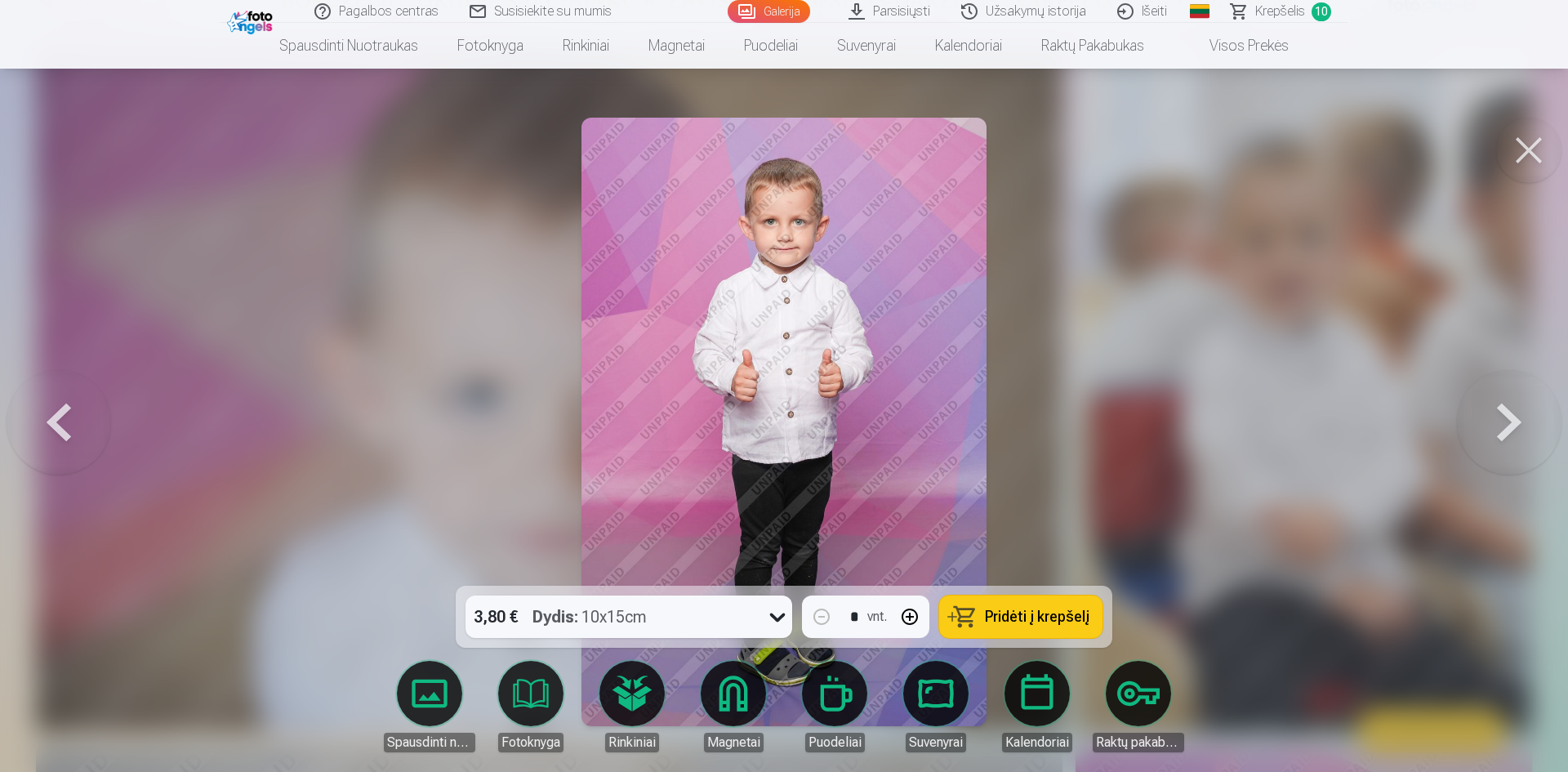
click at [1057, 619] on span "Pridėti į krepšelį" at bounding box center [1037, 617] width 105 height 14
click at [1507, 433] on button at bounding box center [1510, 422] width 105 height 295
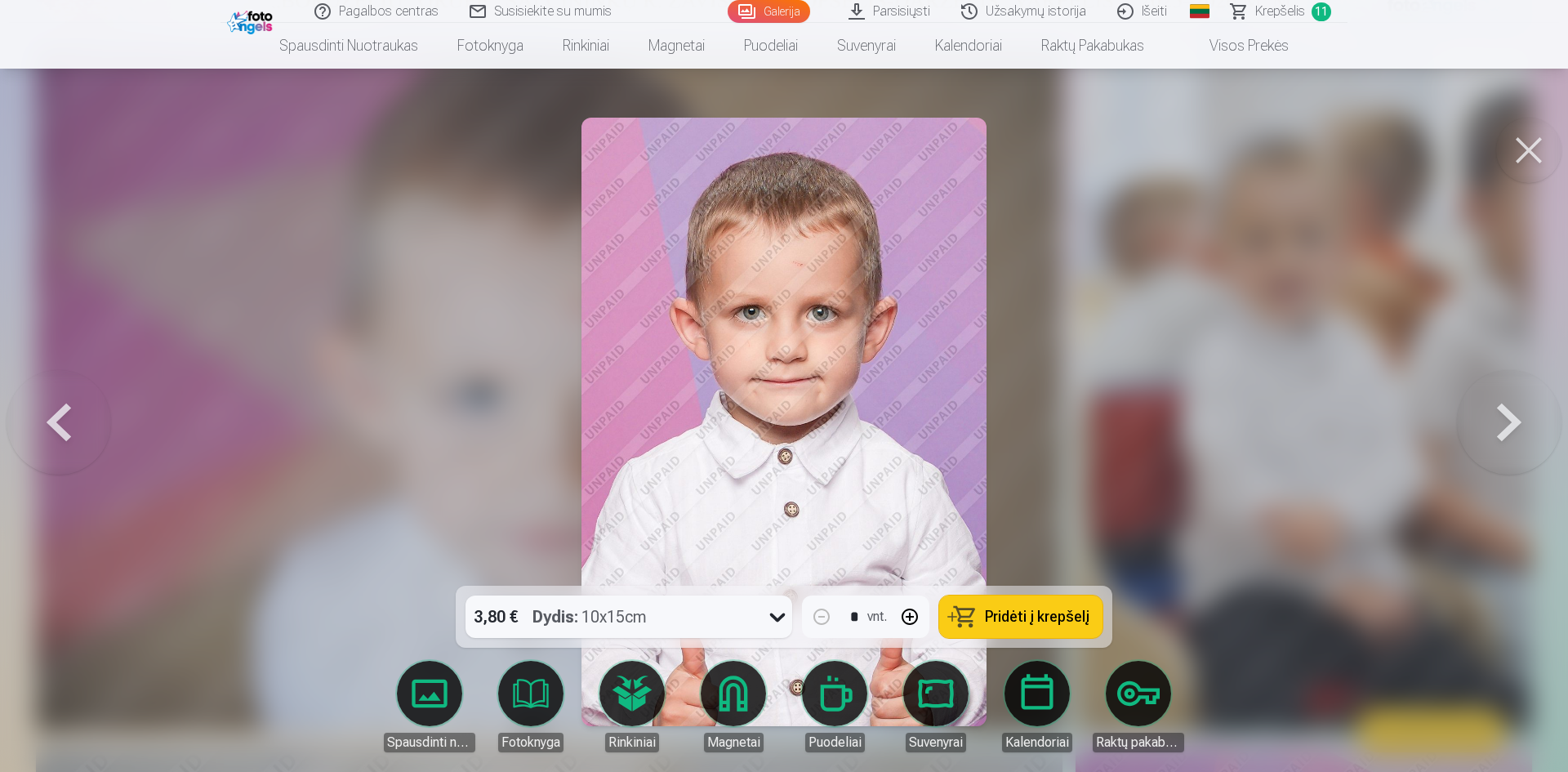
click at [1059, 622] on span "Pridėti į krepšelį" at bounding box center [1037, 617] width 105 height 14
click at [1511, 438] on button at bounding box center [1510, 422] width 105 height 295
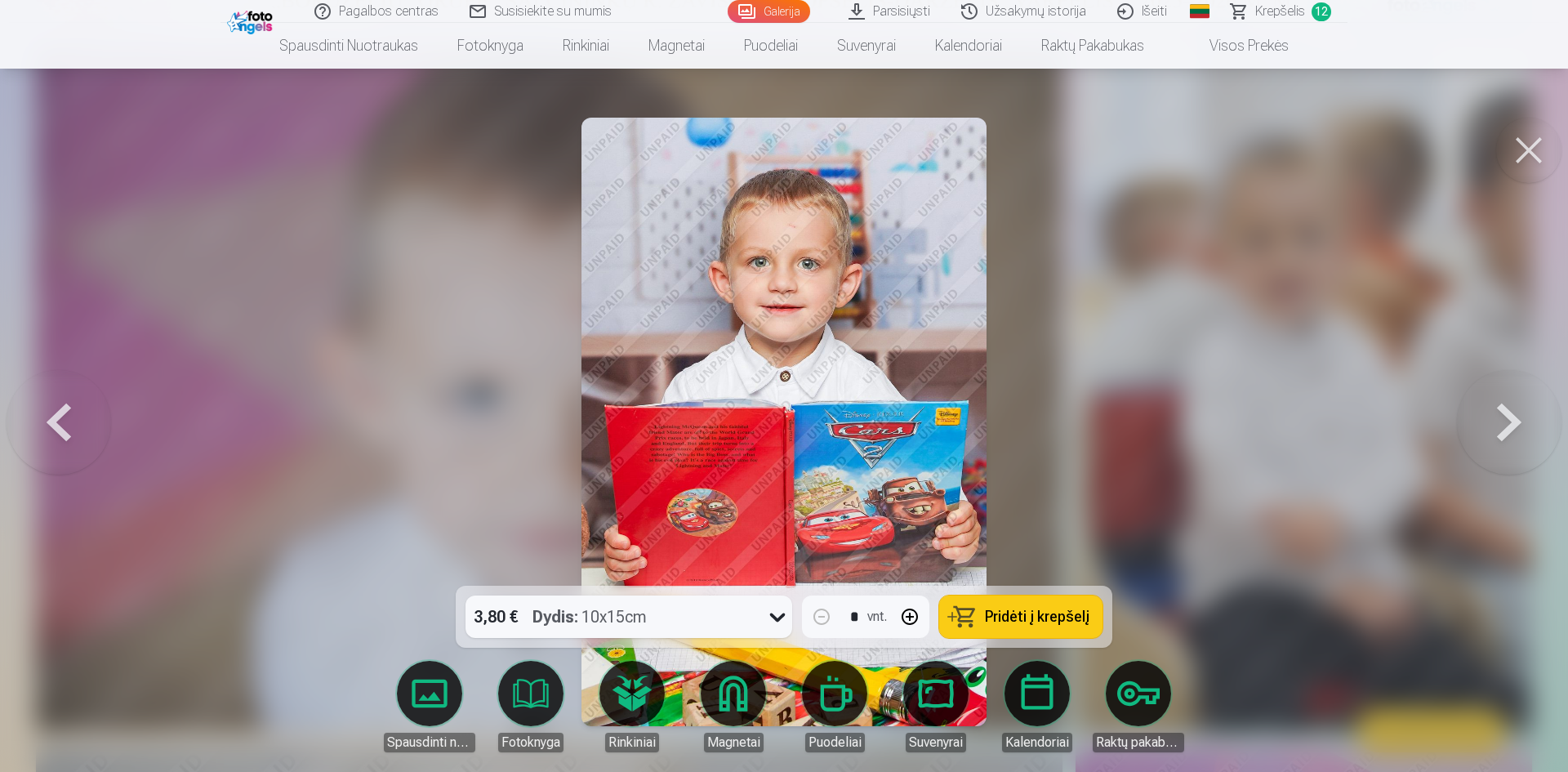
click at [1064, 624] on span "Pridėti į krepšelį" at bounding box center [1037, 617] width 105 height 14
click at [1499, 435] on button at bounding box center [1510, 422] width 105 height 295
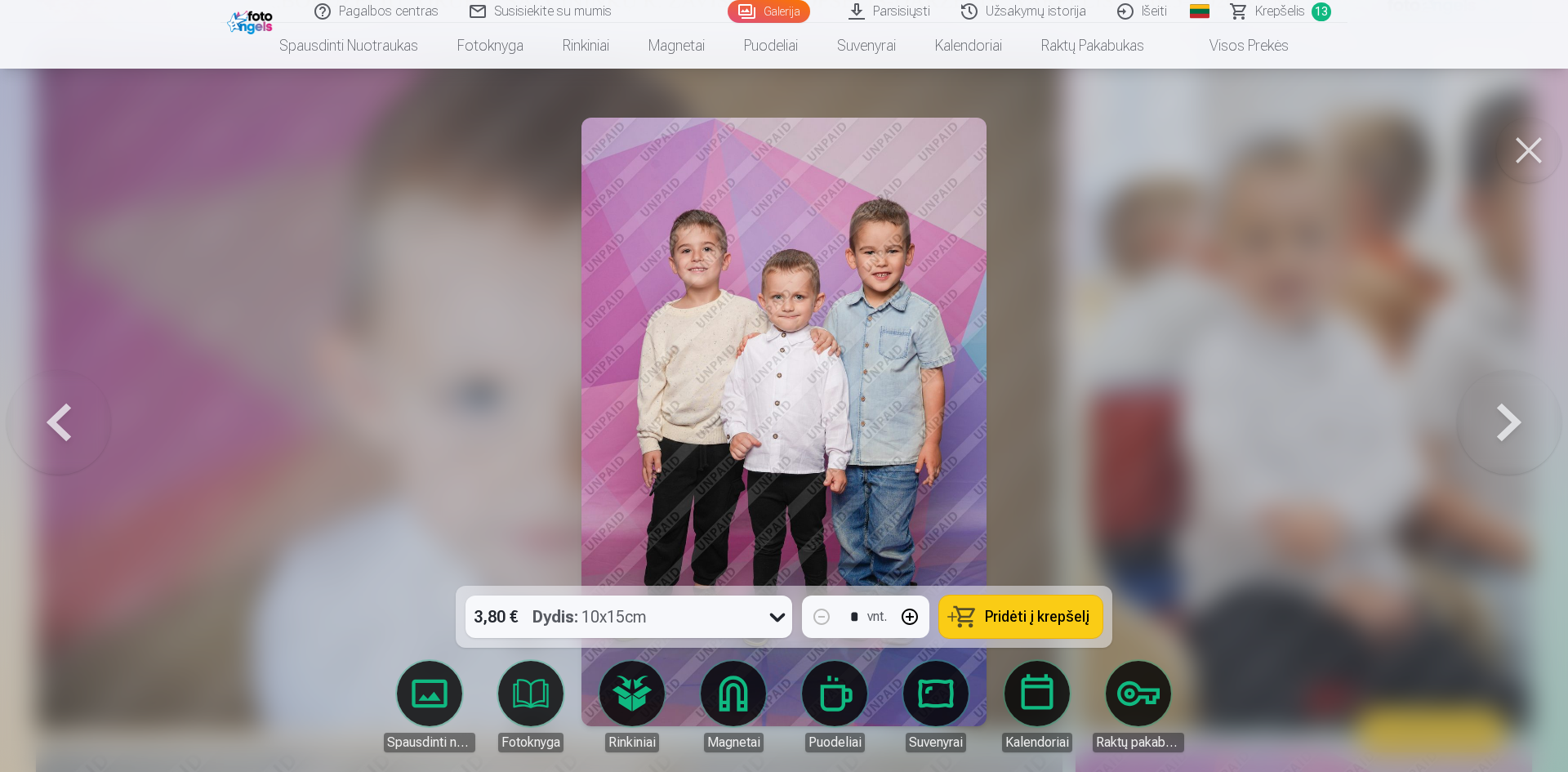
click at [1520, 413] on button at bounding box center [1510, 422] width 105 height 295
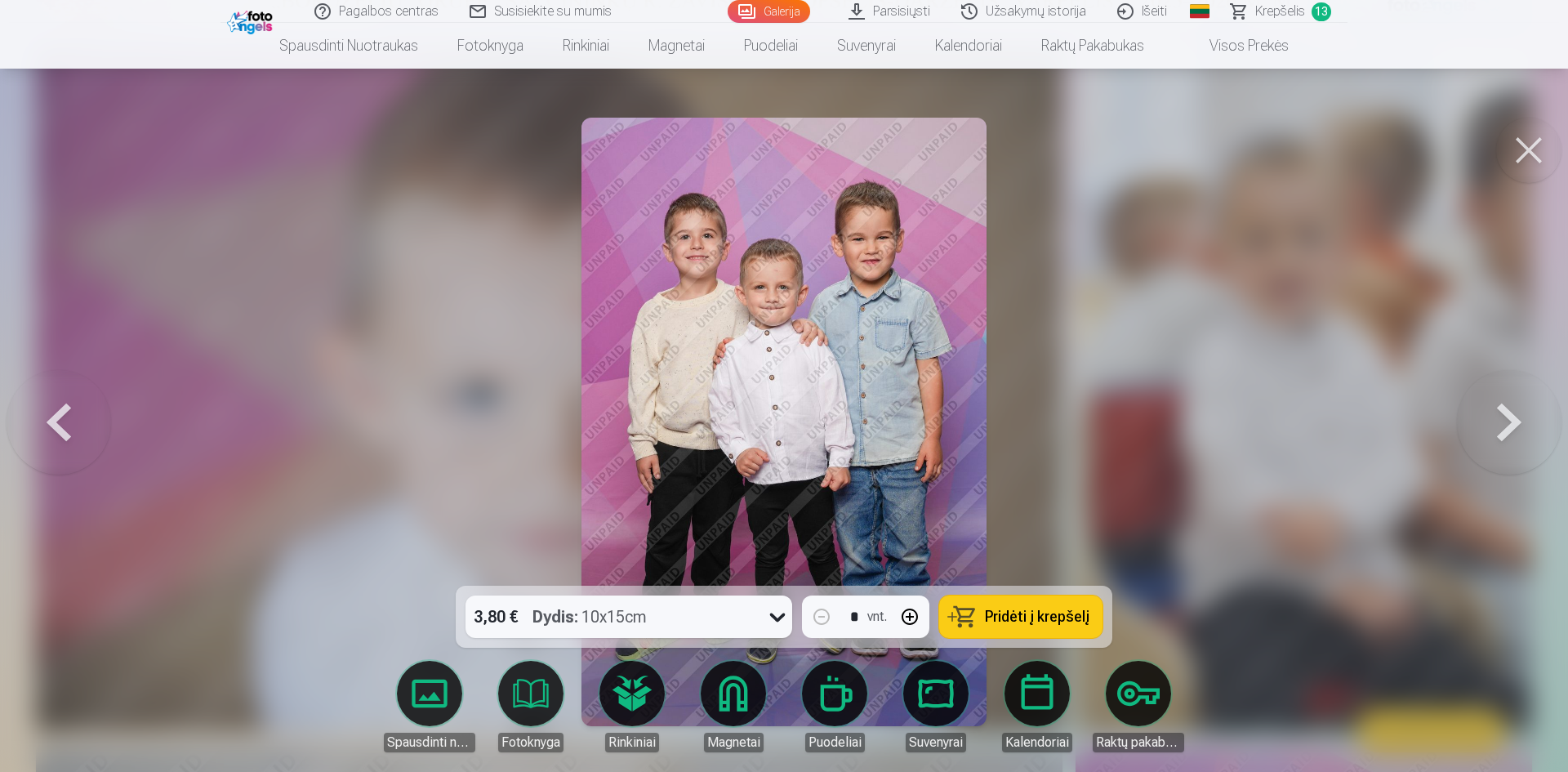
click at [43, 428] on button at bounding box center [59, 422] width 105 height 295
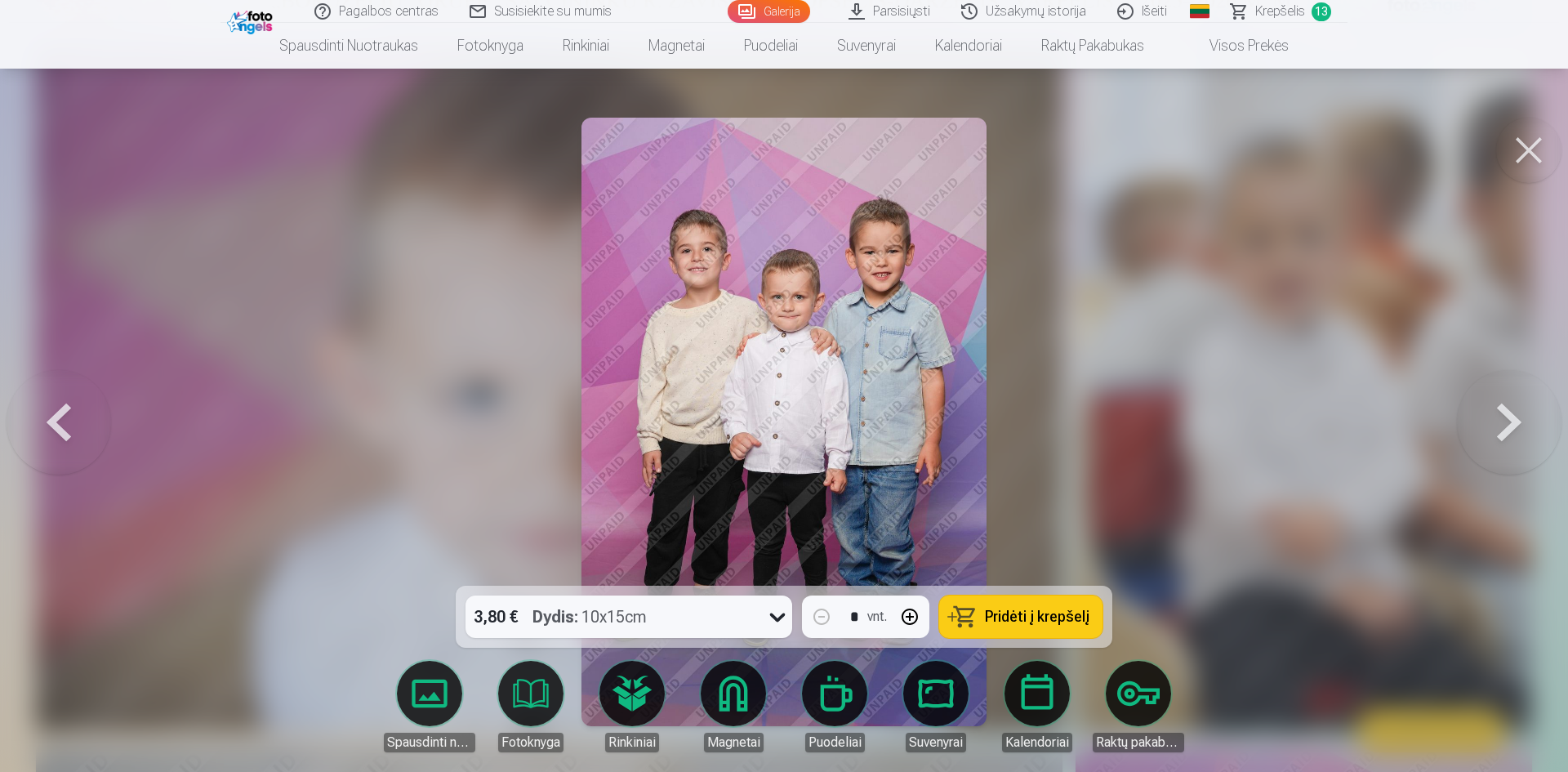
click at [1471, 437] on button at bounding box center [1510, 422] width 105 height 295
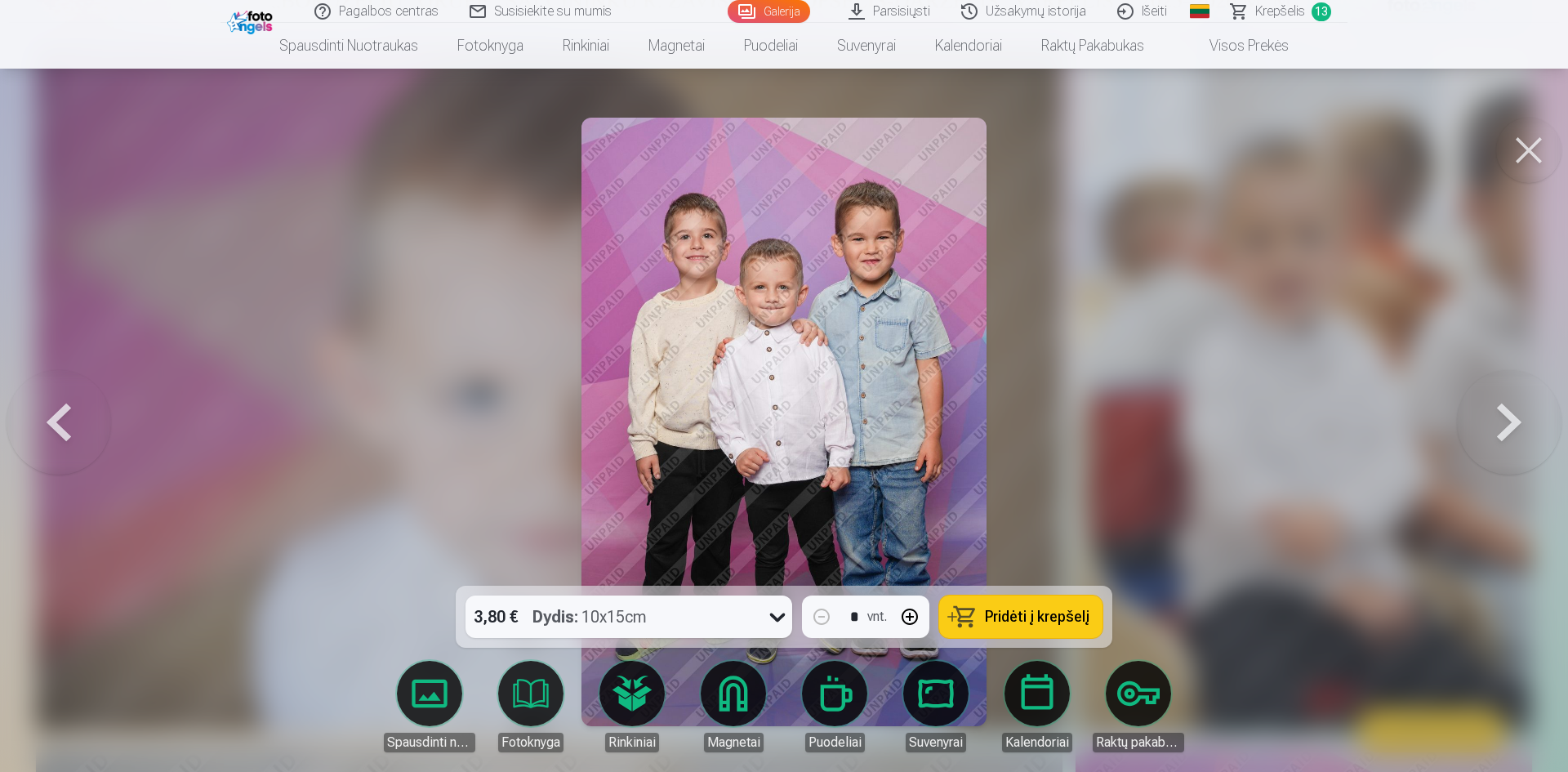
drag, startPoint x: 89, startPoint y: 430, endPoint x: 93, endPoint y: 317, distance: 113.1
click at [89, 422] on button at bounding box center [59, 422] width 105 height 295
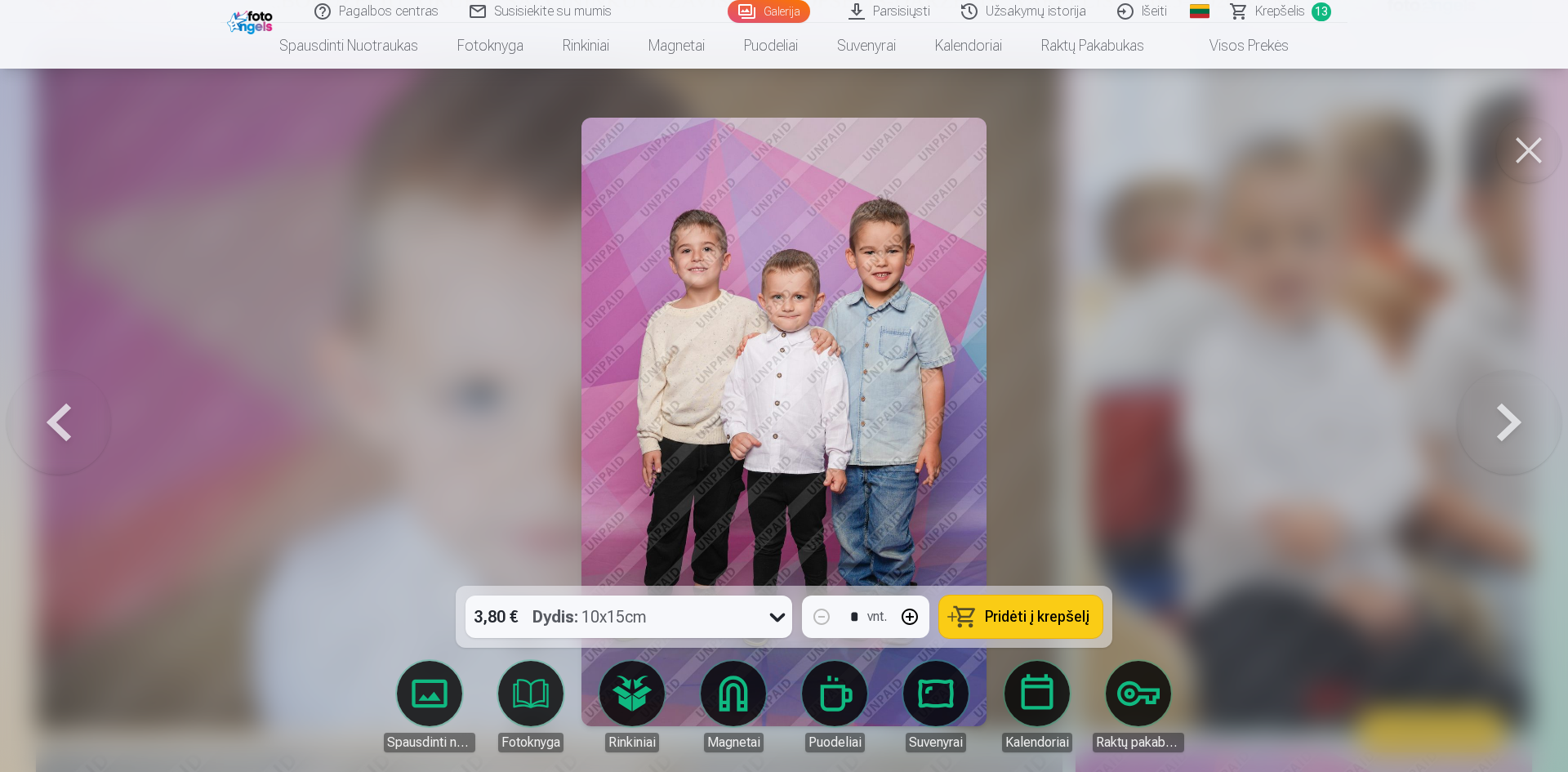
click at [1481, 418] on button at bounding box center [1510, 422] width 105 height 295
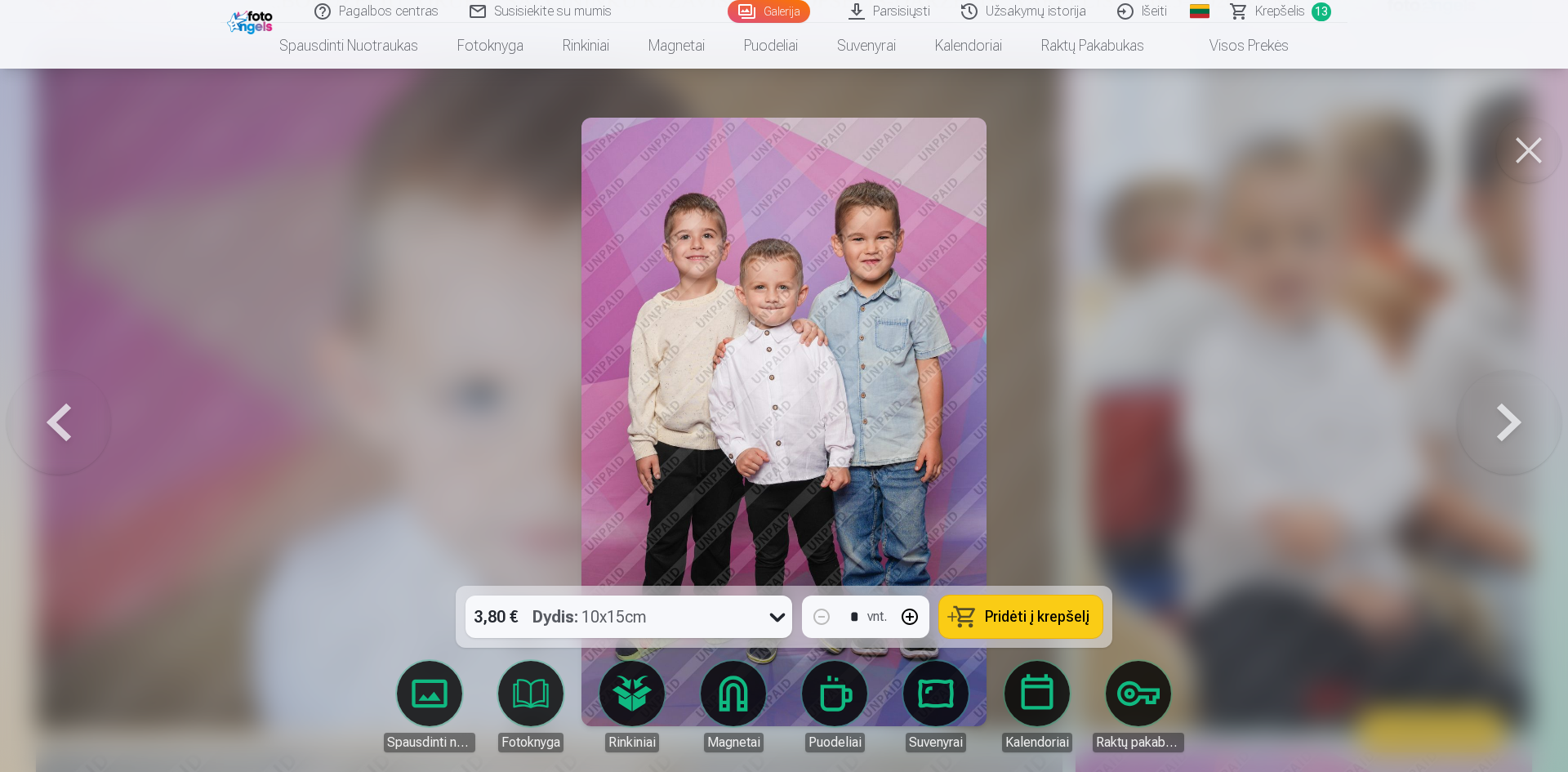
click at [1049, 609] on span "Pridėti į krepšelį" at bounding box center [1037, 617] width 105 height 14
click at [1488, 434] on button at bounding box center [1510, 422] width 105 height 295
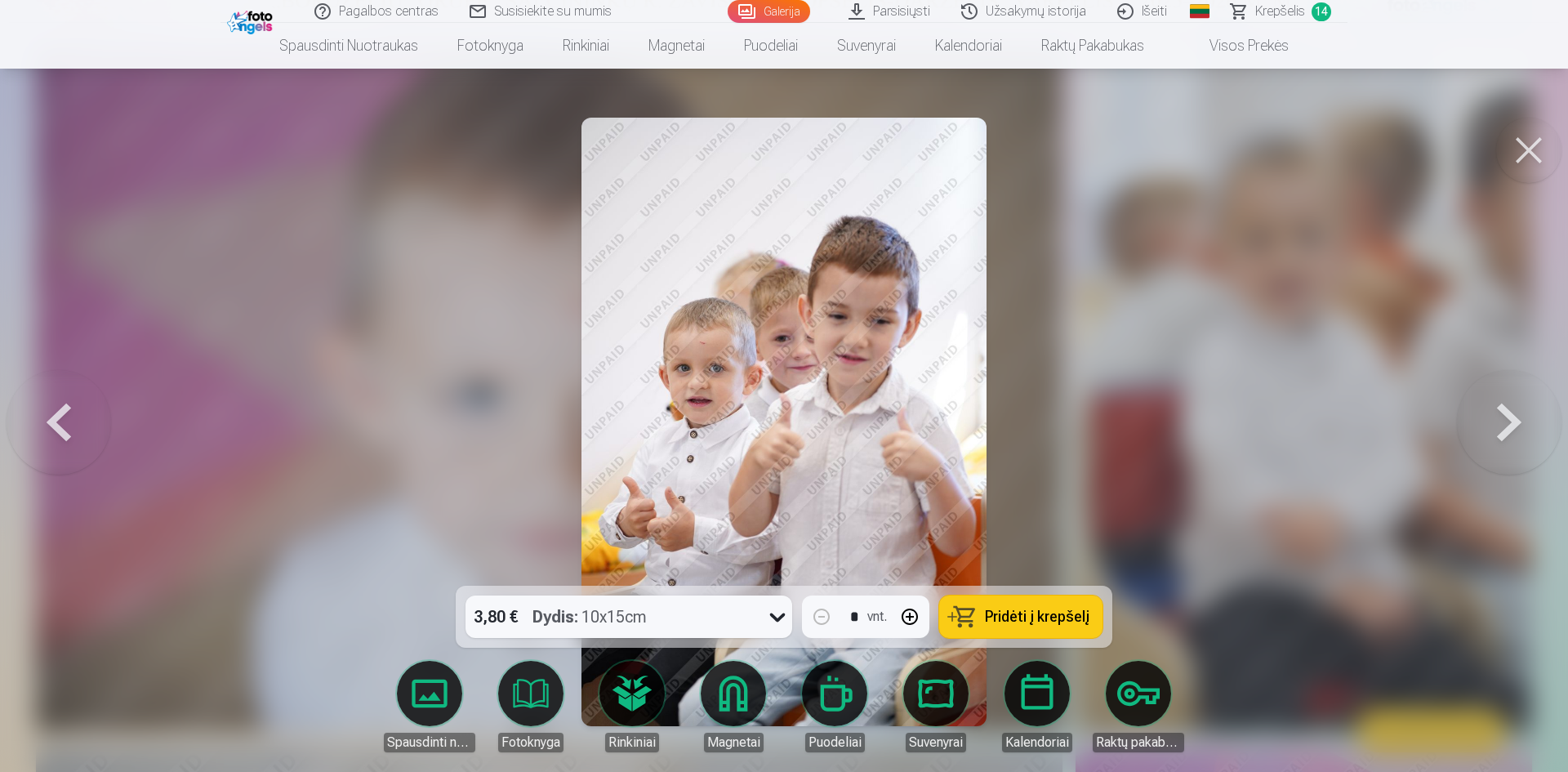
click at [1508, 415] on button at bounding box center [1510, 422] width 105 height 295
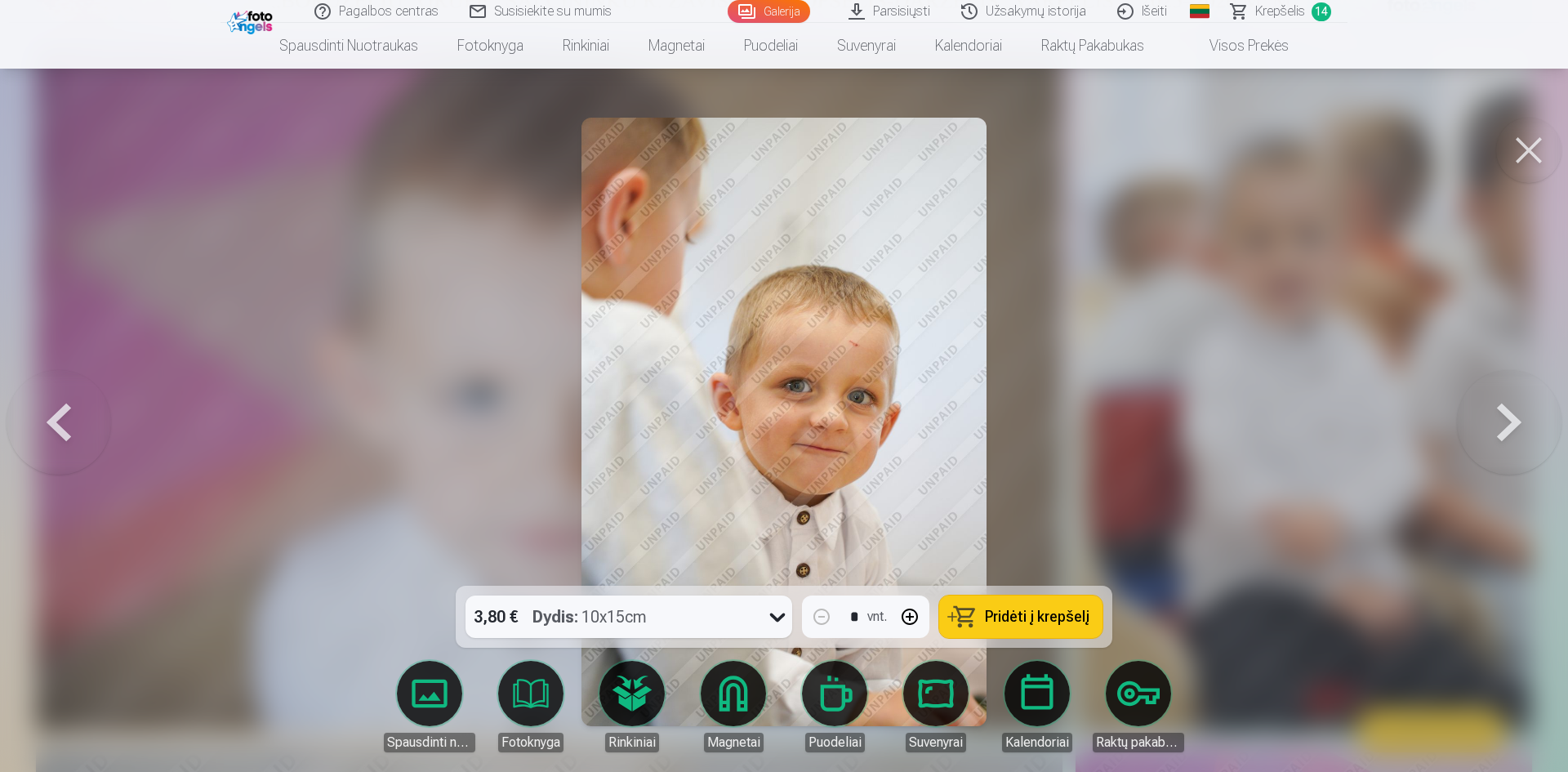
click at [1525, 414] on button at bounding box center [1510, 422] width 105 height 295
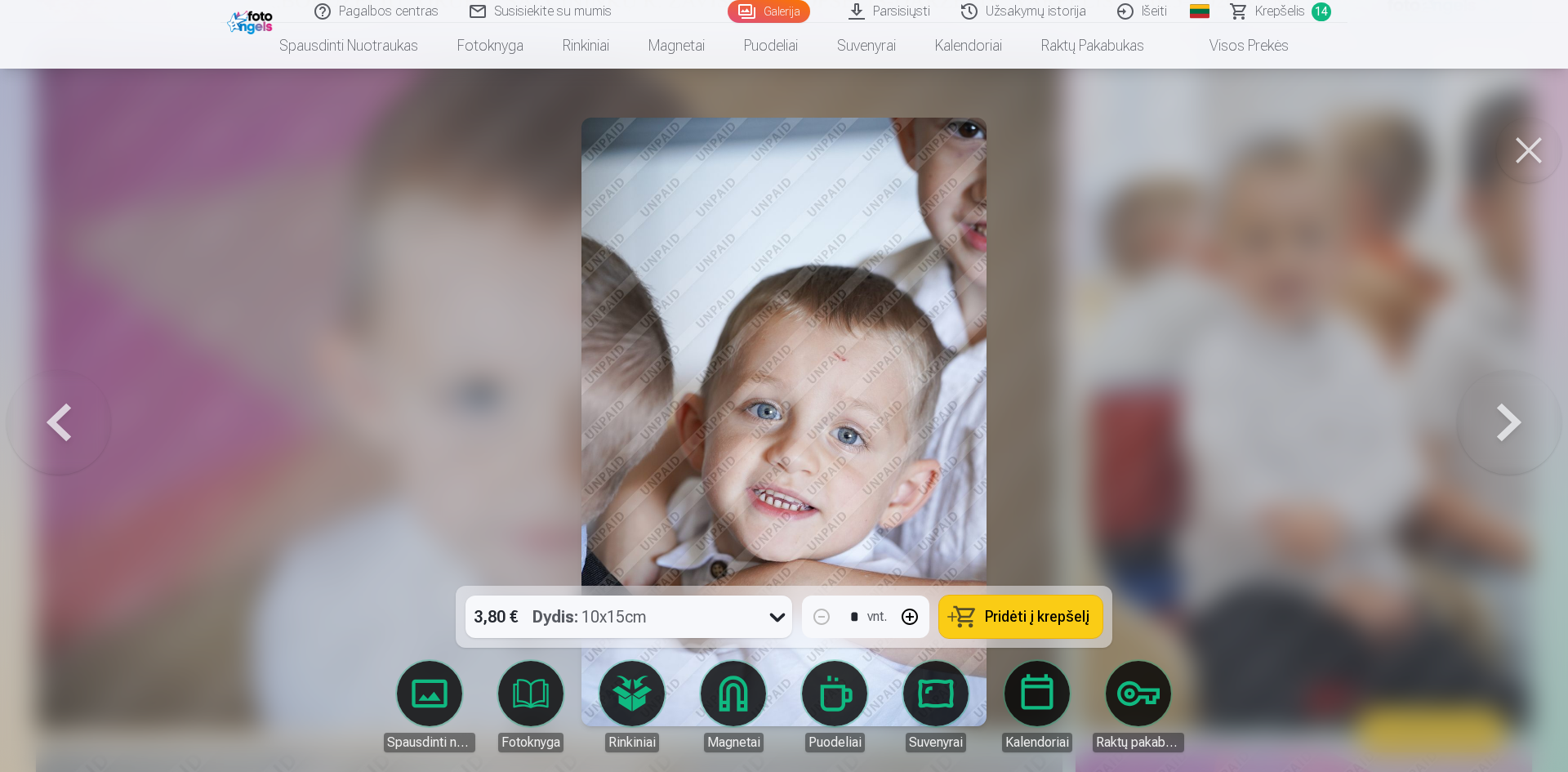
click at [86, 444] on button at bounding box center [59, 422] width 105 height 295
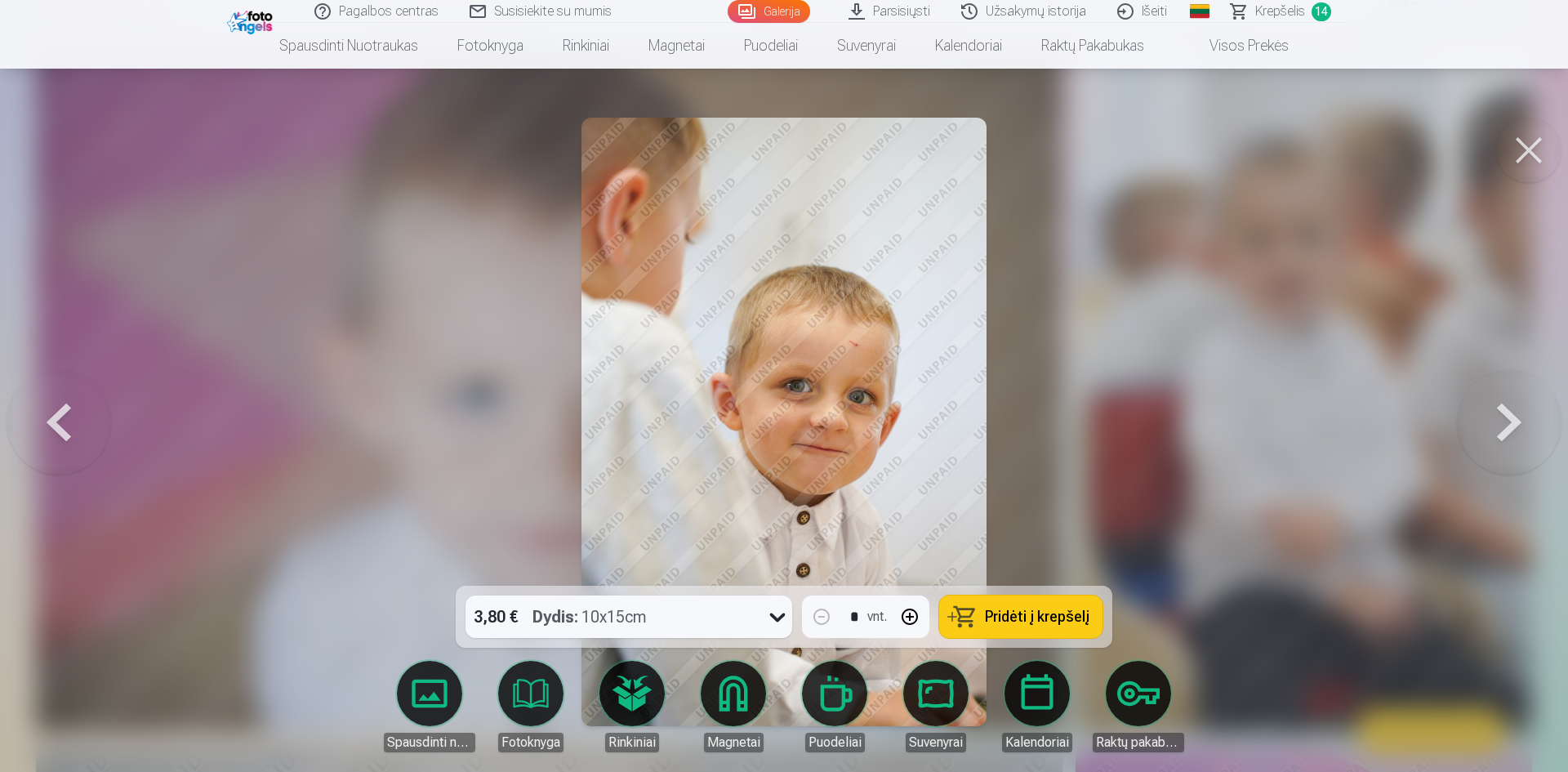
click at [1525, 422] on button at bounding box center [1510, 422] width 105 height 295
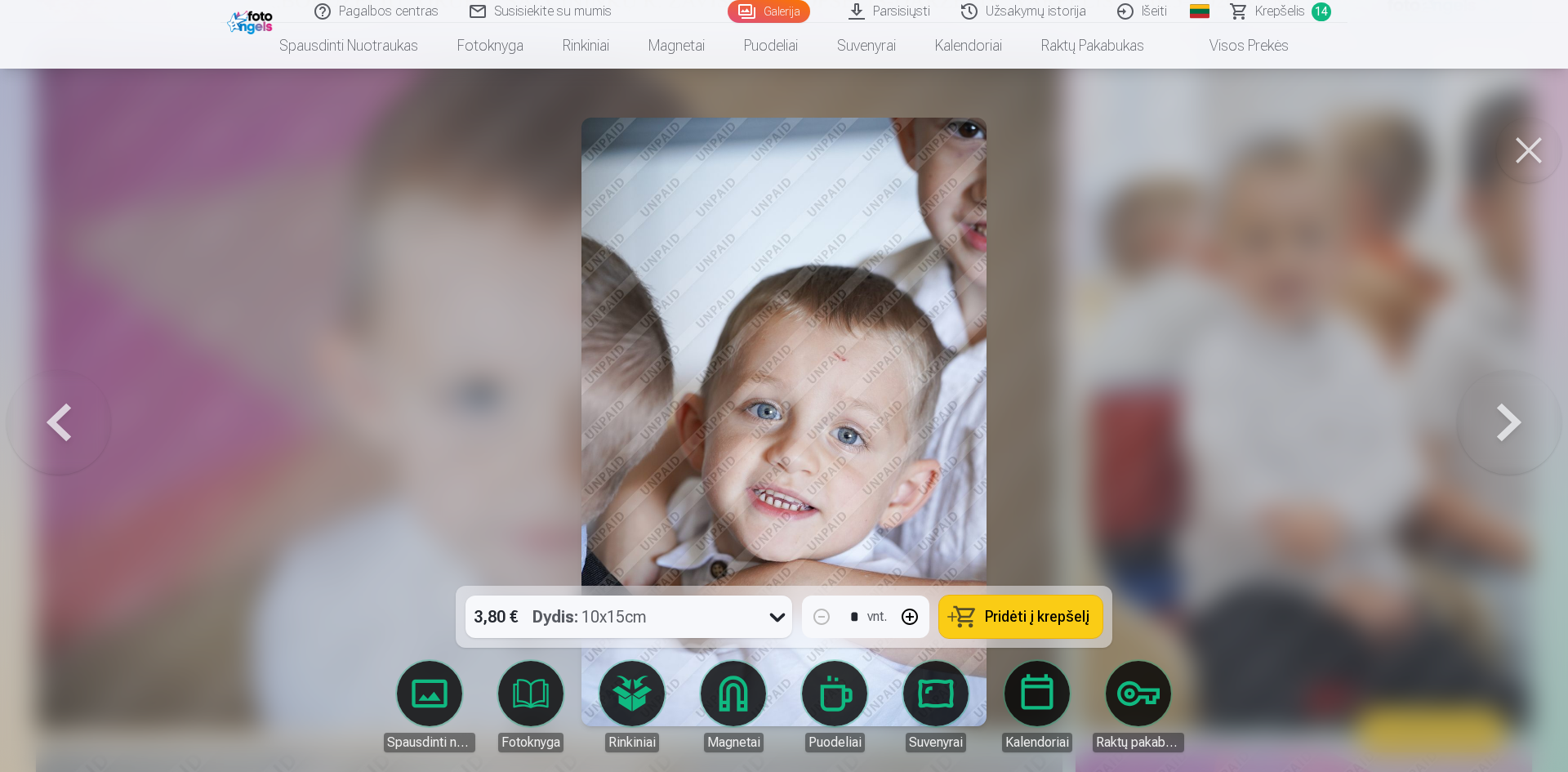
click at [1483, 441] on button at bounding box center [1510, 422] width 105 height 295
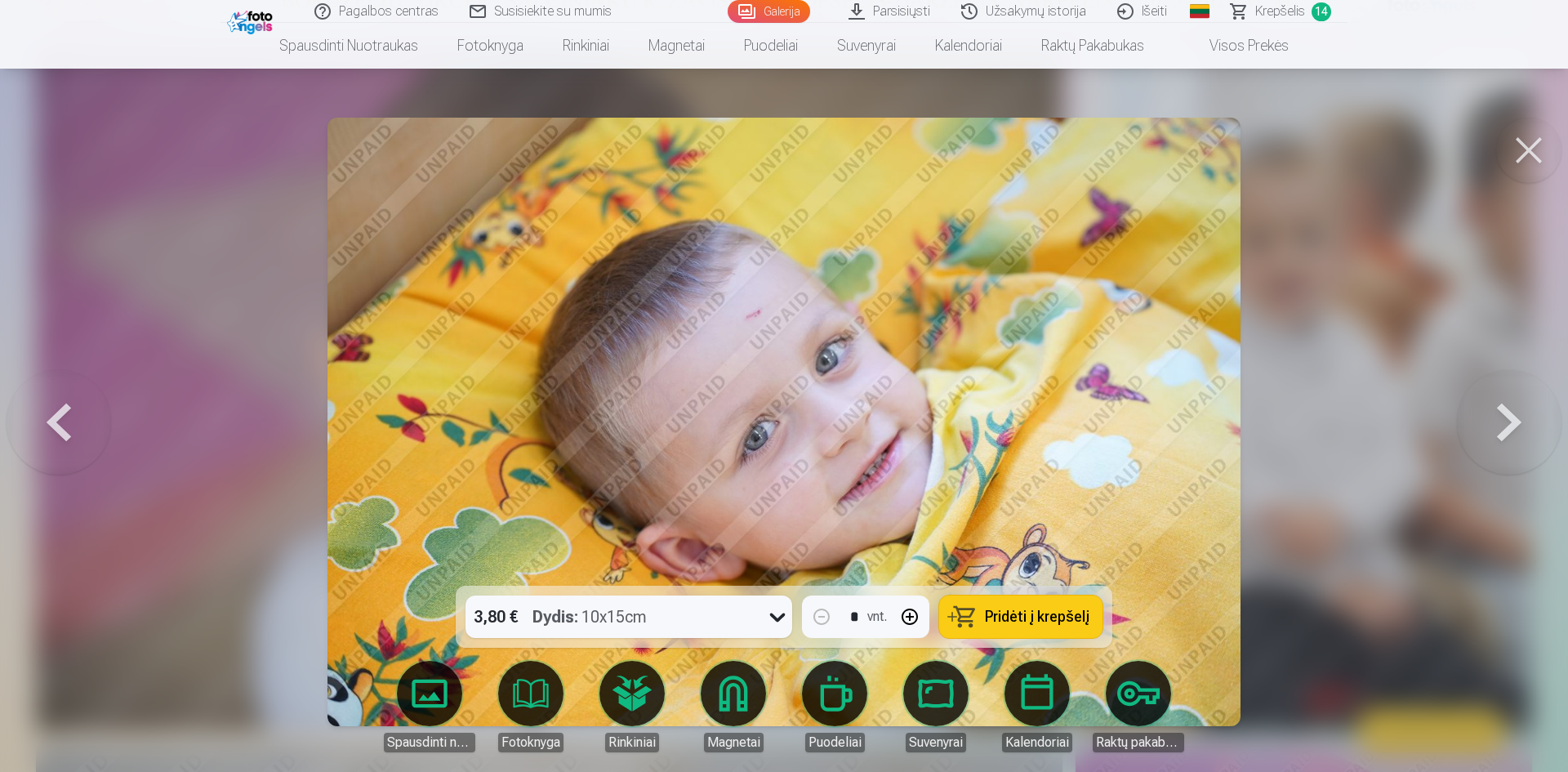
click at [1483, 441] on button at bounding box center [1510, 422] width 105 height 295
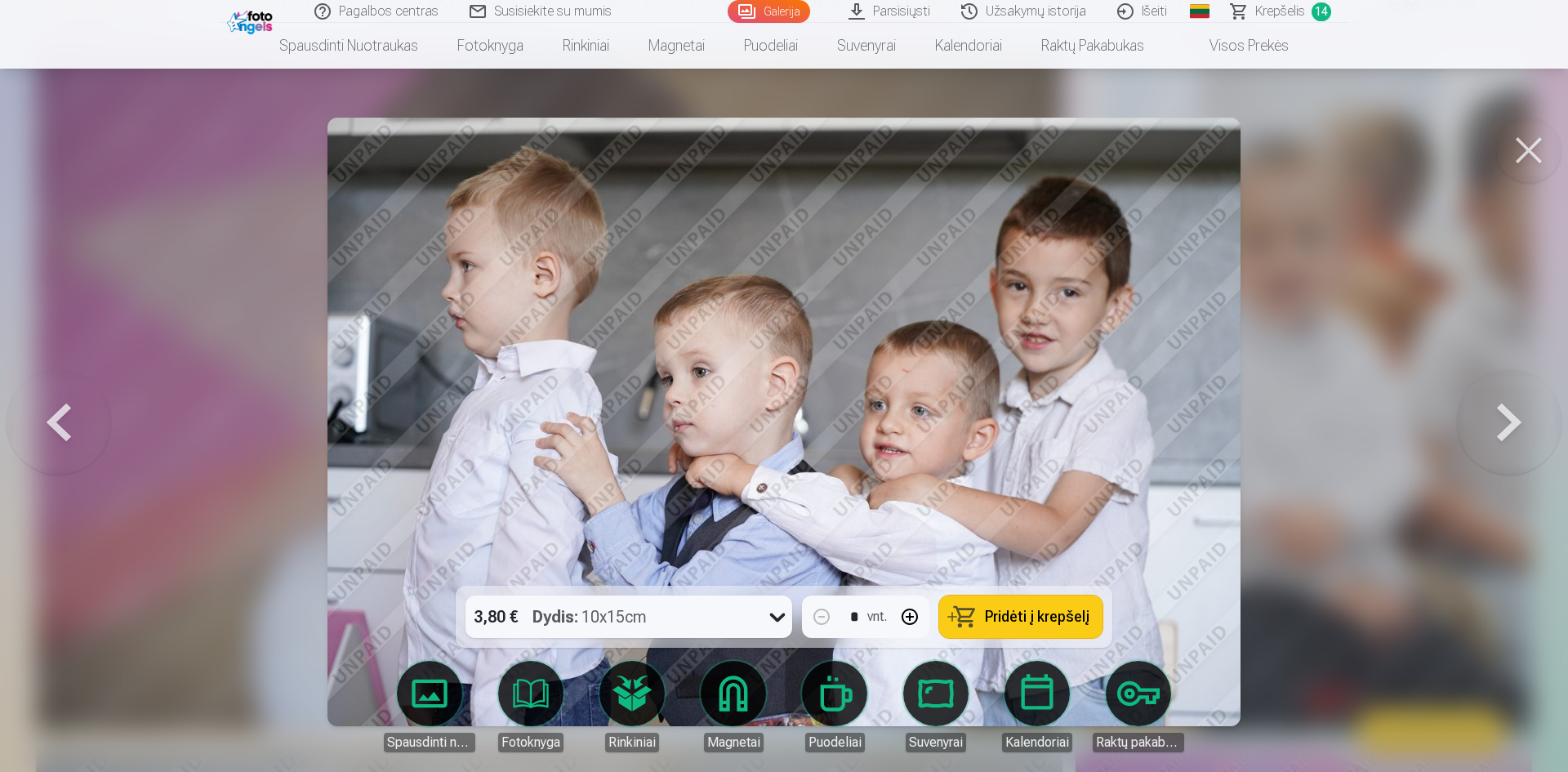
click at [1483, 441] on button at bounding box center [1510, 422] width 105 height 295
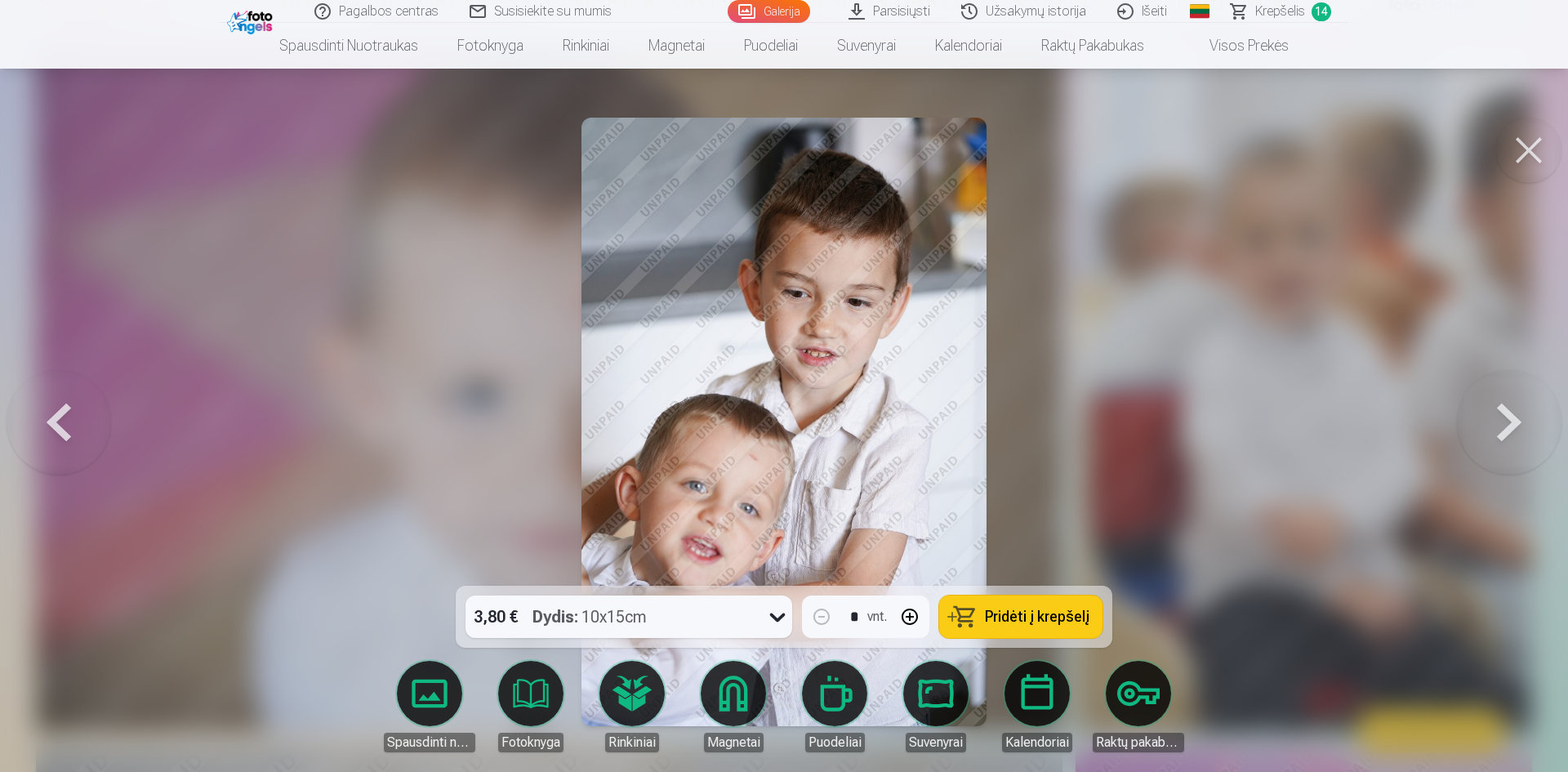
click at [1483, 441] on button at bounding box center [1510, 422] width 105 height 295
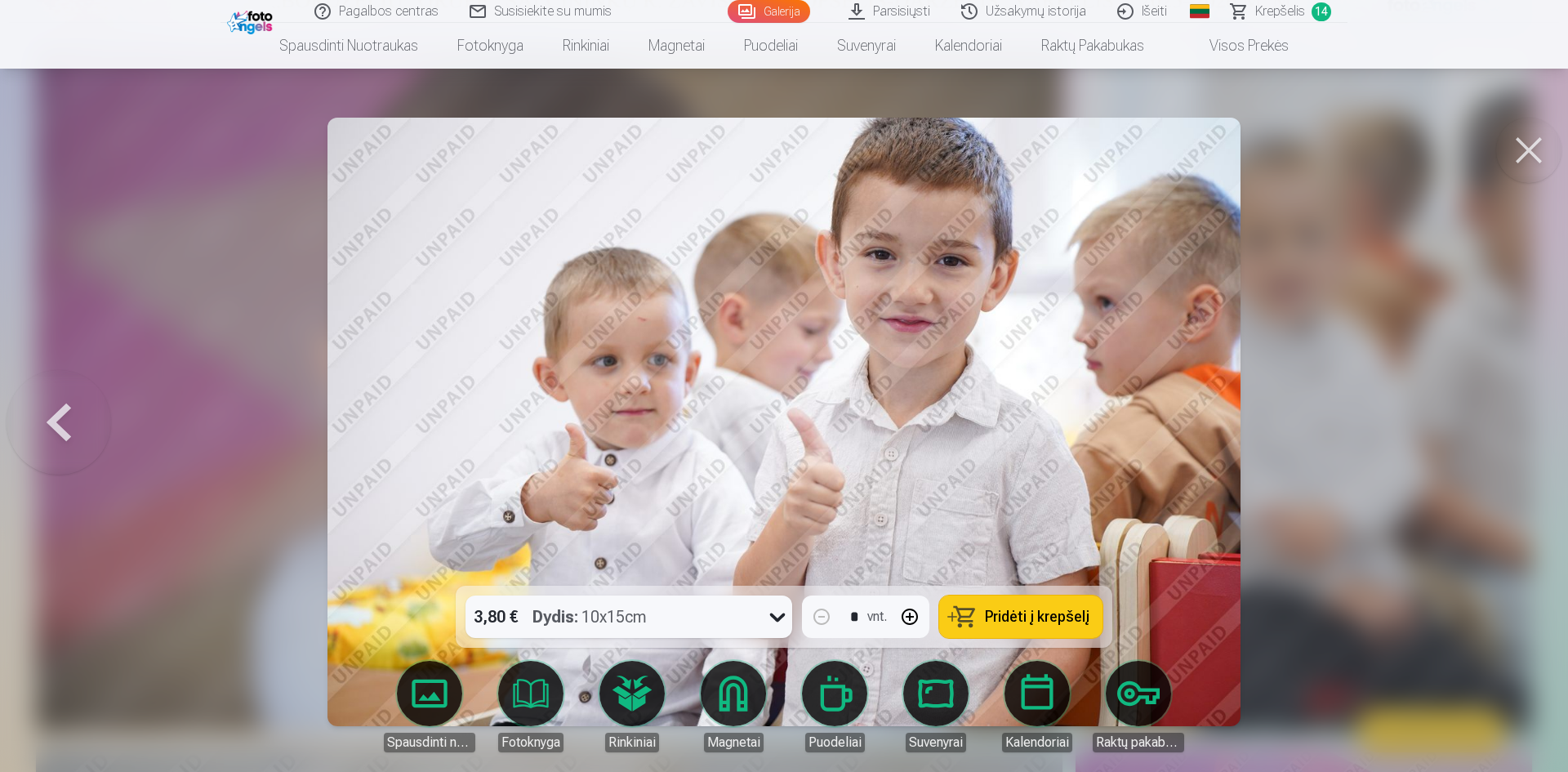
click at [1553, 174] on button at bounding box center [1529, 150] width 65 height 65
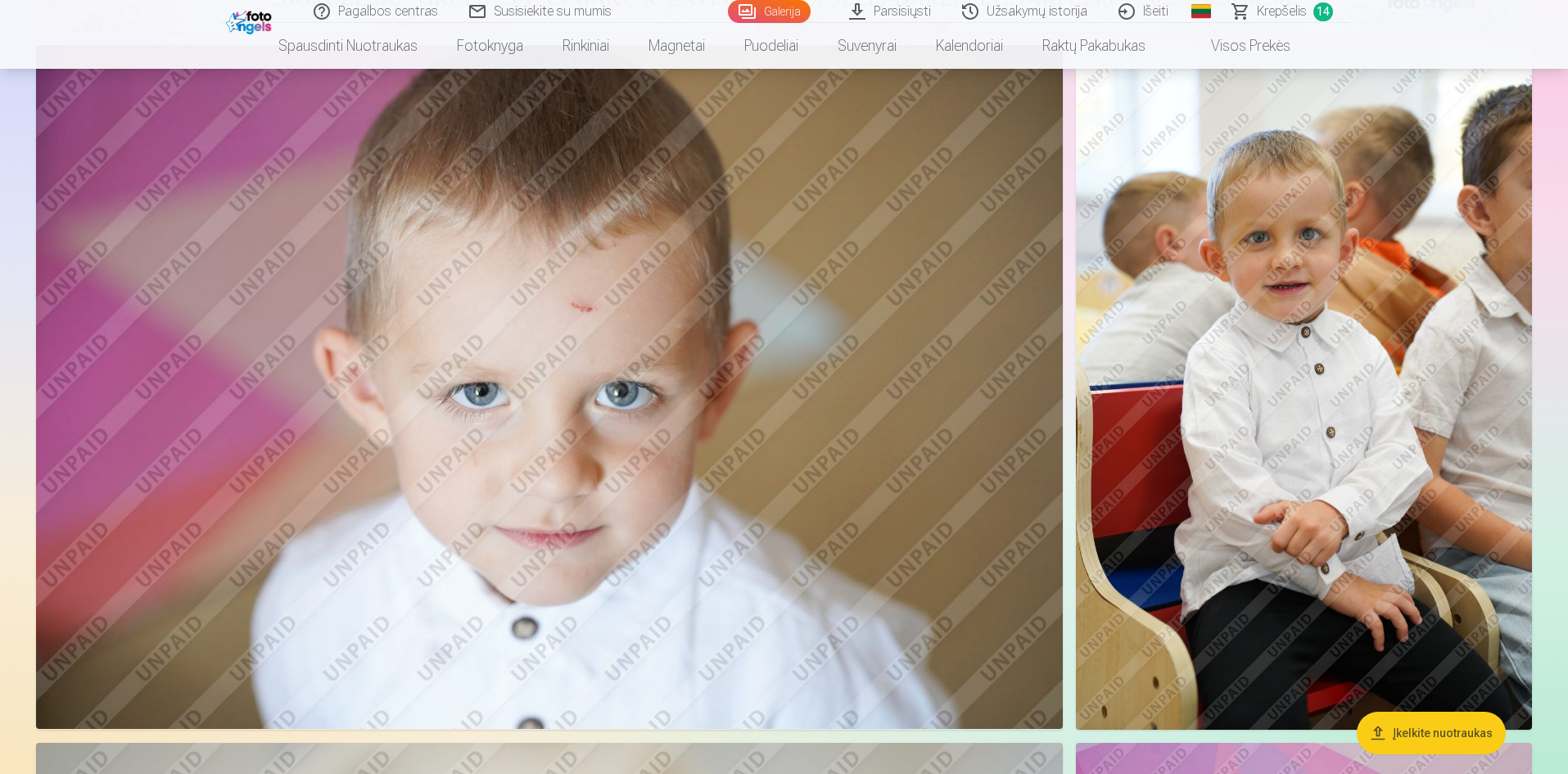
click at [1322, 22] on div "Pagalbos centras Susisiekite su mumis Galerija Parsisiųsti Užsakymų istorija Iš…" at bounding box center [784, 11] width 1130 height 23
click at [1271, 19] on span "Krepšelis" at bounding box center [1282, 12] width 50 height 20
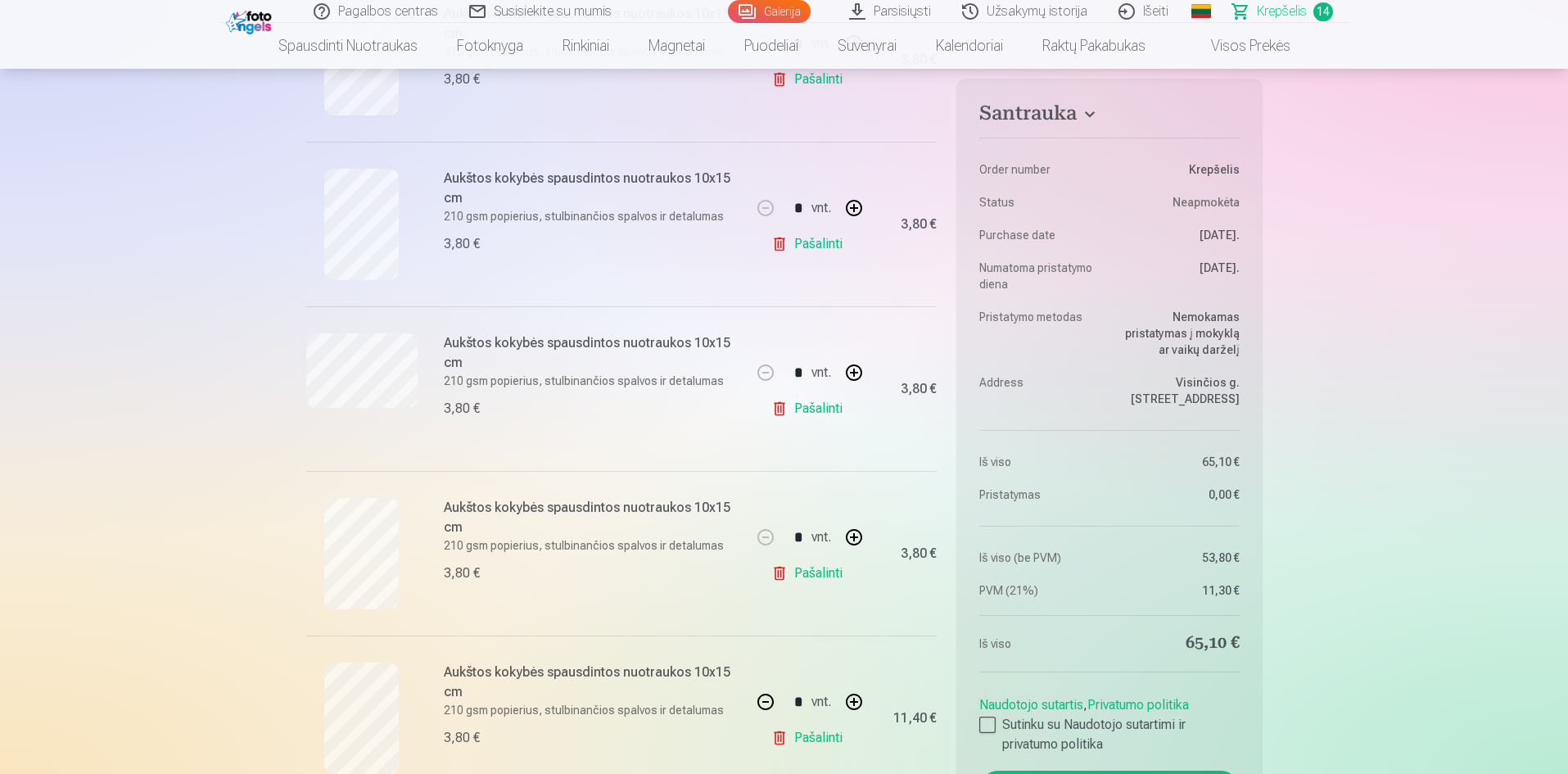
scroll to position [573, 0]
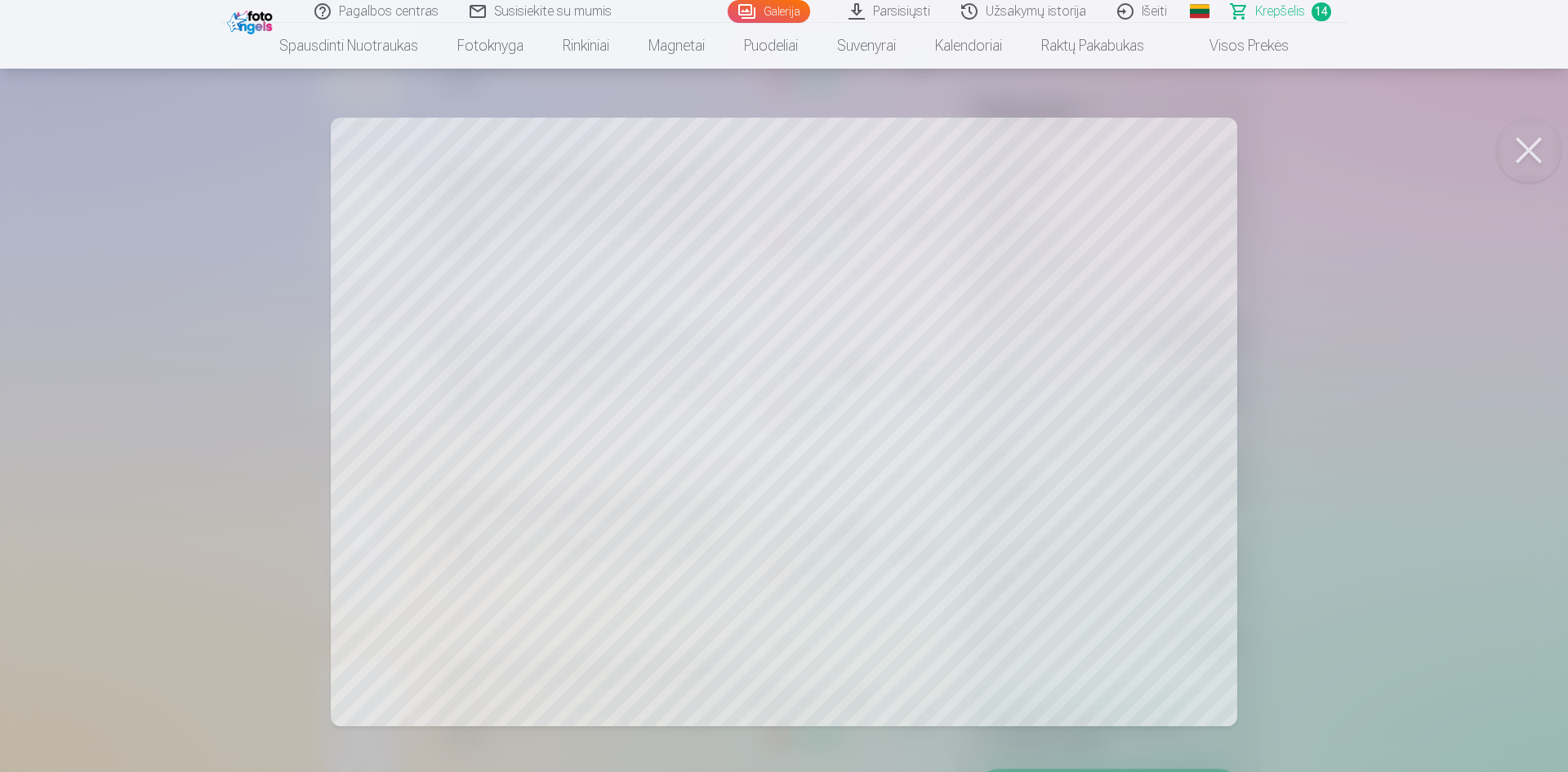
click at [1552, 154] on button at bounding box center [1529, 150] width 65 height 65
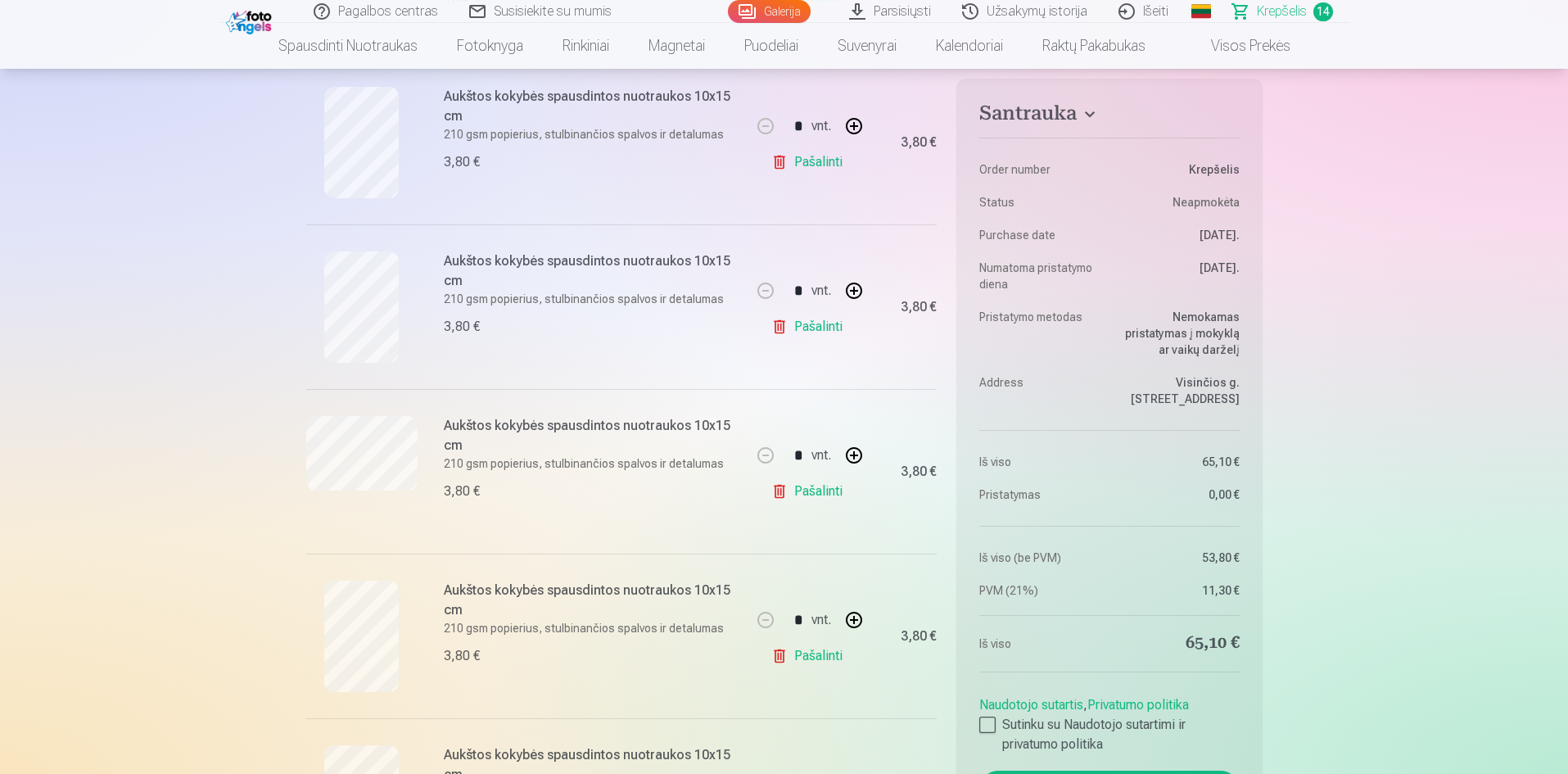
scroll to position [1064, 0]
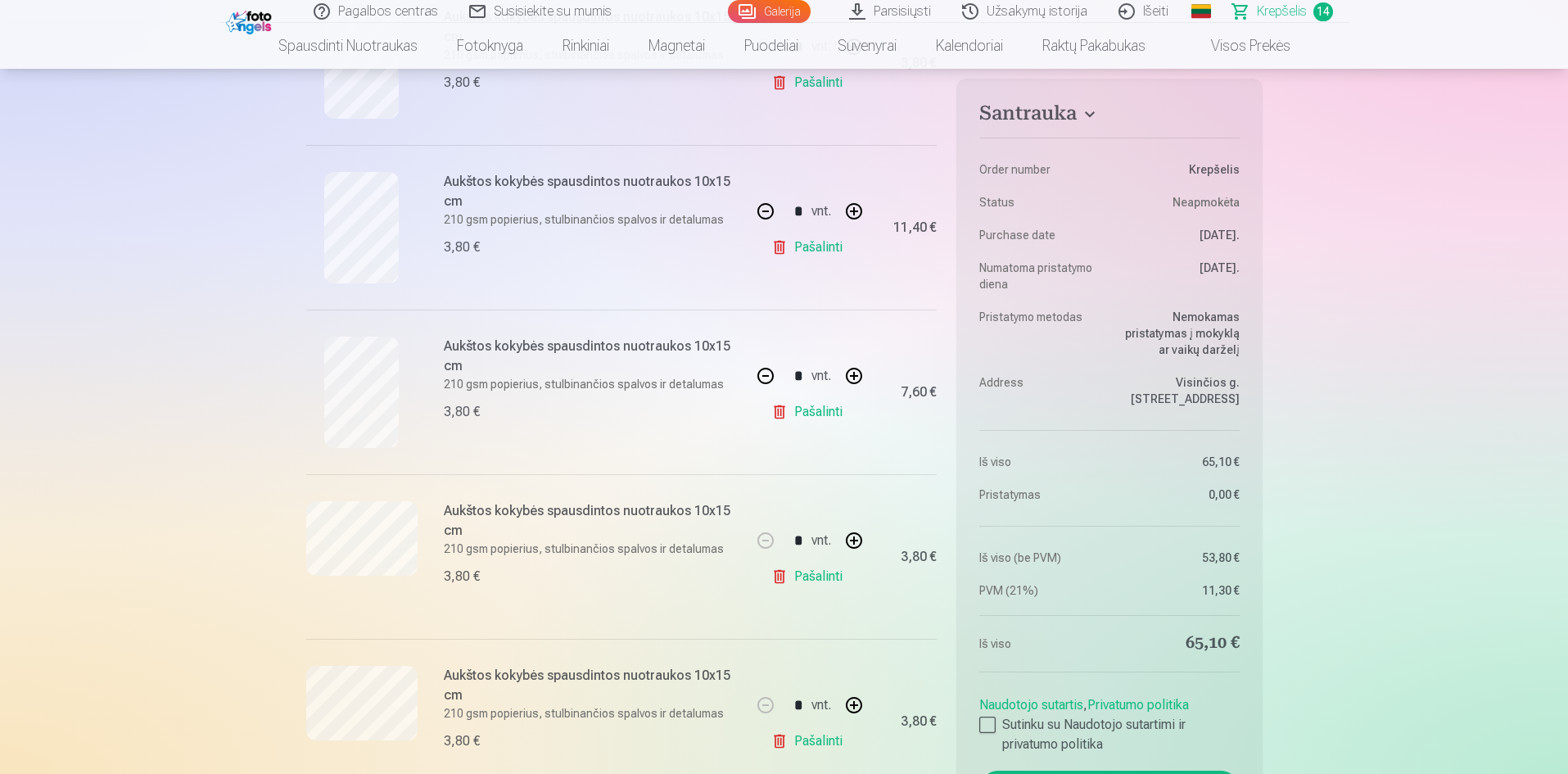
click at [769, 211] on button "button" at bounding box center [765, 210] width 39 height 39
type input "*"
click at [770, 382] on button "button" at bounding box center [765, 375] width 39 height 39
type input "*"
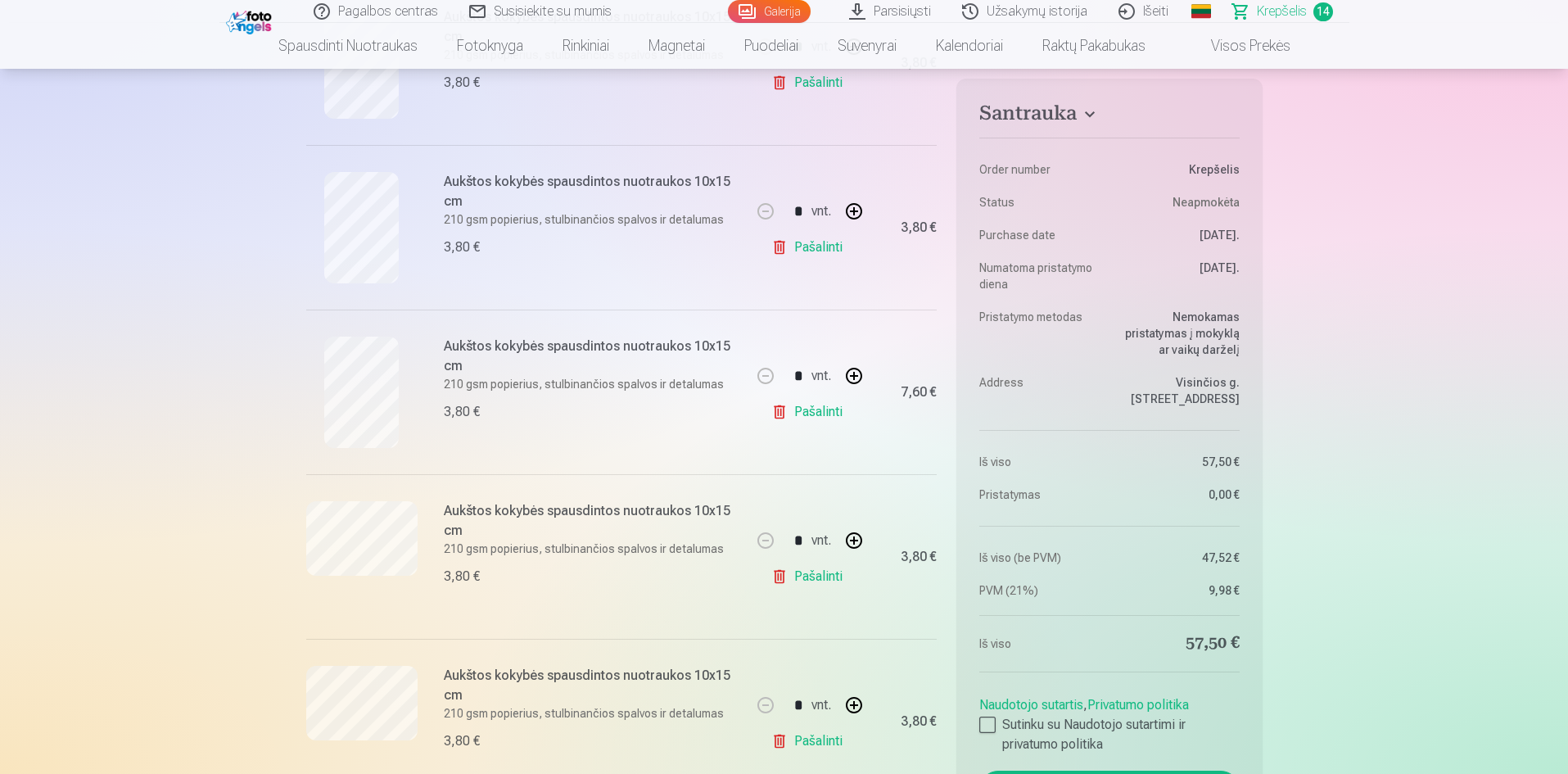
click at [770, 382] on div "* vnt." at bounding box center [809, 375] width 128 height 39
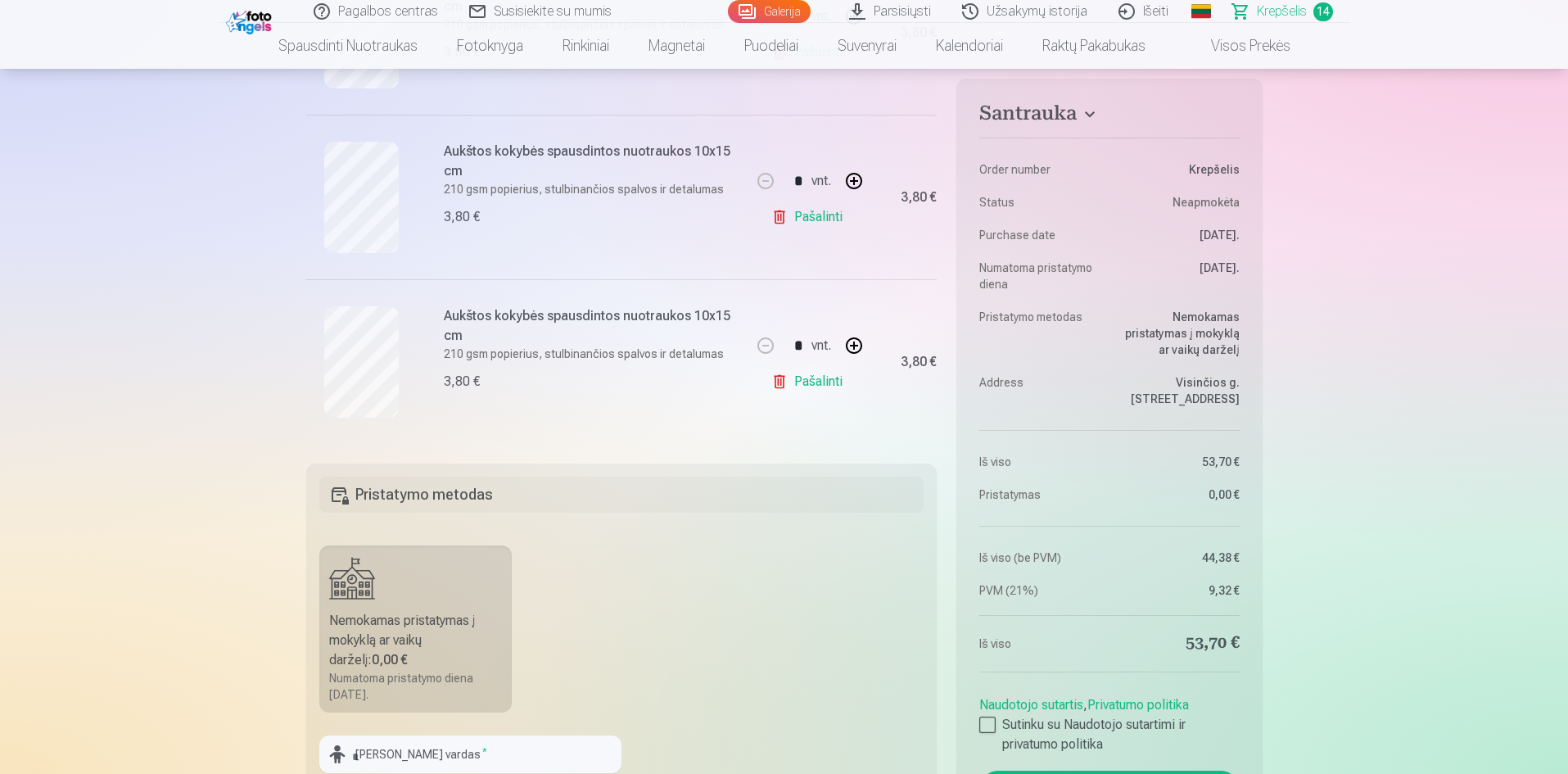
scroll to position [2129, 0]
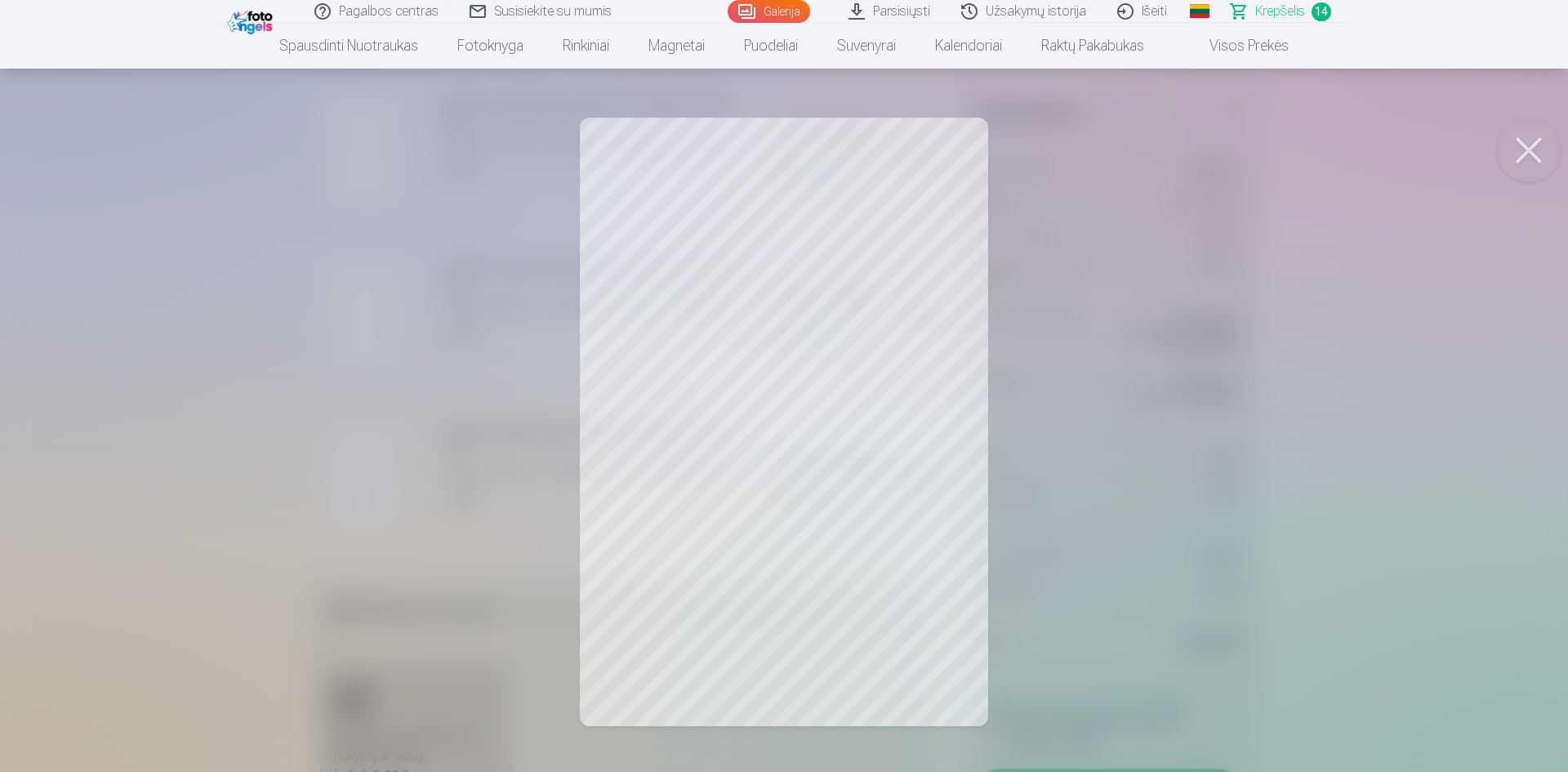
click at [1531, 155] on button at bounding box center [1529, 150] width 65 height 65
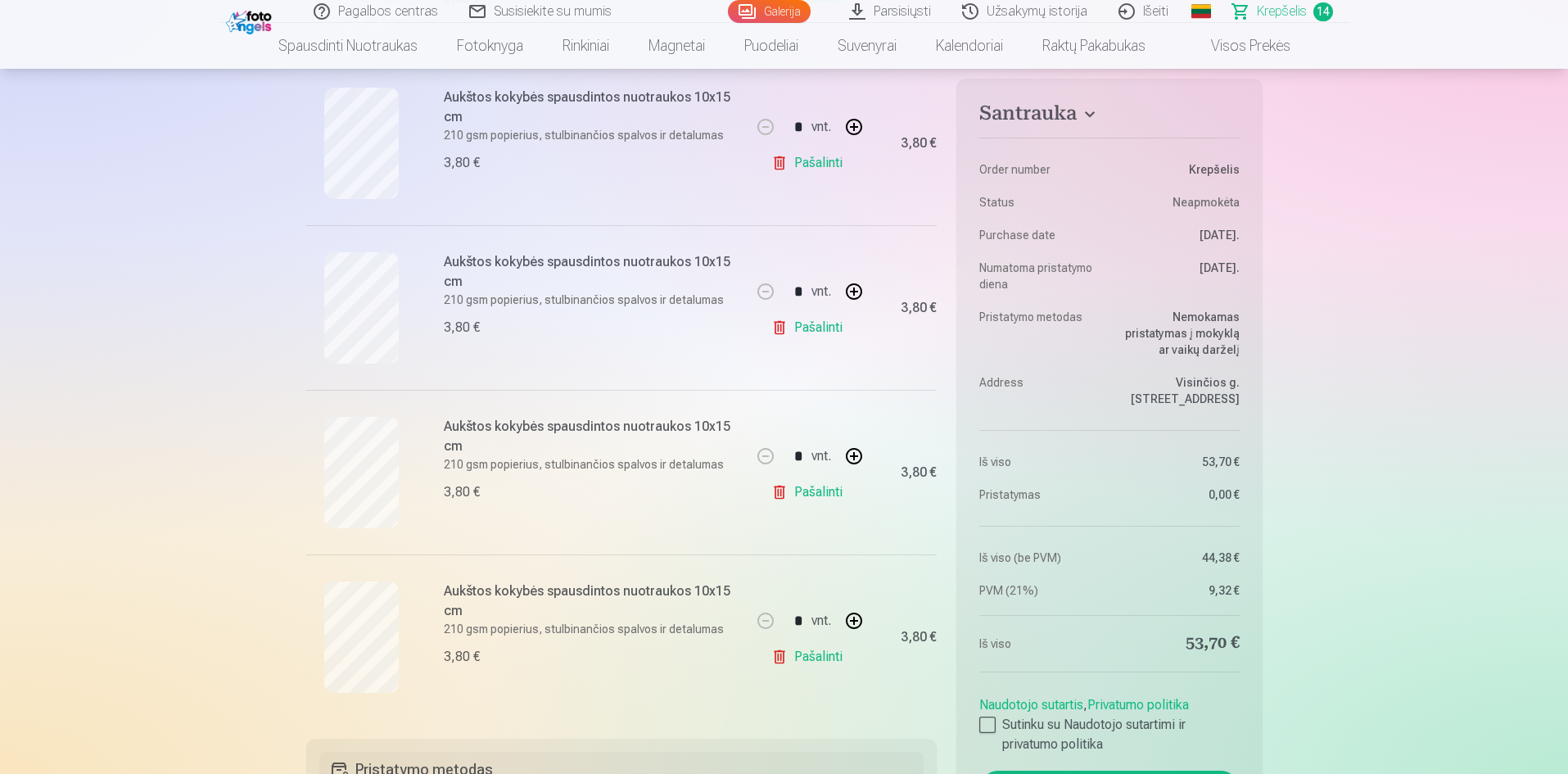
scroll to position [1965, 0]
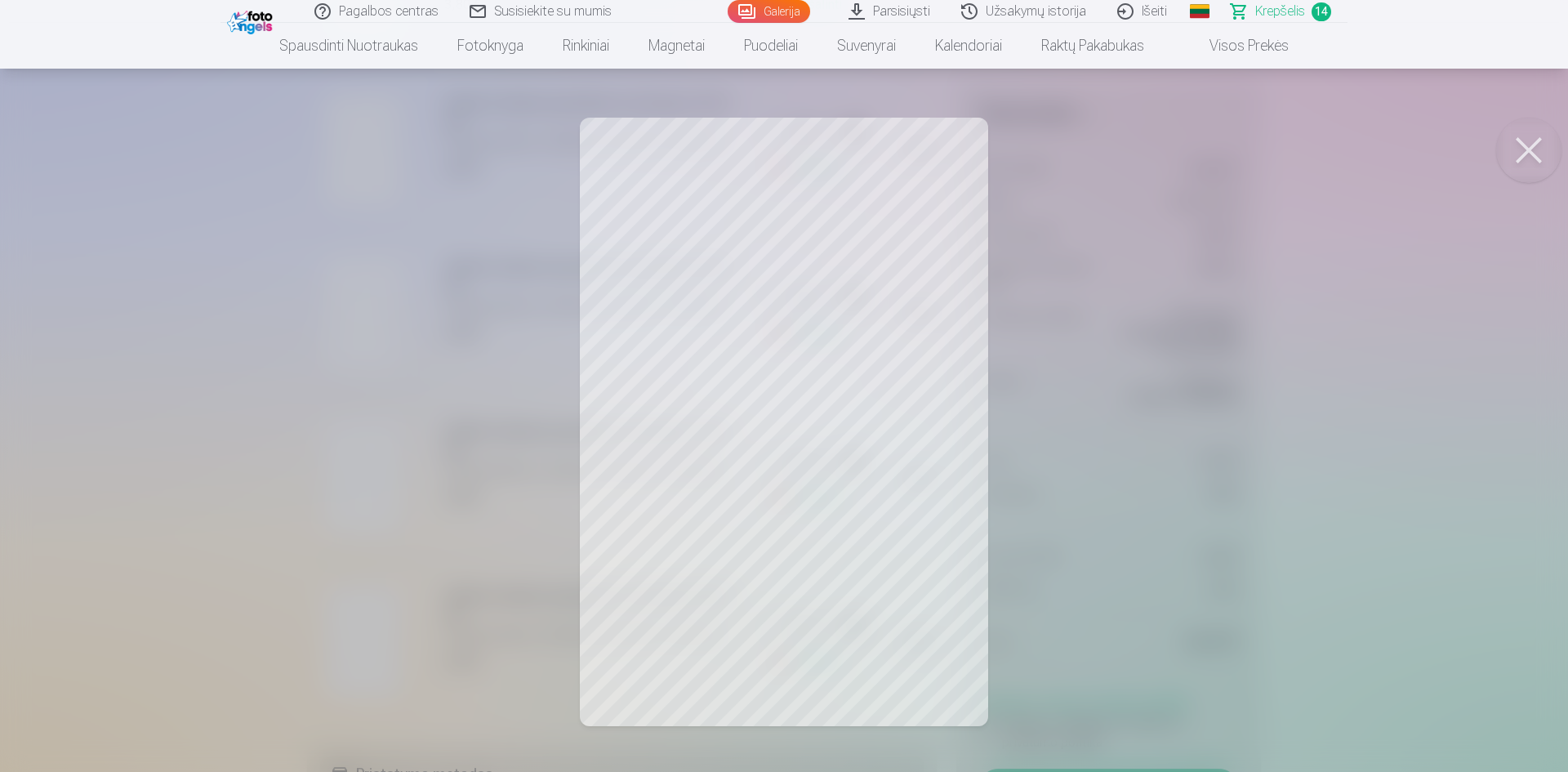
click at [1529, 142] on button at bounding box center [1529, 150] width 65 height 65
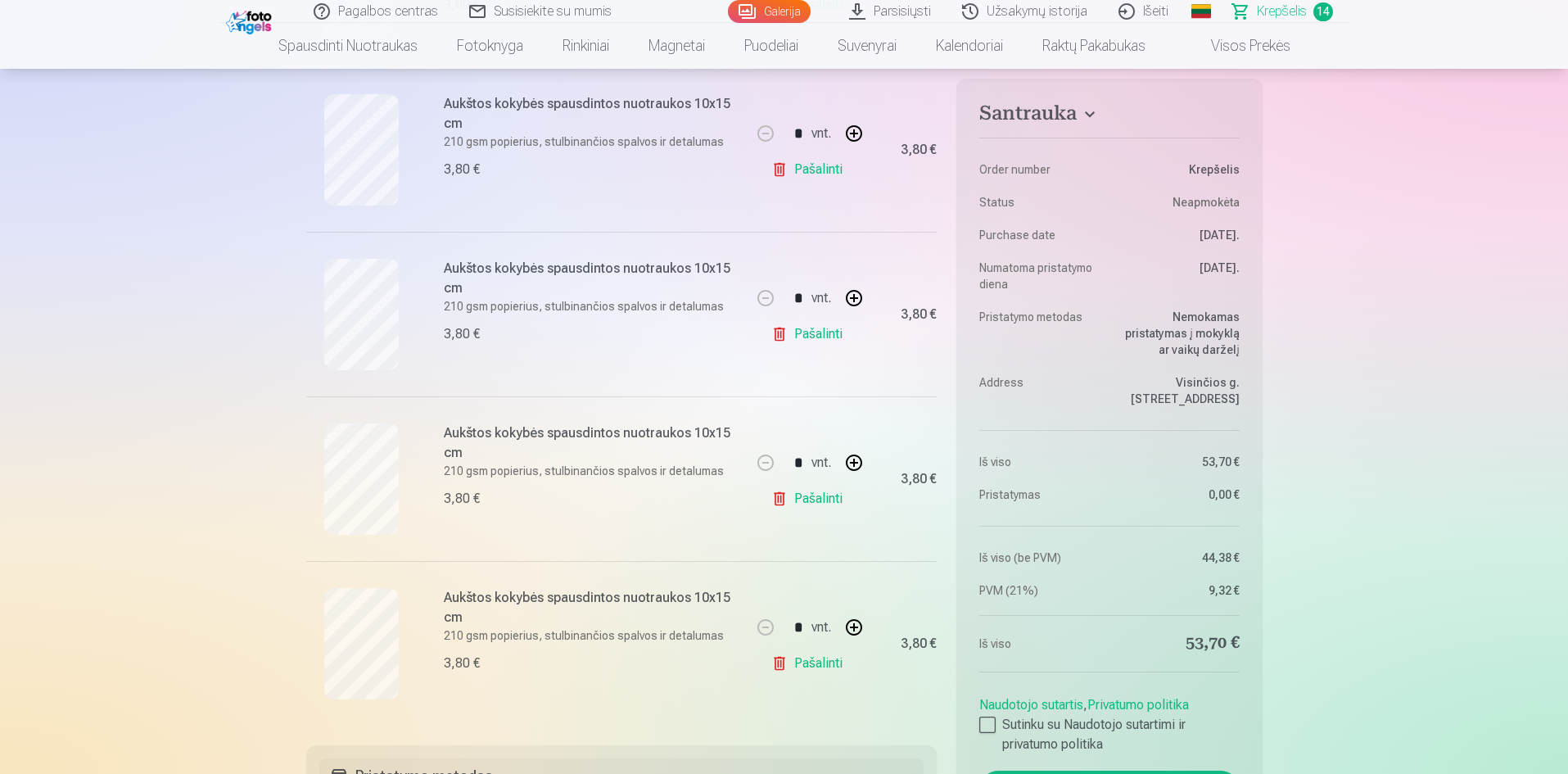
scroll to position [1883, 0]
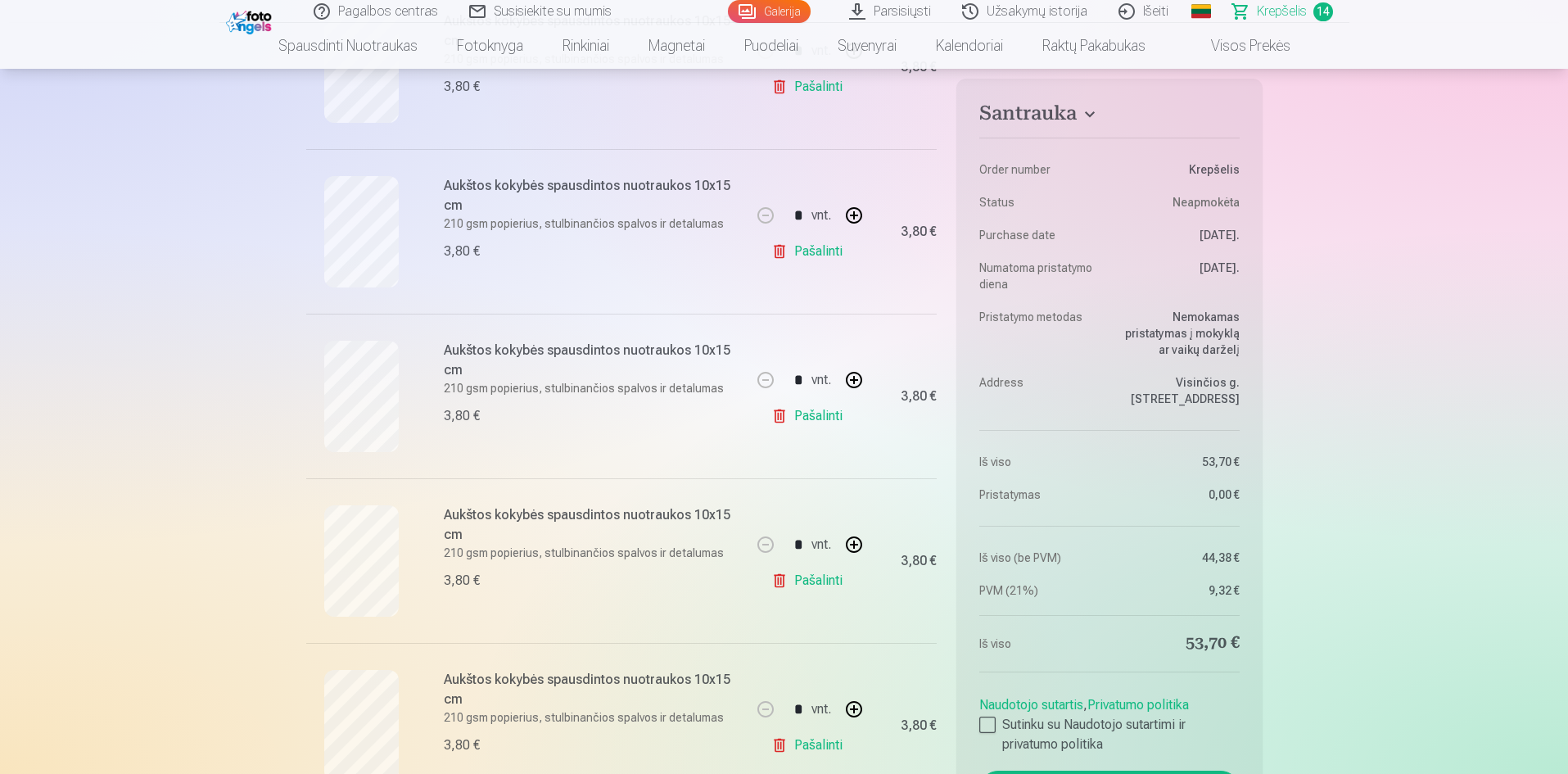
click at [787, 415] on link "Pašalinti" at bounding box center [810, 416] width 78 height 33
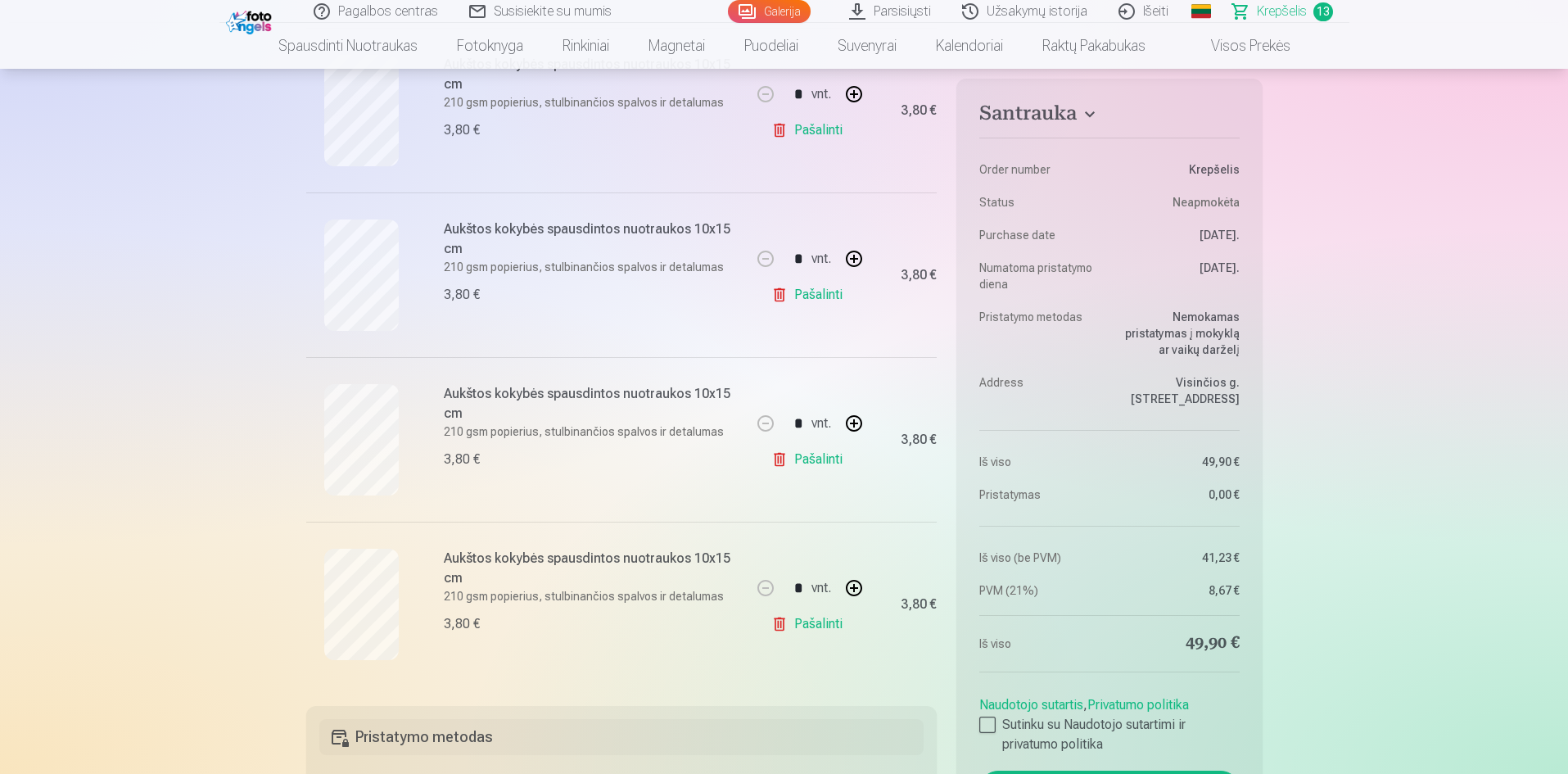
scroll to position [1965, 0]
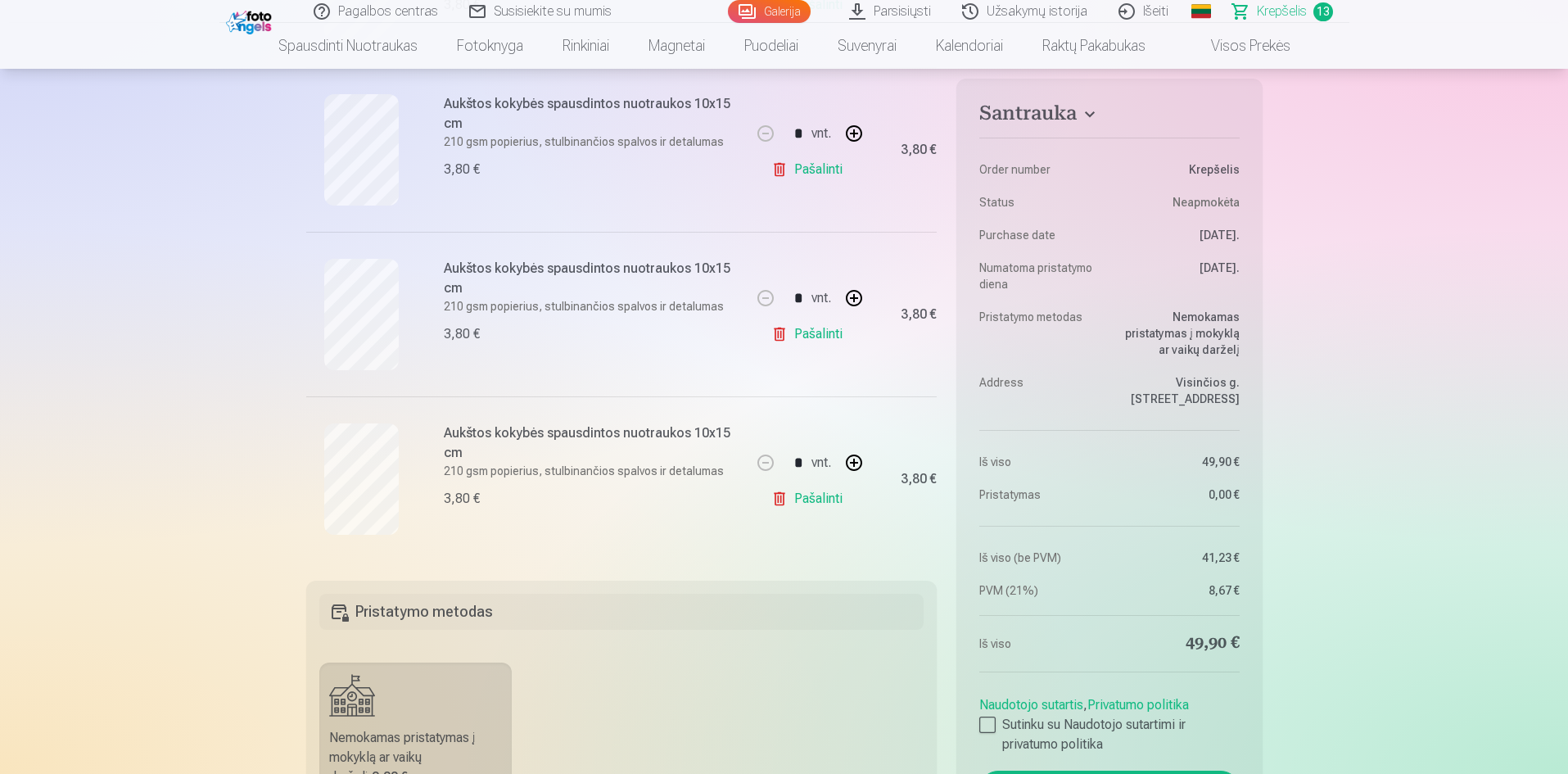
click at [799, 336] on link "Pašalinti" at bounding box center [810, 334] width 78 height 33
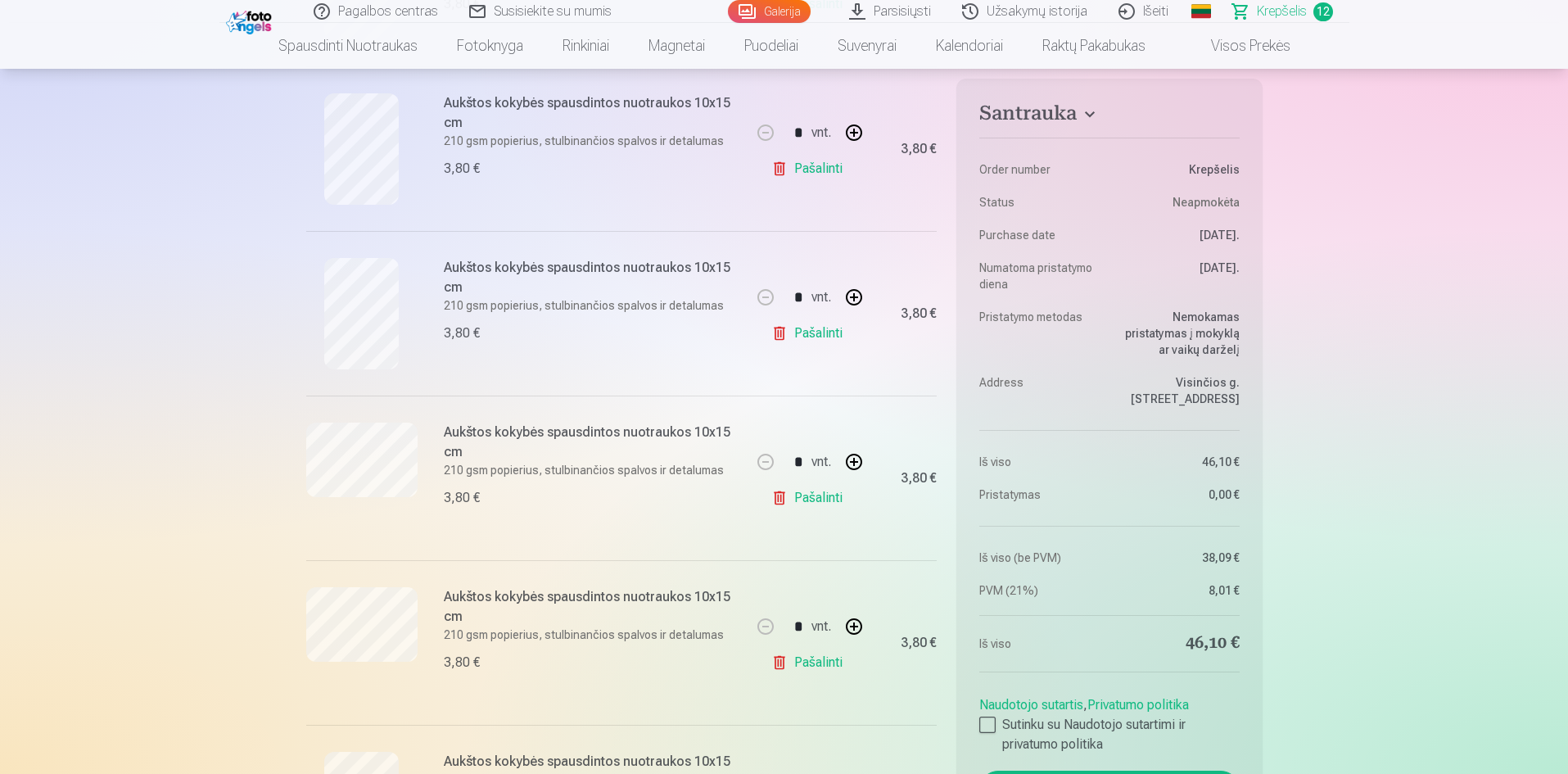
scroll to position [982, 0]
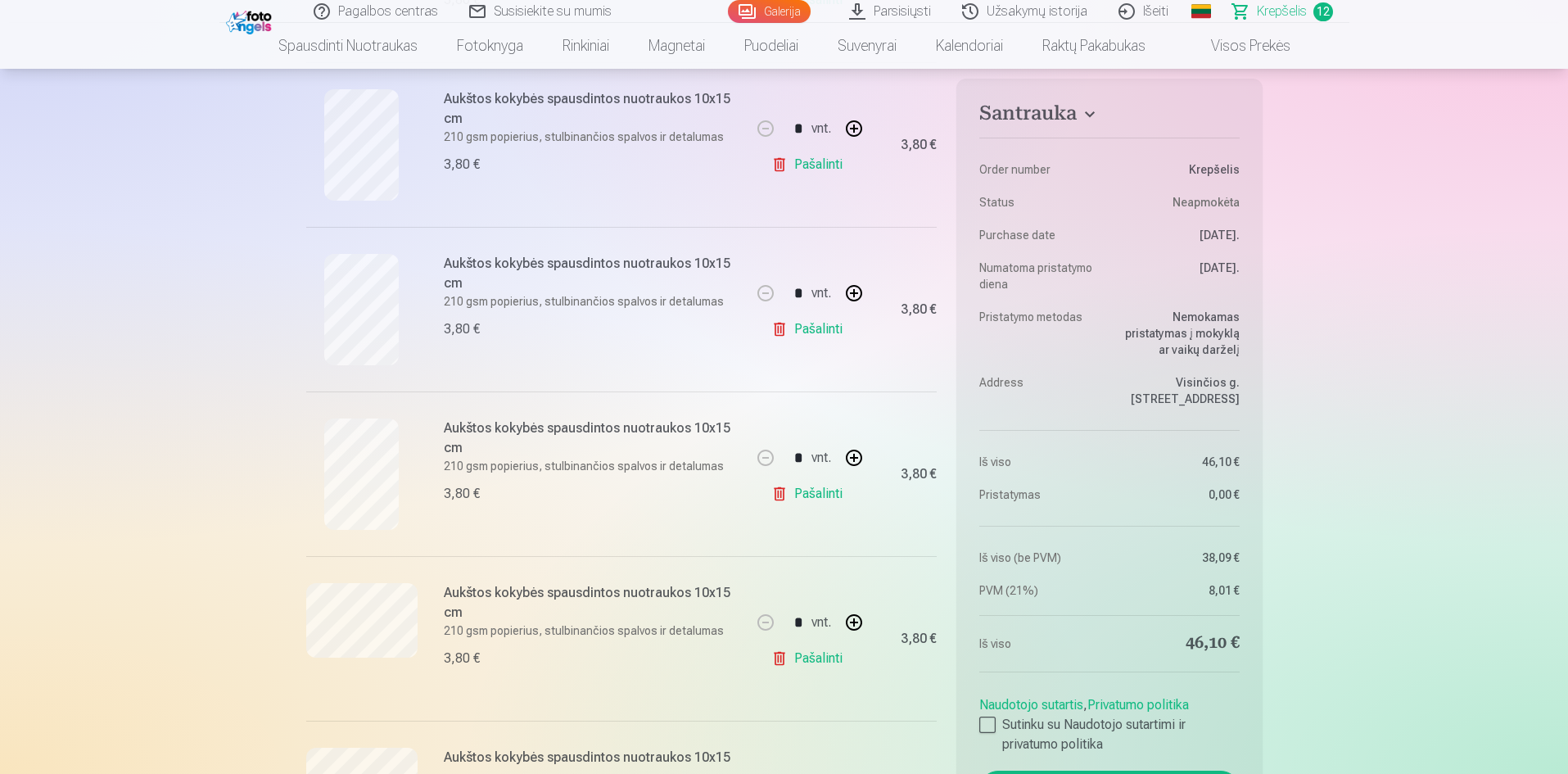
click at [817, 168] on link "Pašalinti" at bounding box center [810, 165] width 78 height 33
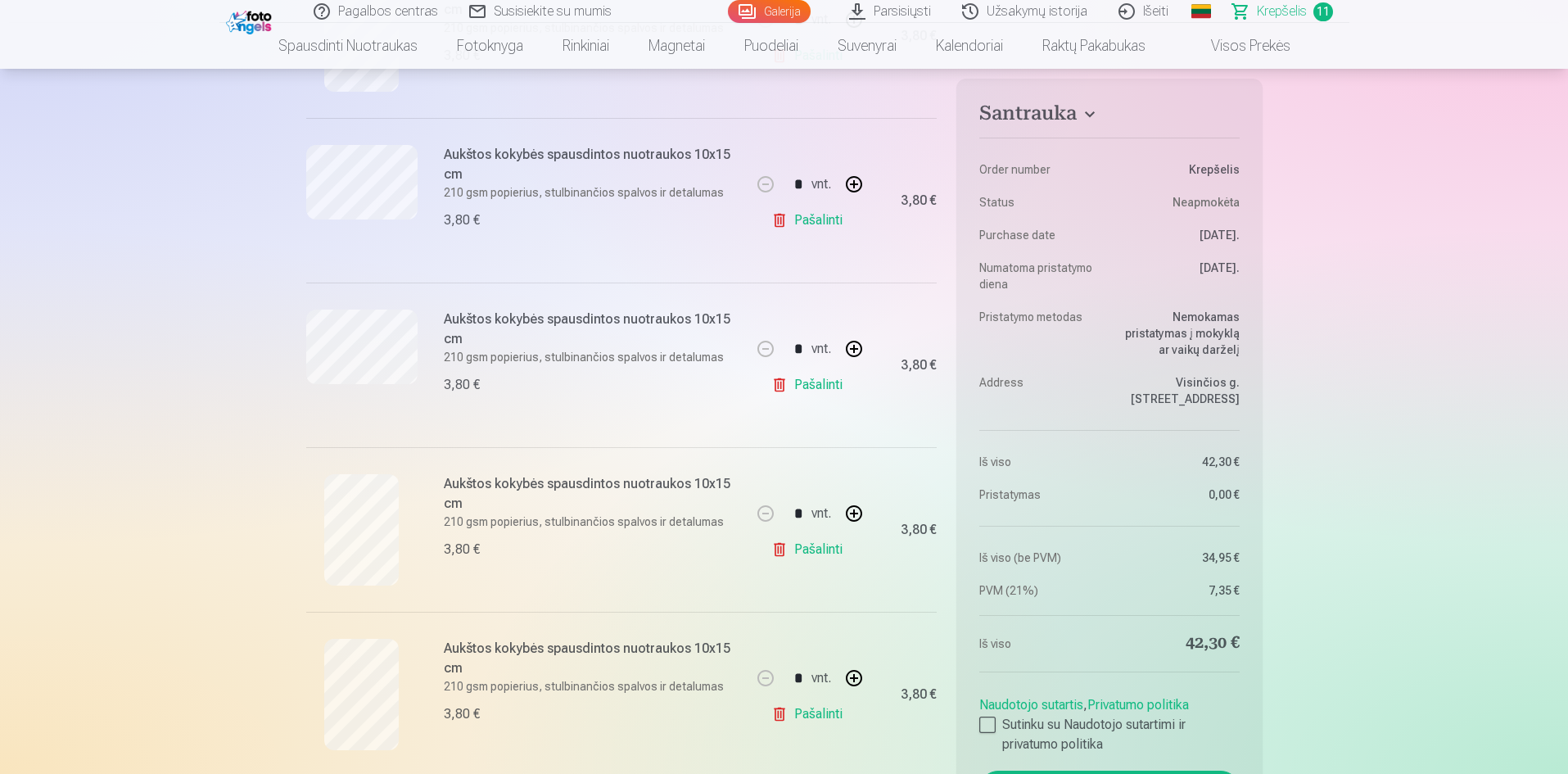
scroll to position [901, 0]
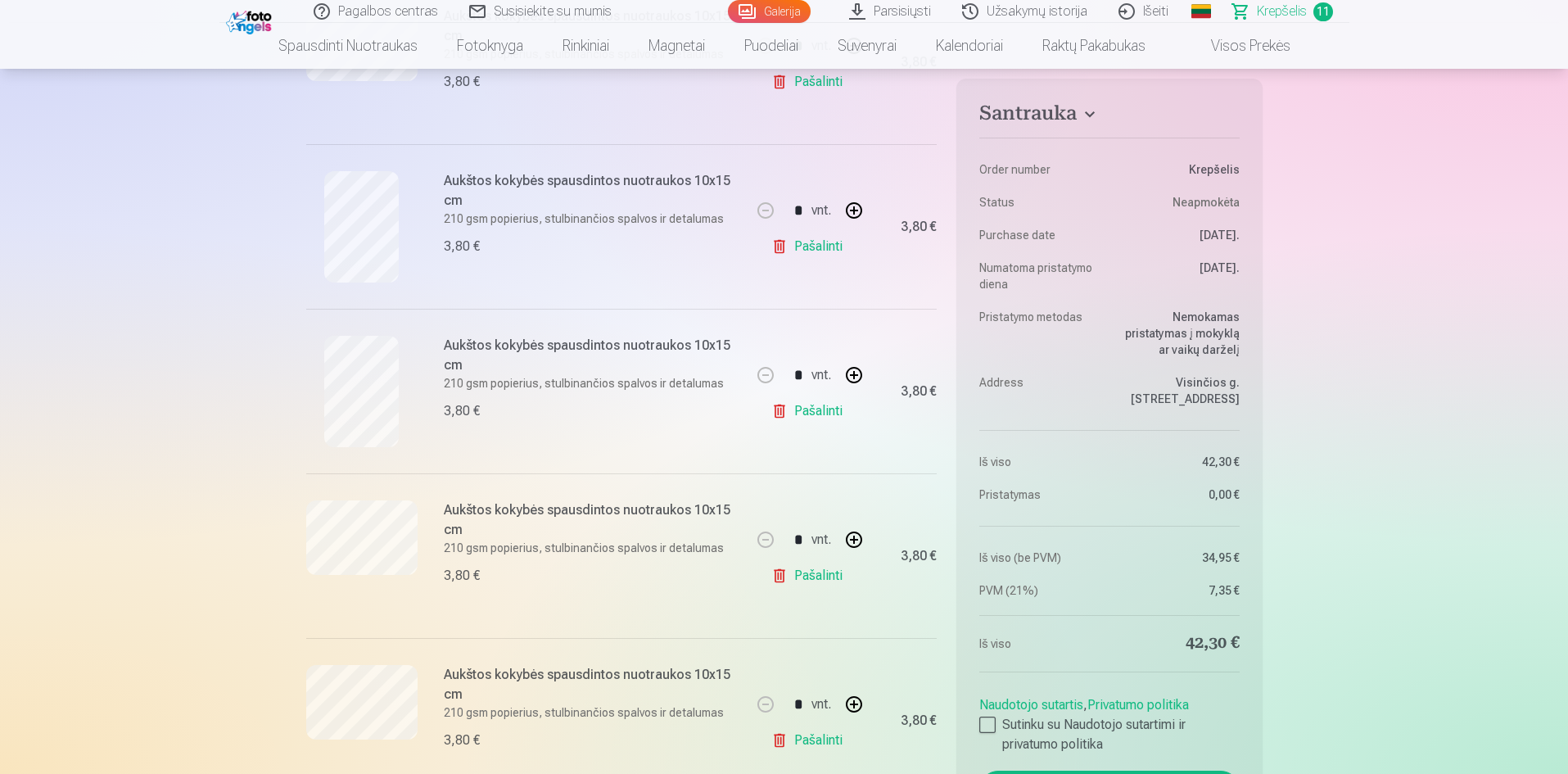
click at [784, 17] on link "Galerija" at bounding box center [769, 11] width 82 height 23
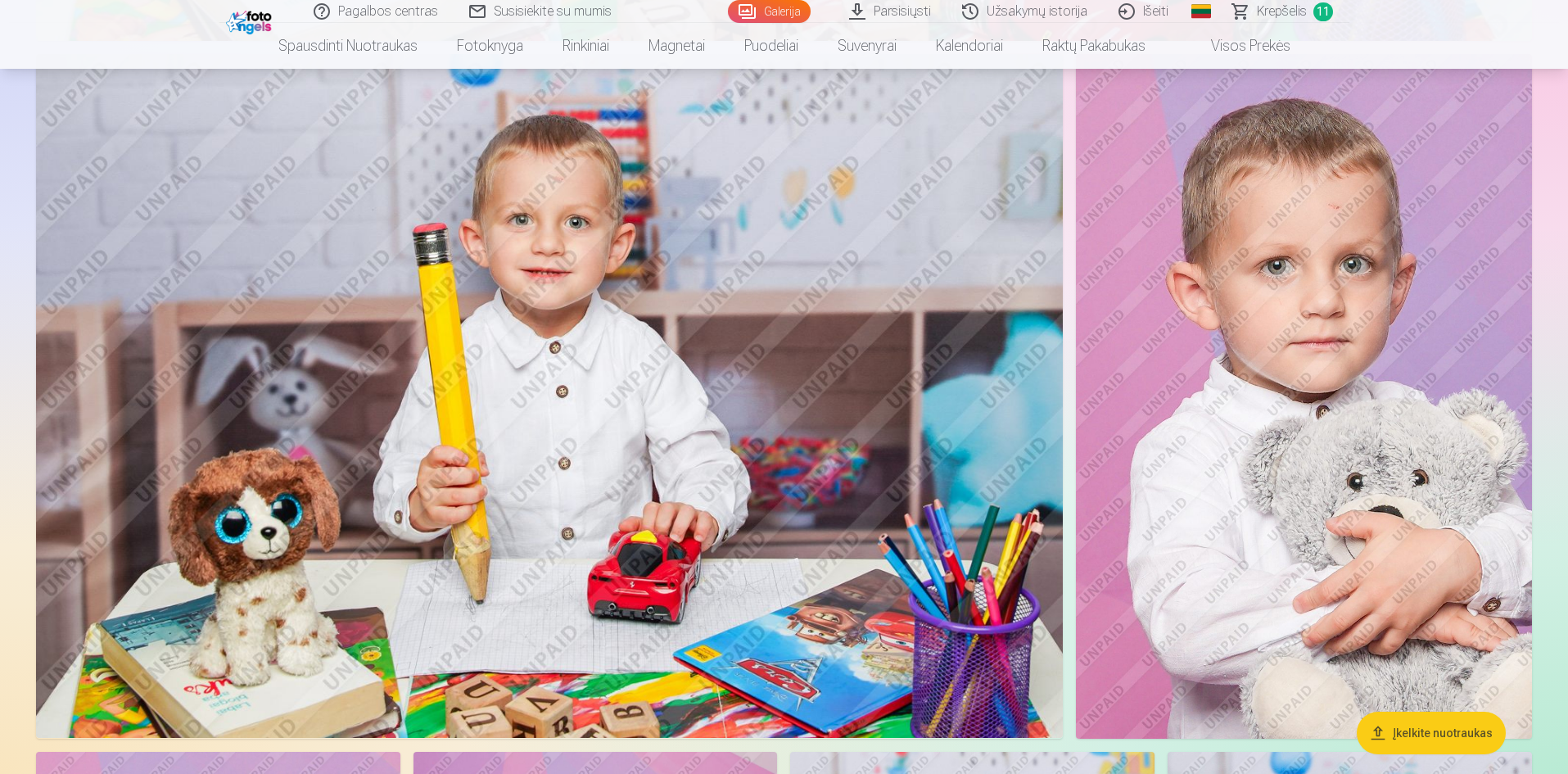
scroll to position [5485, 0]
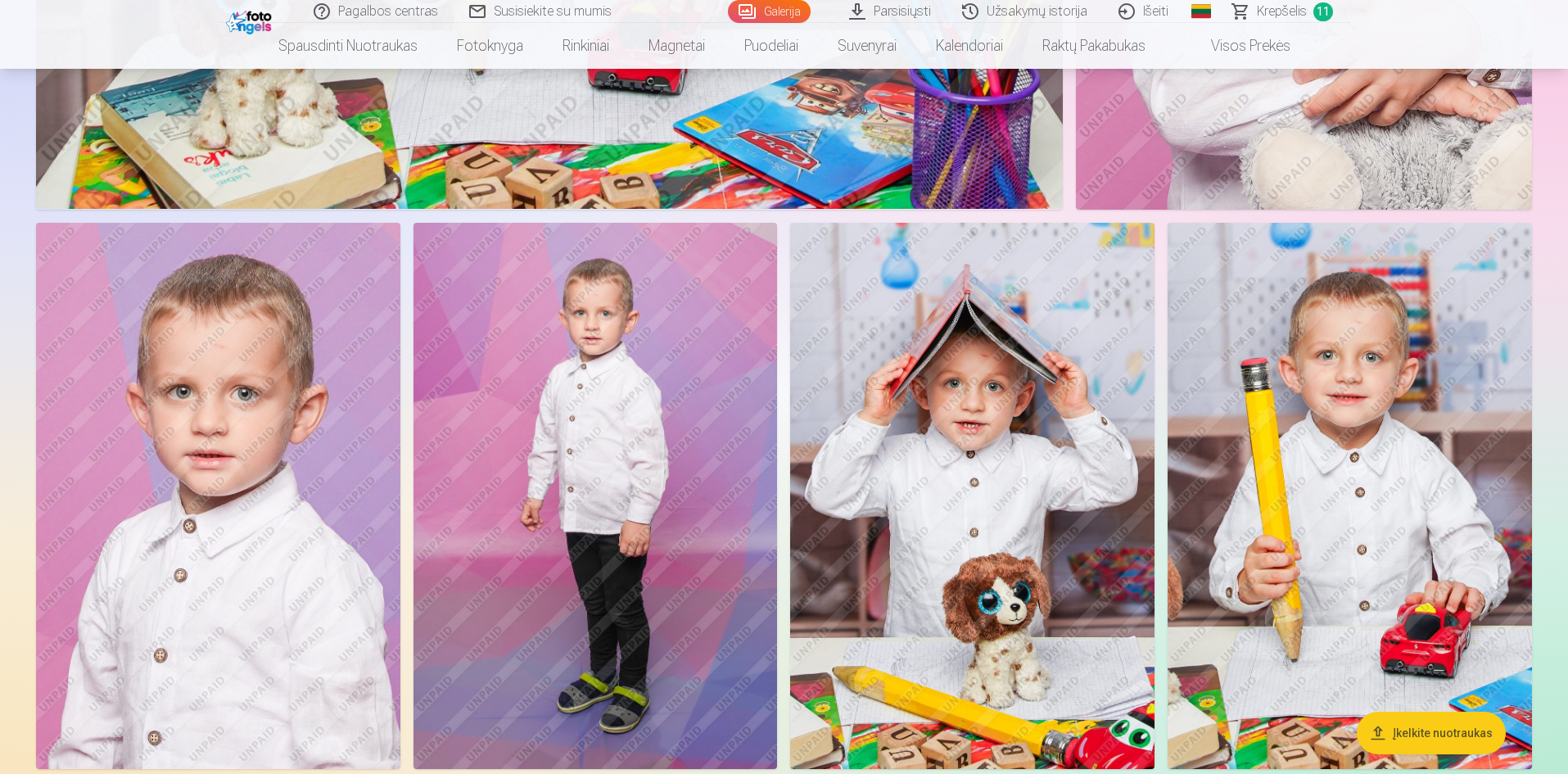
click at [297, 429] on img at bounding box center [218, 496] width 364 height 547
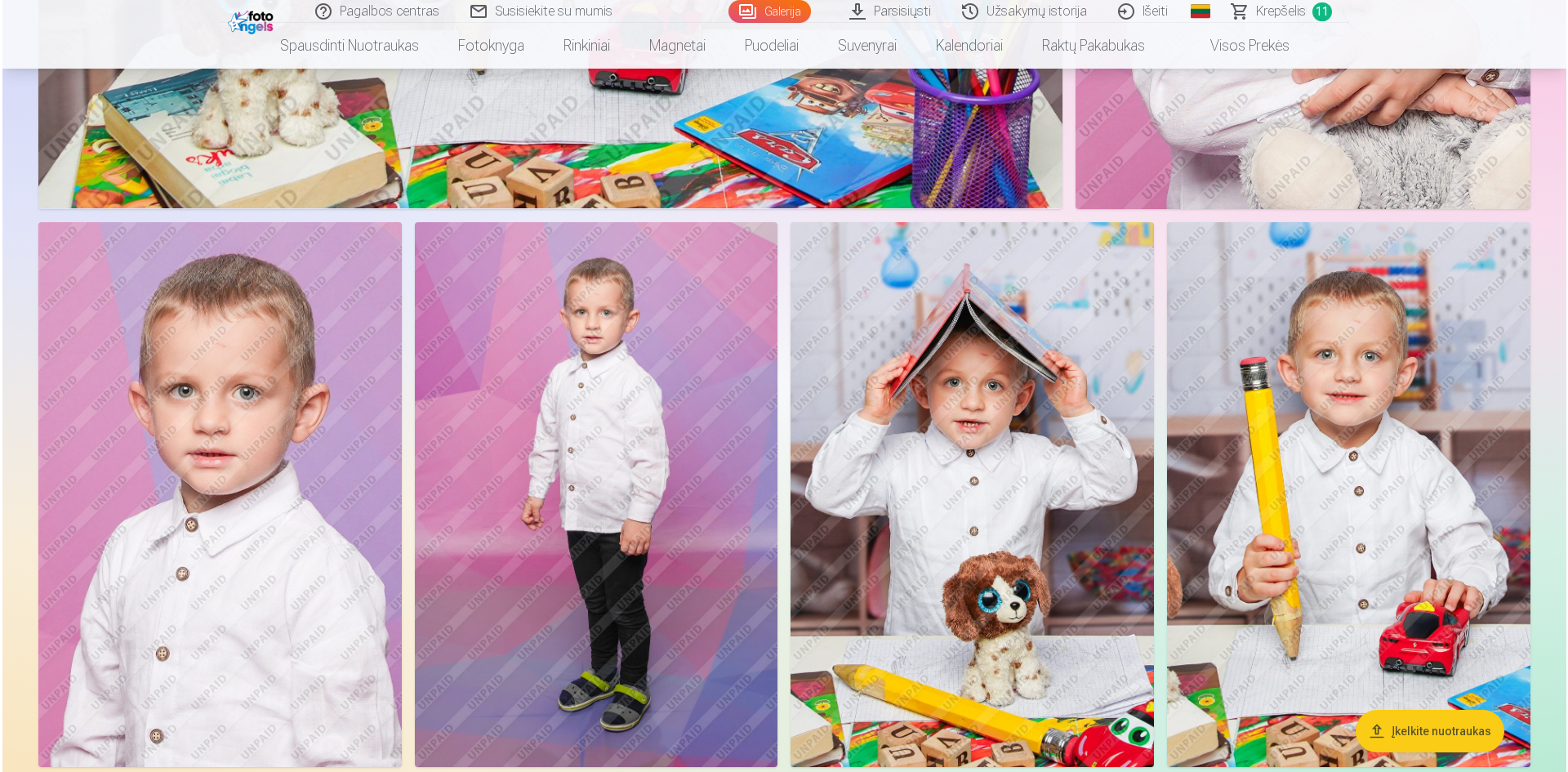
scroll to position [5893, 0]
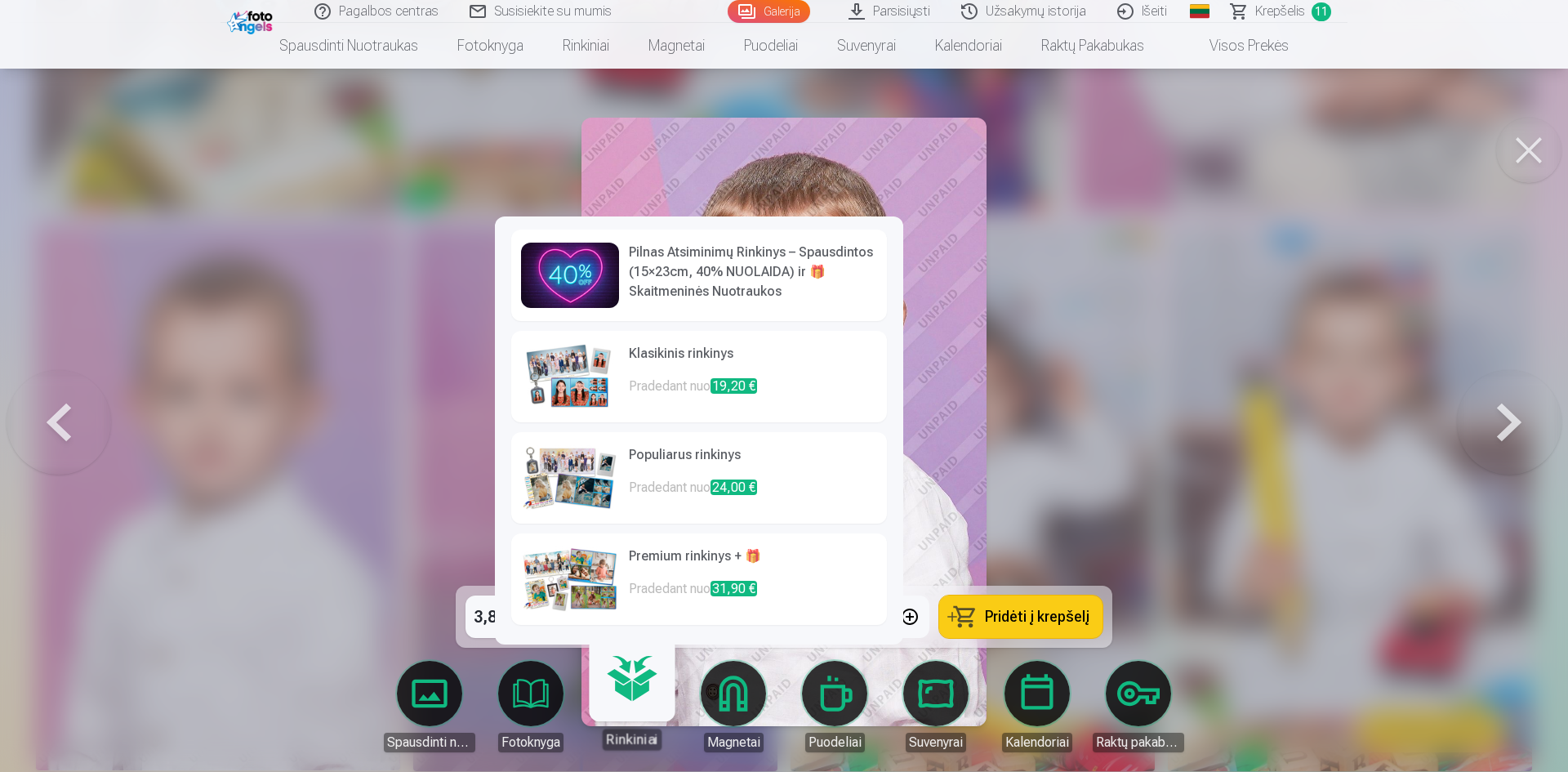
click at [688, 560] on h6 "Premium rinkinys + 🎁" at bounding box center [753, 562] width 249 height 33
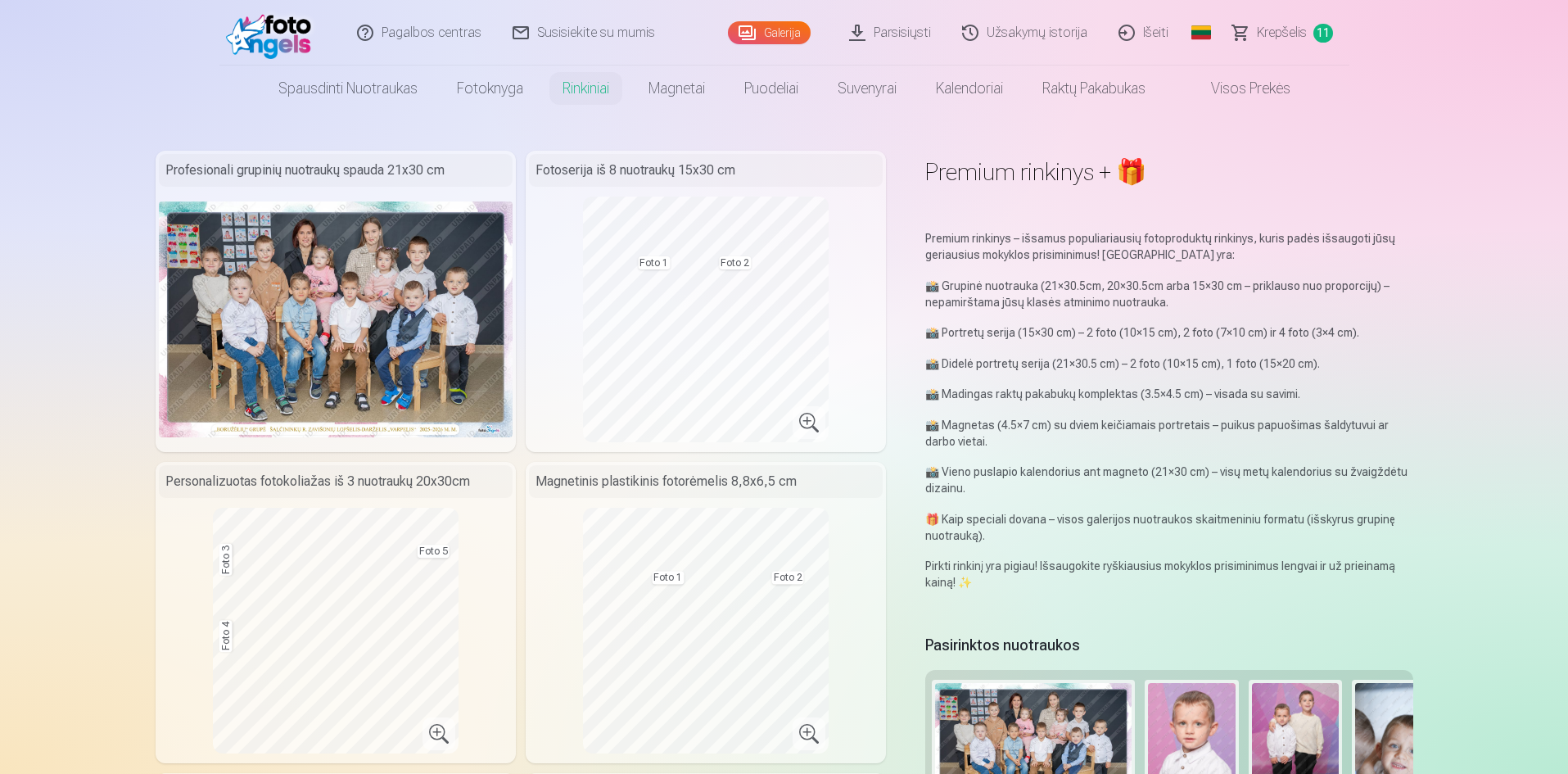
click at [666, 90] on link "Magnetai" at bounding box center [677, 88] width 96 height 46
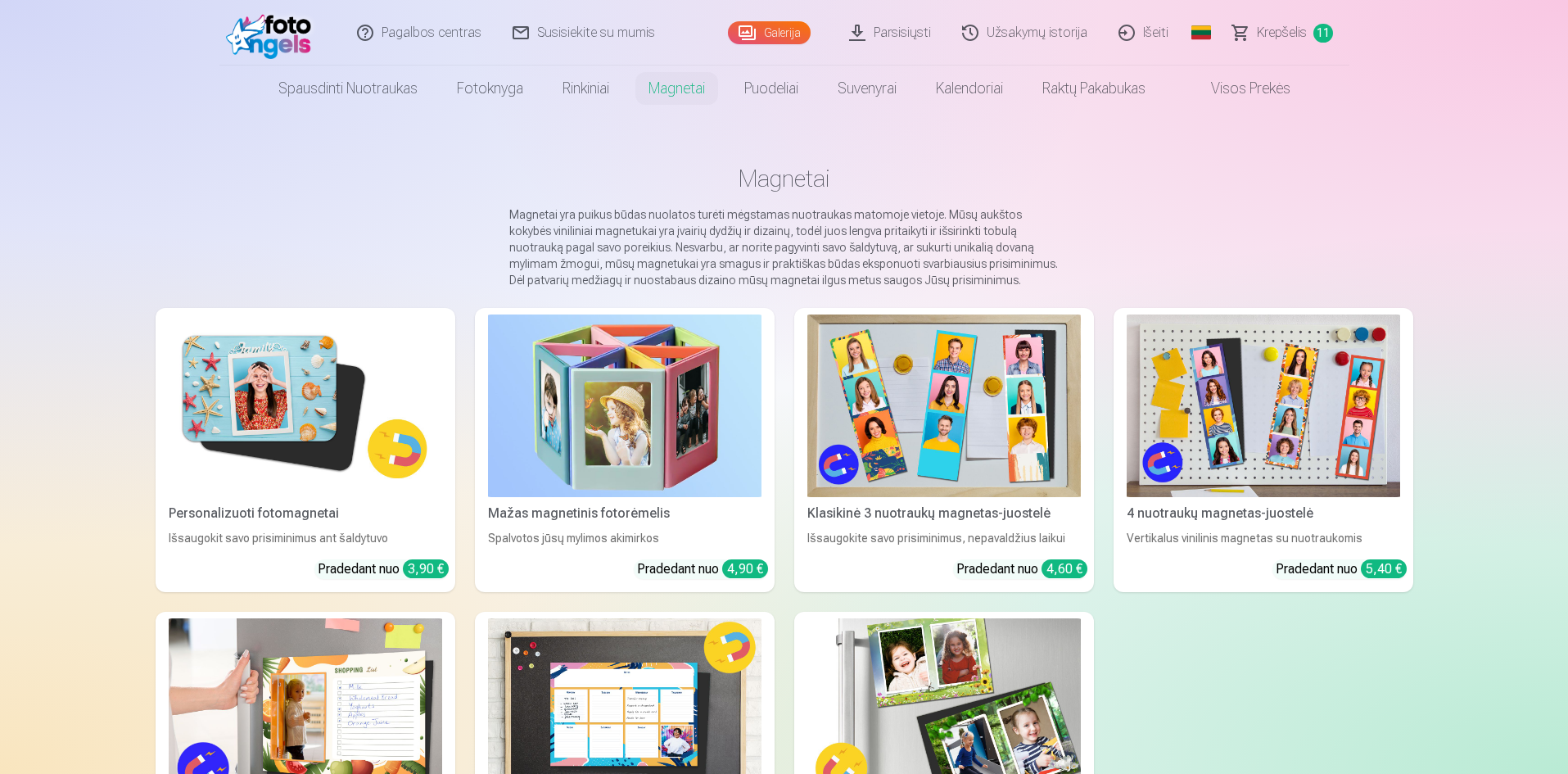
click at [774, 30] on link "Galerija" at bounding box center [769, 32] width 82 height 23
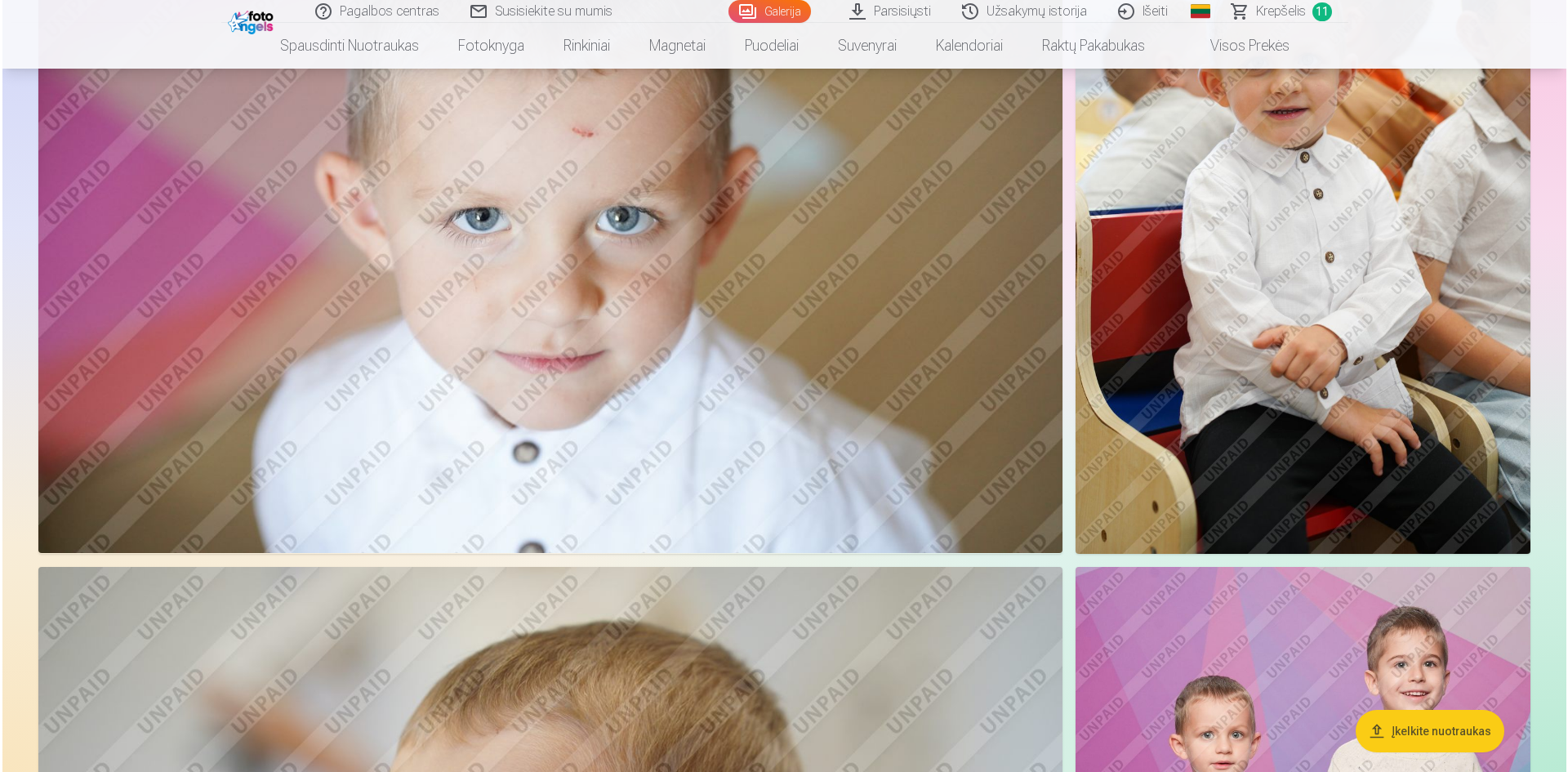
scroll to position [1306, 0]
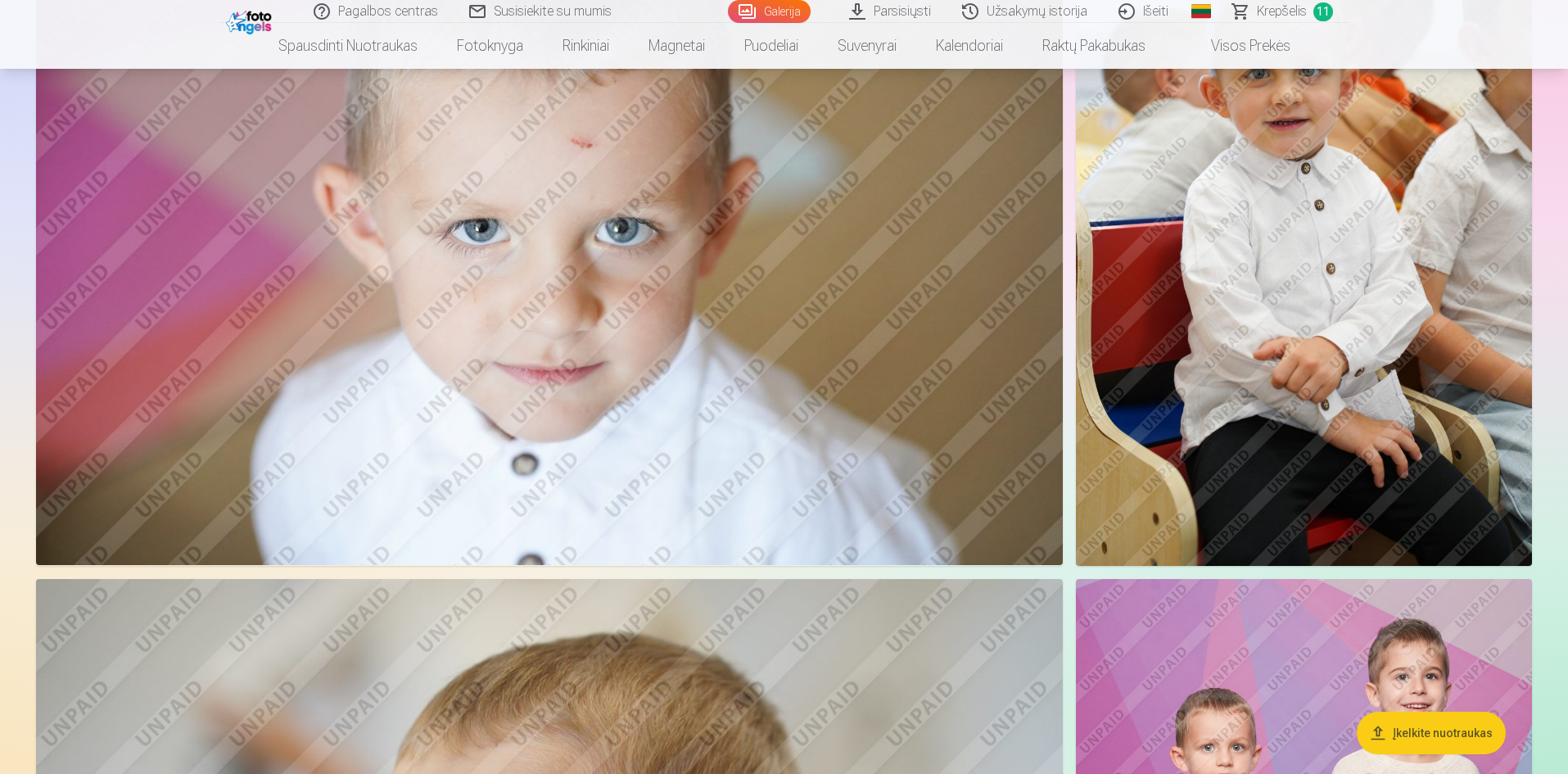
click at [661, 403] on img at bounding box center [549, 223] width 1027 height 684
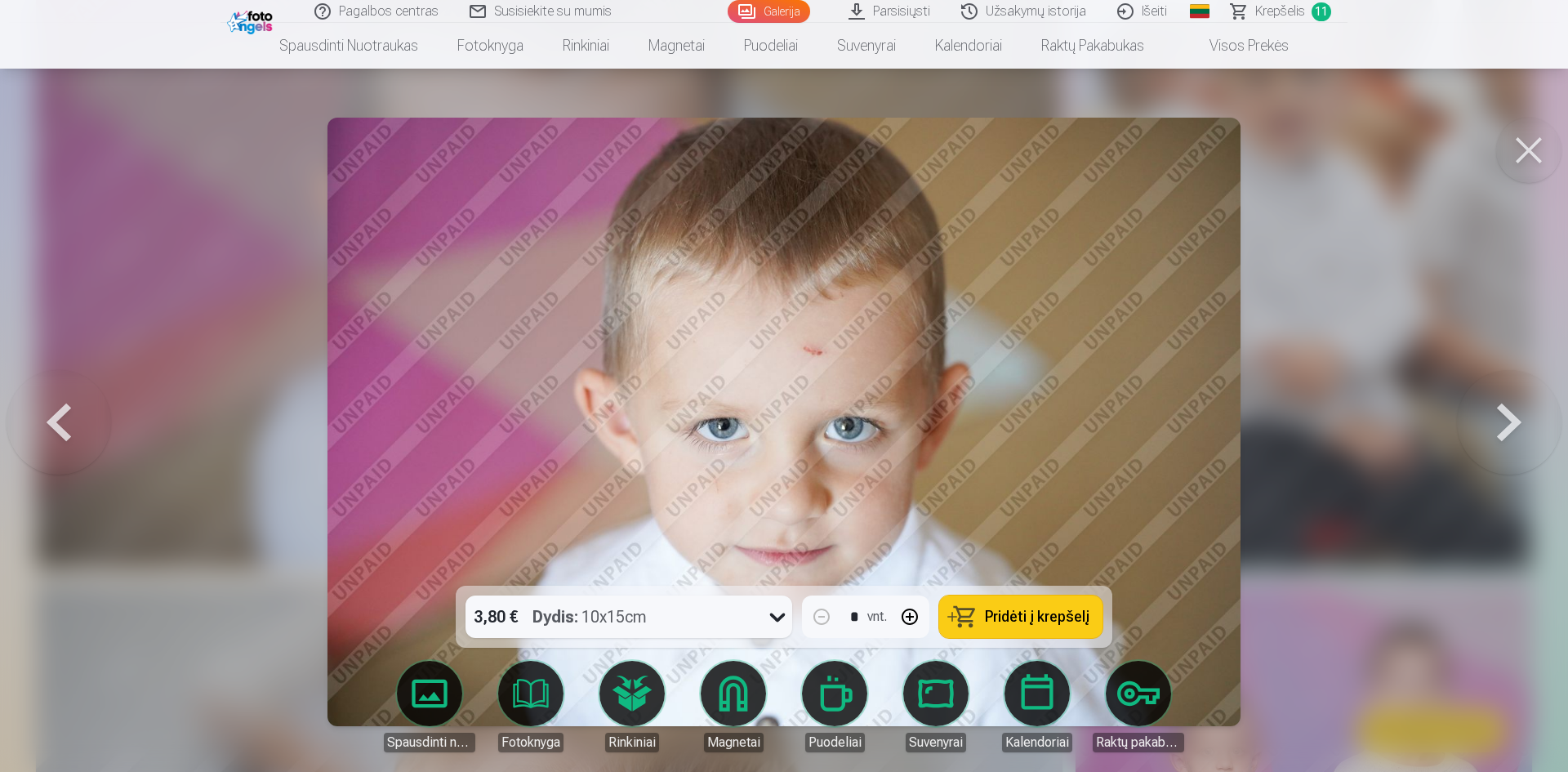
click at [756, 684] on link "Magnetai" at bounding box center [733, 706] width 91 height 91
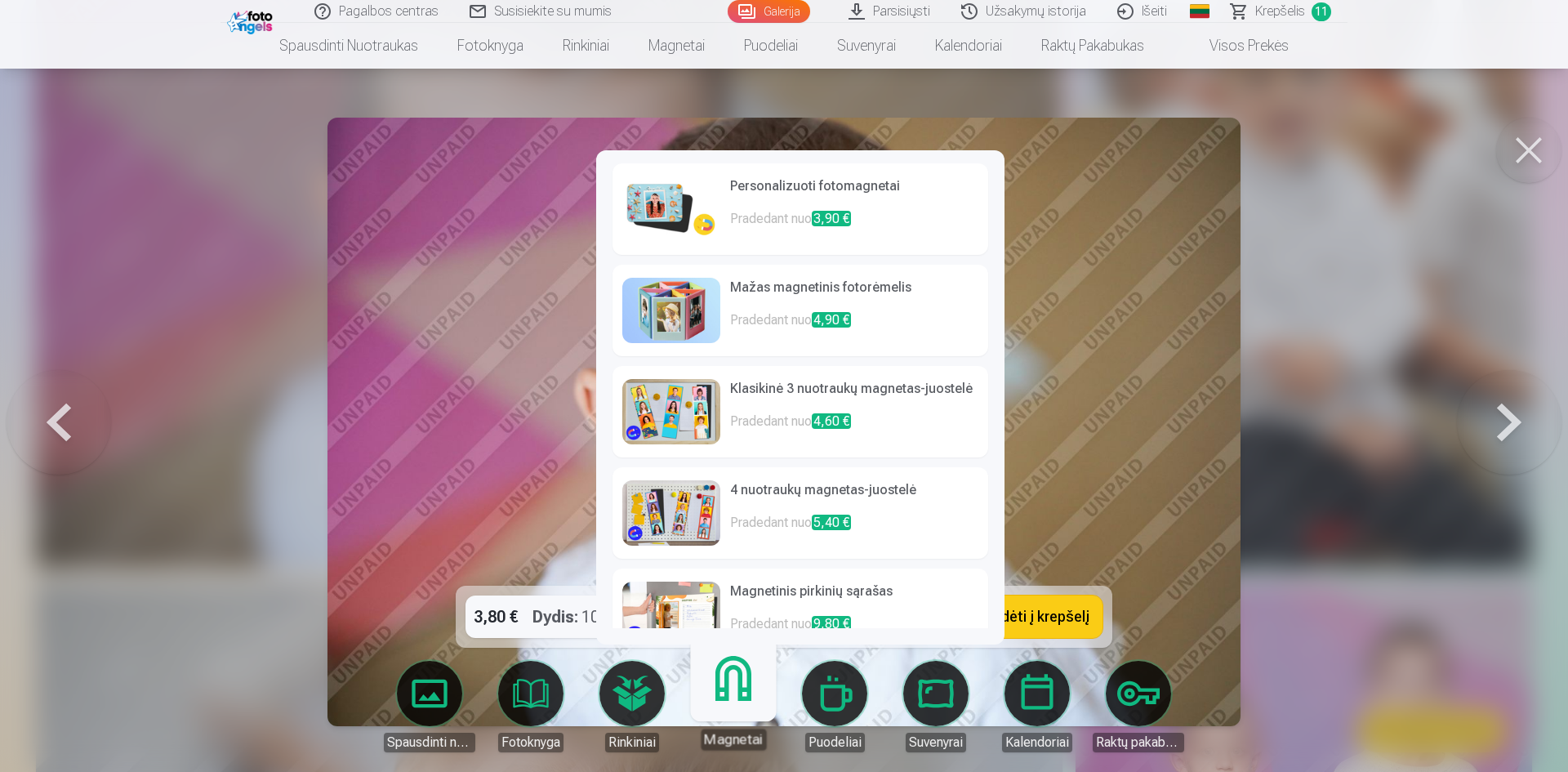
click at [675, 315] on img at bounding box center [671, 310] width 98 height 65
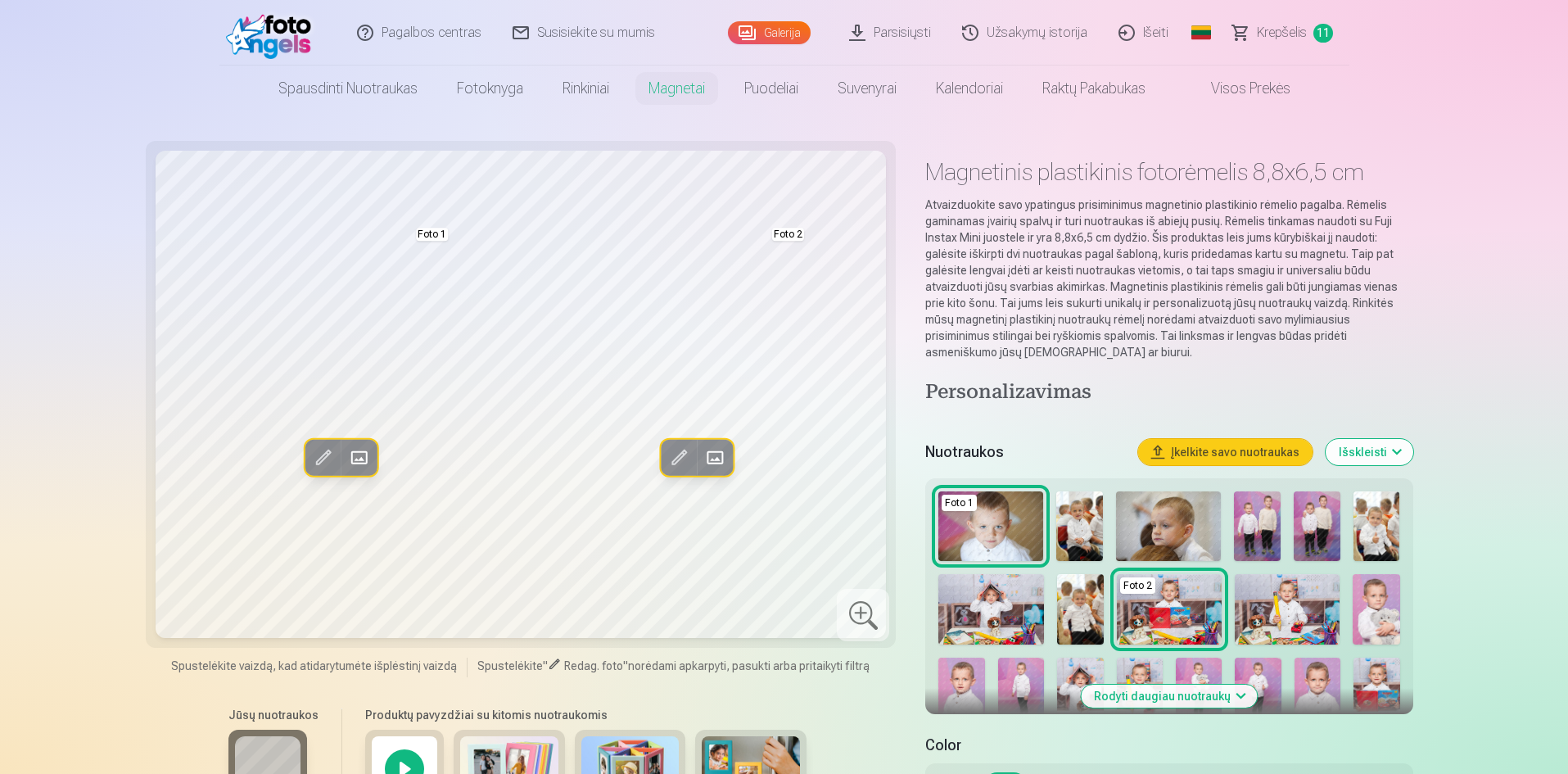
click at [1272, 46] on link "Krepšelis 11" at bounding box center [1282, 33] width 131 height 65
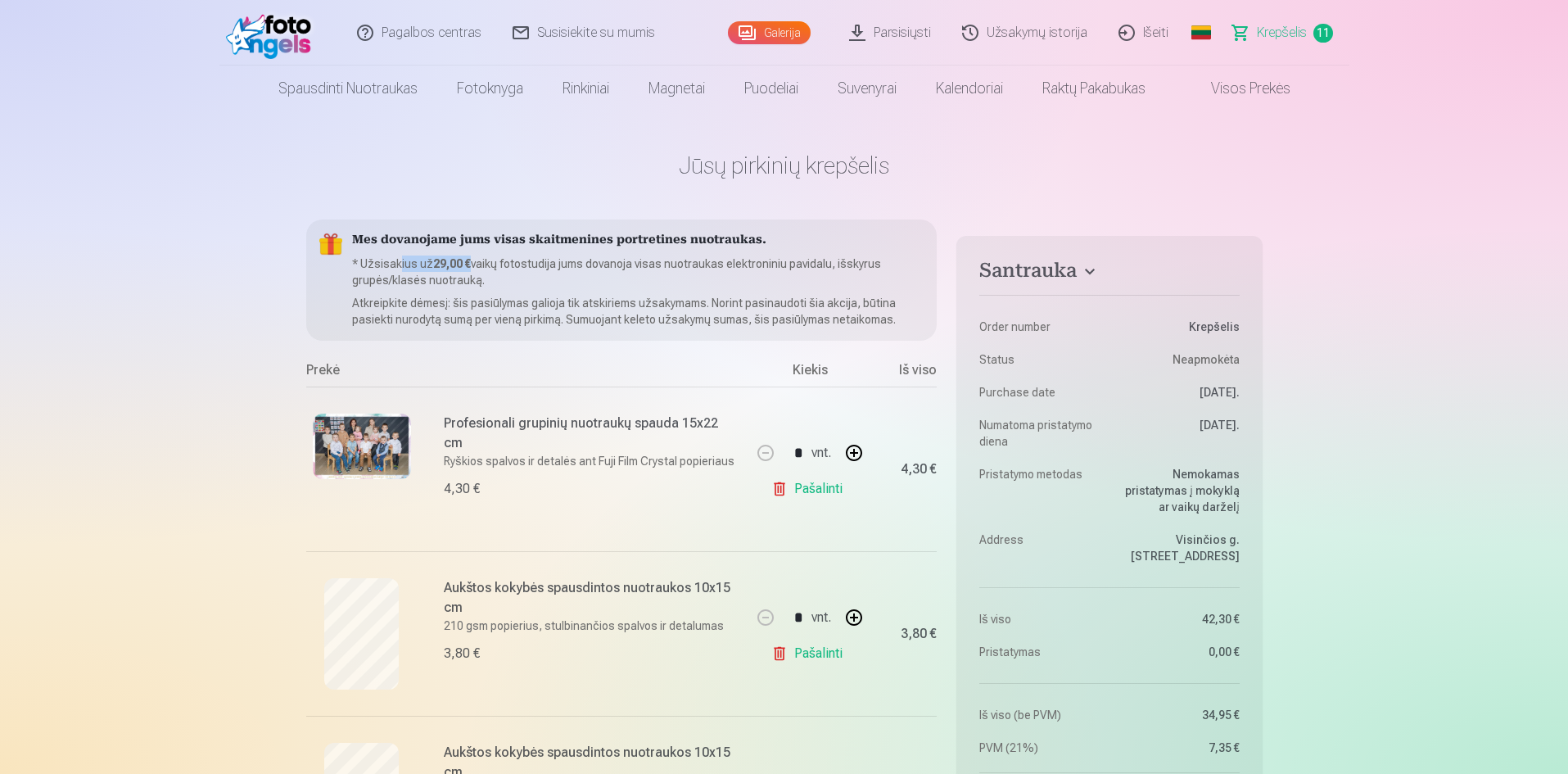
drag, startPoint x: 401, startPoint y: 265, endPoint x: 468, endPoint y: 266, distance: 67.0
click at [468, 266] on p "* Užsisakius už 29,00 € vaikų fotostudija jums dovanoja visas nuotraukas elektr…" at bounding box center [637, 272] width 572 height 33
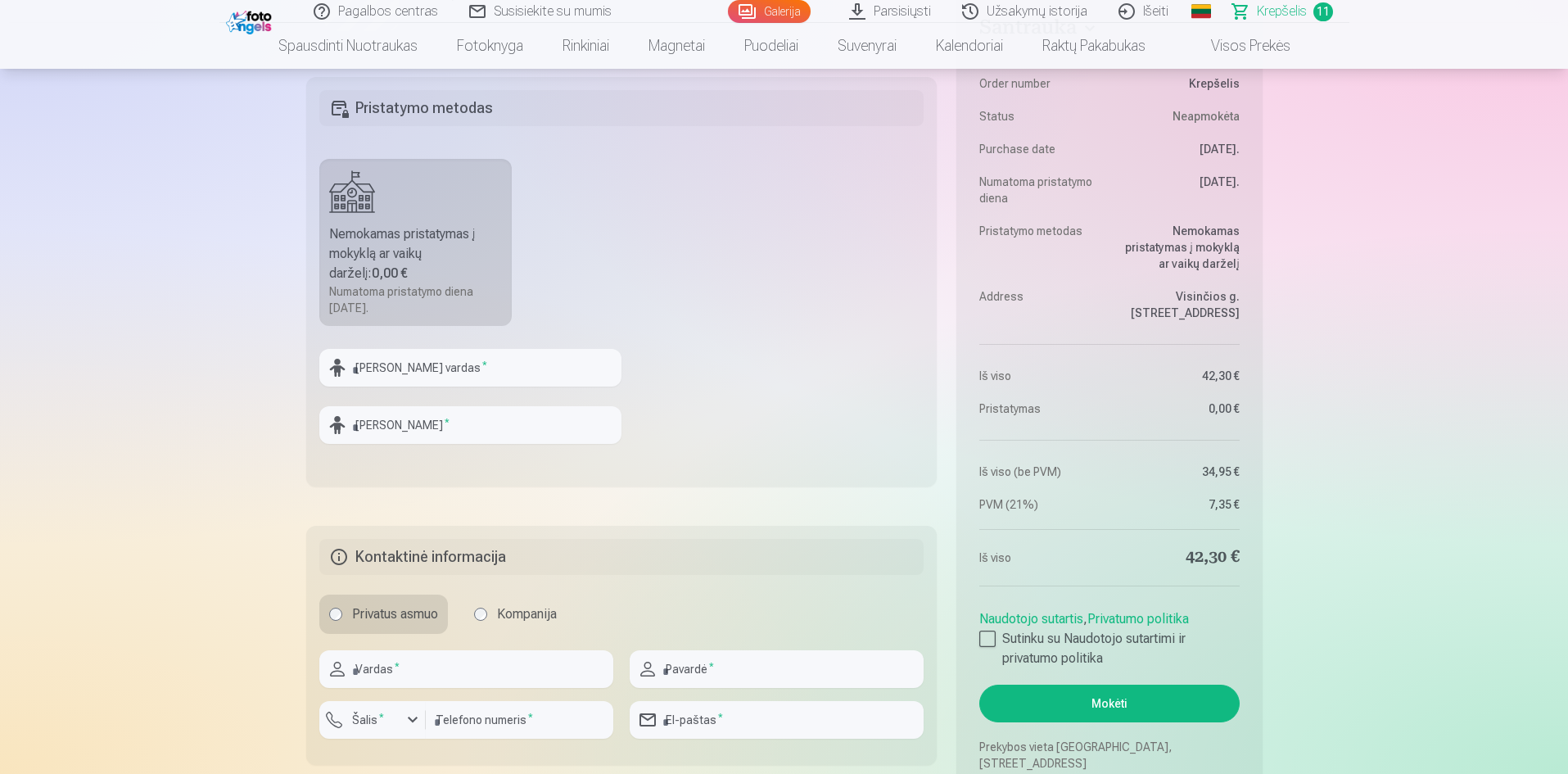
scroll to position [2211, 0]
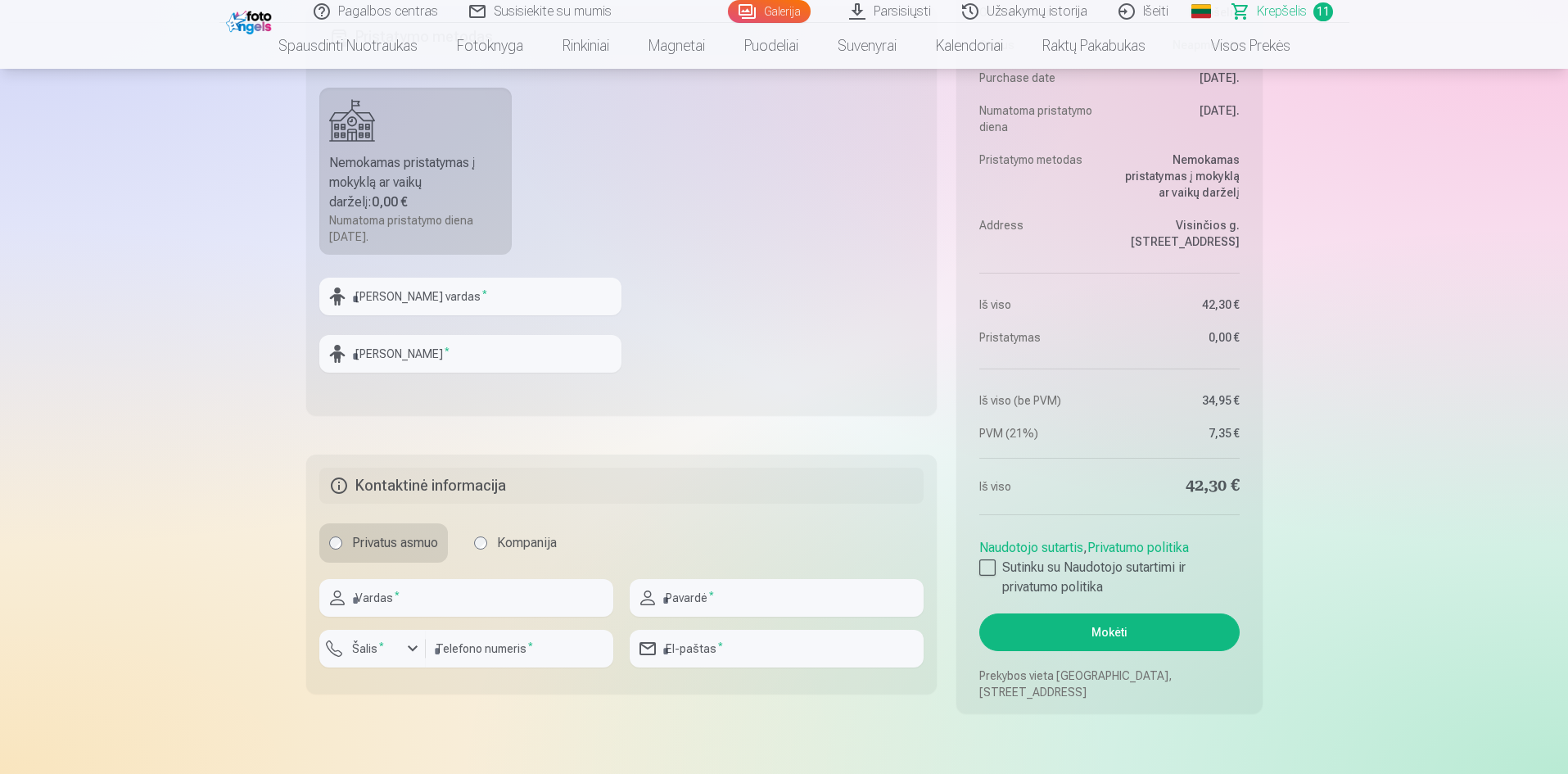
click at [448, 619] on div at bounding box center [466, 623] width 294 height 13
click at [449, 605] on input "text" at bounding box center [466, 598] width 294 height 38
type input "**********"
click at [711, 588] on input "text" at bounding box center [777, 598] width 294 height 38
click at [712, 605] on input "**********" at bounding box center [777, 598] width 294 height 38
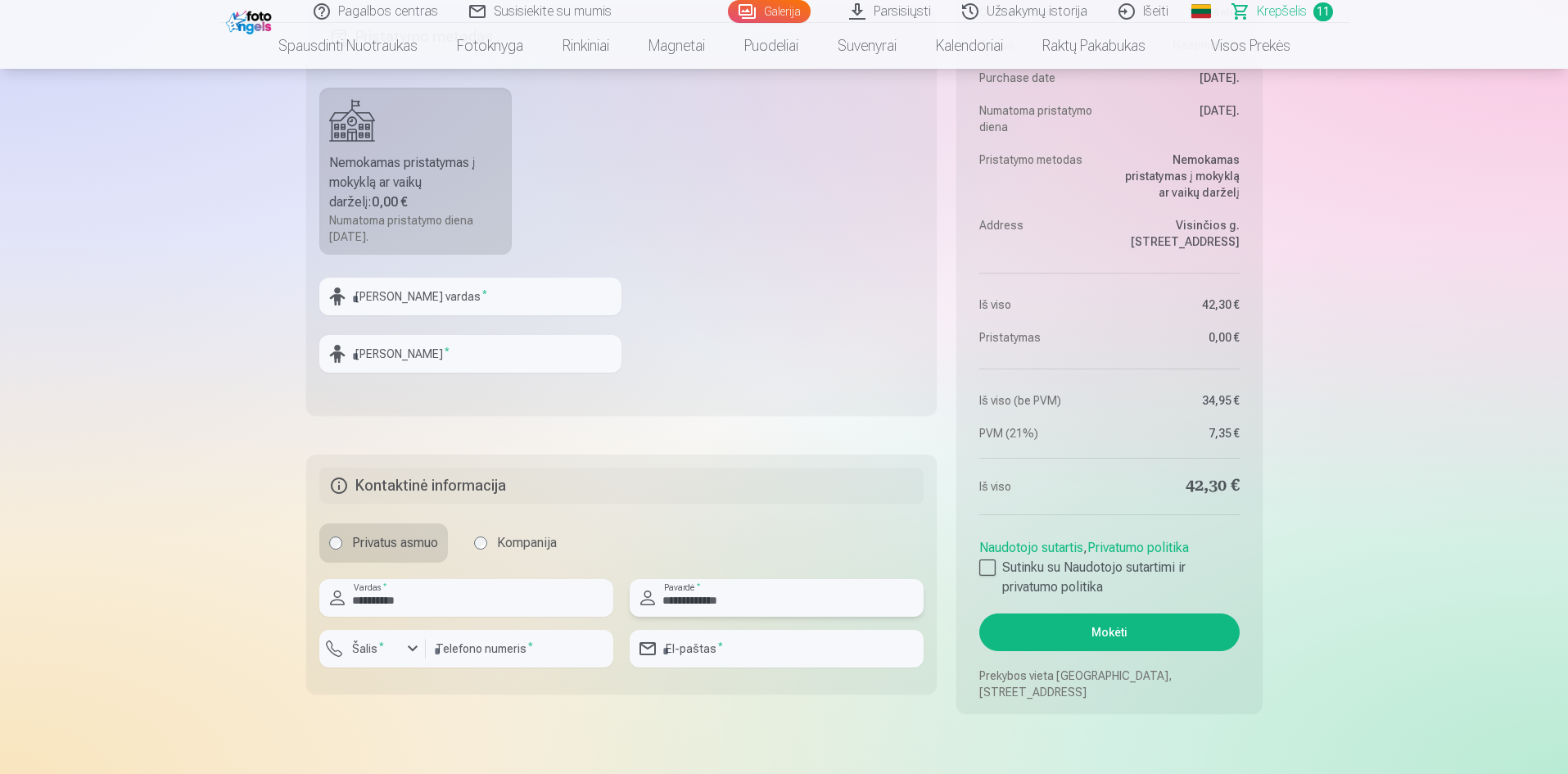
type input "**********"
click at [496, 644] on input "number" at bounding box center [519, 649] width 188 height 38
drag, startPoint x: 487, startPoint y: 656, endPoint x: 458, endPoint y: 656, distance: 29.0
click at [487, 656] on input "number" at bounding box center [519, 649] width 188 height 38
click at [377, 656] on label "Šalis *" at bounding box center [368, 648] width 45 height 16
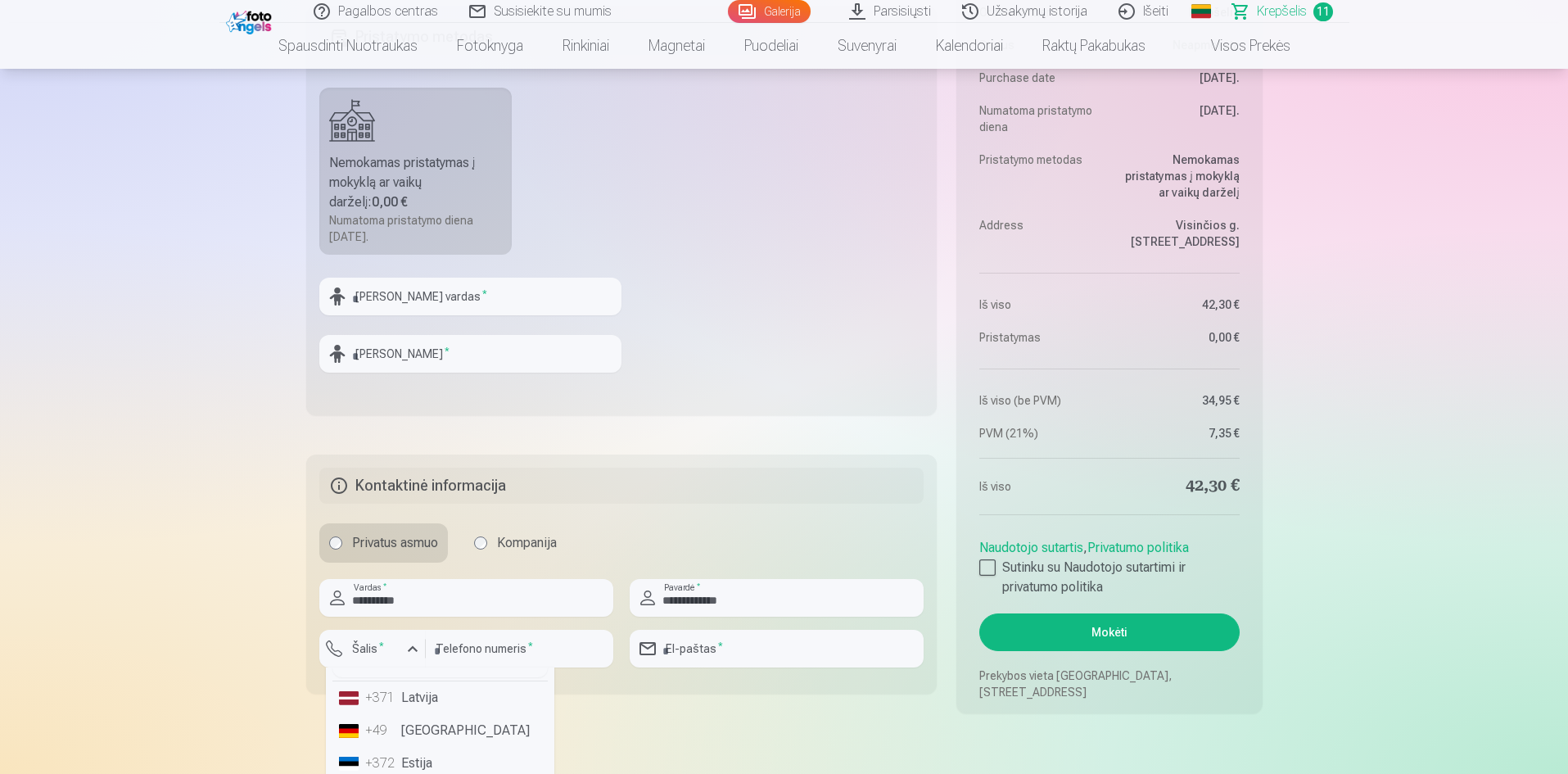
scroll to position [82, 0]
click at [404, 746] on li "+370 Lietuva" at bounding box center [440, 743] width 216 height 33
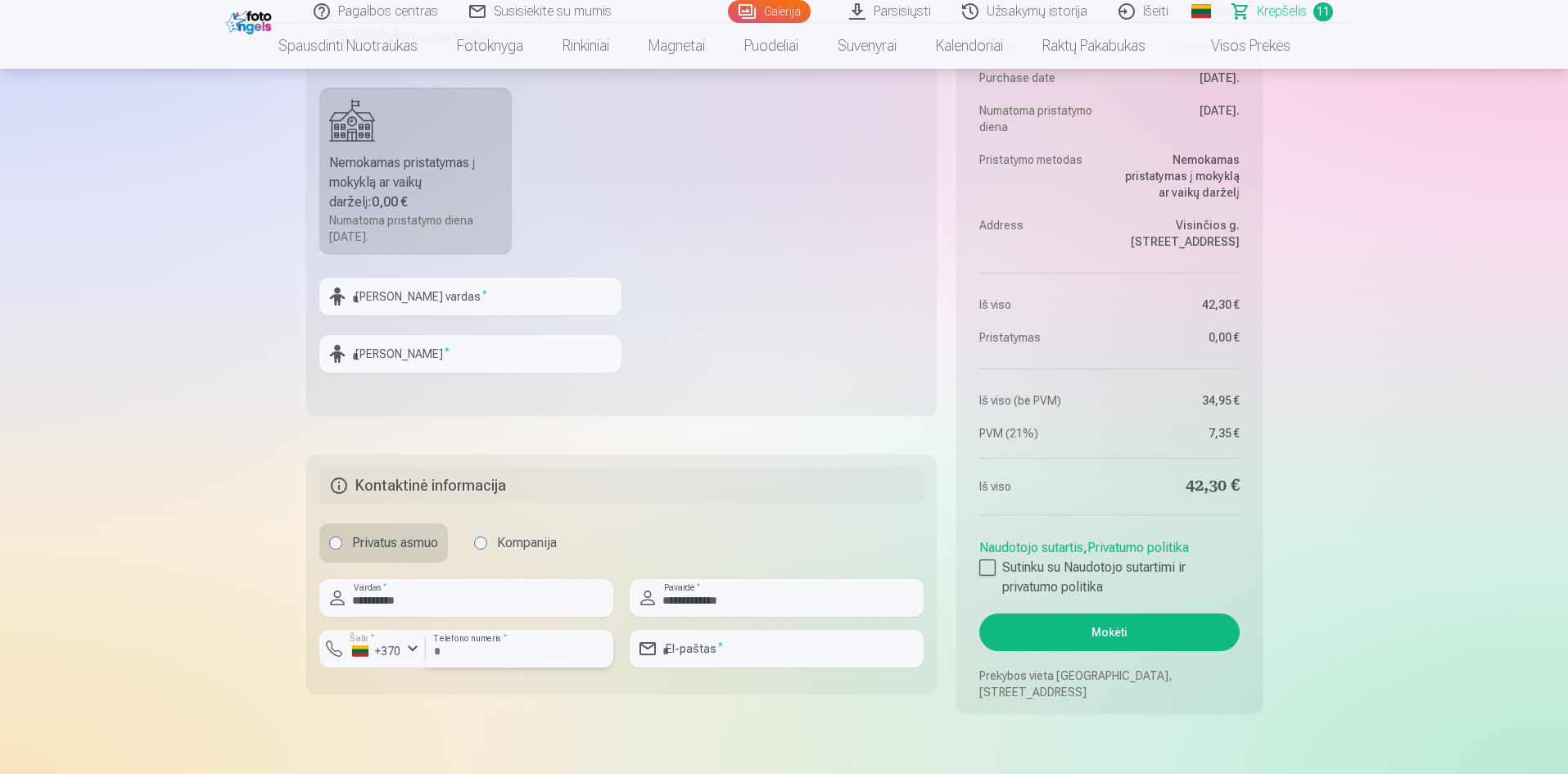
click at [486, 650] on input "number" at bounding box center [519, 649] width 188 height 38
type input "********"
click at [763, 656] on input "email" at bounding box center [777, 649] width 294 height 38
type input "**********"
click at [1002, 565] on label "Sutinku su Naudotojo sutartimi ir privatumo politika" at bounding box center [1108, 576] width 259 height 39
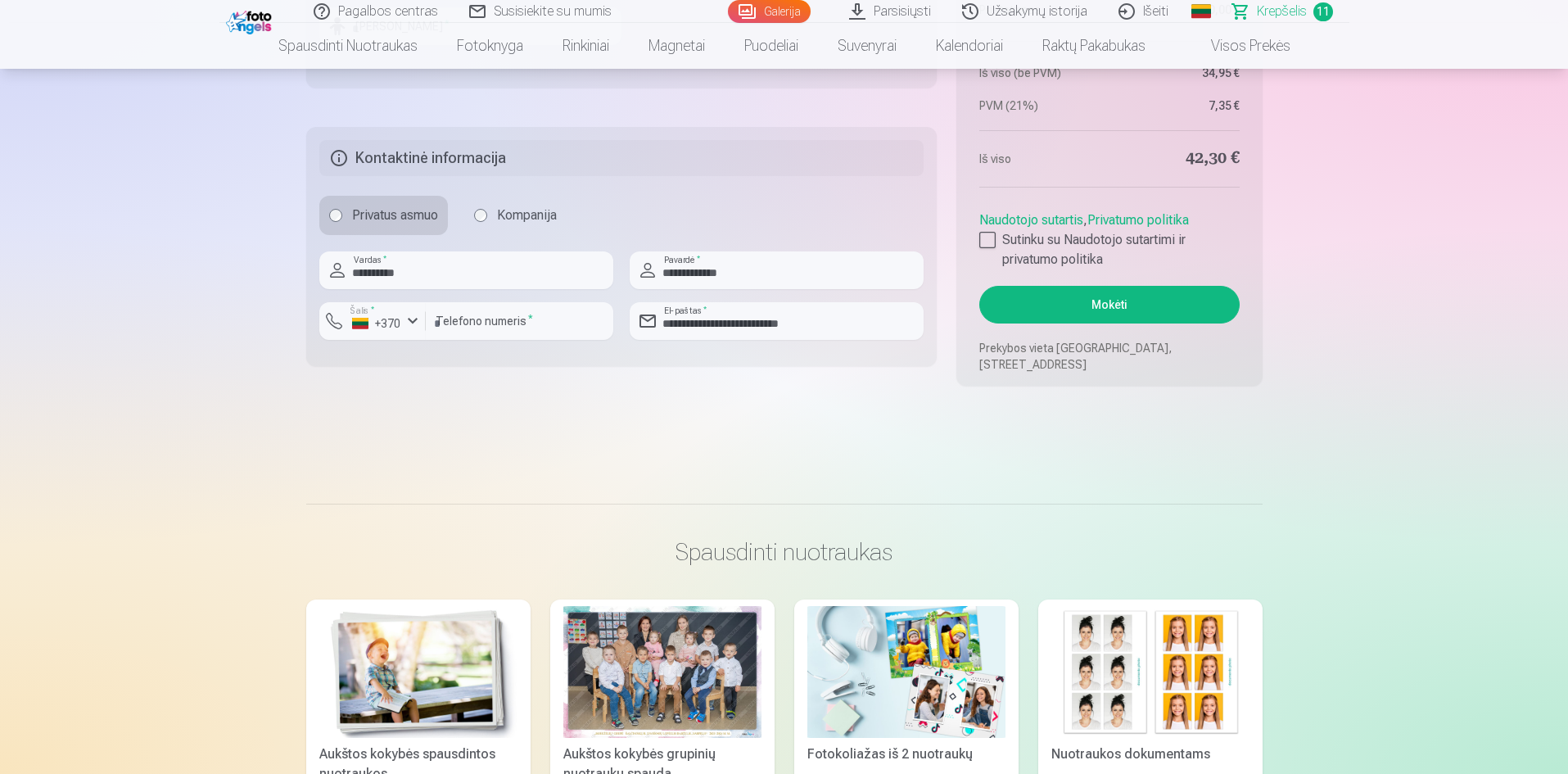
click at [1122, 299] on button "Mokėti" at bounding box center [1108, 305] width 259 height 38
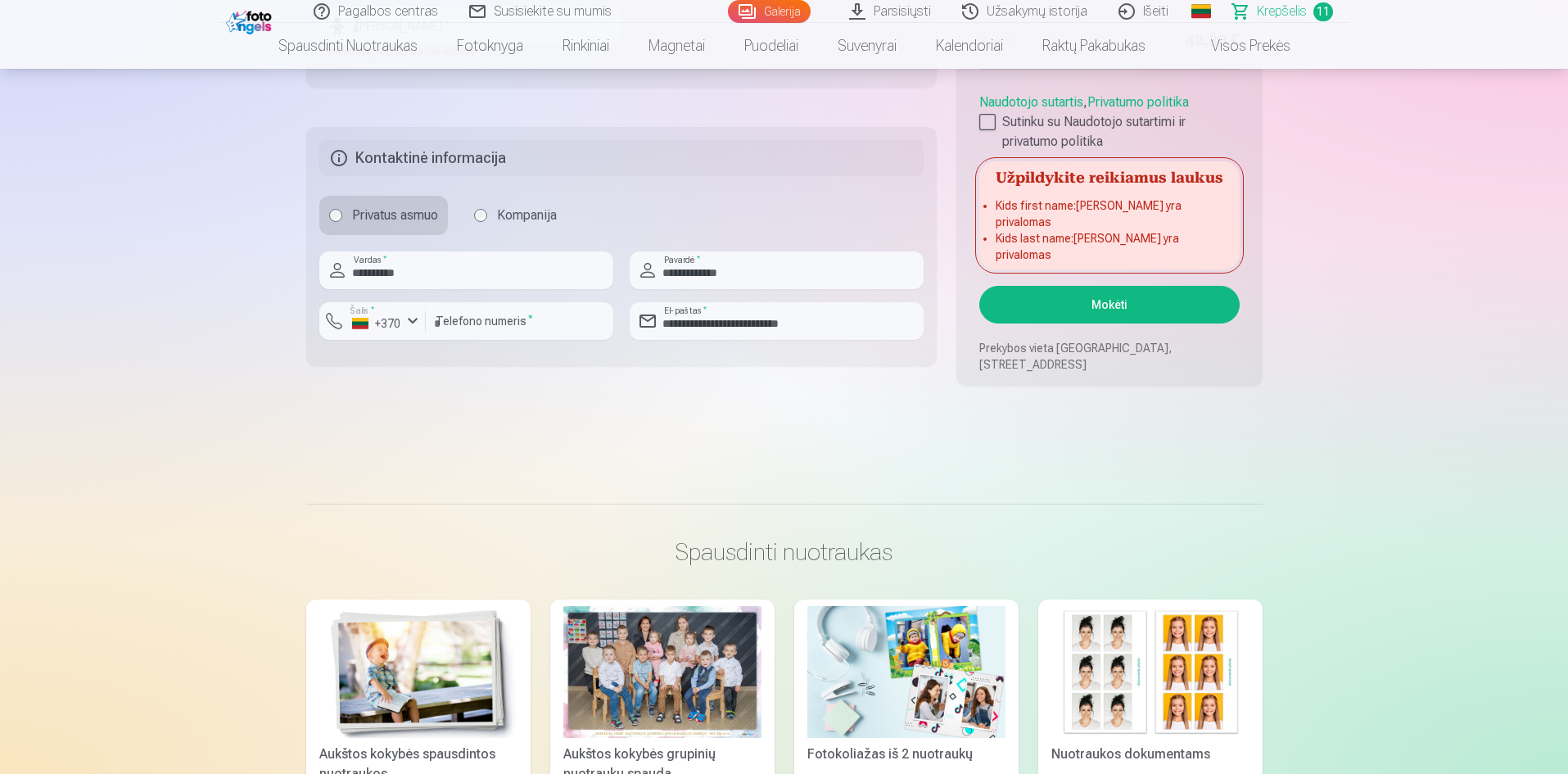
scroll to position [2121, 0]
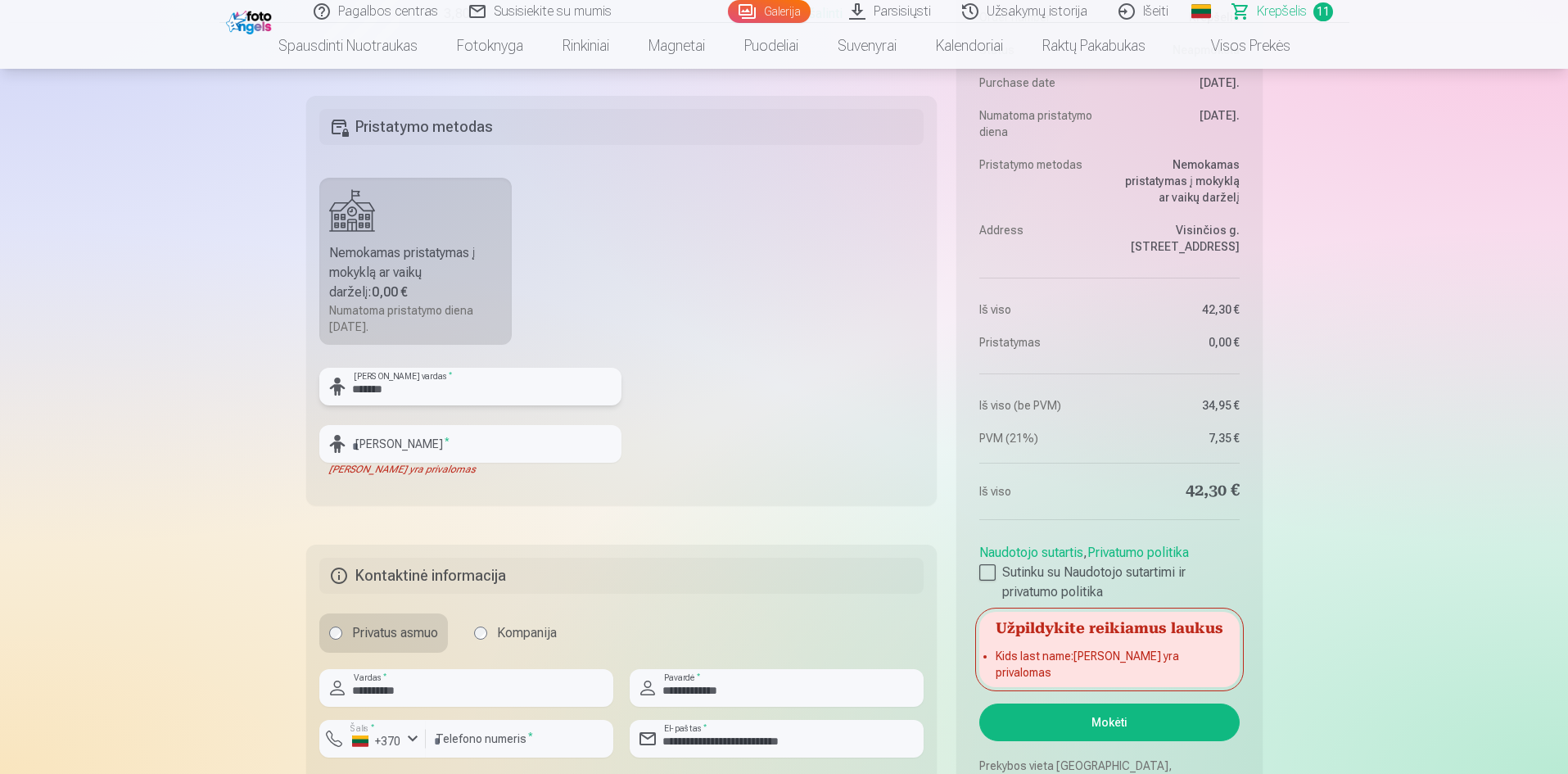
type input "*******"
click at [411, 459] on input "text" at bounding box center [469, 444] width 302 height 38
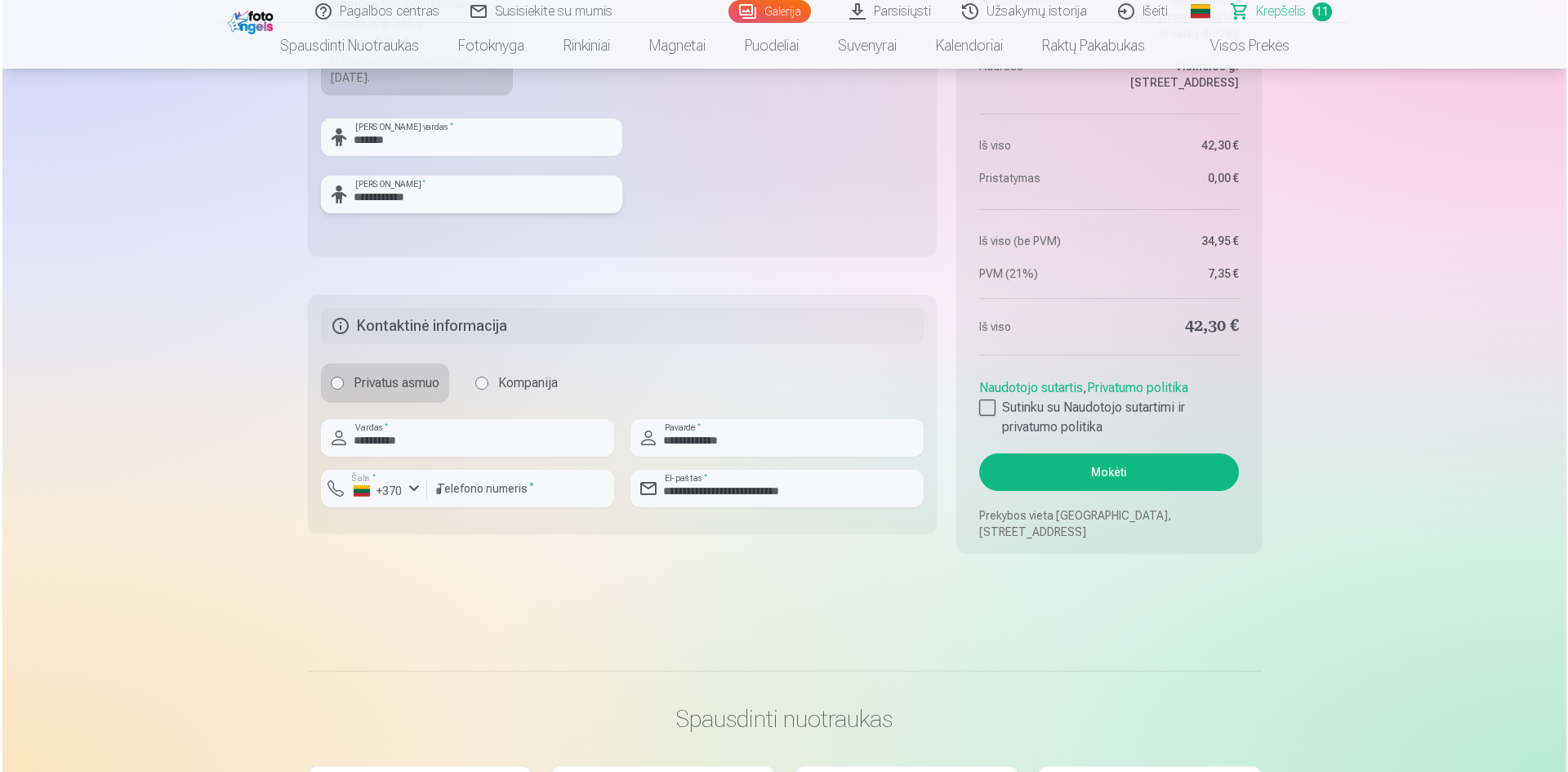
scroll to position [2360, 0]
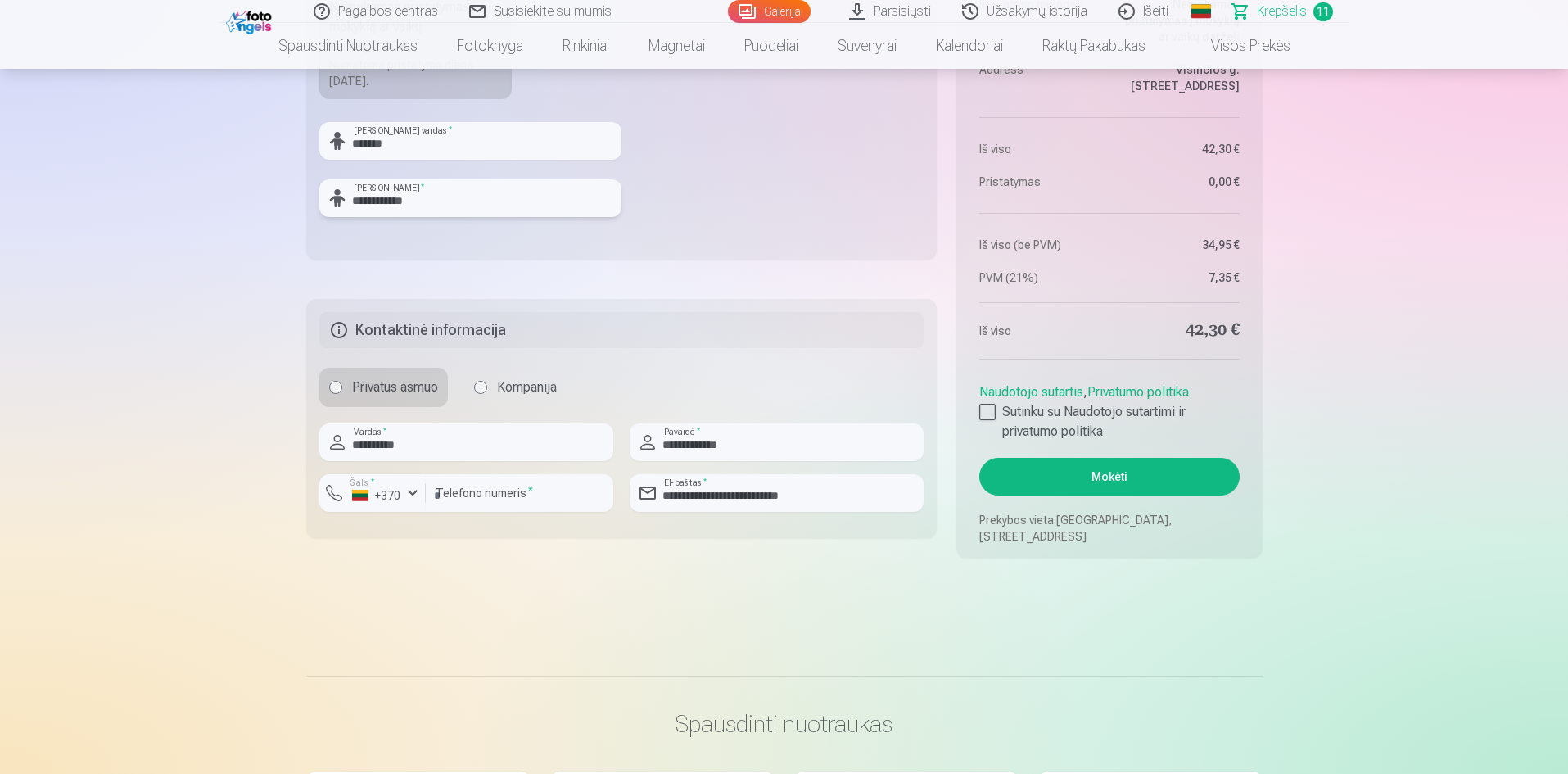
type input "**********"
click at [1145, 461] on button "Mokėti" at bounding box center [1108, 477] width 259 height 38
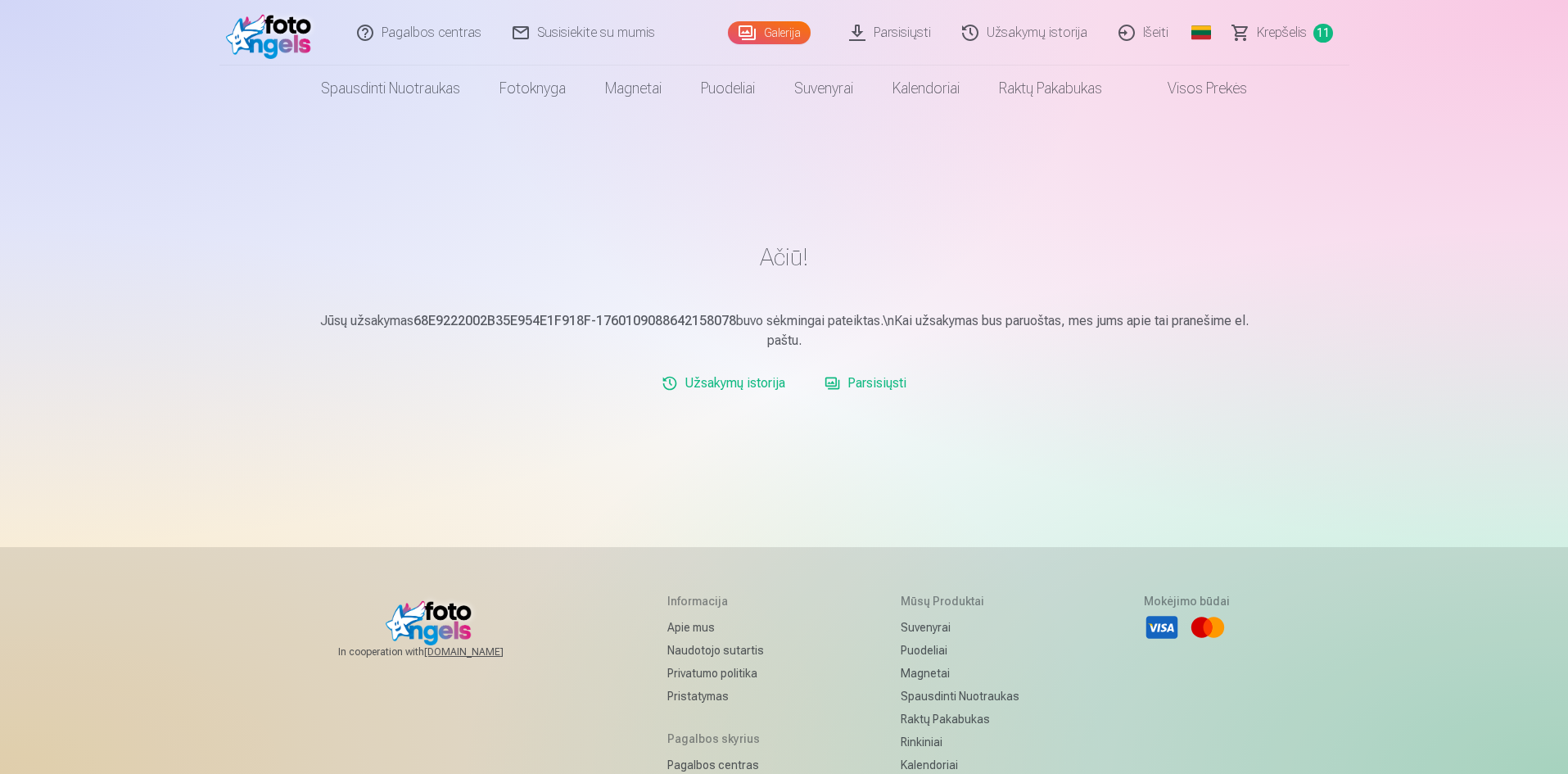
click at [902, 31] on link "Parsisiųsti" at bounding box center [890, 33] width 113 height 65
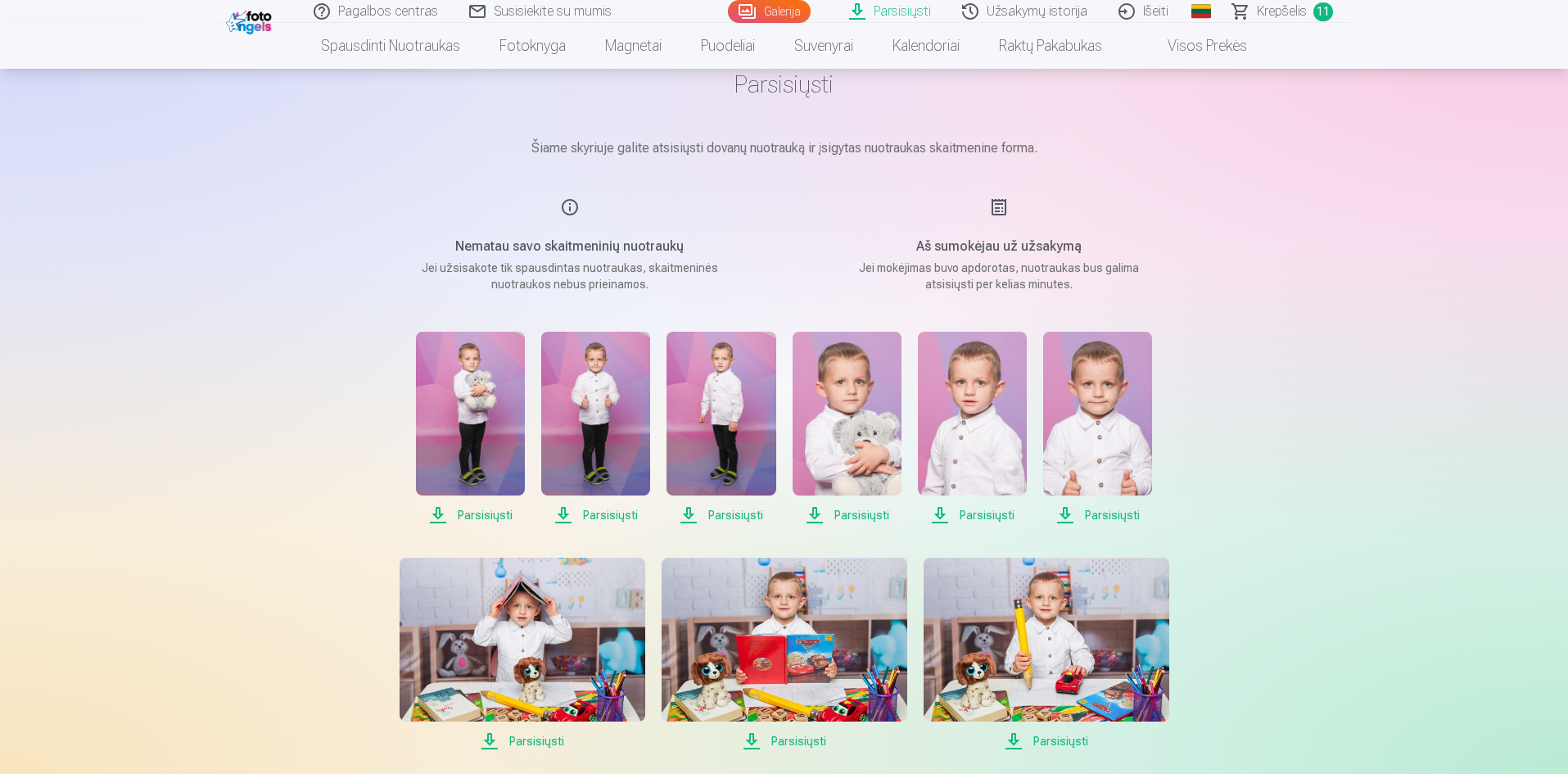
scroll to position [82, 0]
click at [478, 514] on span "Parsisiųsti" at bounding box center [470, 514] width 109 height 20
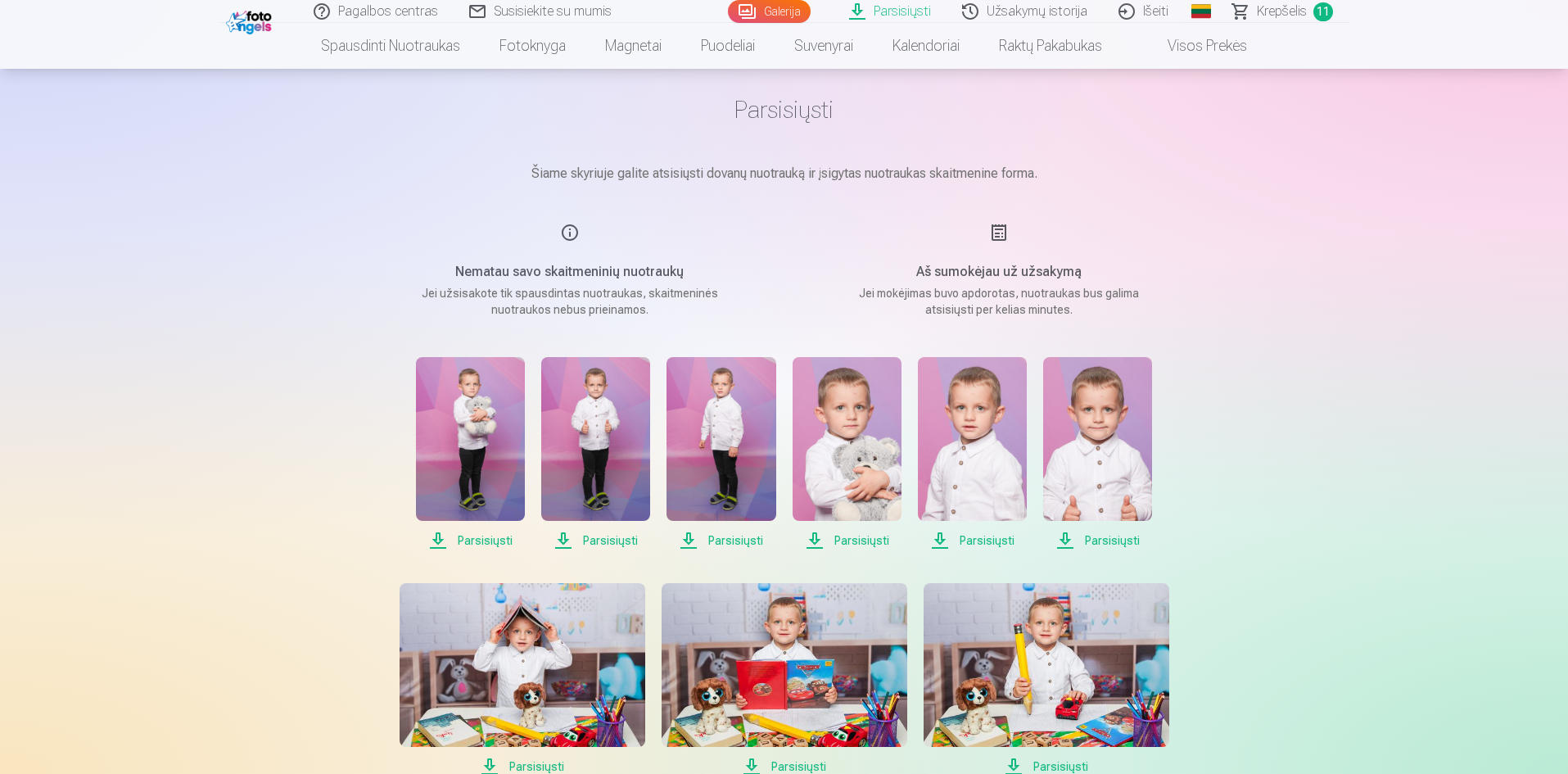
scroll to position [0, 0]
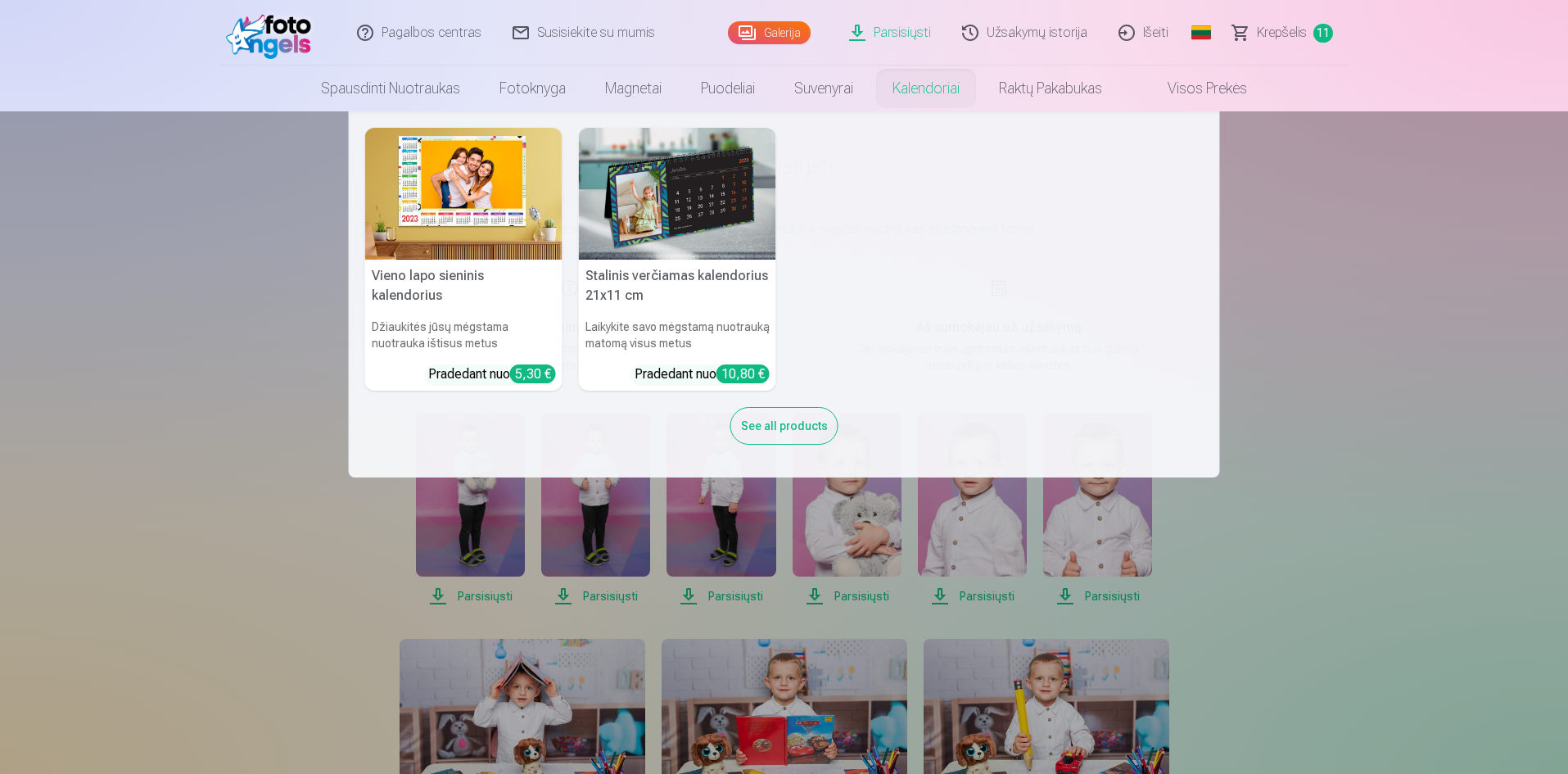
click at [1333, 343] on nav "Vieno lapo sieninis kalendorius Džiaukitės jūsų mėgstama nuotrauka ištisus metu…" at bounding box center [784, 295] width 1568 height 366
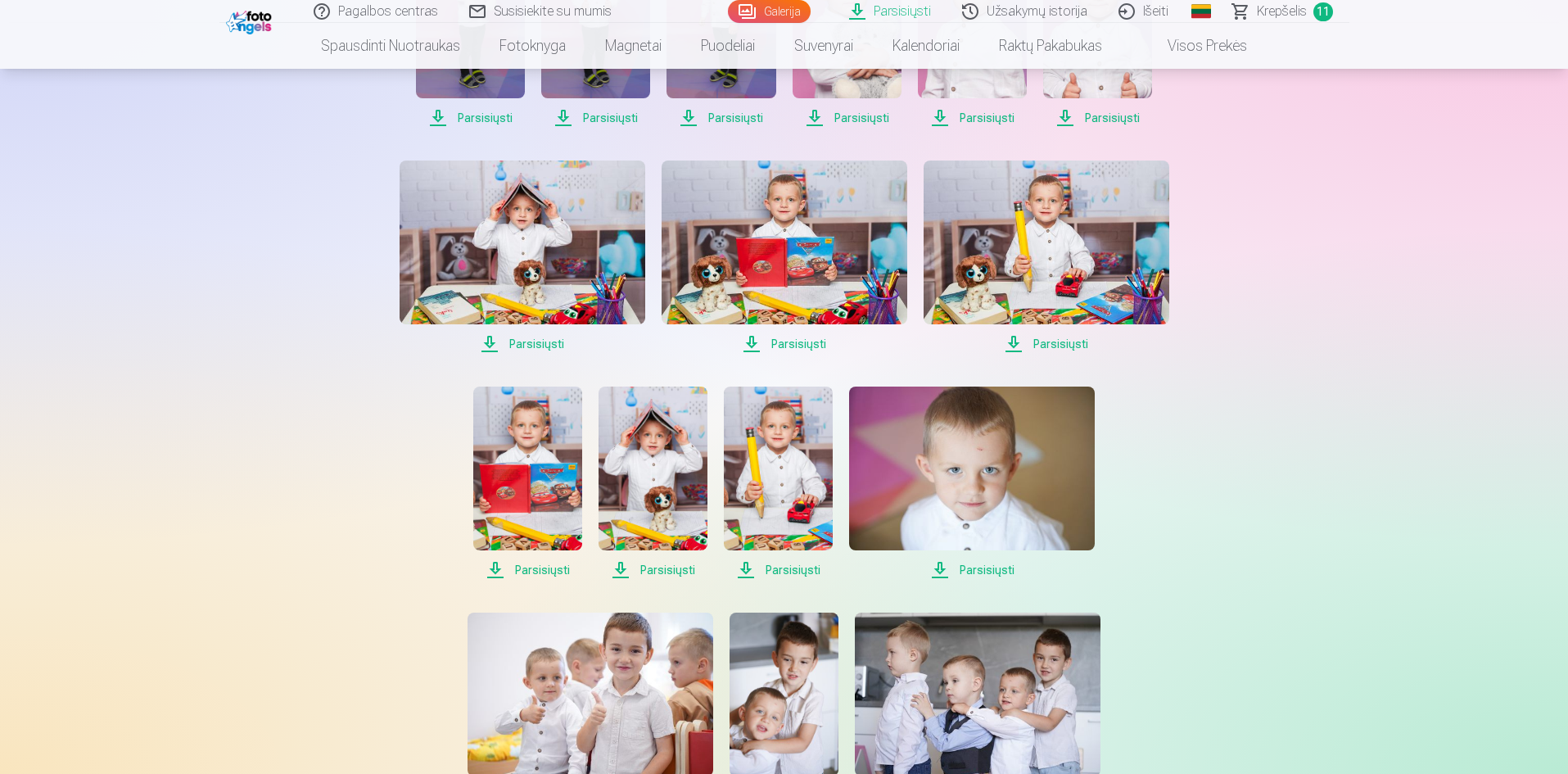
scroll to position [243, 0]
